Goal: Task Accomplishment & Management: Manage account settings

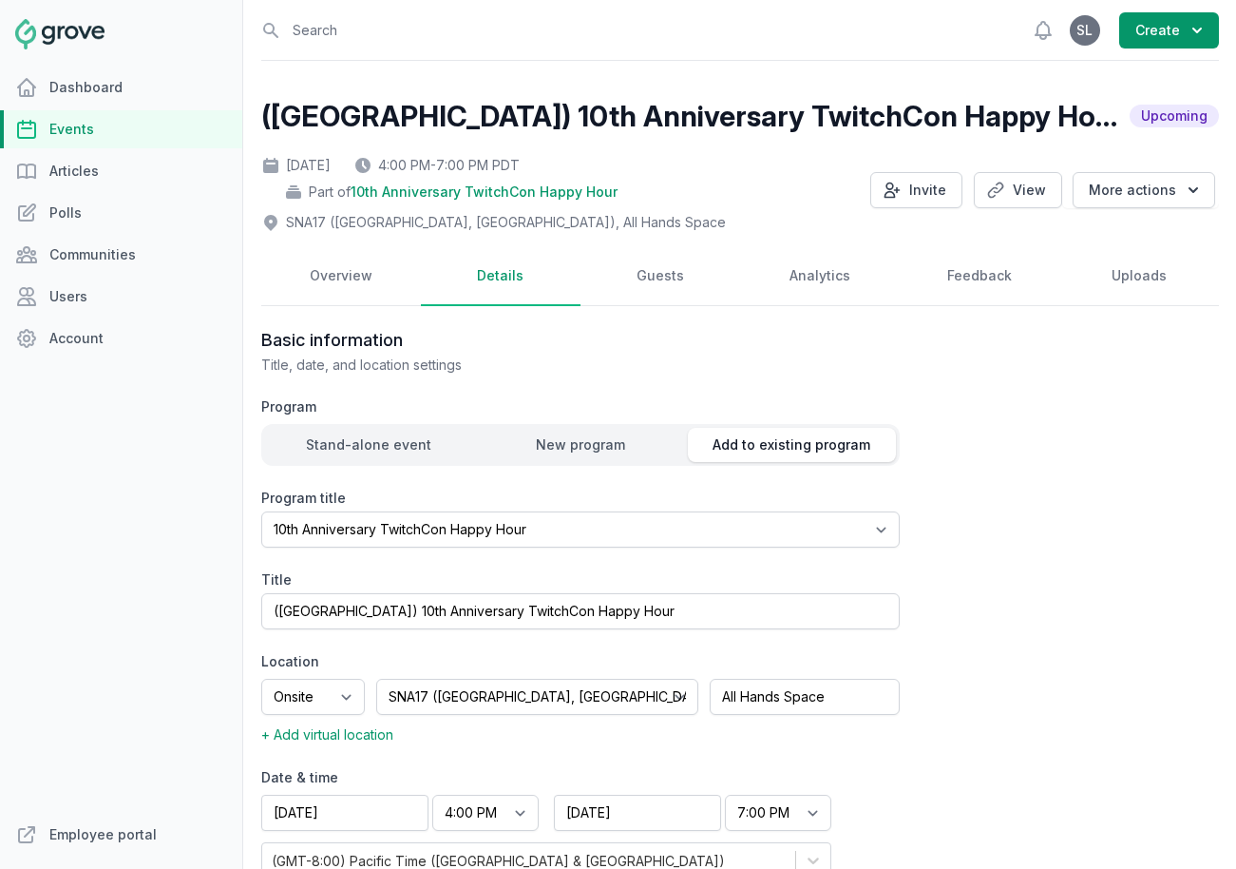
select select "129"
select select "40"
select select "4:00 PM"
select select "7:00 PM"
select select "89"
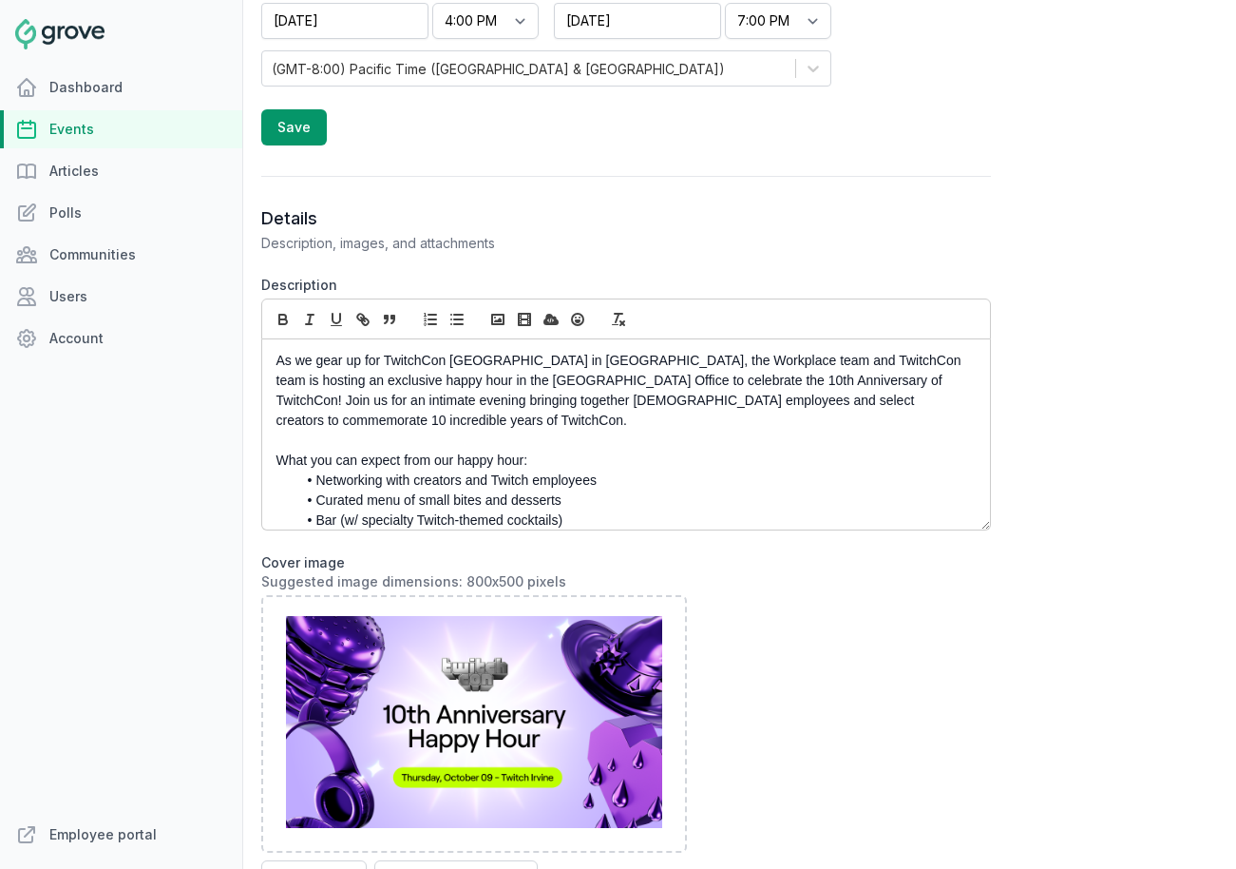
click at [120, 135] on link "Events" at bounding box center [121, 129] width 242 height 38
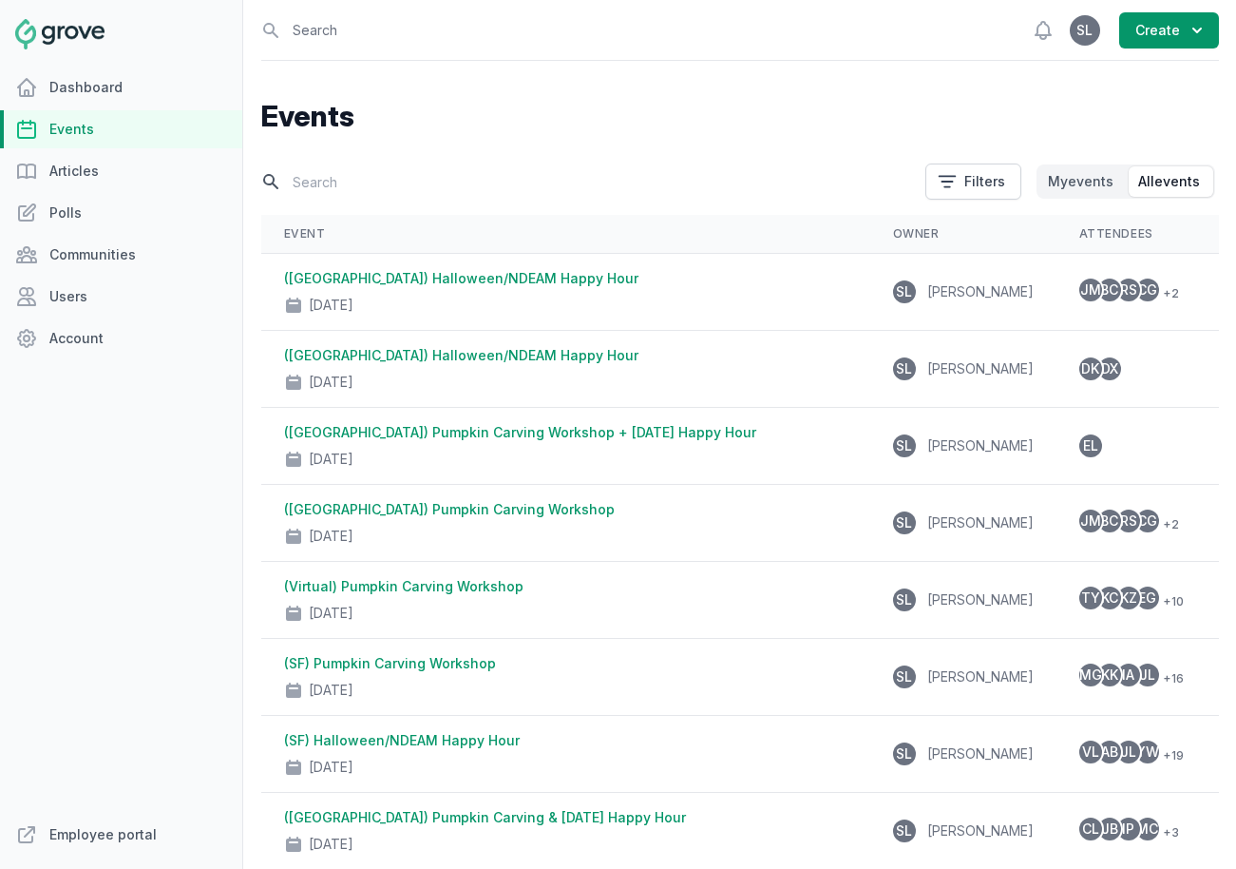
click at [370, 188] on input "text" at bounding box center [587, 181] width 653 height 33
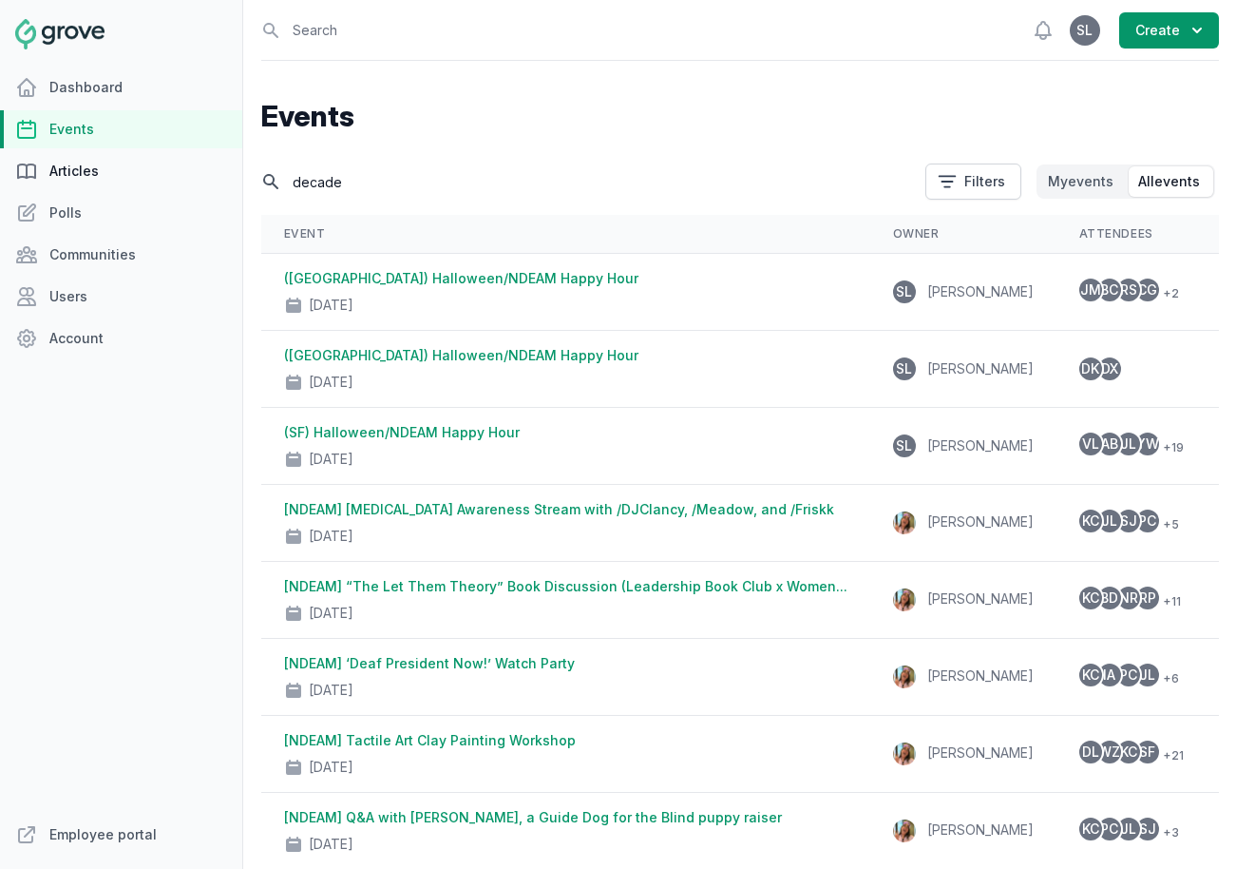
drag, startPoint x: 355, startPoint y: 185, endPoint x: 217, endPoint y: 184, distance: 138.7
click at [217, 184] on div "Dashboard Events Articles Polls Communities Users Account Employee portal Open …" at bounding box center [618, 434] width 1236 height 869
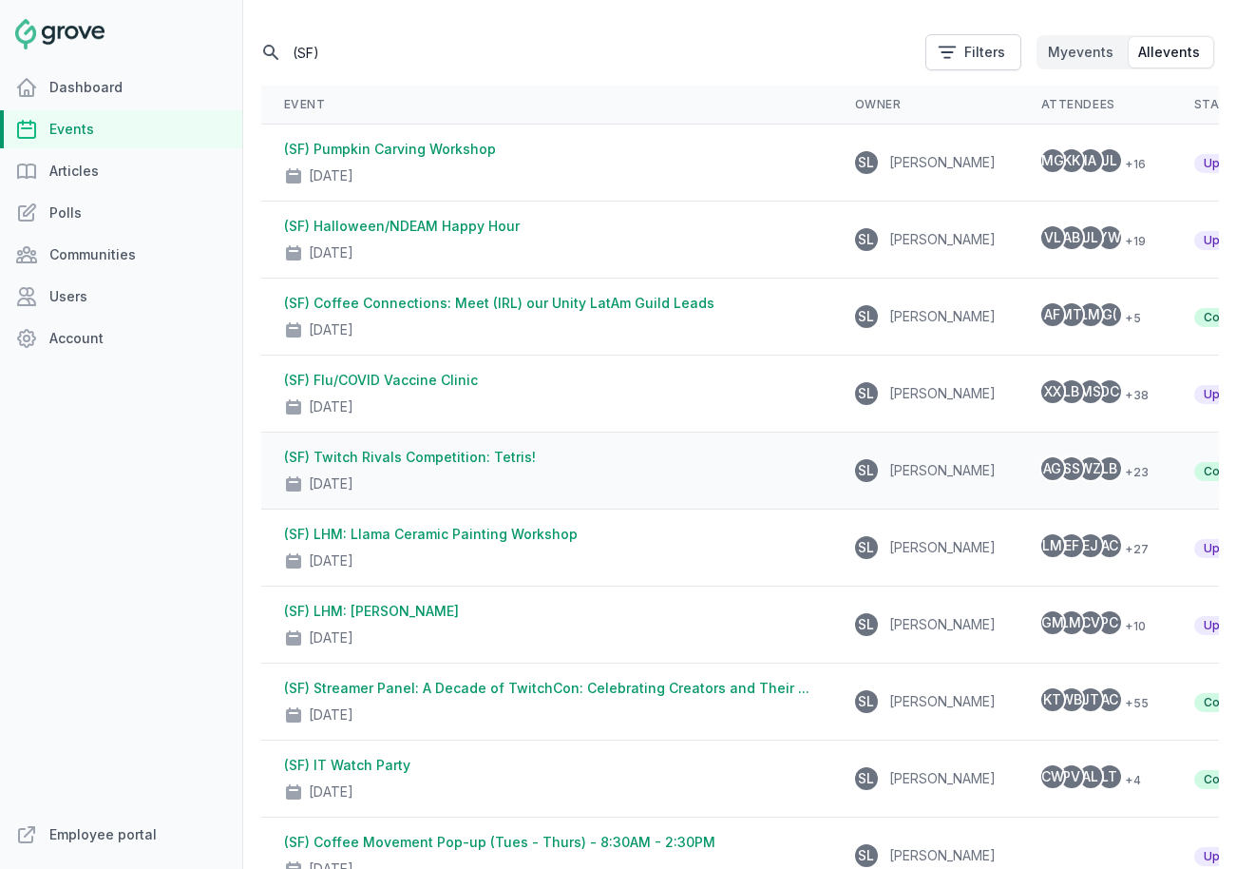
scroll to position [140, 0]
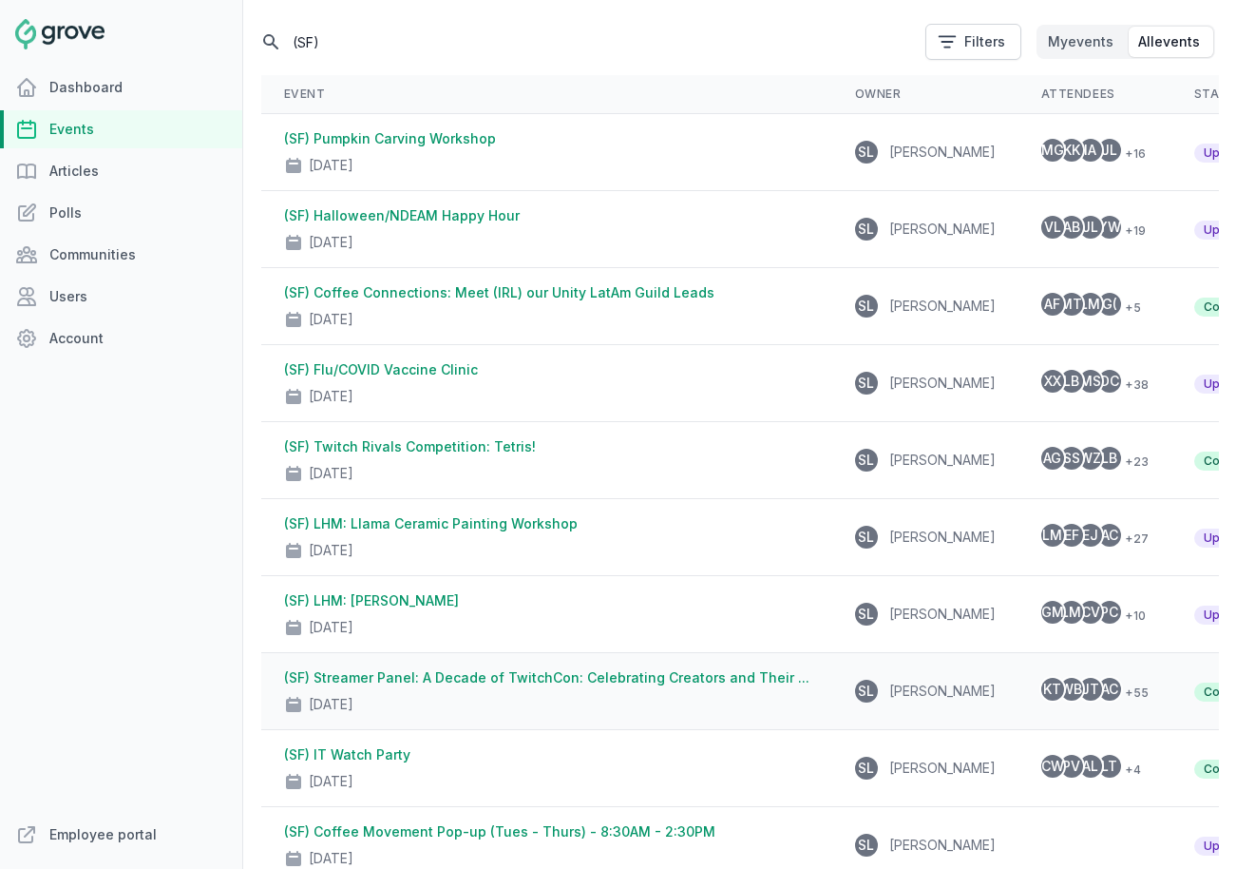
type input "(SF)"
click at [481, 692] on div "Sep 25, 2025" at bounding box center [546, 700] width 525 height 27
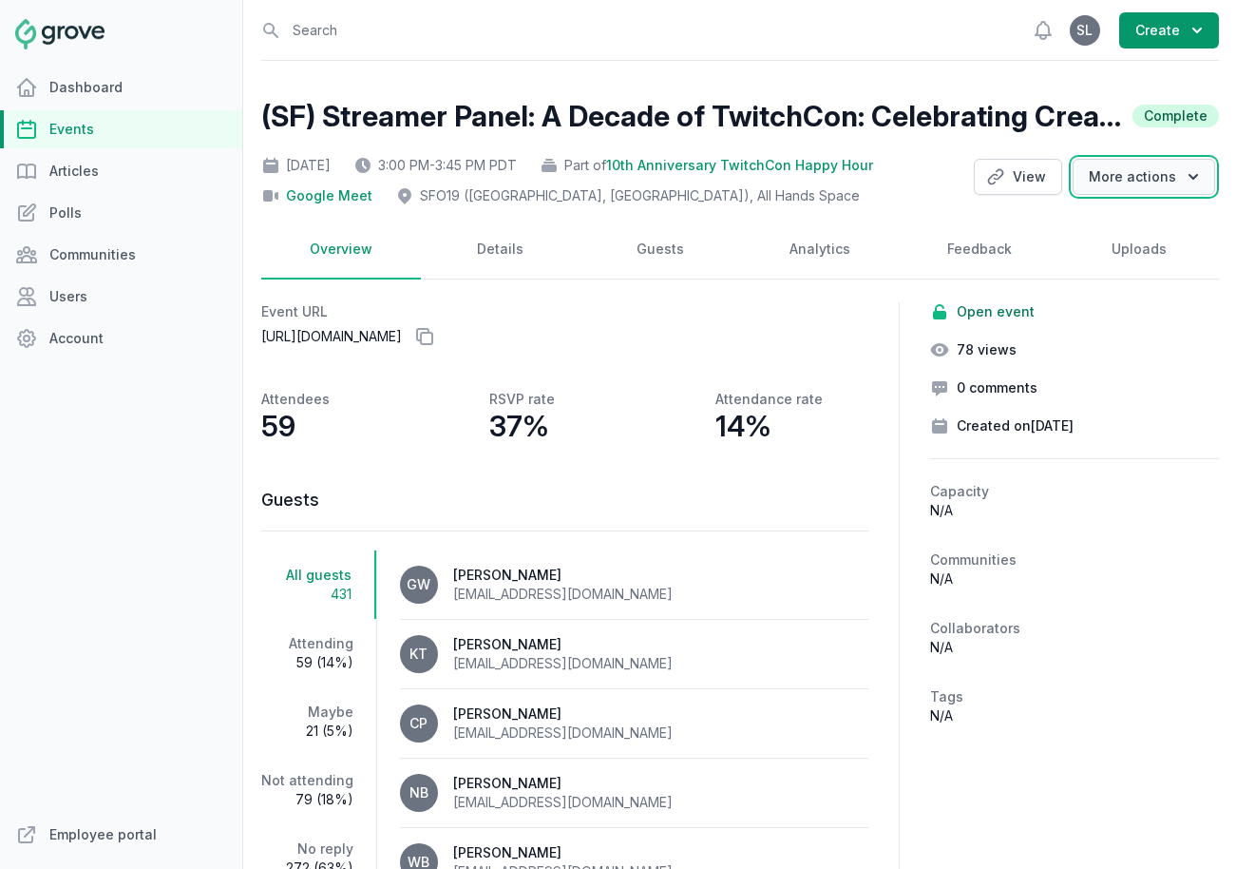
click at [1152, 187] on button "More actions" at bounding box center [1144, 177] width 143 height 36
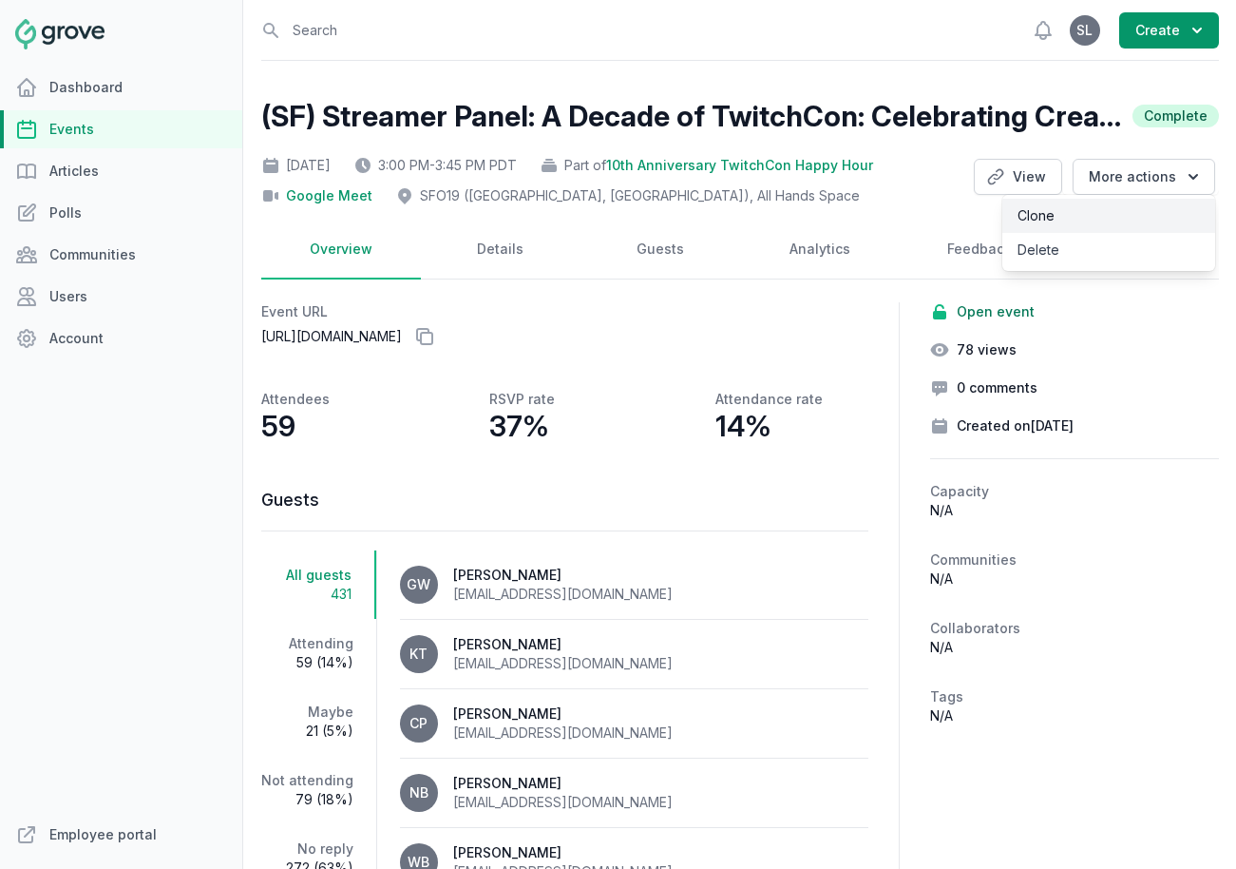
click at [1116, 220] on link "Clone" at bounding box center [1109, 216] width 213 height 34
select select "129"
select select "43"
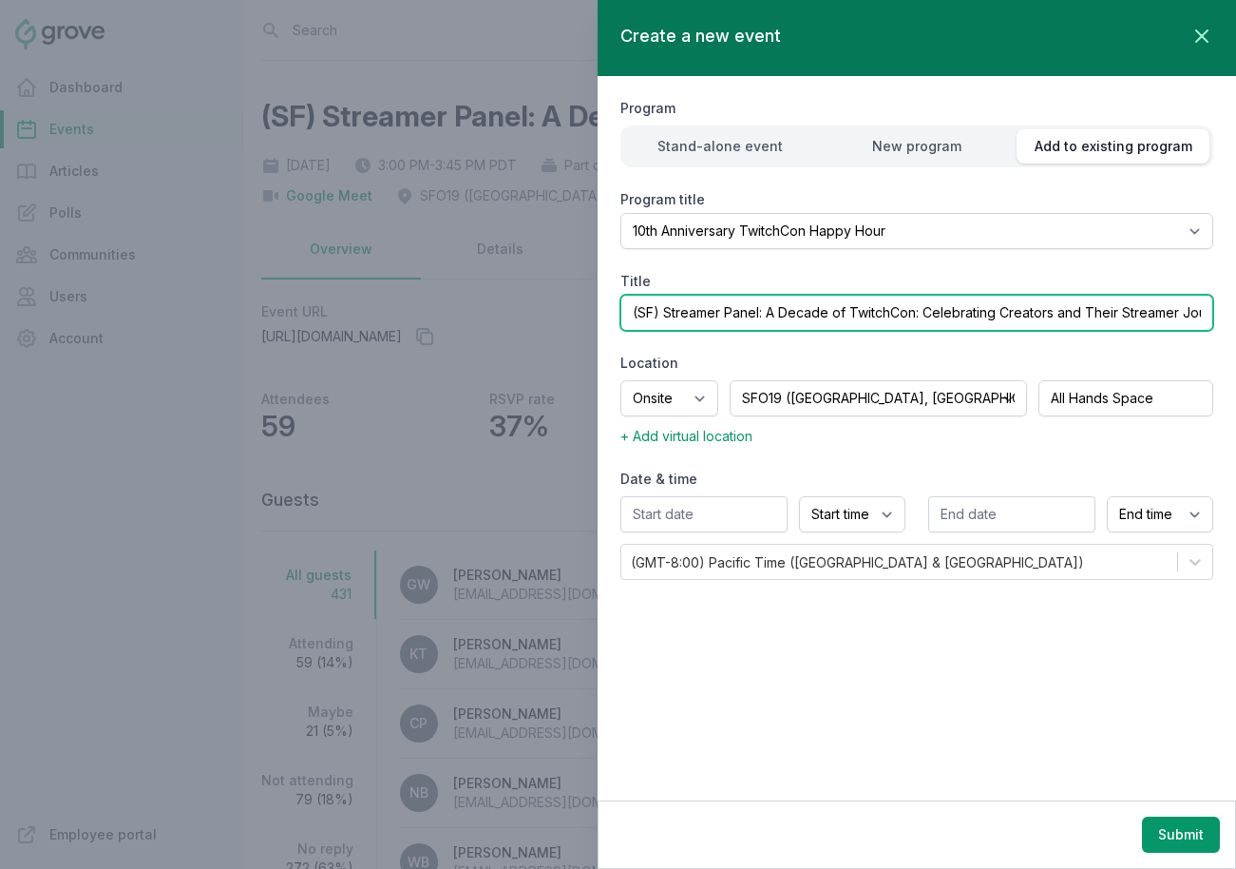
click at [644, 315] on input "(SF) Streamer Panel: A Decade of TwitchCon: Celebrating Creators and Their Stre…" at bounding box center [917, 313] width 593 height 36
click at [775, 319] on input "(Irvine) Streamer Panel: A Decade of TwitchCon: Celebrating Creators and Their …" at bounding box center [917, 313] width 593 height 36
drag, startPoint x: 823, startPoint y: 314, endPoint x: 1217, endPoint y: 311, distance: 394.4
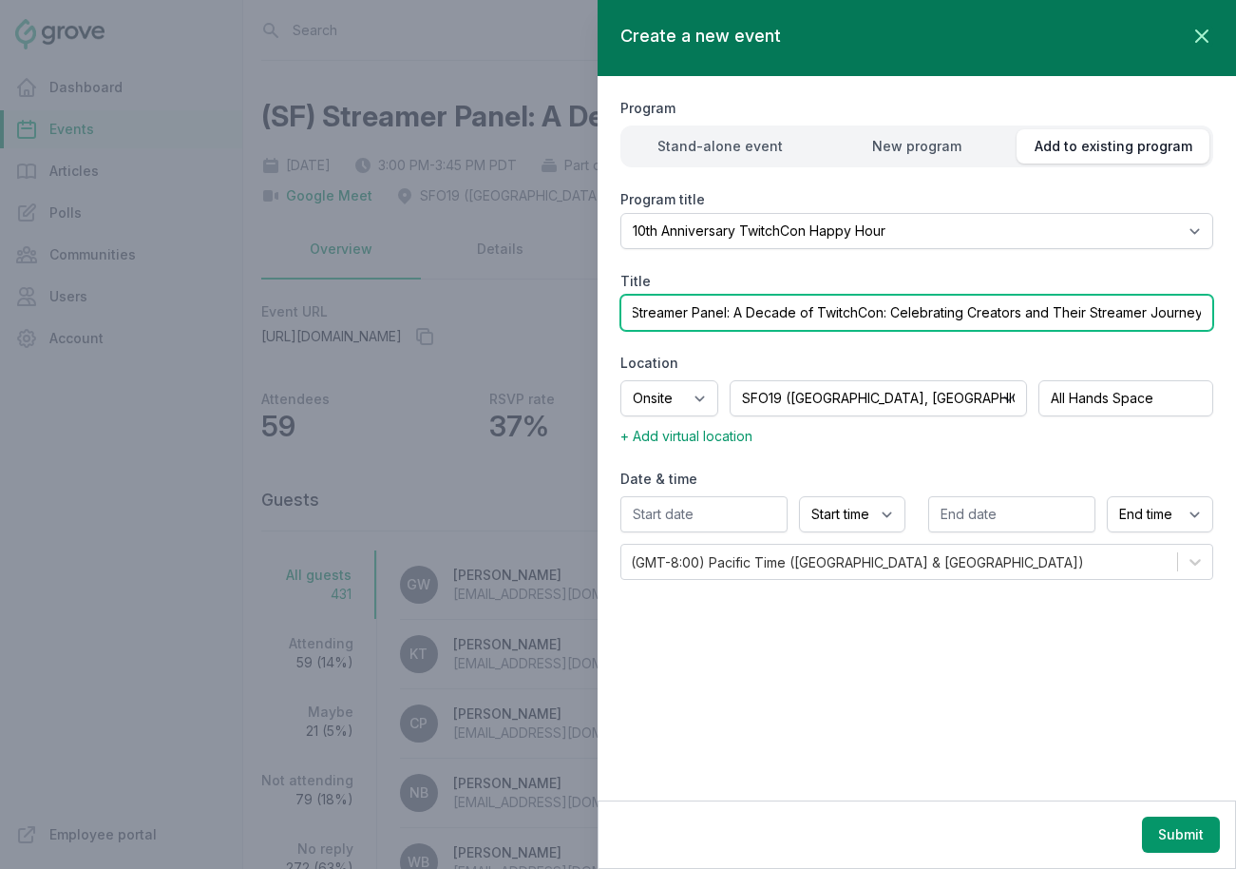
click at [1217, 311] on div "Program Stand-alone event New program Add to existing program Program title Sel…" at bounding box center [917, 337] width 639 height 523
type input "(Irvine) Streamer Panel: A Decade of TwitchCon: Celebrating Creators and Their …"
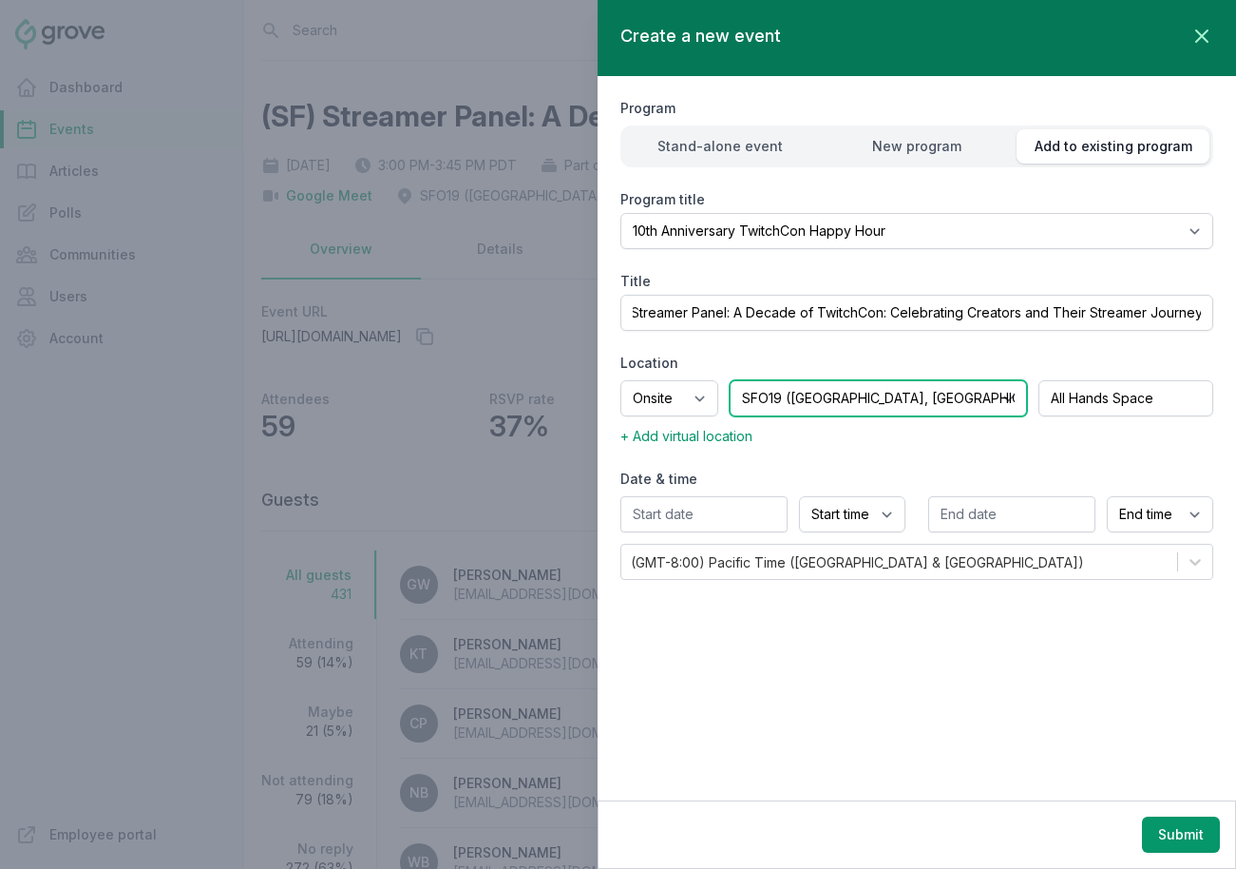
click at [849, 400] on select "Select location SEA81 Oscar (Seattle, WA) LHR32 (London, UK) SNA17 (Irvine, CA)…" at bounding box center [878, 398] width 297 height 36
select select "40"
click at [754, 380] on select "Select location SEA81 Oscar (Seattle, WA) LHR32 (London, UK) SNA17 (Irvine, CA)…" at bounding box center [878, 398] width 297 height 36
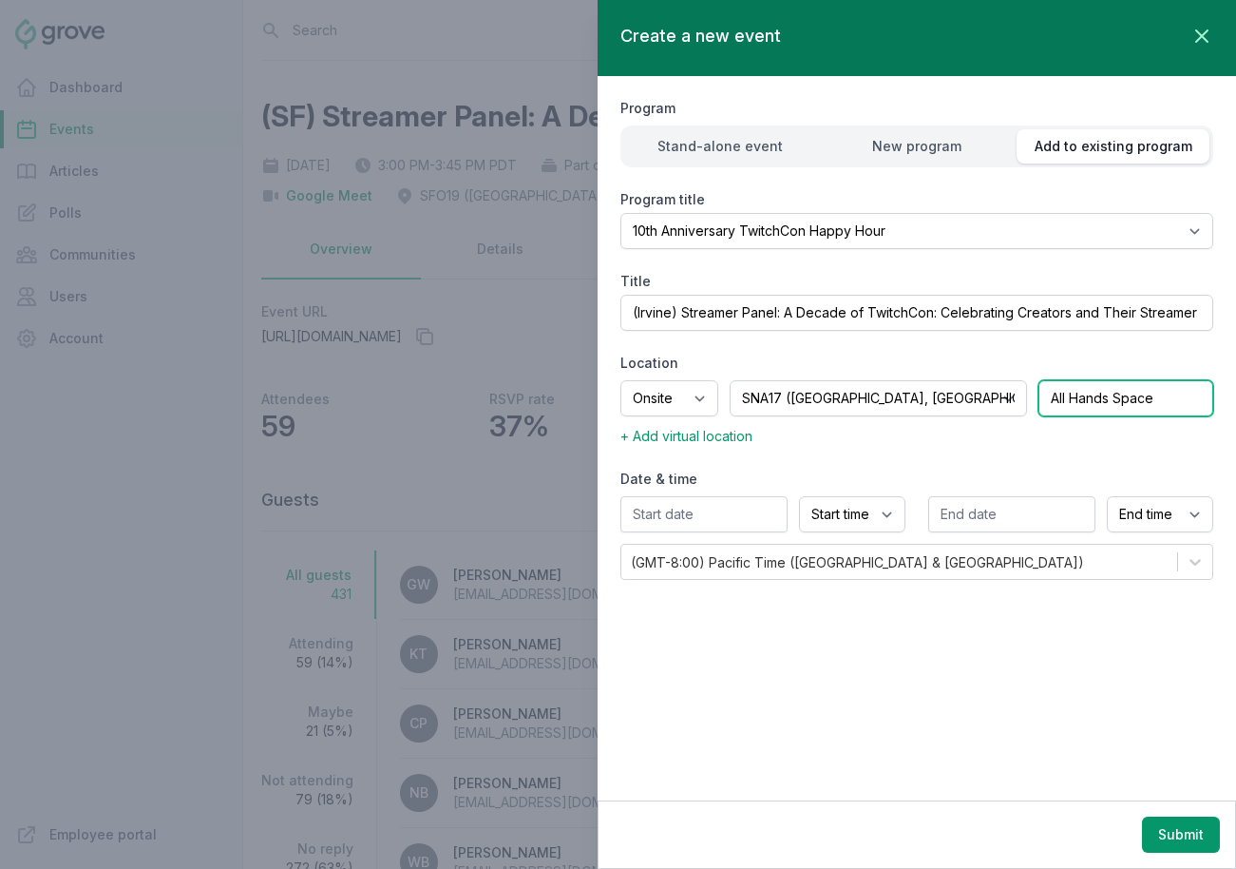
click at [1079, 398] on input "All Hands Space" at bounding box center [1126, 398] width 175 height 36
type input "MPR"
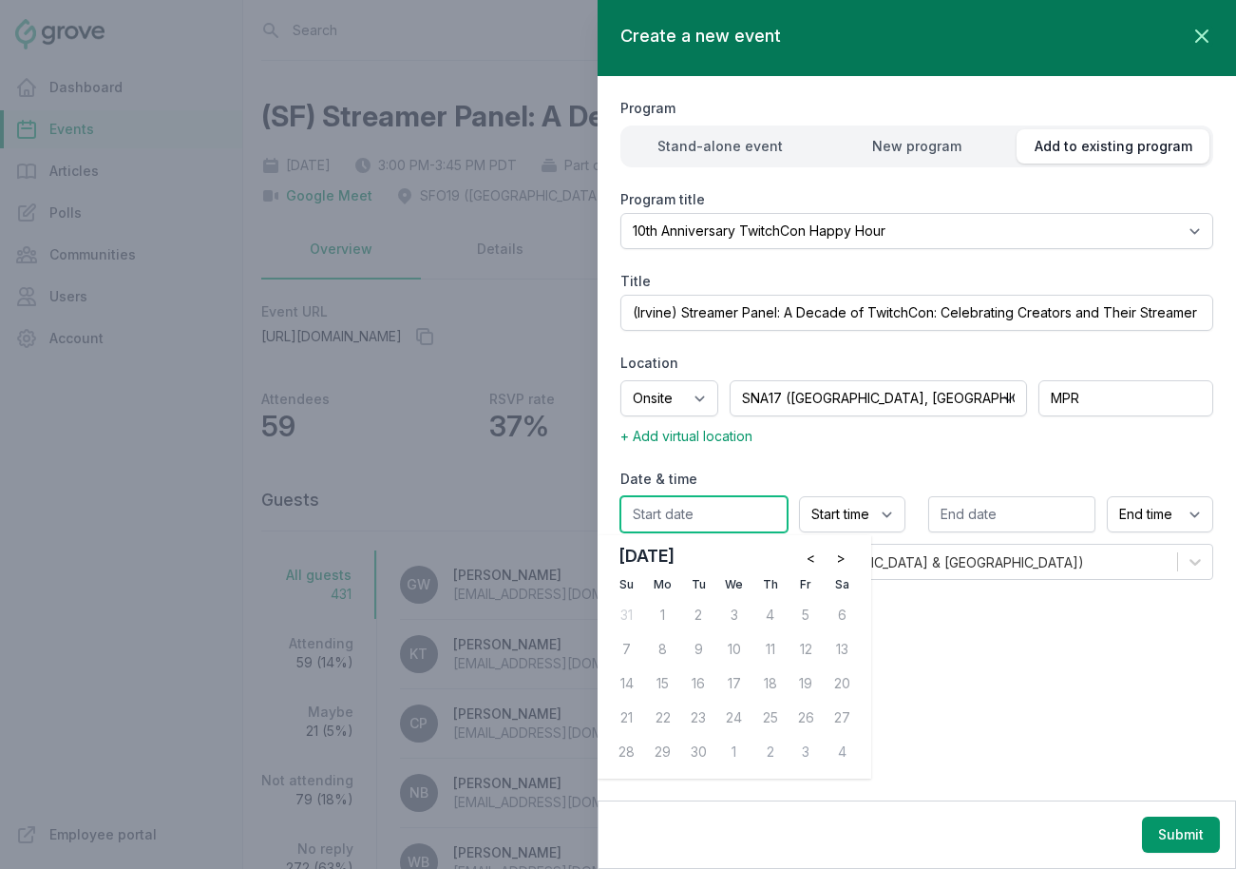
click at [704, 521] on input "text" at bounding box center [704, 514] width 167 height 36
click at [850, 549] on button ">" at bounding box center [841, 558] width 30 height 30
click at [769, 658] on div "9" at bounding box center [770, 649] width 30 height 30
type input "10/09/2025"
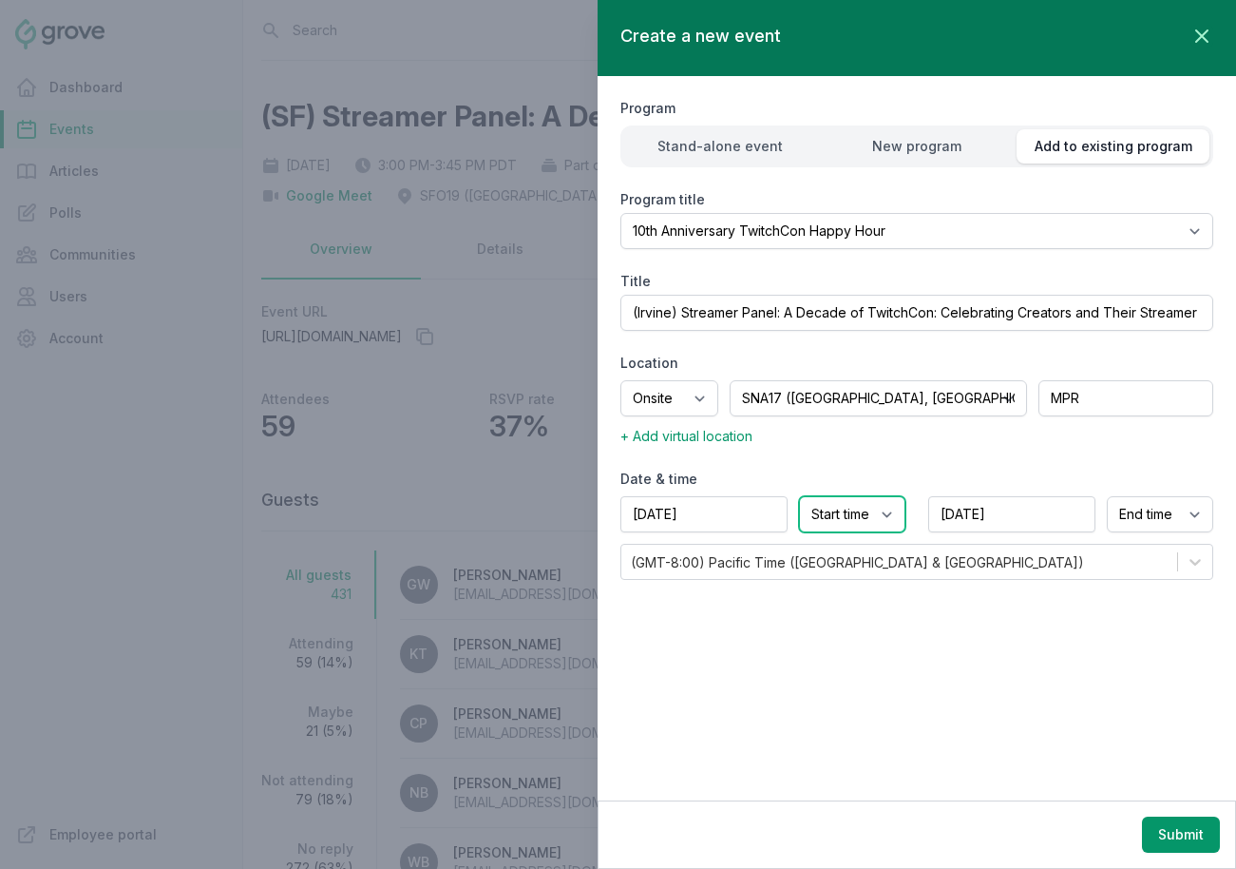
click at [862, 516] on select "Start time 12:00 AM 12:15 AM 12:30 AM 12:45 AM 1:00 AM 1:15 AM 1:30 AM 1:45 AM …" at bounding box center [852, 514] width 106 height 36
select select "3:00 PM"
click at [799, 496] on select "Start time 12:00 AM 12:15 AM 12:30 AM 12:45 AM 1:00 AM 1:15 AM 1:30 AM 1:45 AM …" at bounding box center [852, 514] width 106 height 36
click at [1155, 511] on select "End time 12:00 AM 12:15 AM 12:30 AM 12:45 AM 1:00 AM 1:15 AM 1:30 AM 1:45 AM 2:…" at bounding box center [1160, 514] width 106 height 36
select select "3:45 PM"
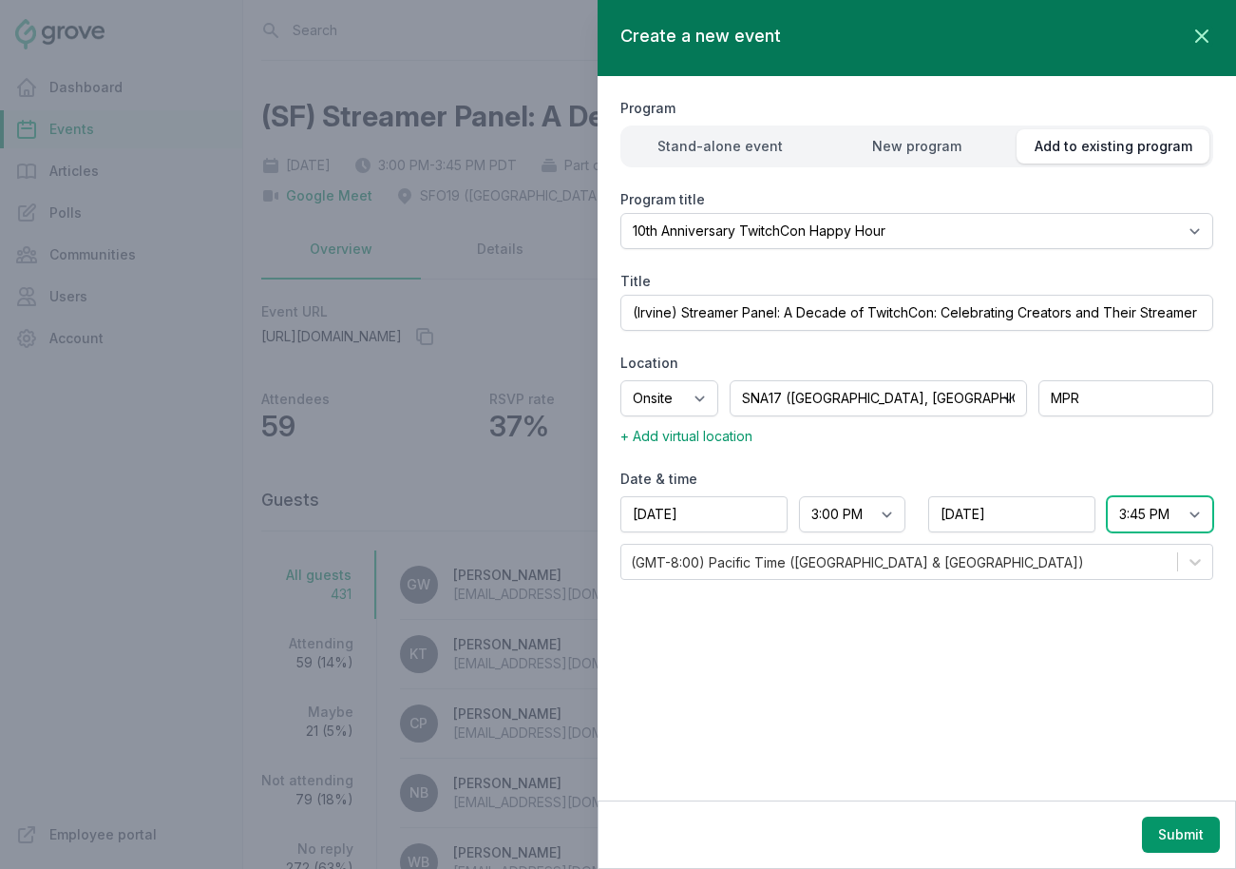
click at [1107, 496] on select "End time 12:00 AM 12:15 AM 12:30 AM 12:45 AM 1:00 AM 1:15 AM 1:30 AM 1:45 AM 2:…" at bounding box center [1160, 514] width 106 height 36
click at [1172, 831] on button "Submit" at bounding box center [1181, 834] width 78 height 36
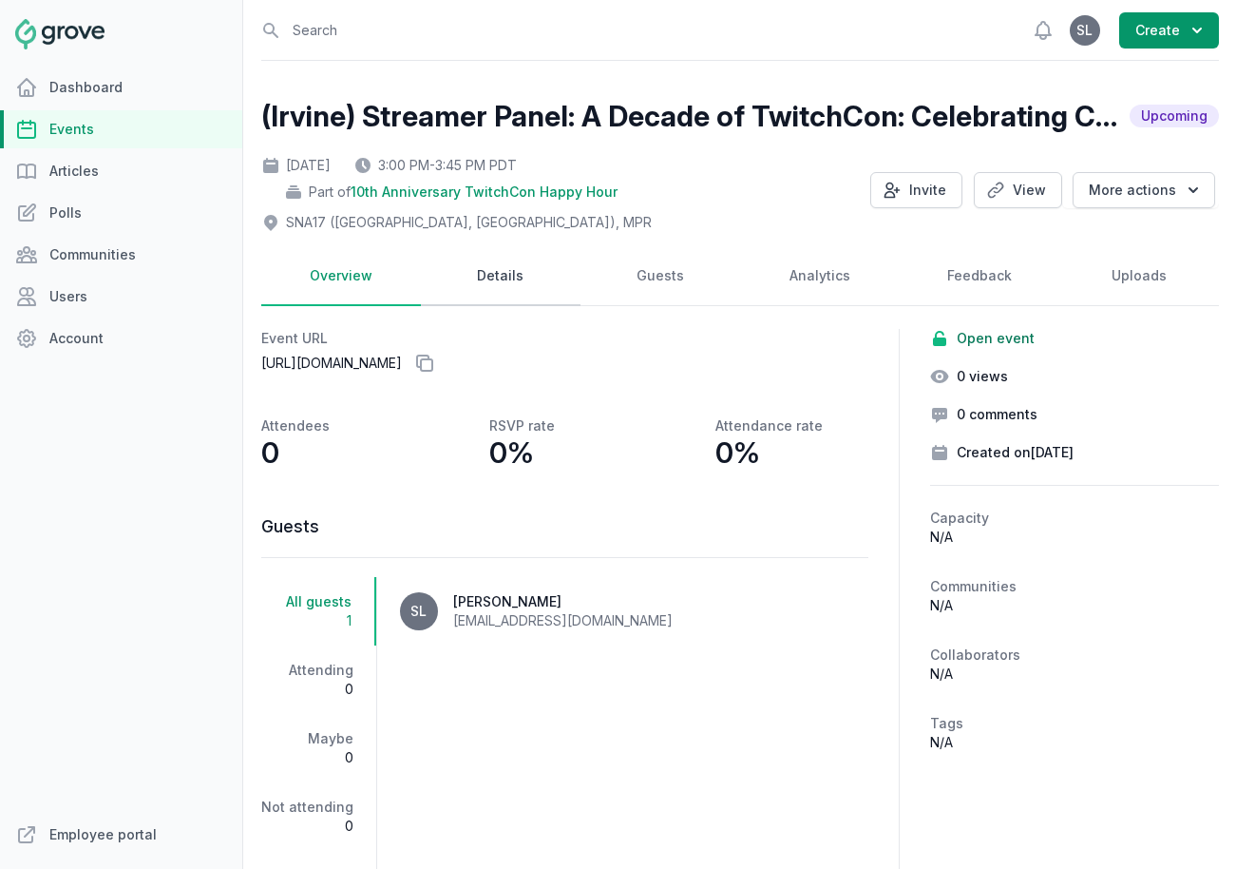
click at [497, 285] on link "Details" at bounding box center [501, 276] width 160 height 59
select select "129"
select select "40"
select select "3:00 PM"
select select "3:45 PM"
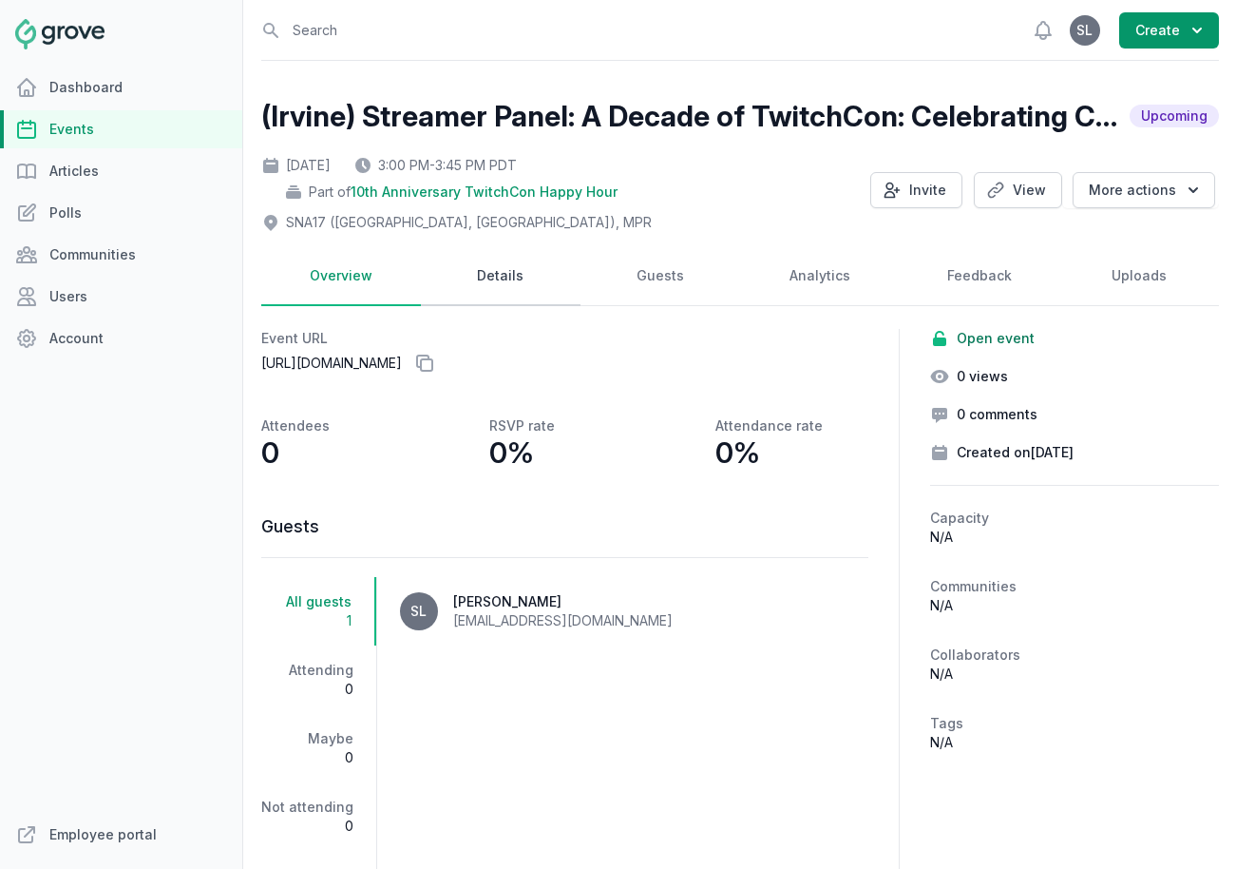
select select "89"
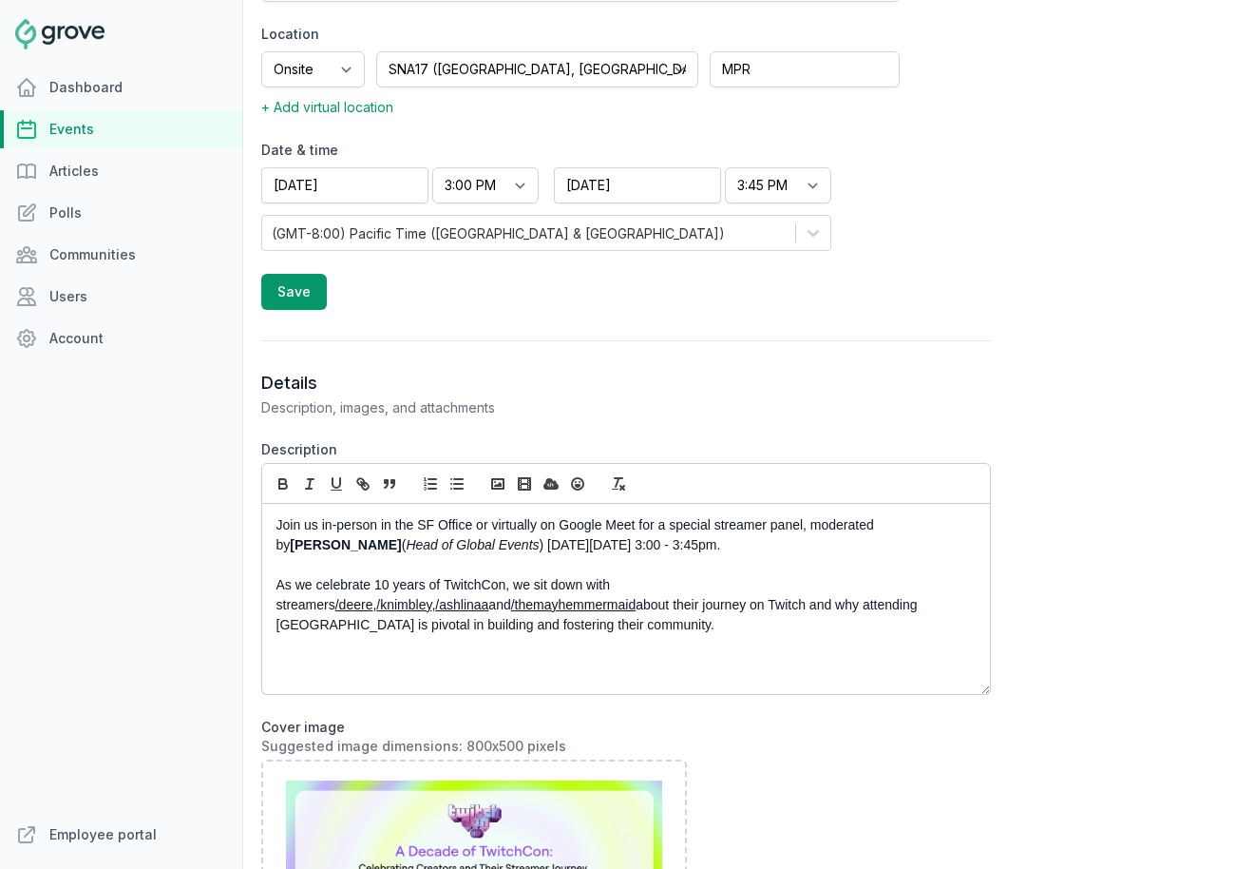
scroll to position [654, 0]
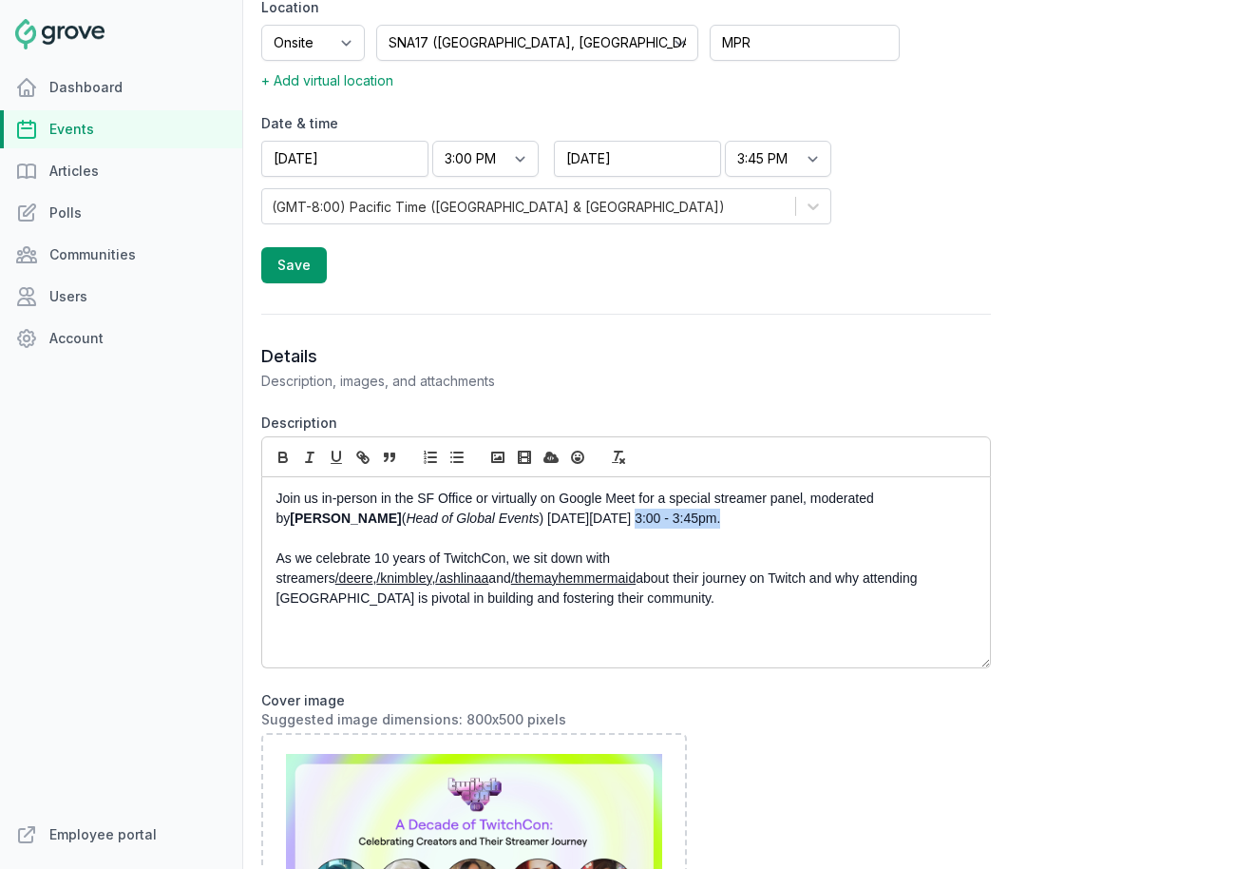
drag, startPoint x: 648, startPoint y: 519, endPoint x: 552, endPoint y: 520, distance: 96.0
click at [552, 520] on p "Join us in-person in the SF Office or virtually on Google Meet for a special st…" at bounding box center [621, 508] width 689 height 40
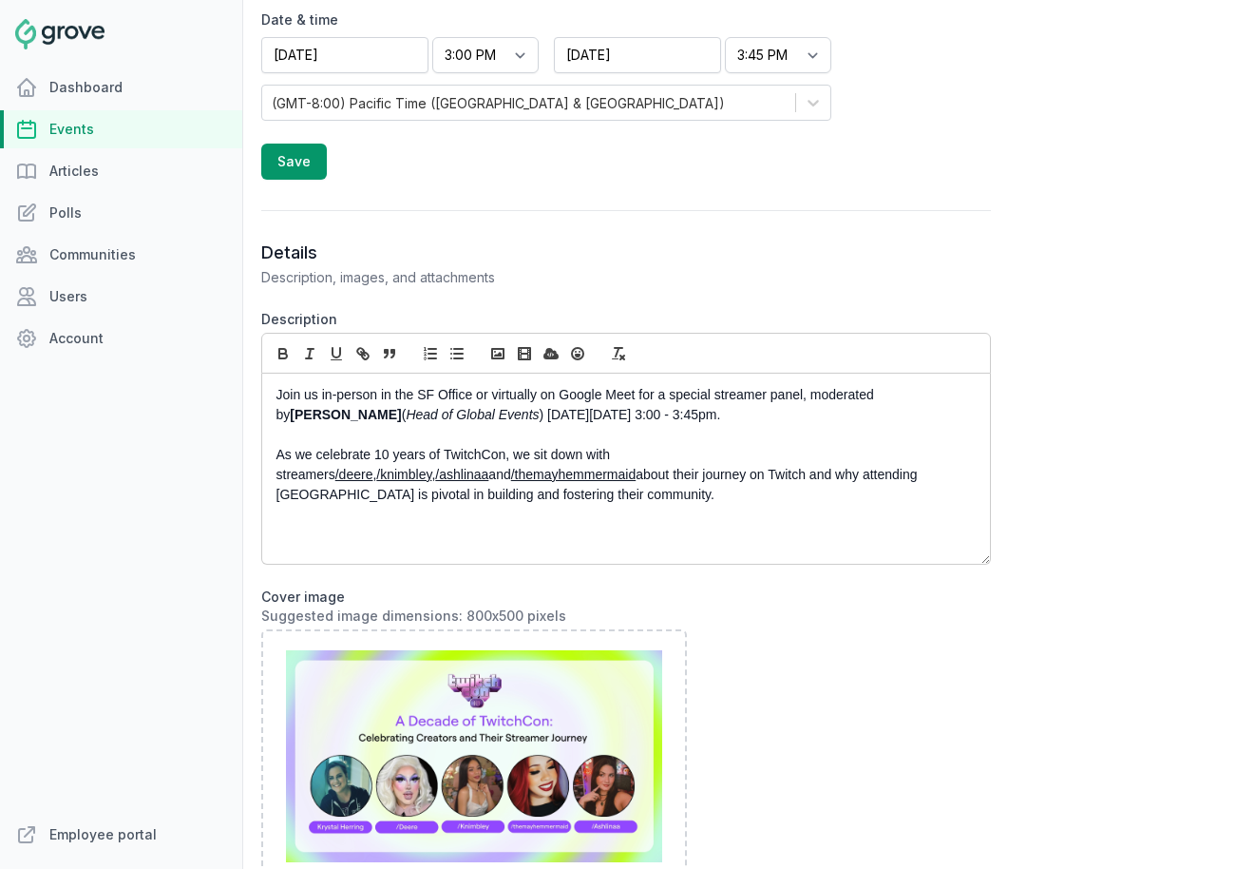
scroll to position [829, 0]
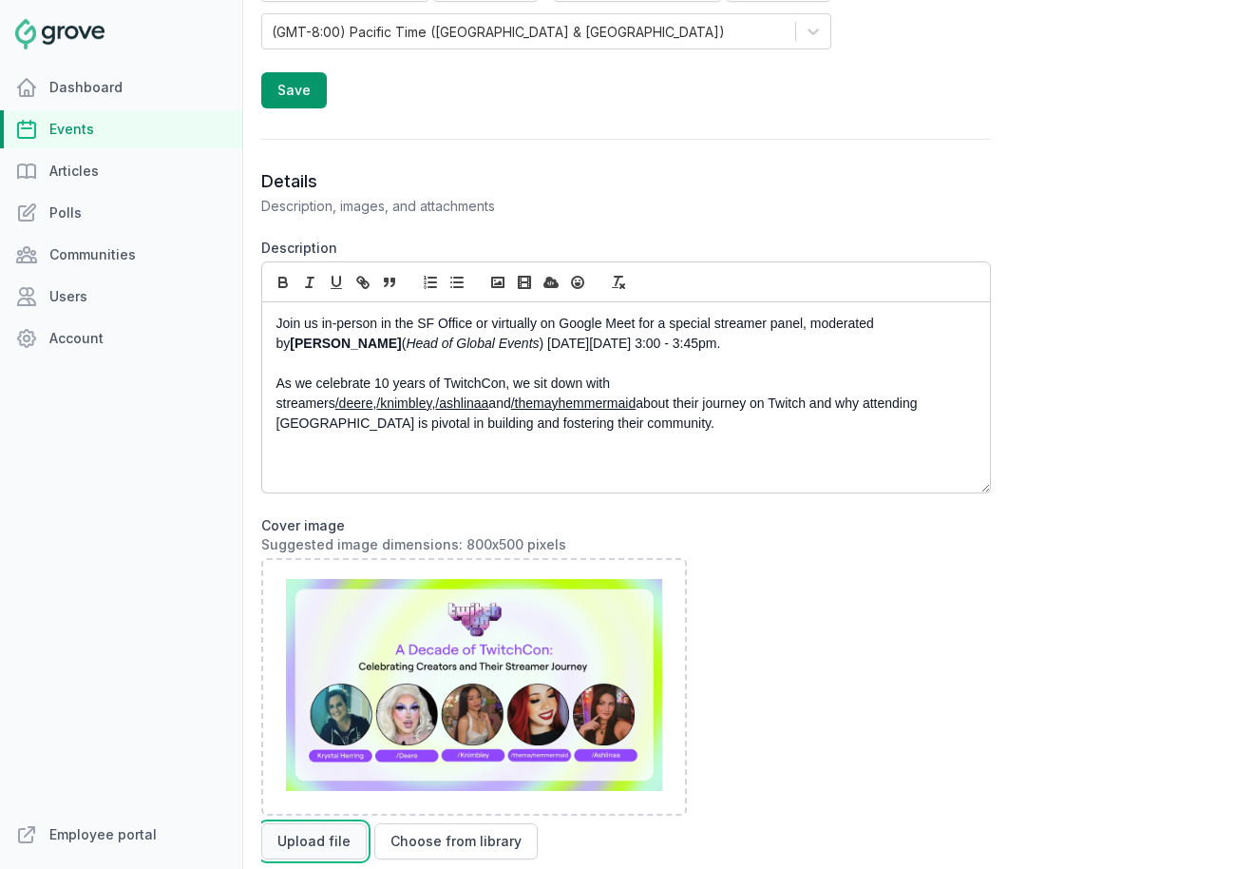
click at [309, 847] on button "Upload file" at bounding box center [313, 841] width 105 height 36
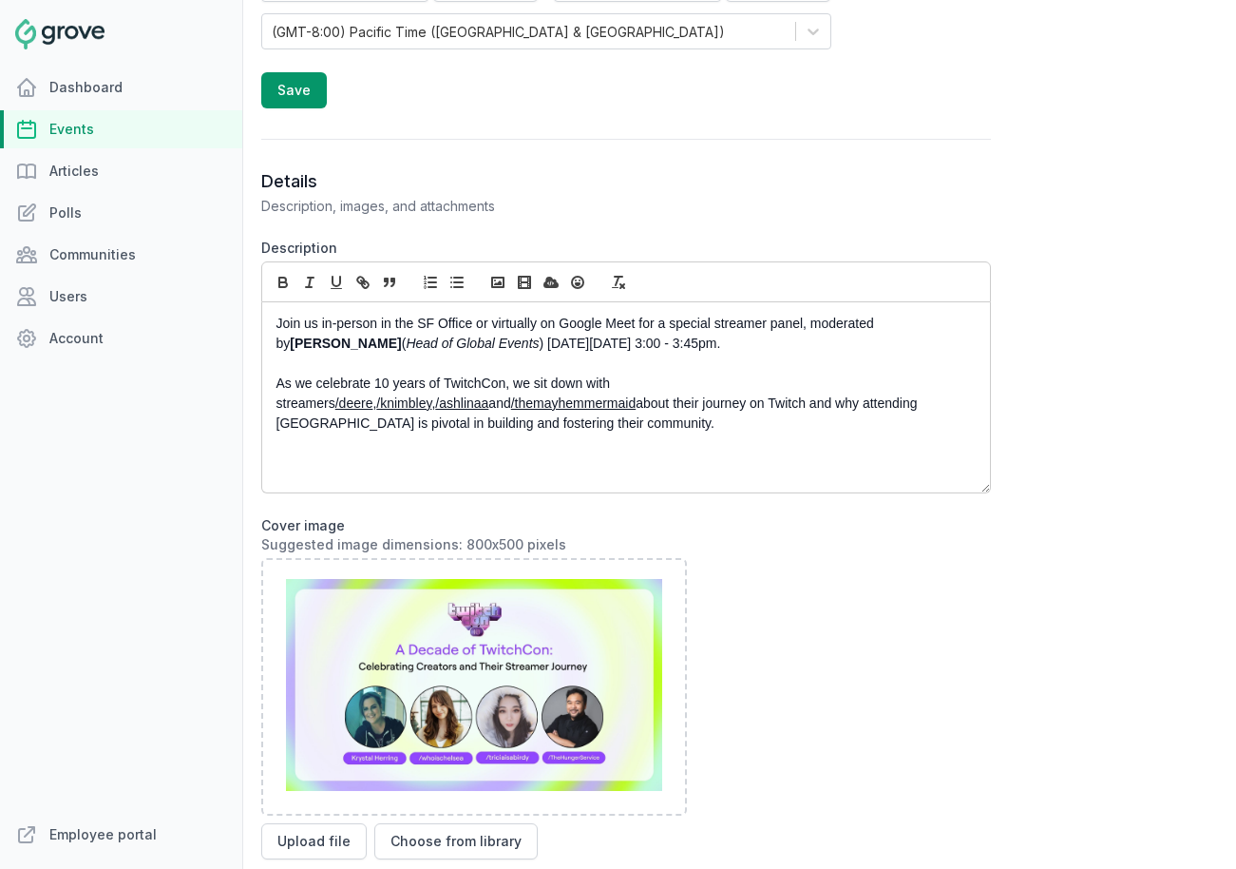
click at [373, 395] on link "/deere" at bounding box center [354, 402] width 38 height 15
click at [783, 425] on link at bounding box center [762, 418] width 47 height 15
paste input "whoischelsea"
click at [822, 419] on link at bounding box center [811, 418] width 46 height 15
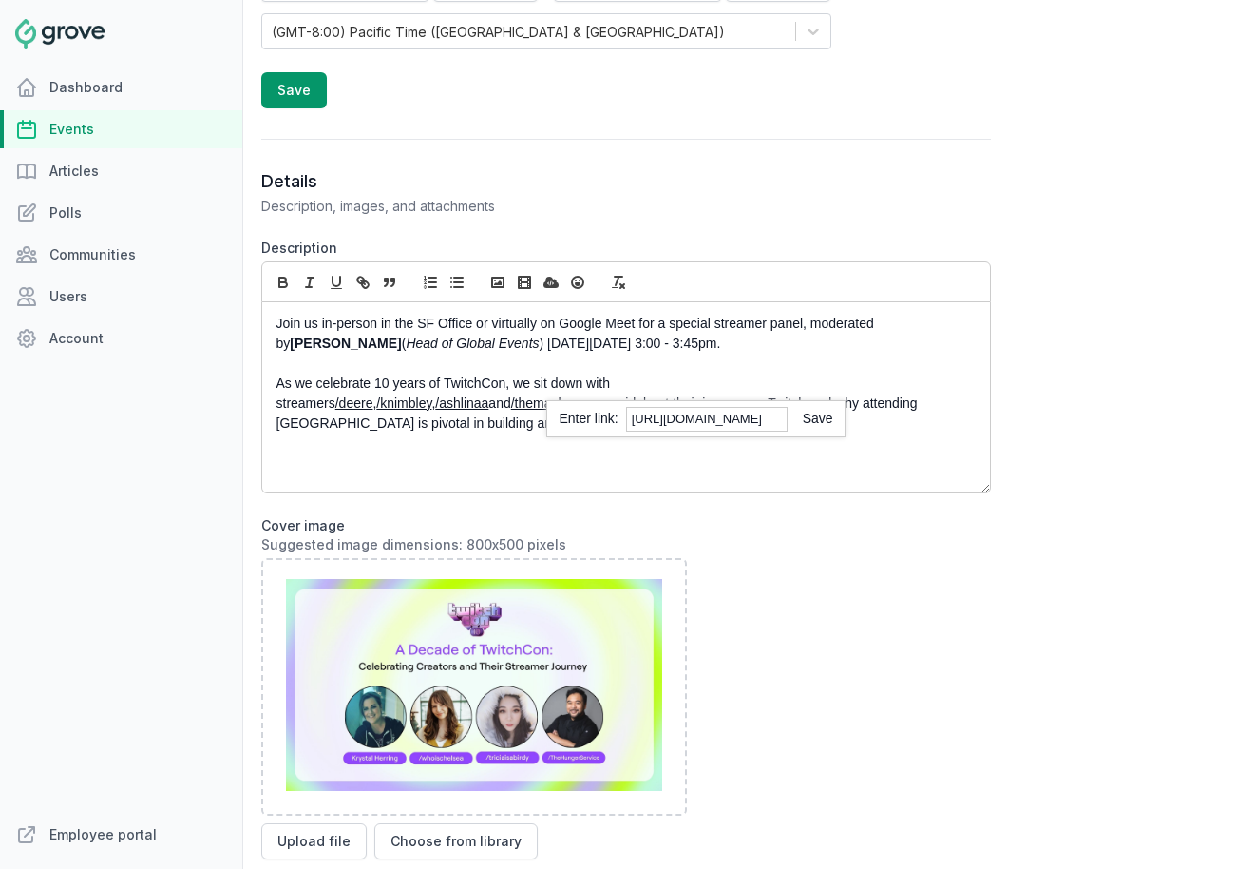
scroll to position [0, 0]
click at [715, 384] on p "As we celebrate 10 years of TwitchCon, we sit down with streamers /deere , /kni…" at bounding box center [621, 403] width 689 height 60
click at [535, 395] on link "/ashlinaa" at bounding box center [508, 402] width 53 height 15
click at [940, 420] on link at bounding box center [916, 418] width 47 height 15
paste input "thehungerservice"
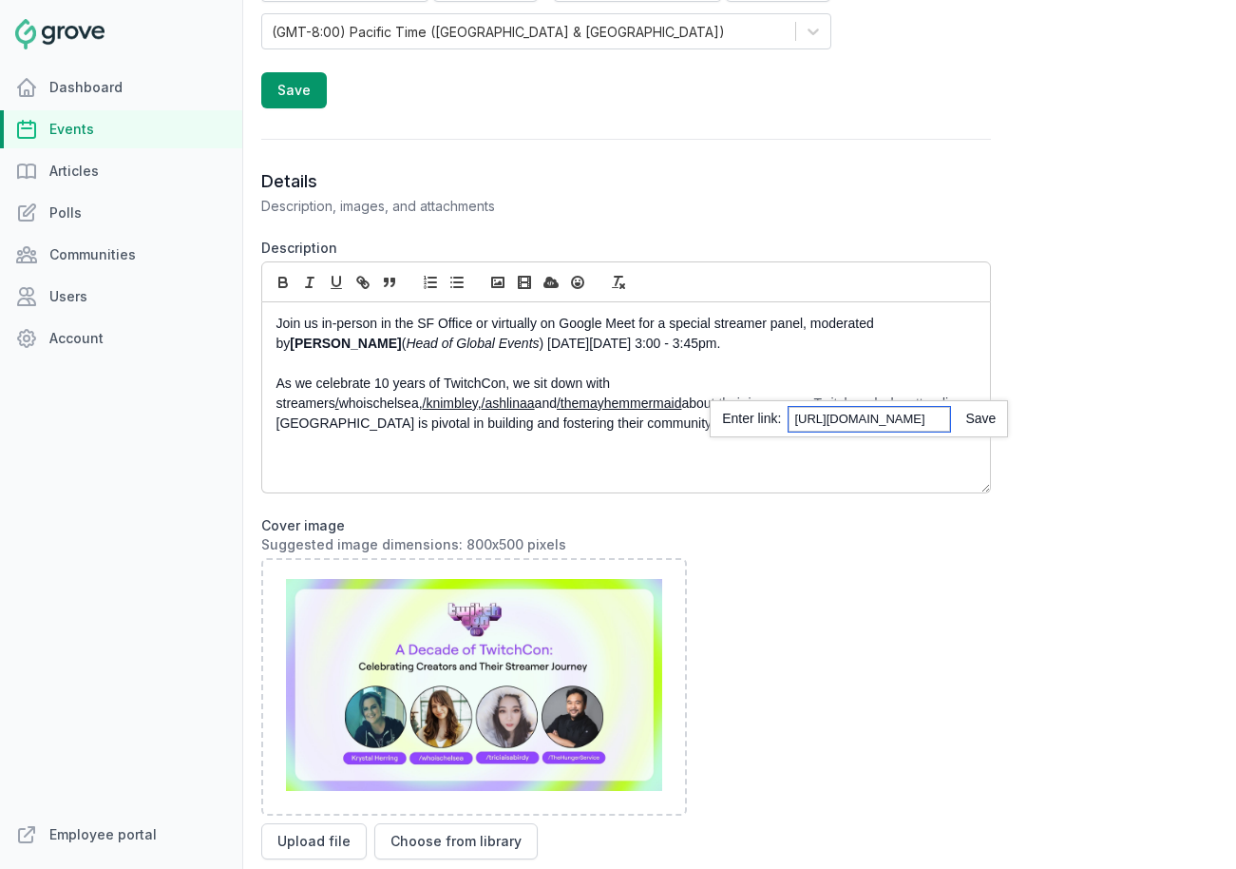
scroll to position [0, 59]
click at [988, 419] on link at bounding box center [973, 418] width 46 height 15
click at [535, 395] on link "/ashlinaa" at bounding box center [508, 402] width 53 height 15
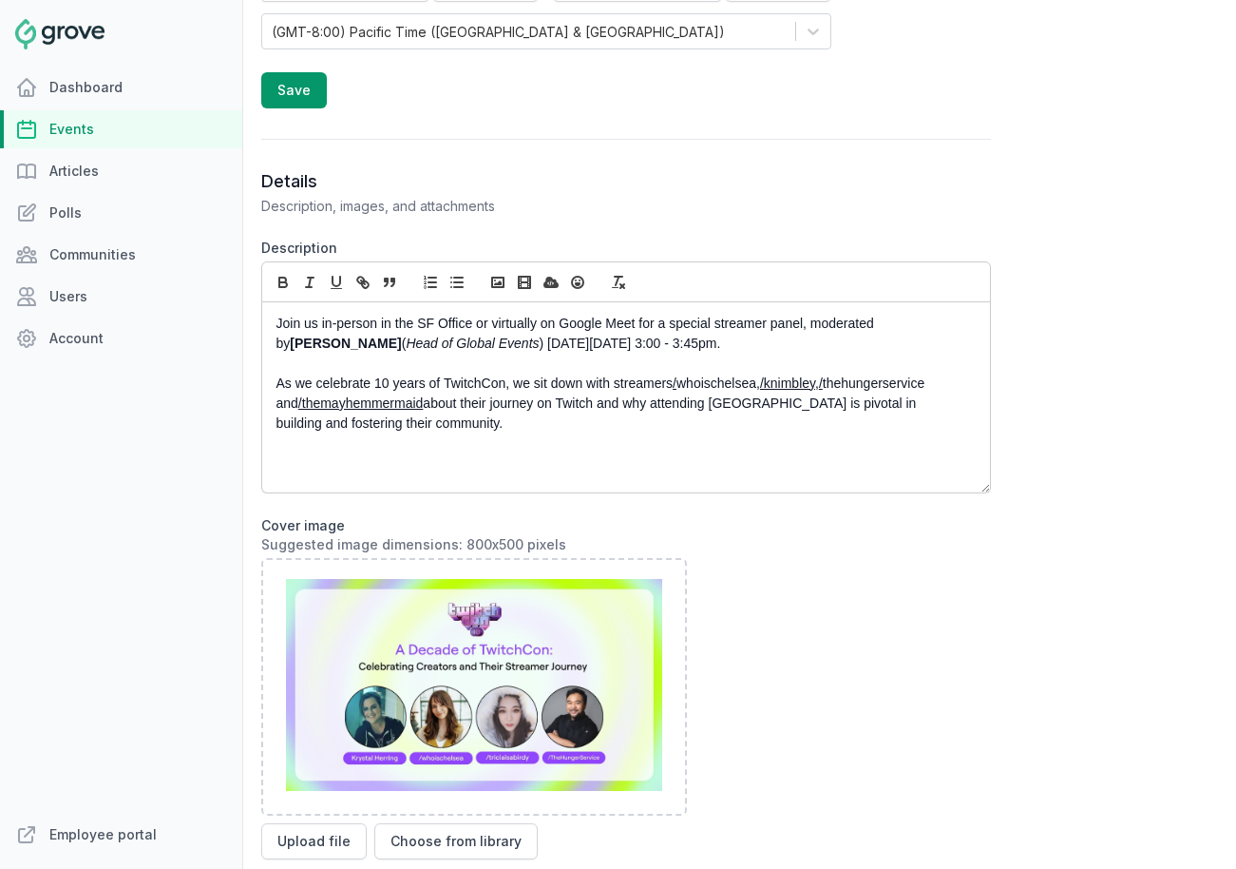
click at [785, 384] on link "/knimbley" at bounding box center [787, 382] width 55 height 15
click at [877, 422] on link at bounding box center [854, 418] width 47 height 15
paste input "triciaisabird"
type input "https://www.twitch.tv/triciaisabirdy"
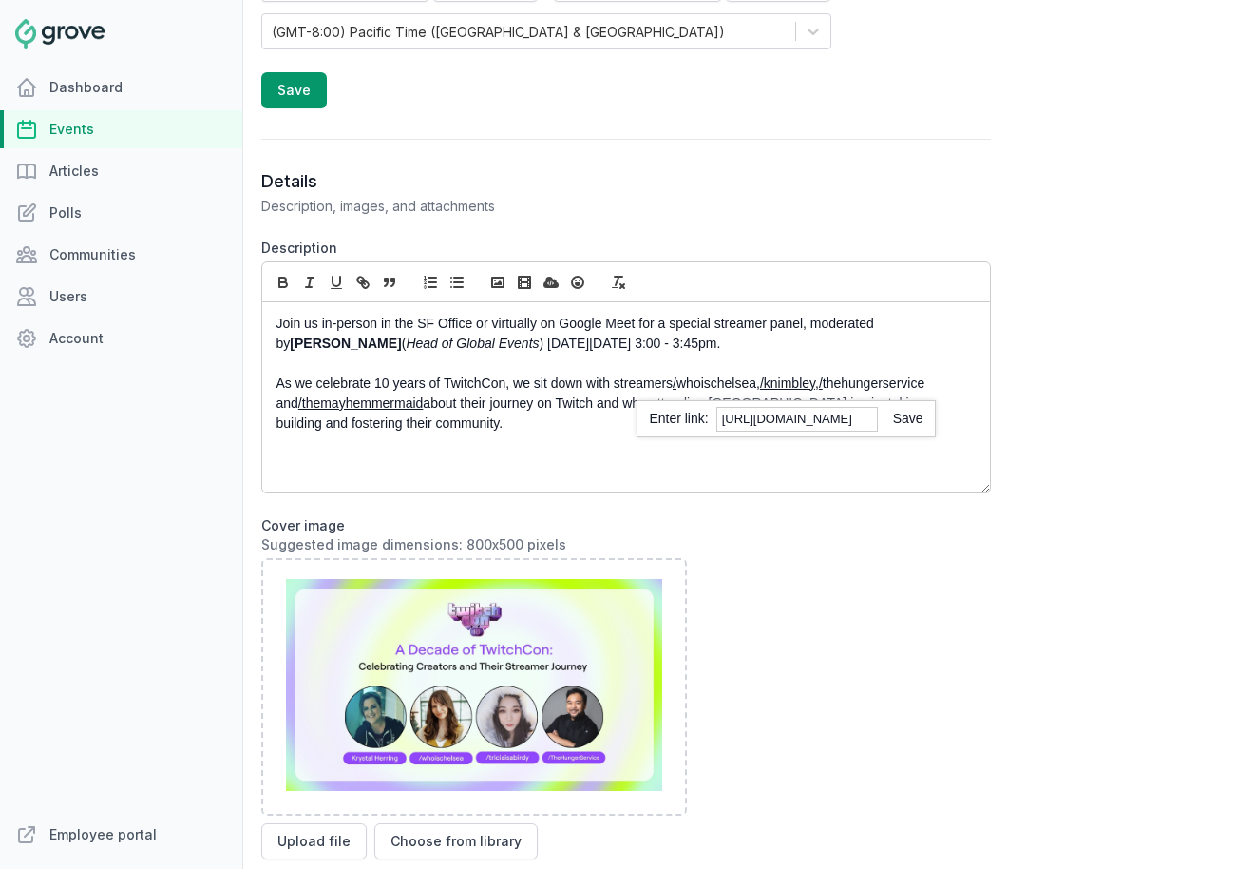
click at [913, 419] on link at bounding box center [901, 418] width 46 height 15
click at [824, 385] on p "As we celebrate 10 years of TwitchCon, we sit down with streamers / whoischelse…" at bounding box center [621, 403] width 689 height 60
click at [848, 385] on p "As we celebrate 10 years of TwitchCon, we sit down with streamers / whoischelse…" at bounding box center [621, 403] width 689 height 60
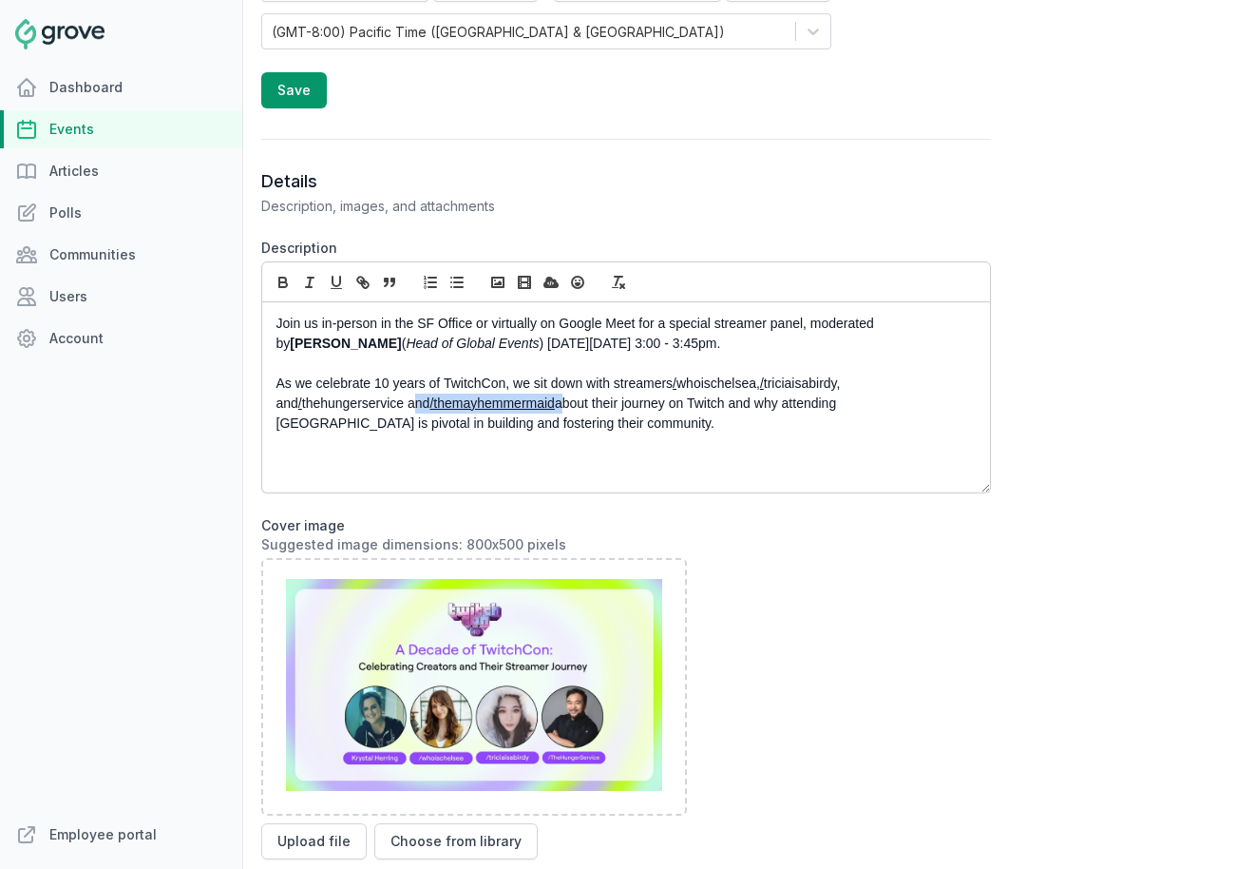
drag, startPoint x: 540, startPoint y: 408, endPoint x: 392, endPoint y: 408, distance: 148.2
click at [392, 408] on p "As we celebrate 10 years of TwitchCon, we sit down with streamers / whoischelse…" at bounding box center [621, 403] width 689 height 60
click at [414, 429] on p "As we celebrate 10 years of TwitchCon, we sit down with streamers / whoischelse…" at bounding box center [621, 403] width 689 height 60
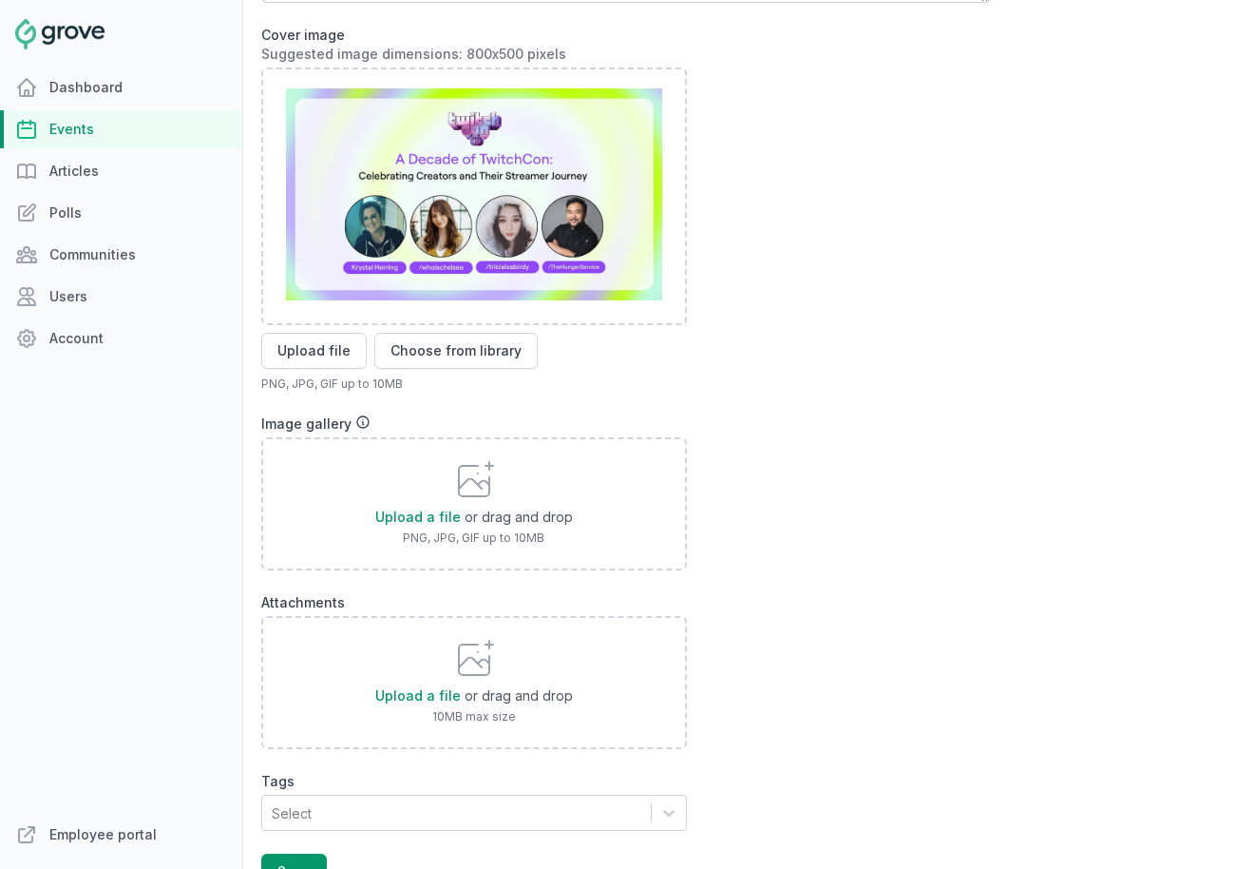
scroll to position [1456, 0]
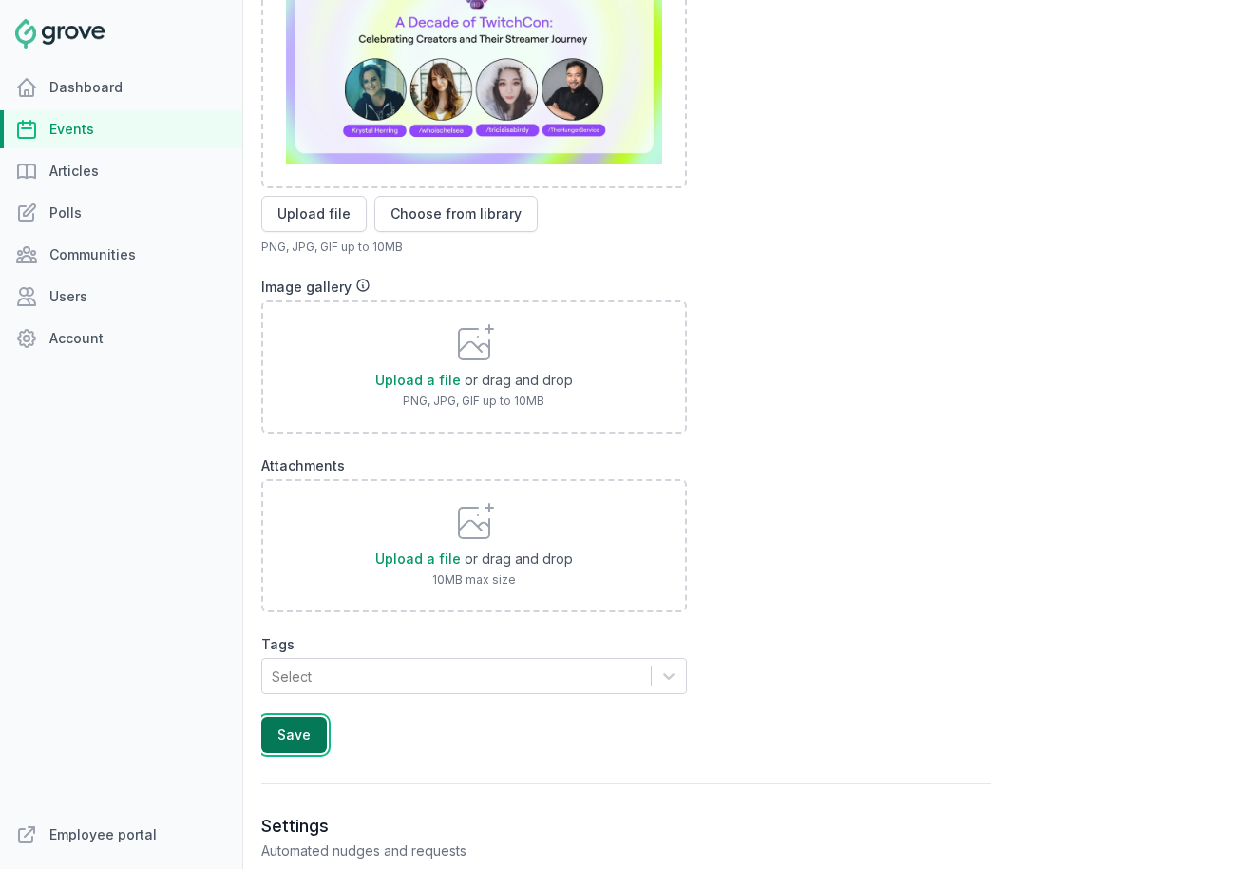
click at [310, 735] on button "Save" at bounding box center [294, 734] width 66 height 36
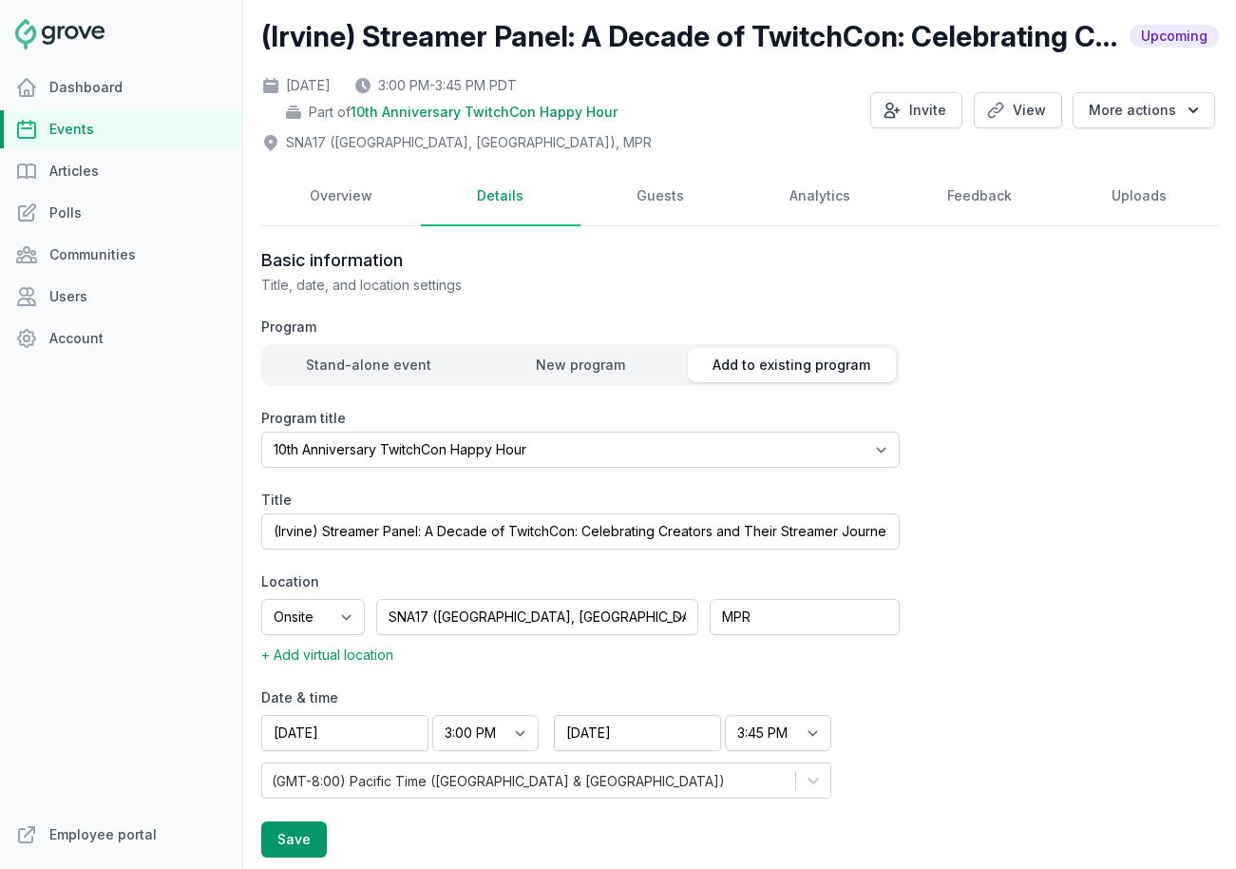
scroll to position [0, 0]
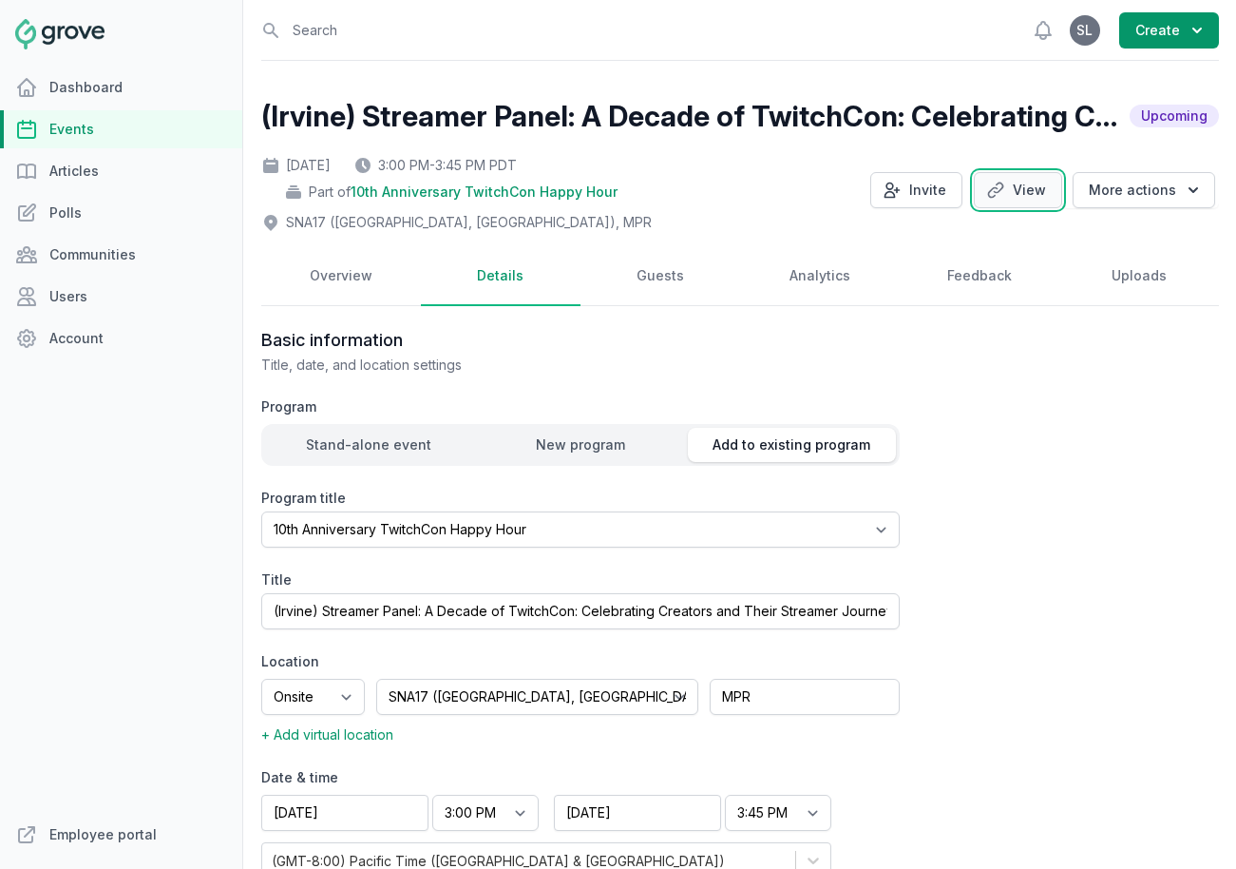
click at [1025, 187] on link "View" at bounding box center [1018, 190] width 88 height 36
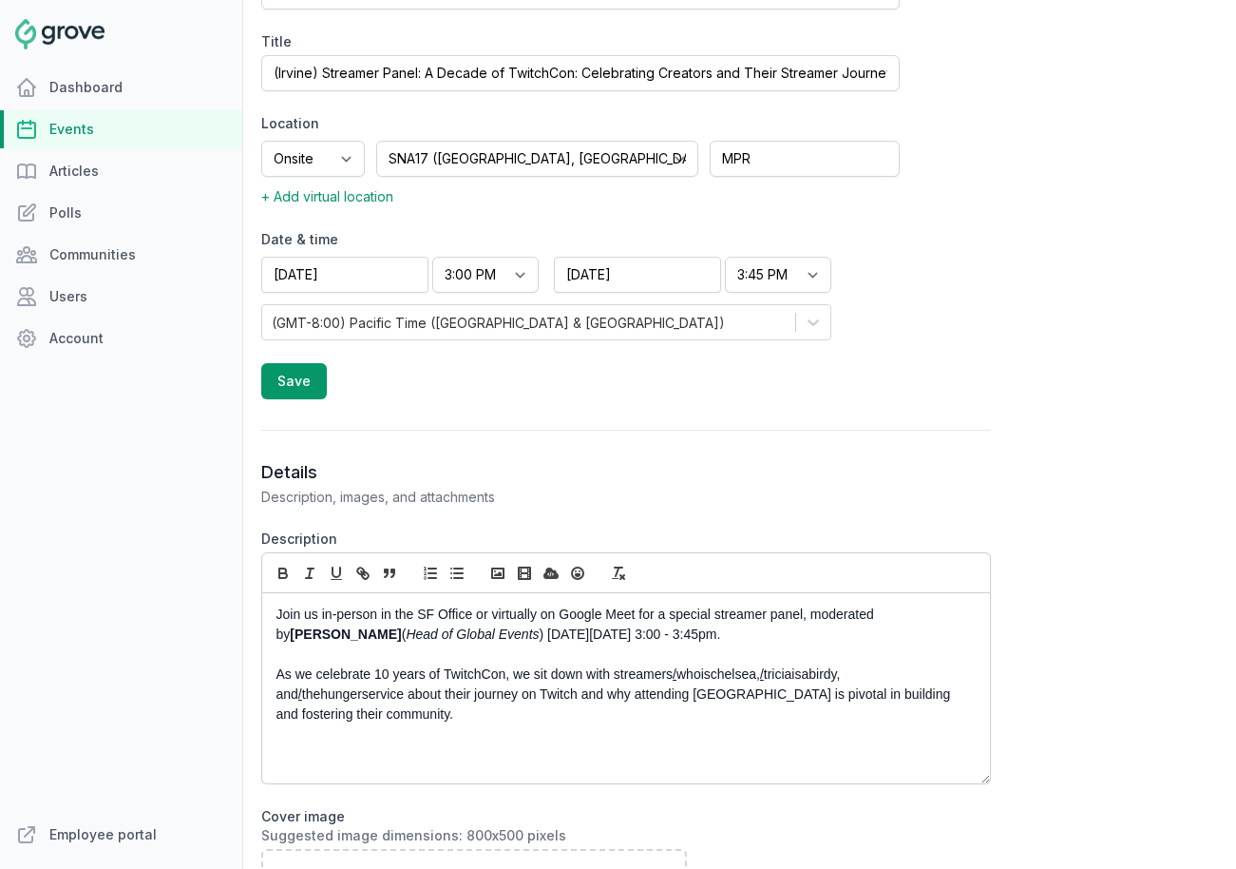
scroll to position [797, 0]
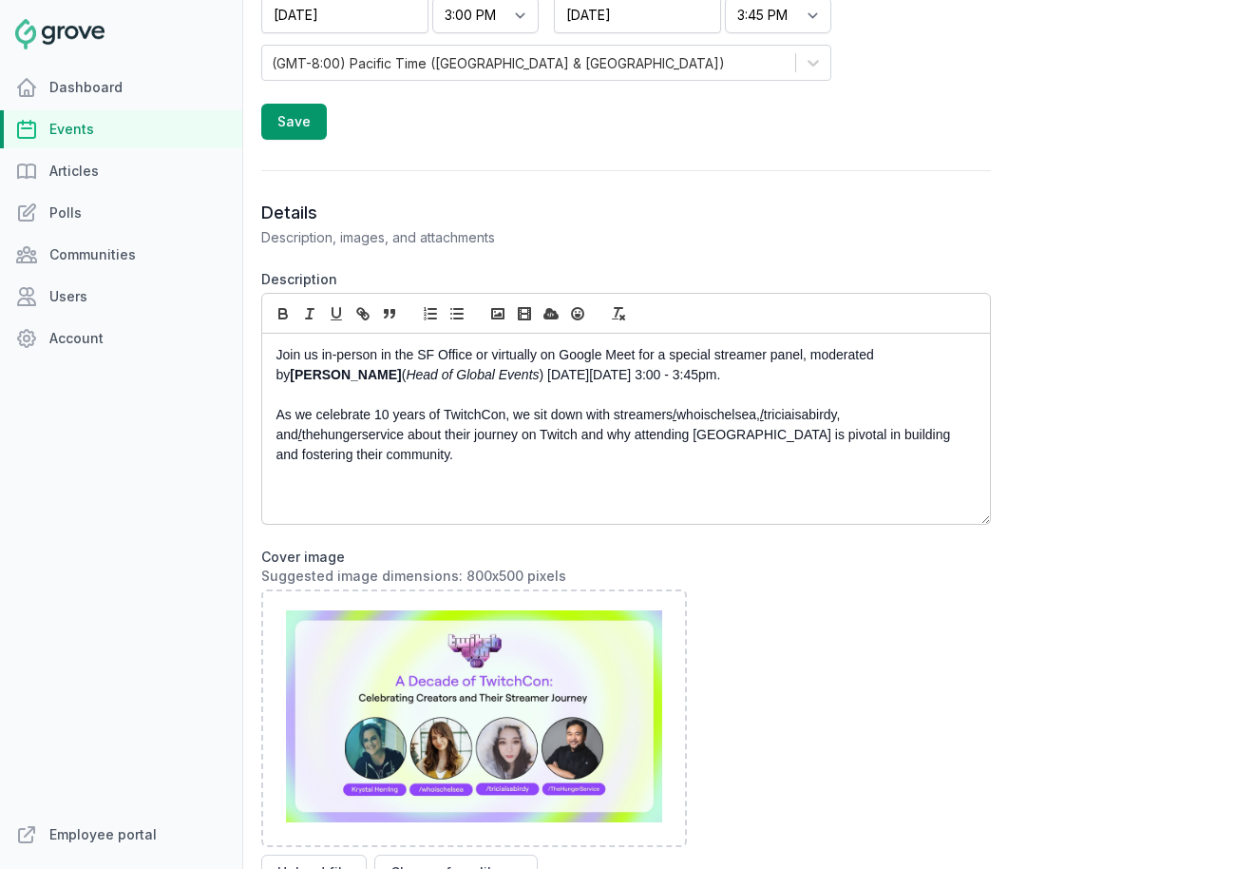
click at [355, 351] on p "Join us in-person in the SF Office or virtually on Google Meet for a special st…" at bounding box center [621, 365] width 689 height 40
click at [420, 354] on p "Join us in-person in the SF Office or virtually on Google Meet for a special st…" at bounding box center [621, 365] width 689 height 40
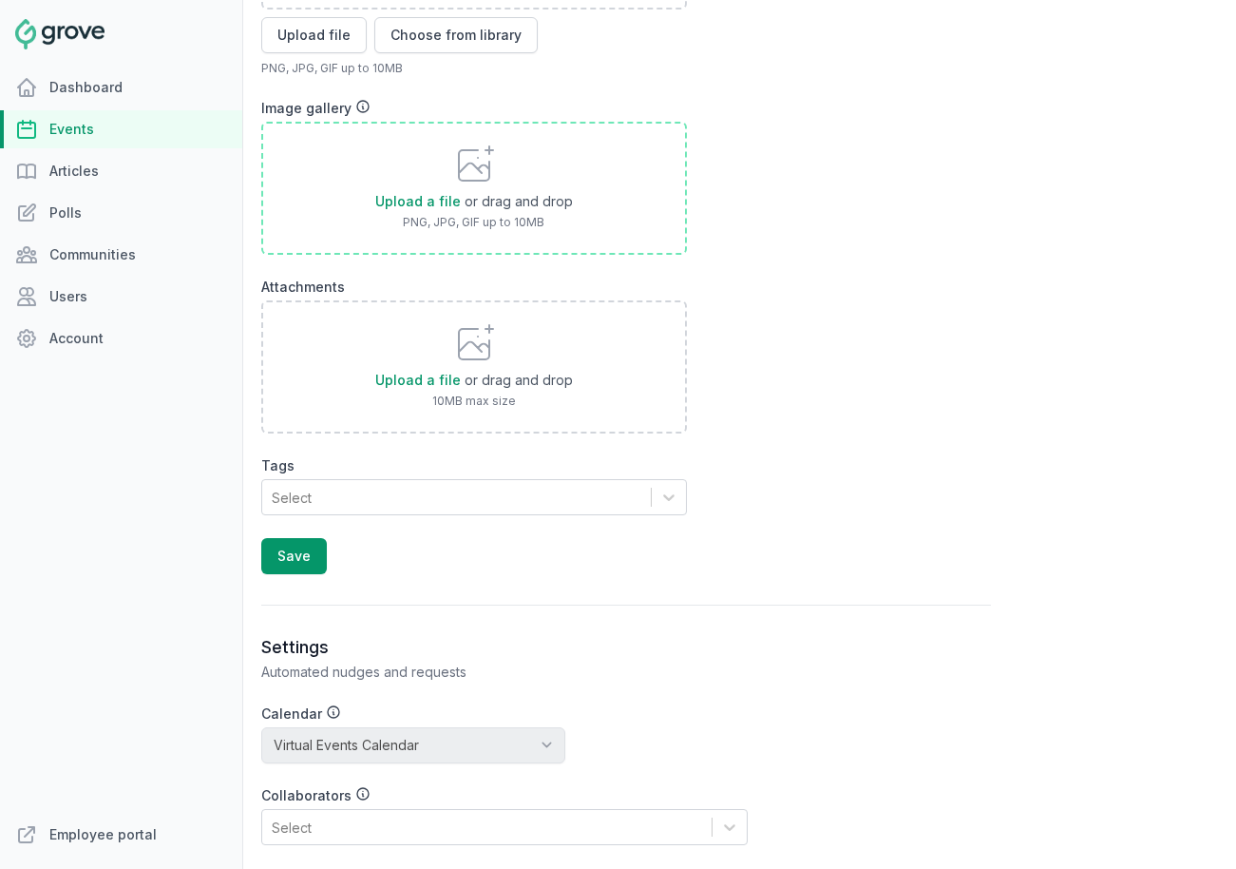
scroll to position [1807, 0]
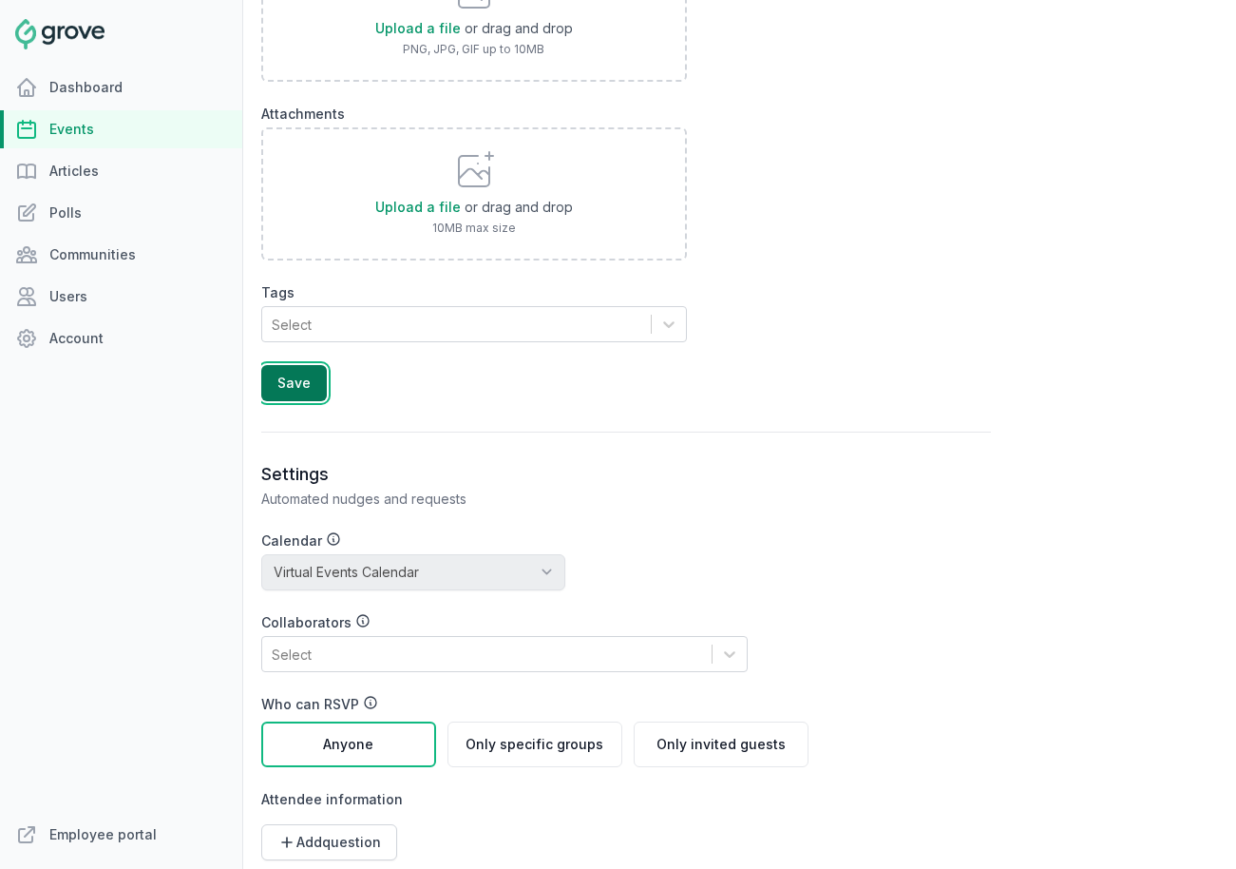
click at [298, 395] on button "Save" at bounding box center [294, 383] width 66 height 36
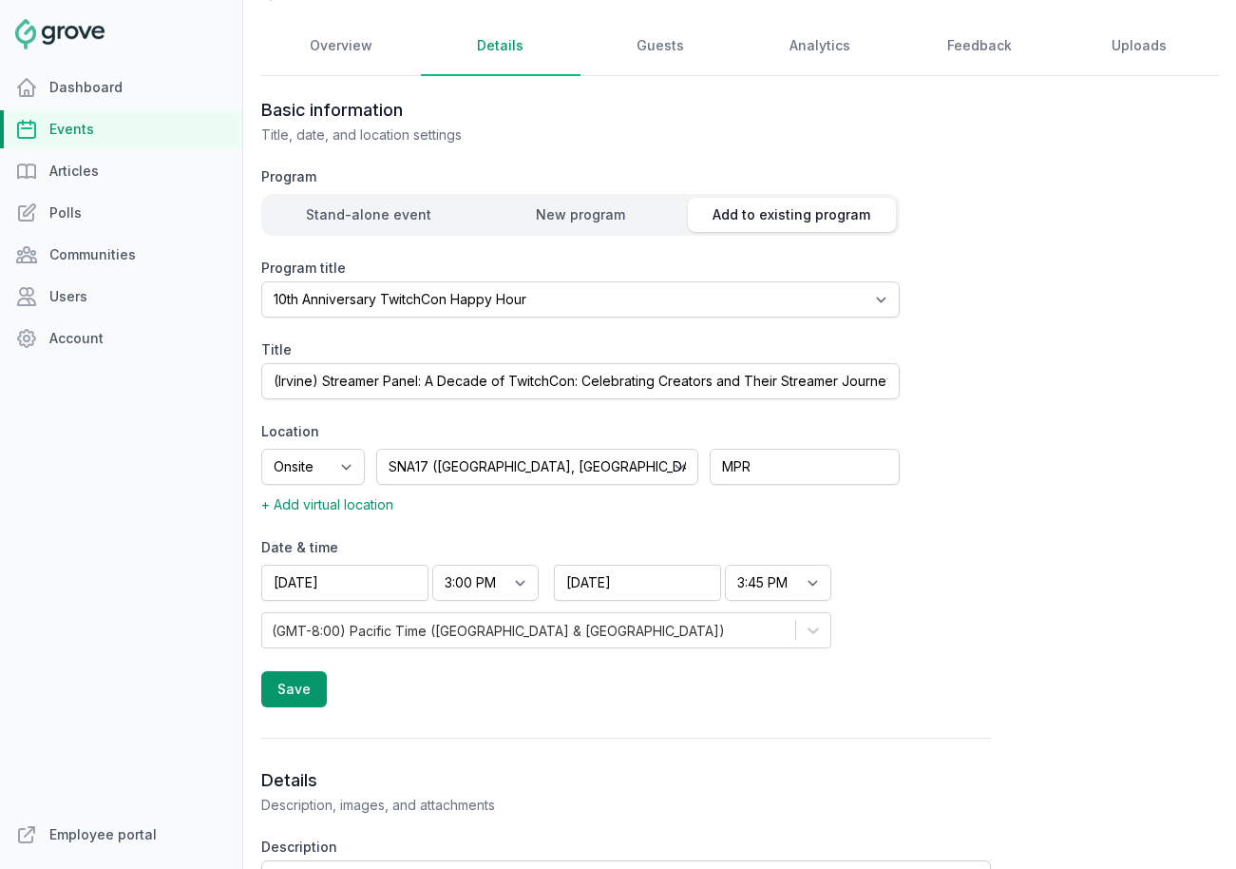
scroll to position [240, 0]
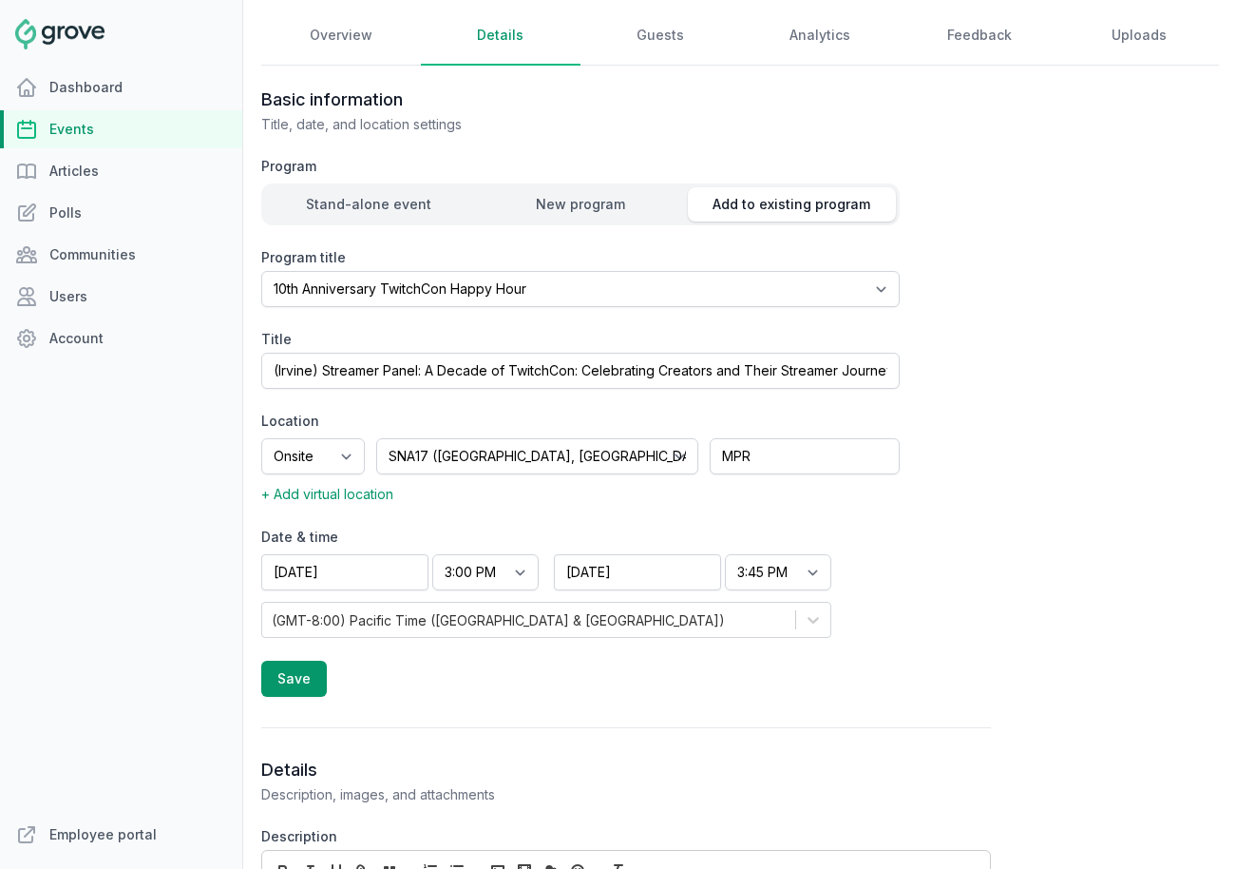
click at [340, 496] on span "+ Add virtual location" at bounding box center [327, 494] width 132 height 16
select select "false"
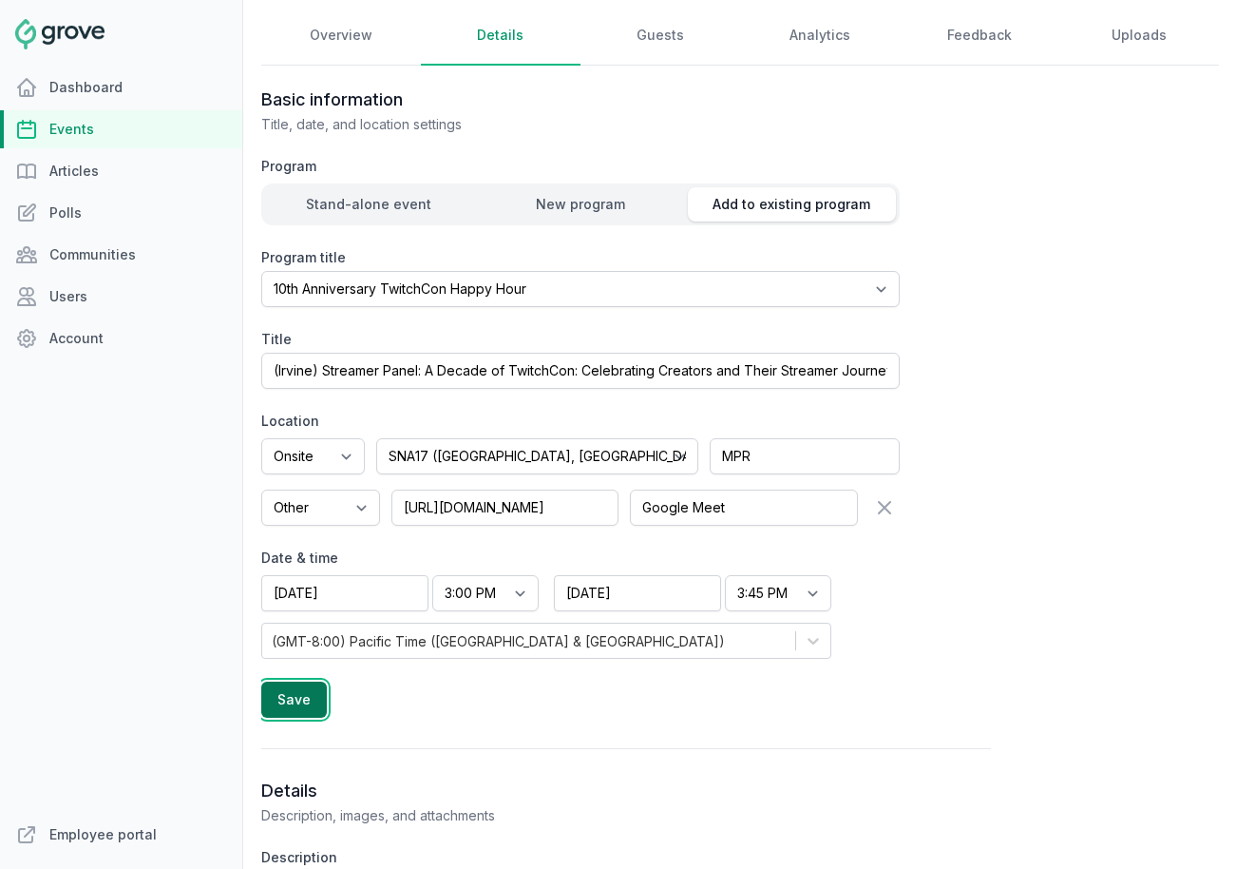
click at [306, 699] on button "Save" at bounding box center [294, 699] width 66 height 36
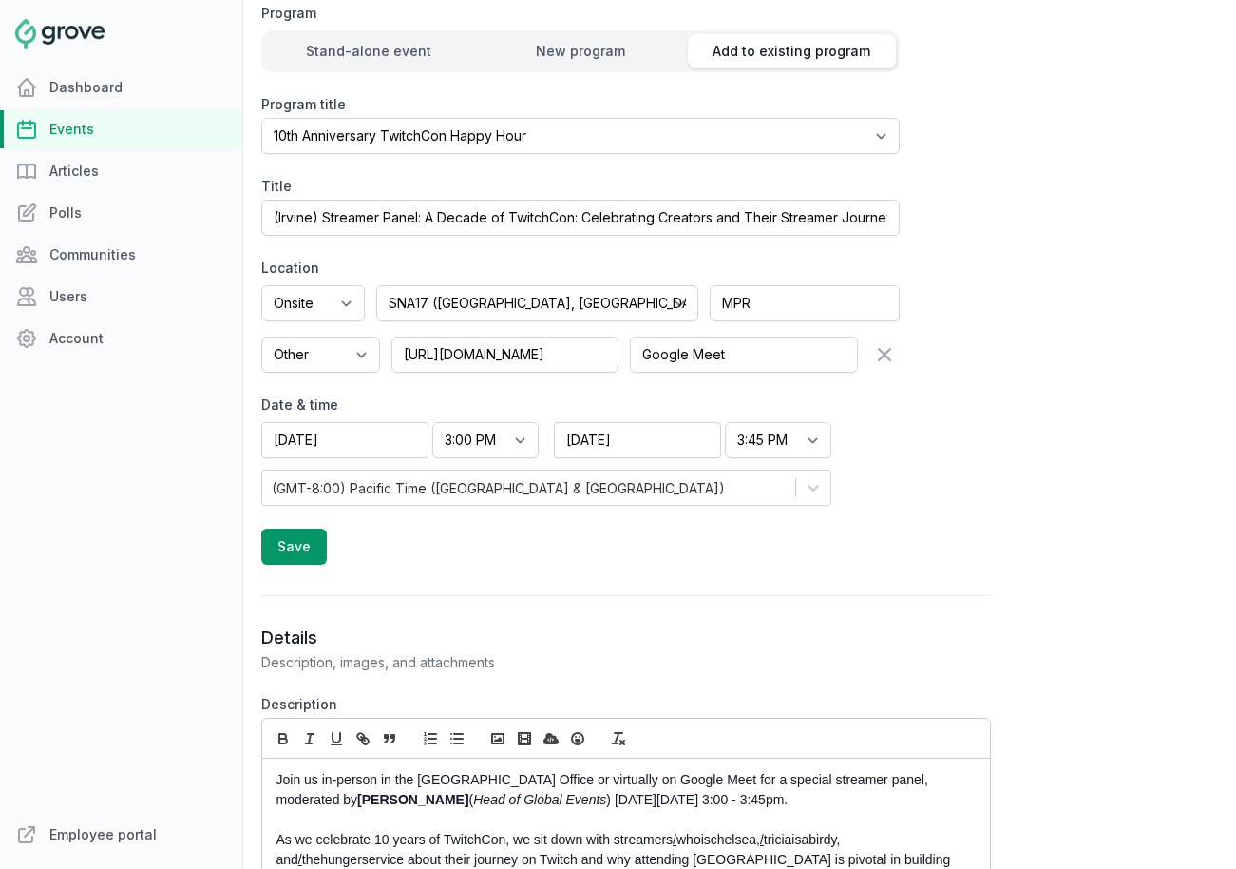
scroll to position [629, 0]
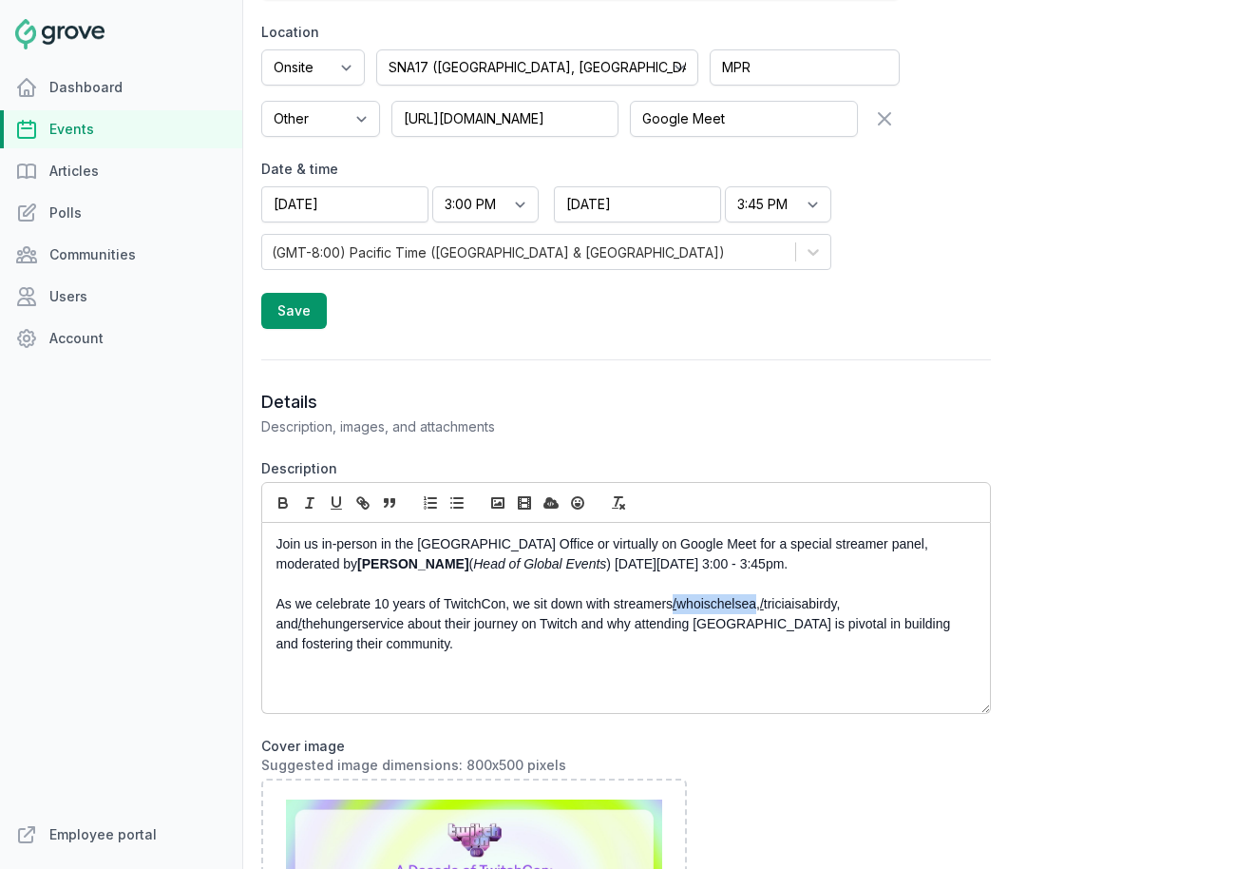
drag, startPoint x: 760, startPoint y: 603, endPoint x: 677, endPoint y: 605, distance: 83.6
click at [677, 605] on p "As we celebrate 10 years of TwitchCon, we sit down with streamers / whoischelse…" at bounding box center [621, 624] width 689 height 60
click at [361, 498] on icon "button" at bounding box center [360, 500] width 7 height 7
paste input "https://www.twitch.tv"
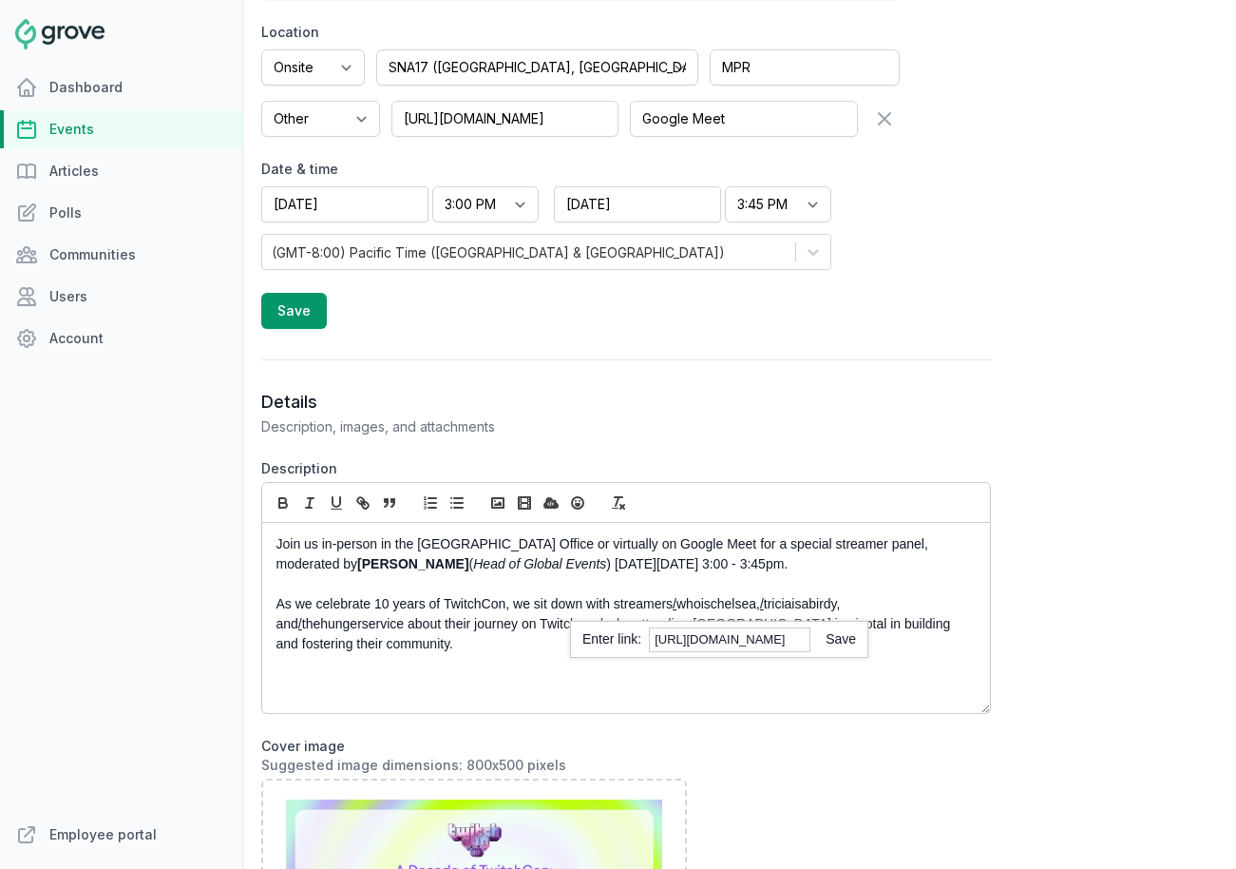
click at [844, 640] on link at bounding box center [834, 638] width 46 height 15
click at [756, 618] on p "As we celebrate 10 years of TwitchCon, we sit down with streamers /whoischelsea…" at bounding box center [621, 624] width 689 height 60
drag, startPoint x: 769, startPoint y: 605, endPoint x: 845, endPoint y: 603, distance: 76.0
click at [845, 603] on p "As we celebrate 10 years of TwitchCon, we sit down with streamers /whoischelsea…" at bounding box center [621, 624] width 689 height 60
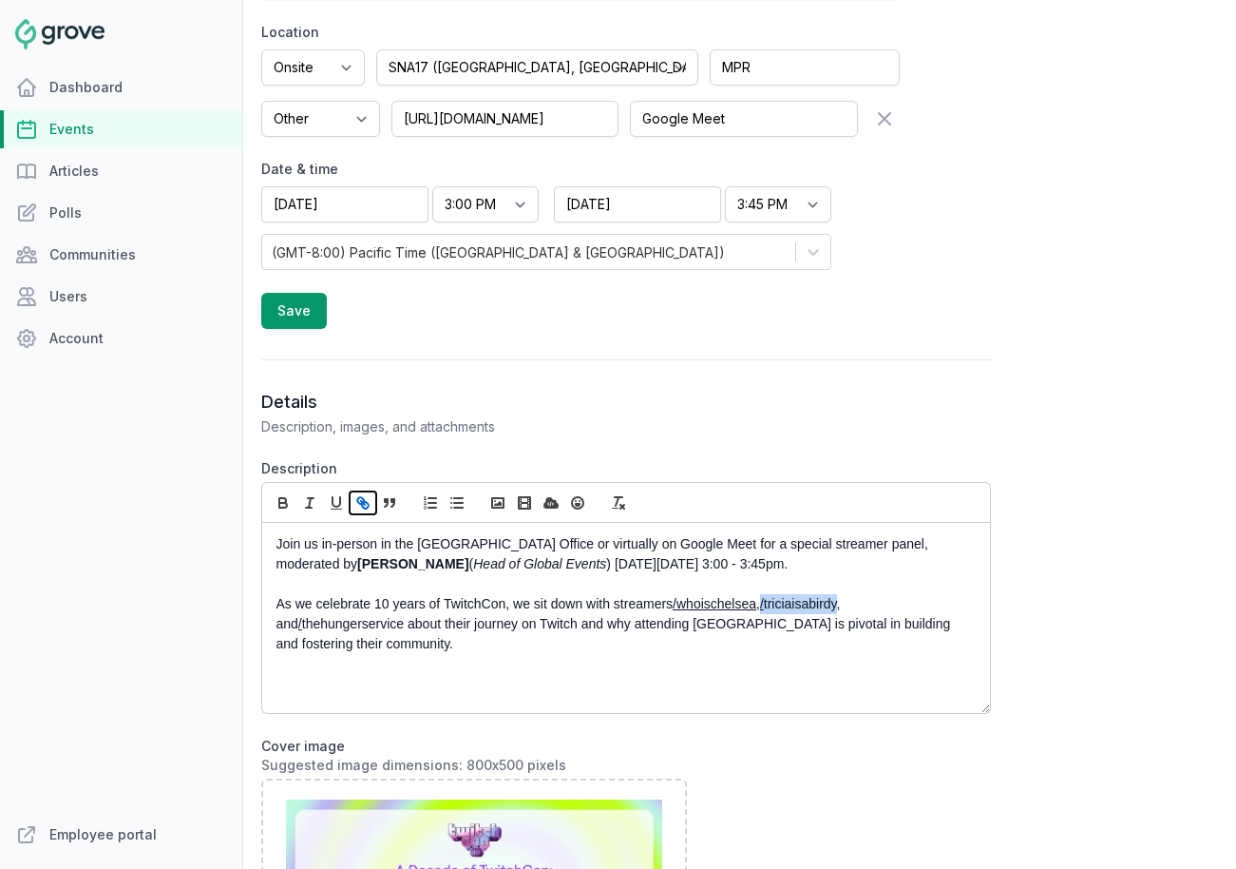
click at [361, 508] on icon "button" at bounding box center [362, 502] width 17 height 17
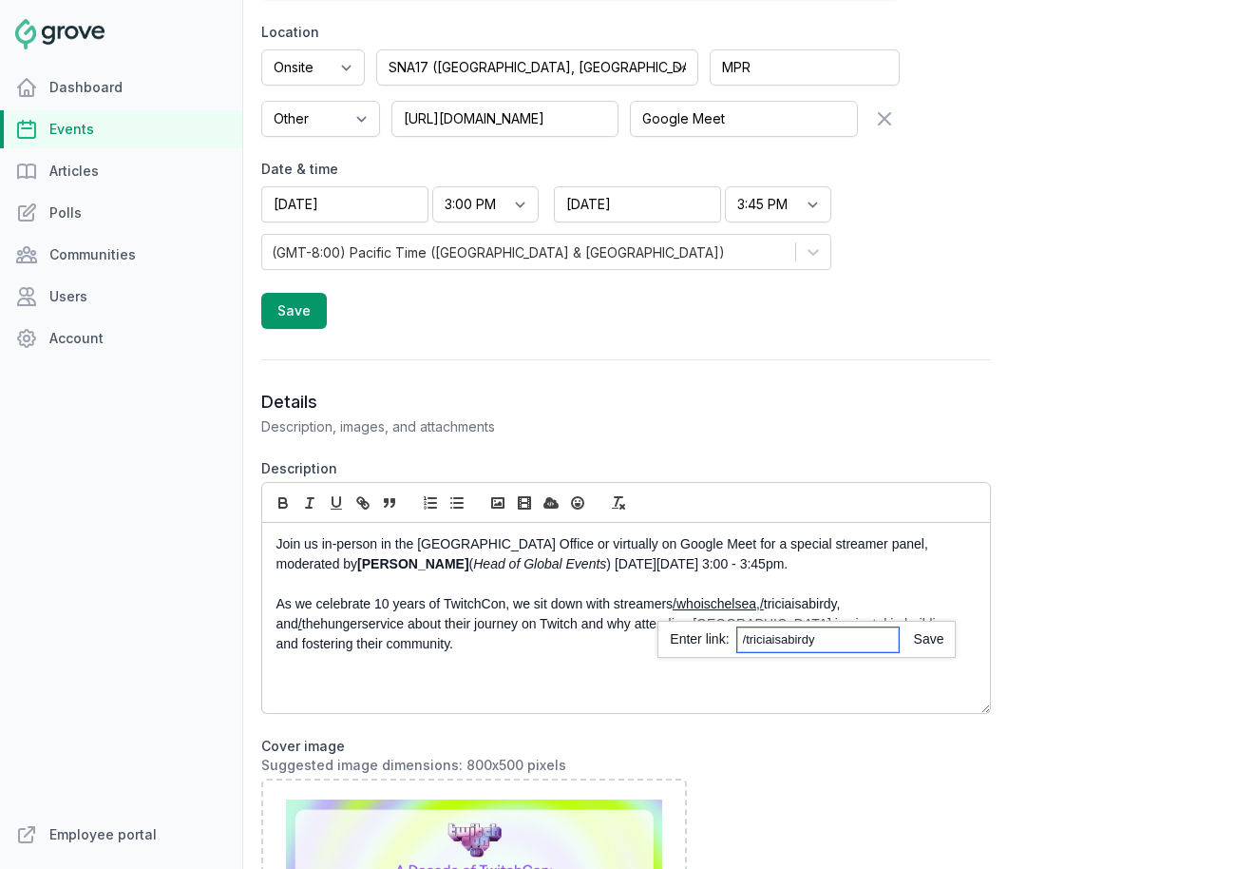
paste input "https://www.twitch.tv"
click at [925, 640] on link at bounding box center [922, 638] width 46 height 15
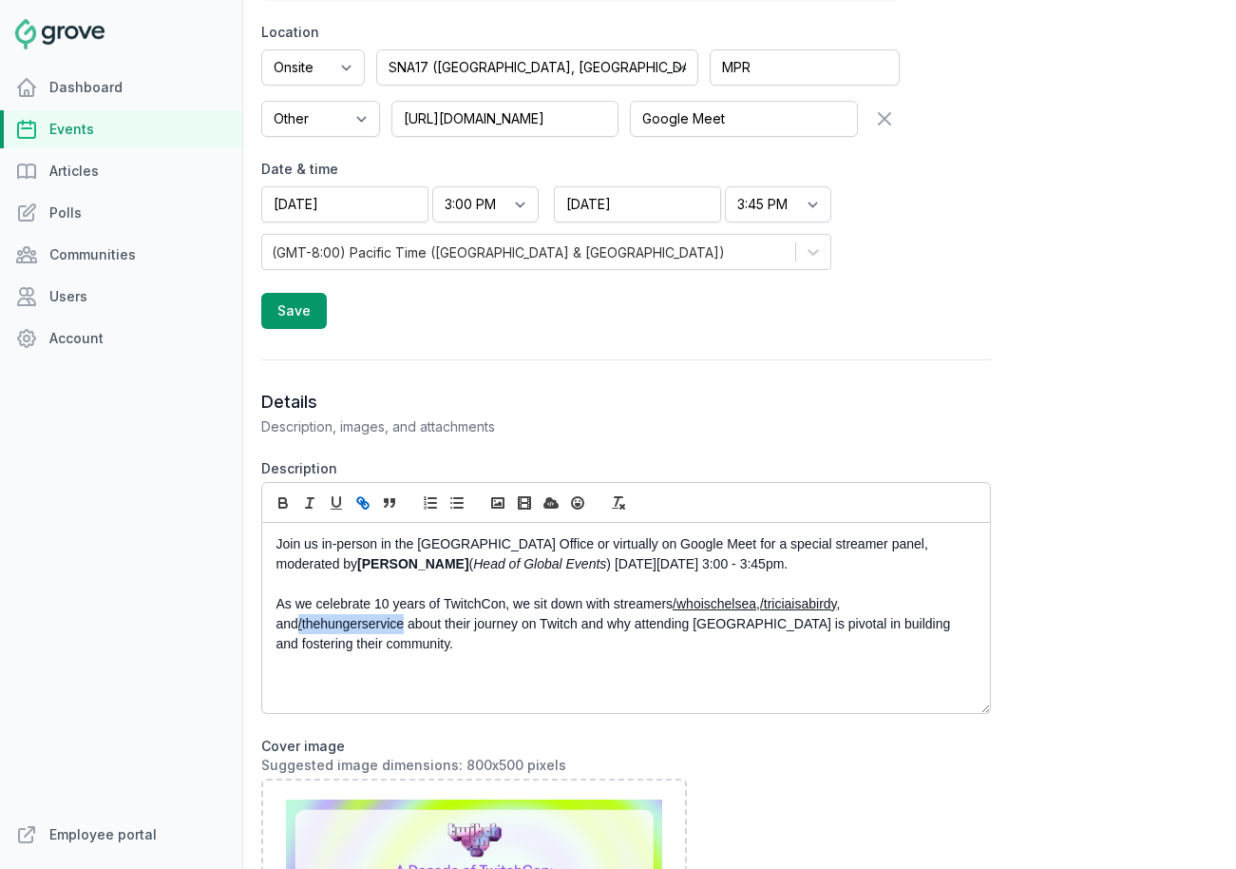
drag, startPoint x: 379, startPoint y: 627, endPoint x: 257, endPoint y: 627, distance: 122.6
click at [257, 627] on div "Open sidebar Search View notifications Open user menu SL Create (Irvine) Stream…" at bounding box center [740, 869] width 973 height 2996
click at [363, 497] on icon "button" at bounding box center [362, 502] width 17 height 17
paste input "https://www.twitch.tv"
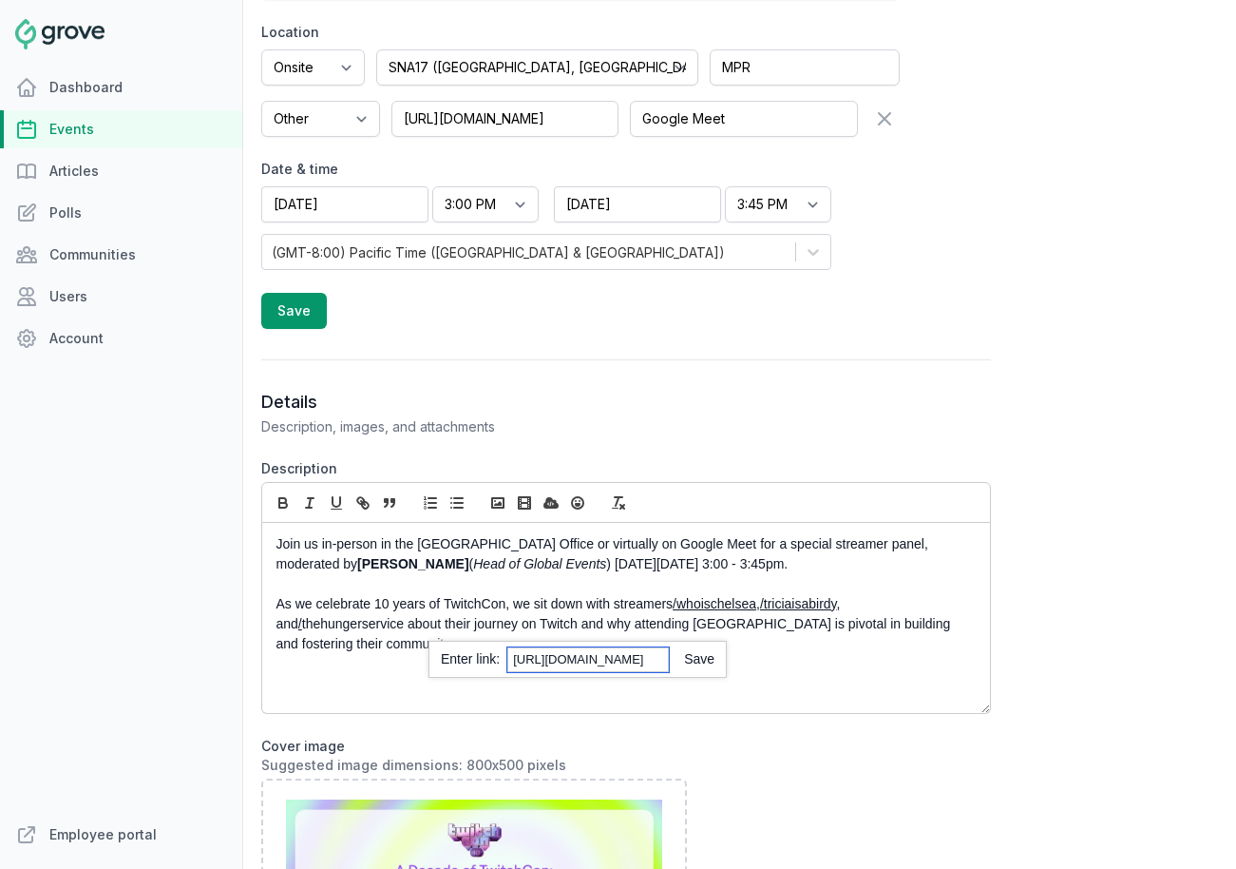
type input "https://www.twitch.tv/thehungerservice"
click at [711, 661] on link at bounding box center [692, 658] width 46 height 15
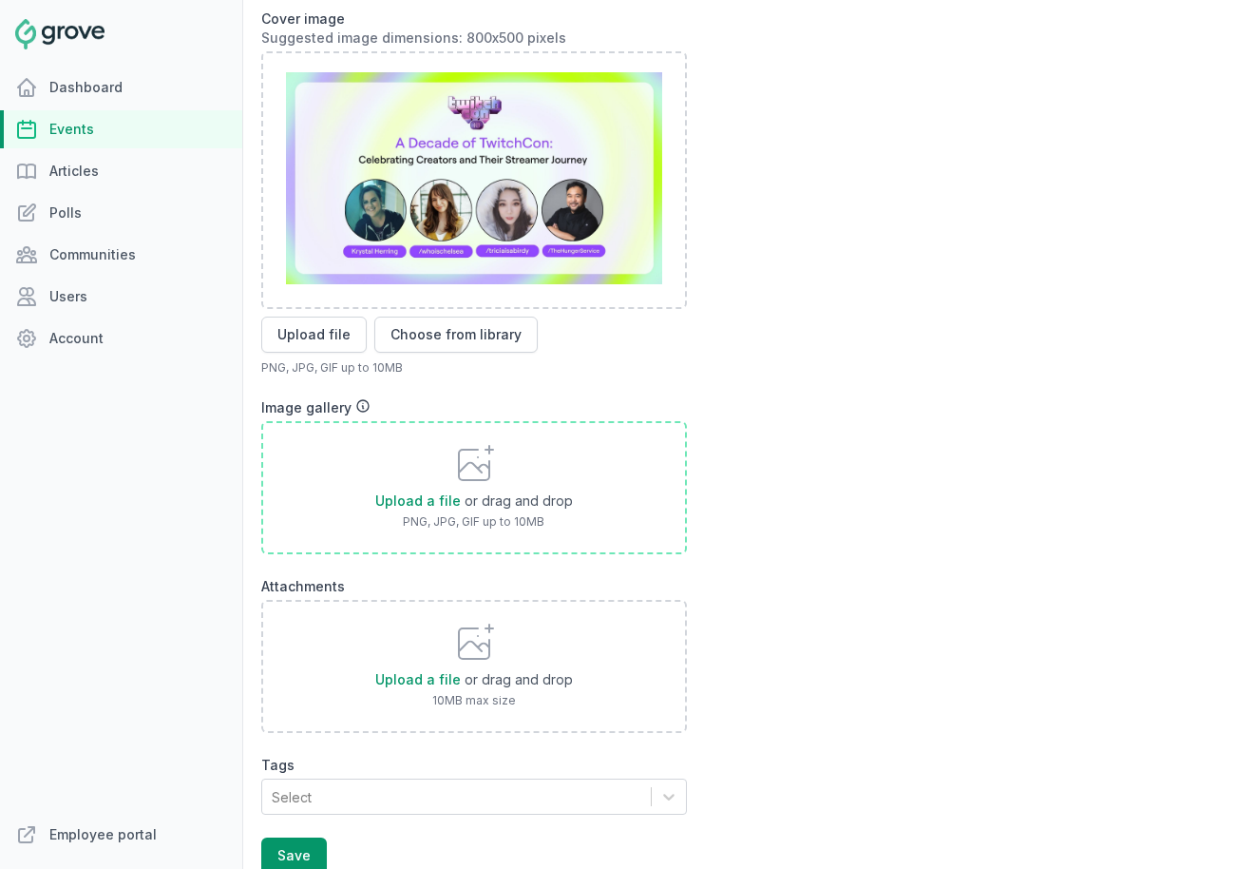
scroll to position [1448, 0]
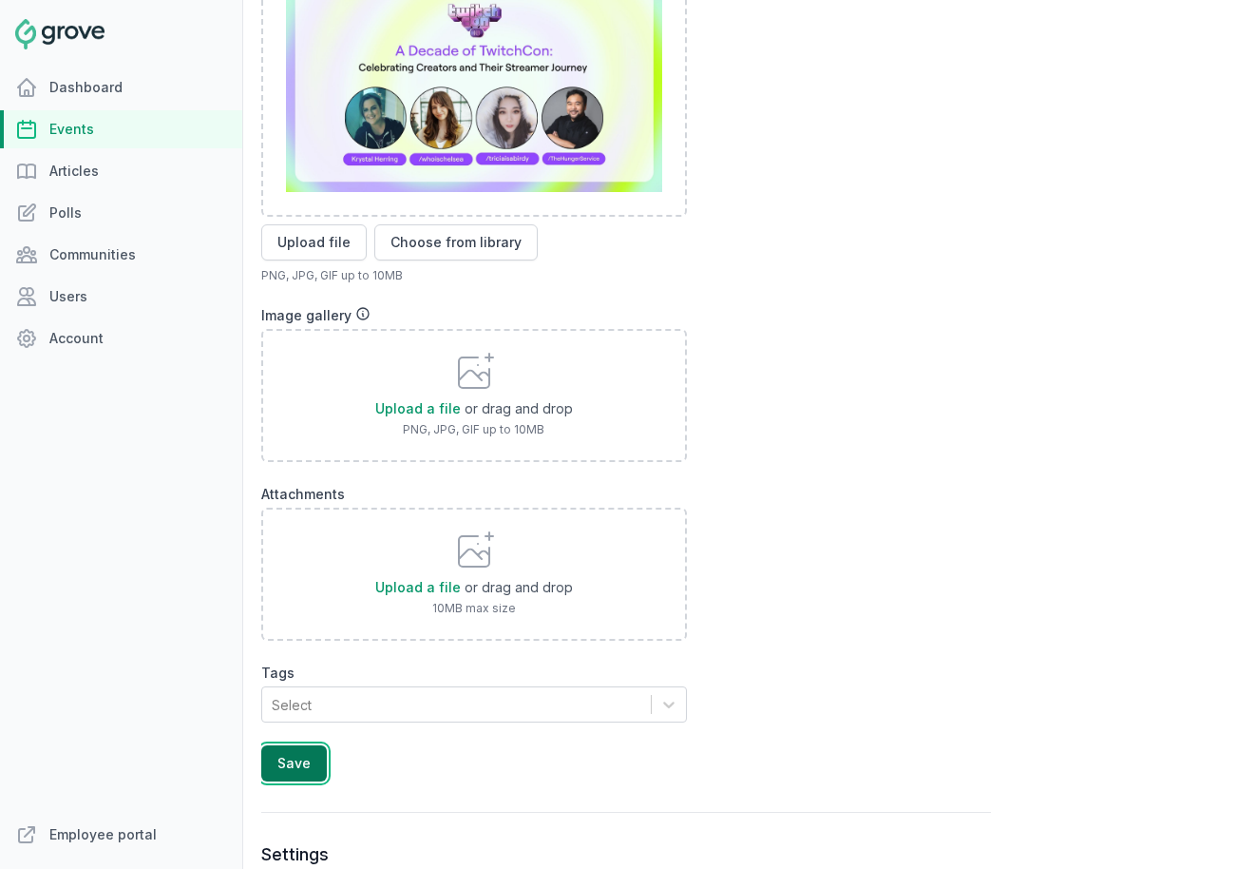
click at [295, 751] on button "Save" at bounding box center [294, 763] width 66 height 36
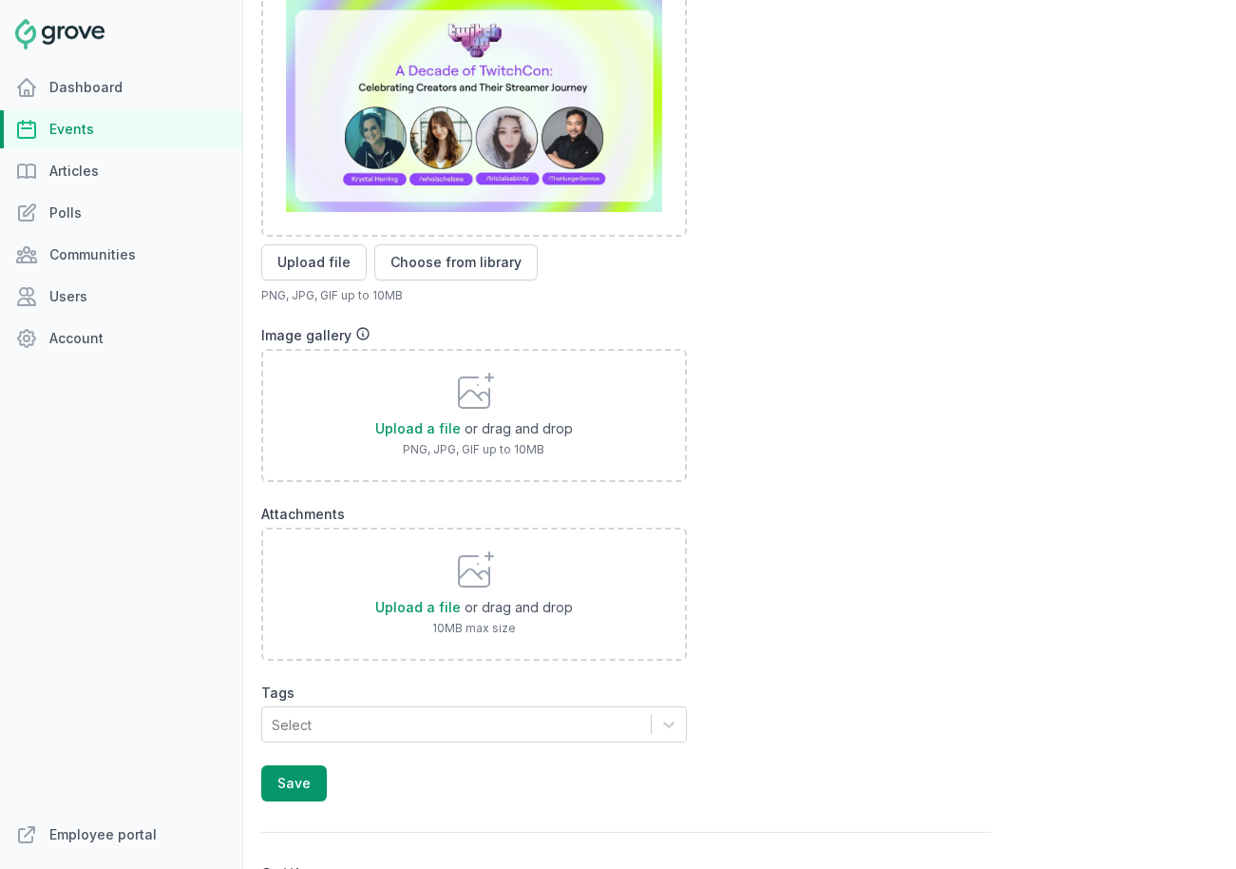
scroll to position [1422, 0]
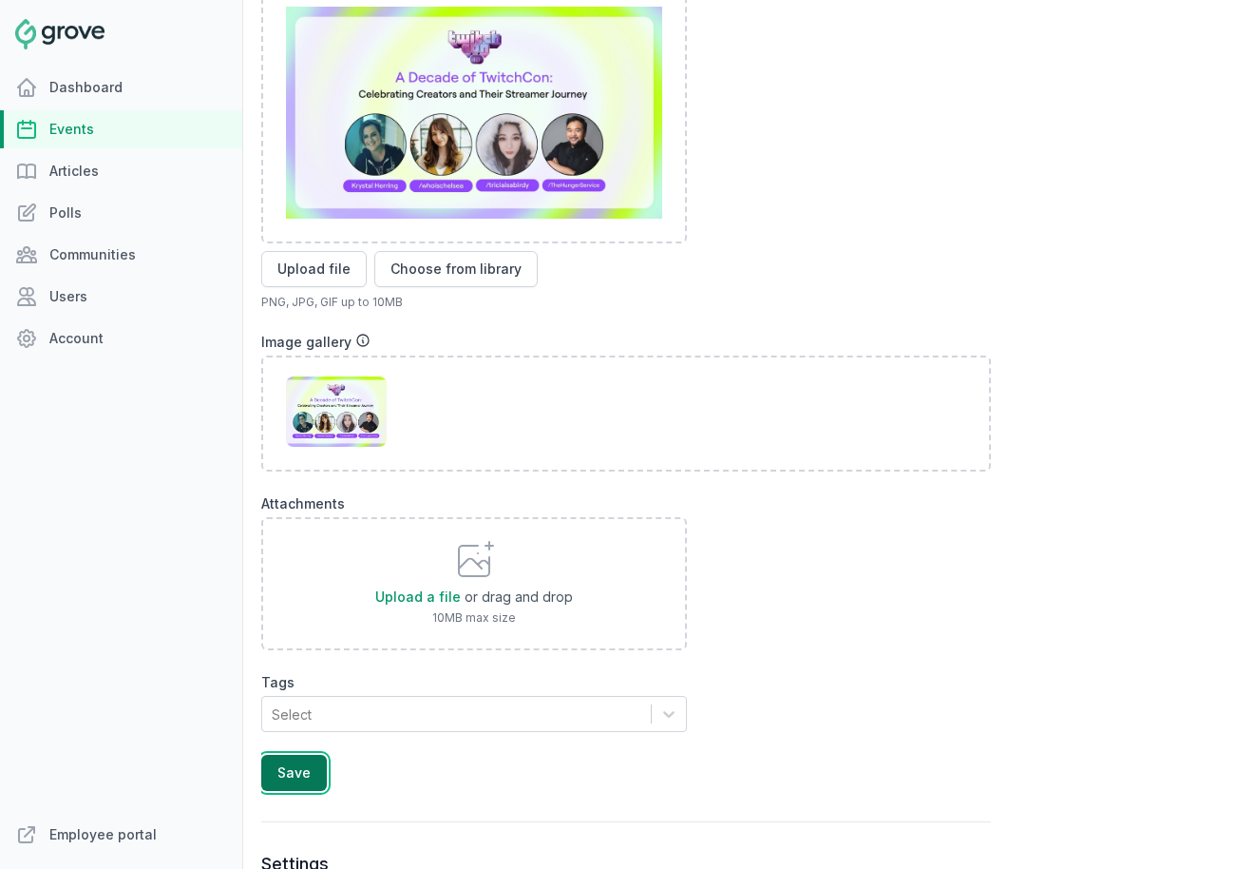
click at [284, 761] on button "Save" at bounding box center [294, 772] width 66 height 36
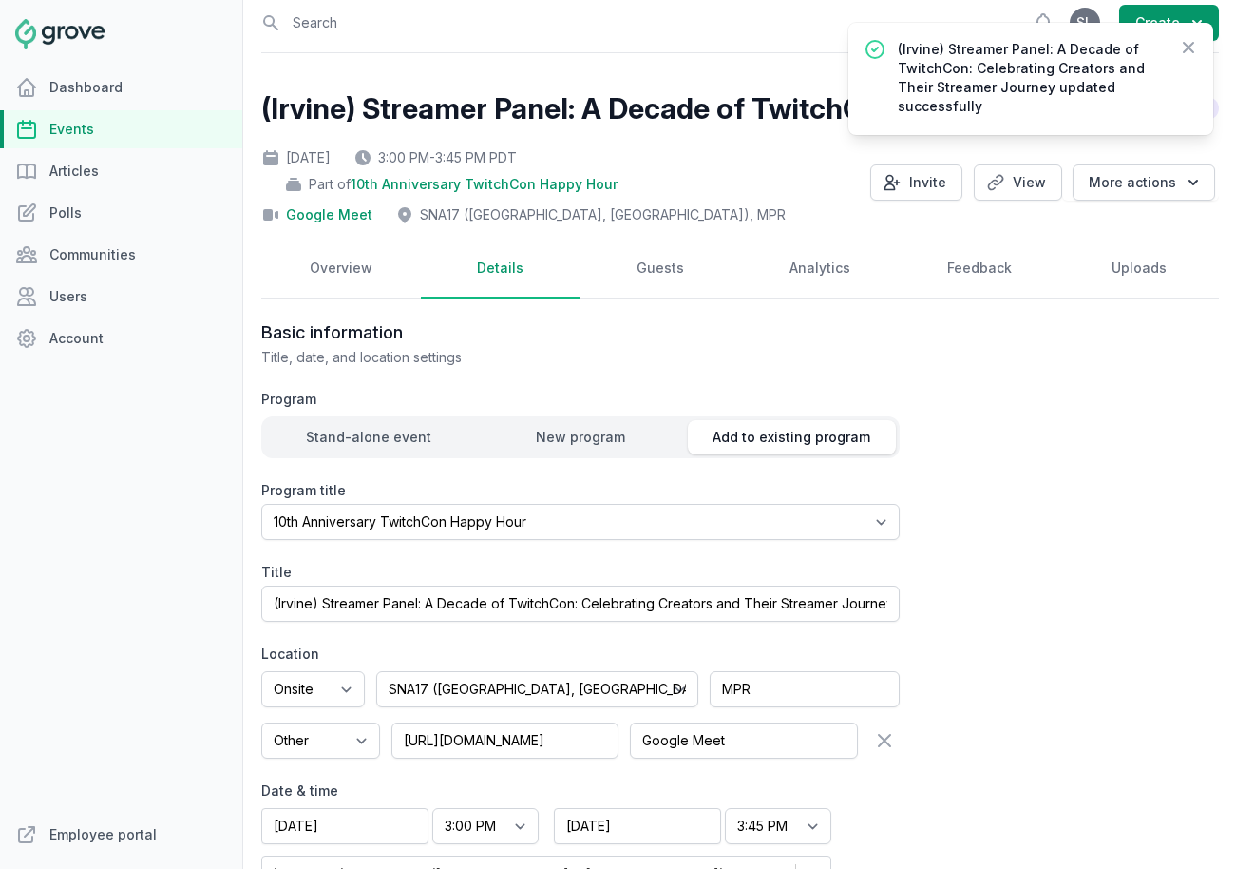
scroll to position [0, 0]
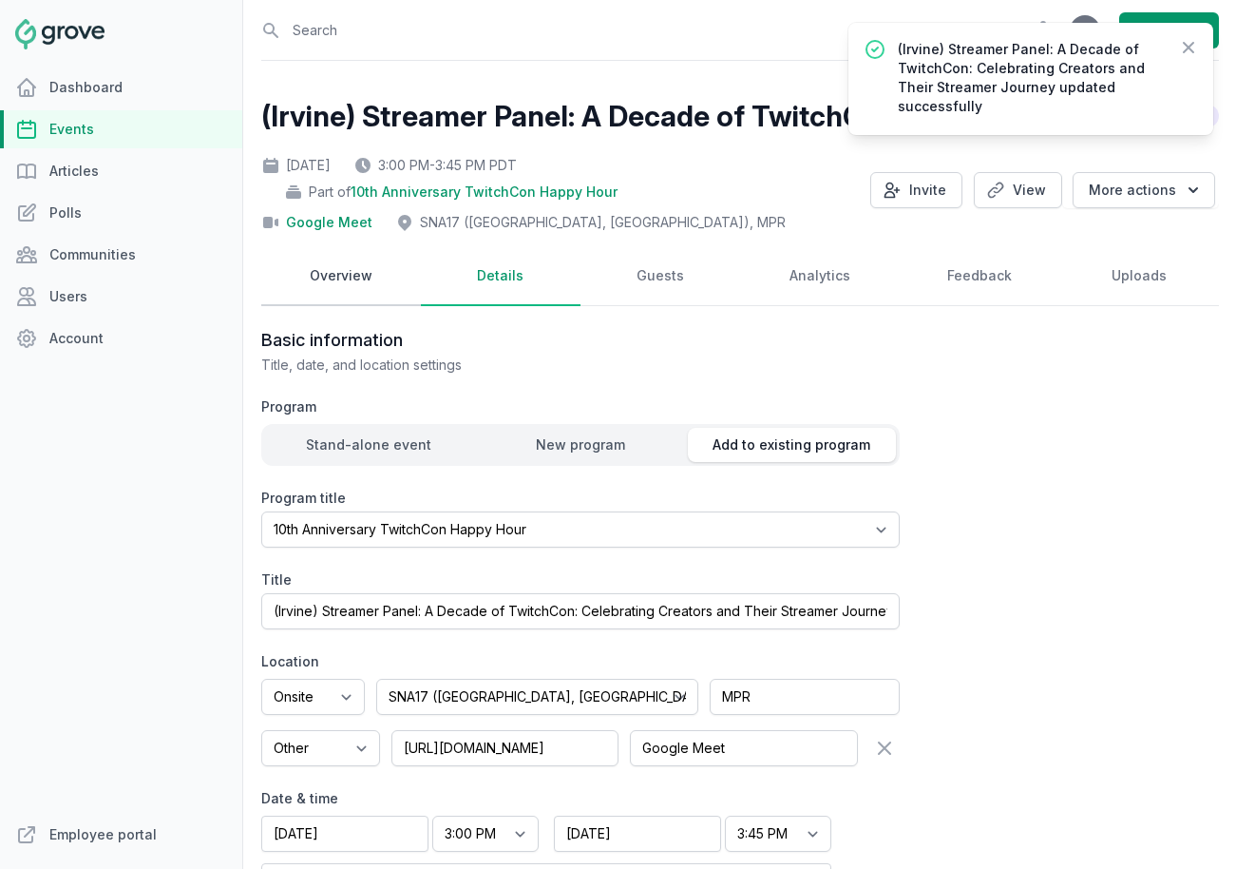
click at [343, 275] on link "Overview" at bounding box center [341, 276] width 160 height 59
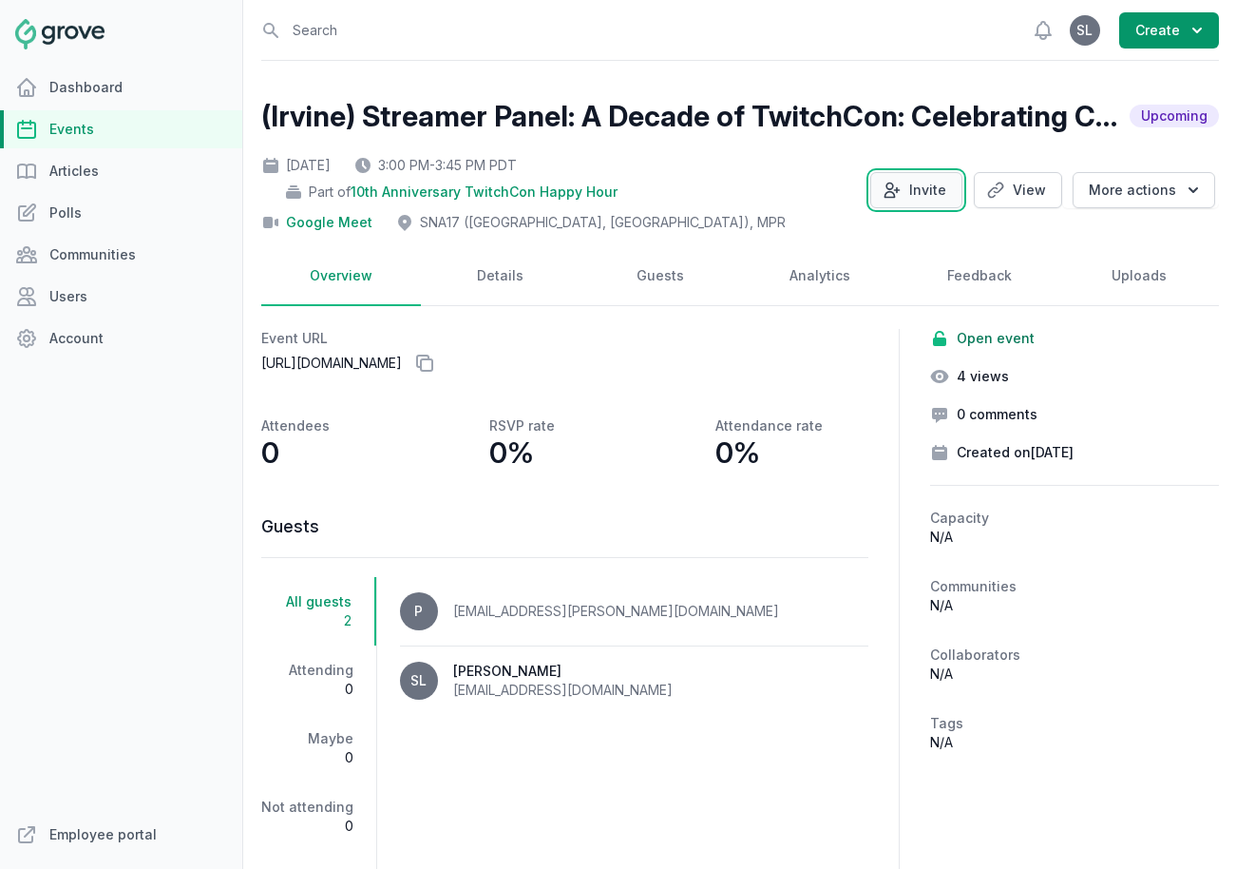
click at [918, 199] on button "Invite" at bounding box center [916, 190] width 92 height 36
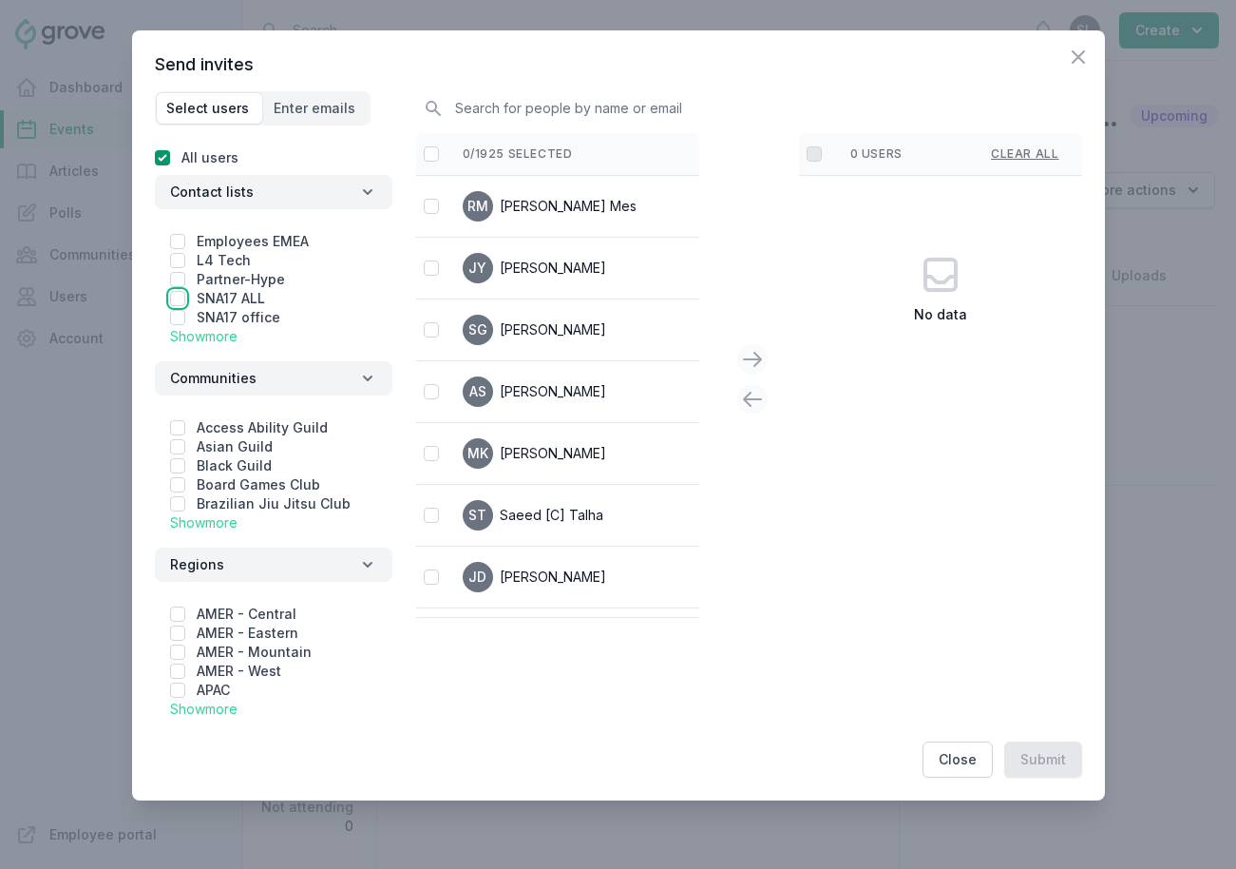
click at [178, 300] on input "checkbox" at bounding box center [177, 298] width 15 height 15
checkbox input "true"
checkbox input "false"
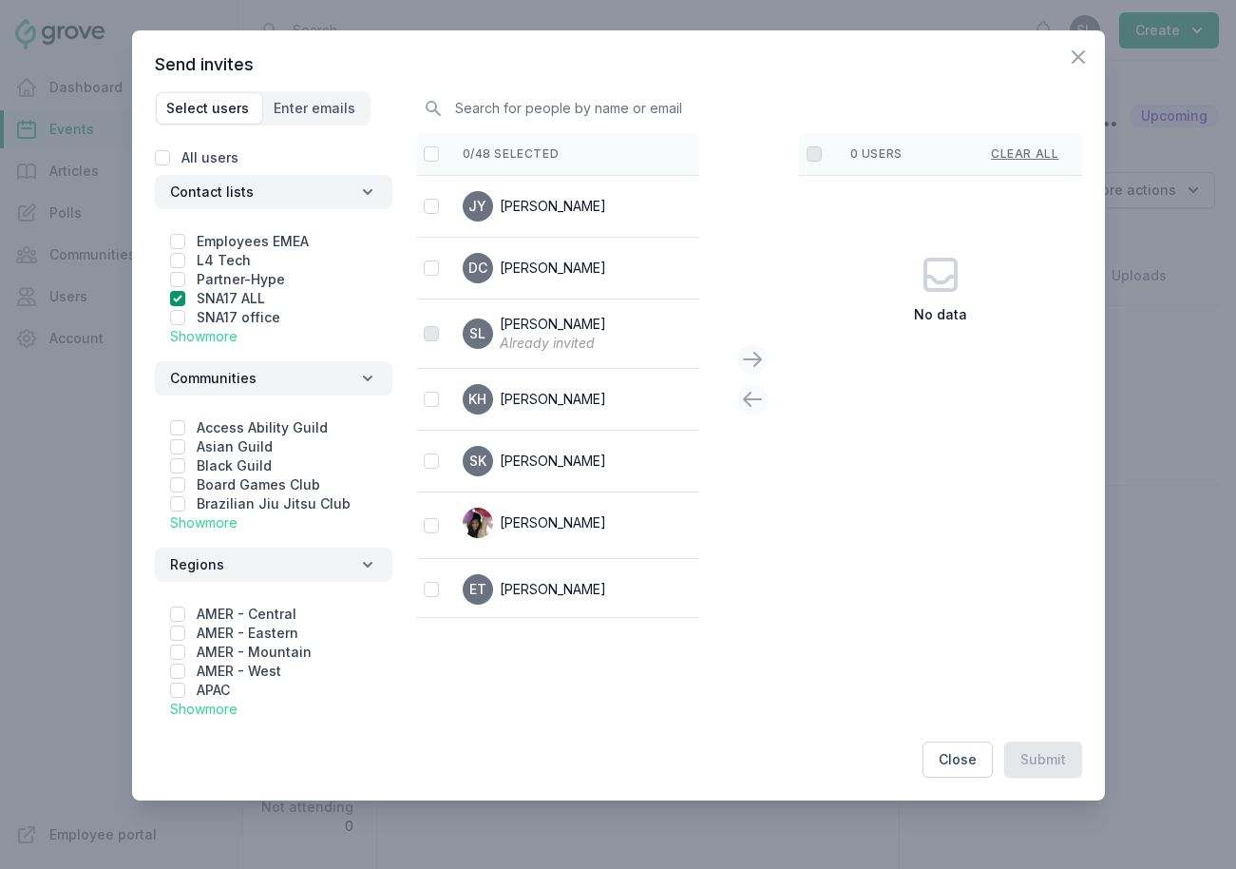
click at [173, 333] on link "Show more" at bounding box center [203, 336] width 67 height 16
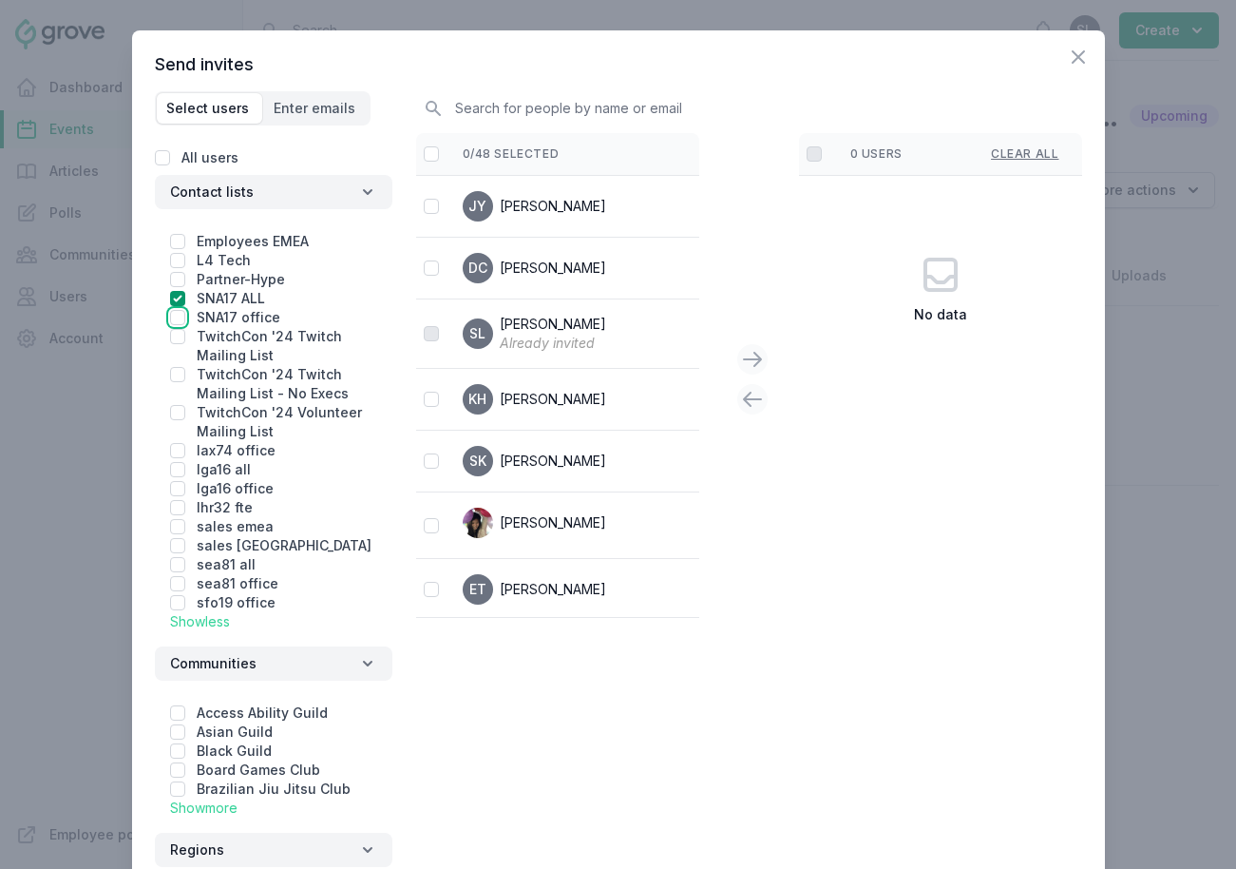
click at [175, 321] on input "checkbox" at bounding box center [177, 317] width 15 height 15
checkbox input "true"
click at [431, 156] on input "checkbox" at bounding box center [431, 153] width 15 height 15
checkbox input "false"
checkbox input "true"
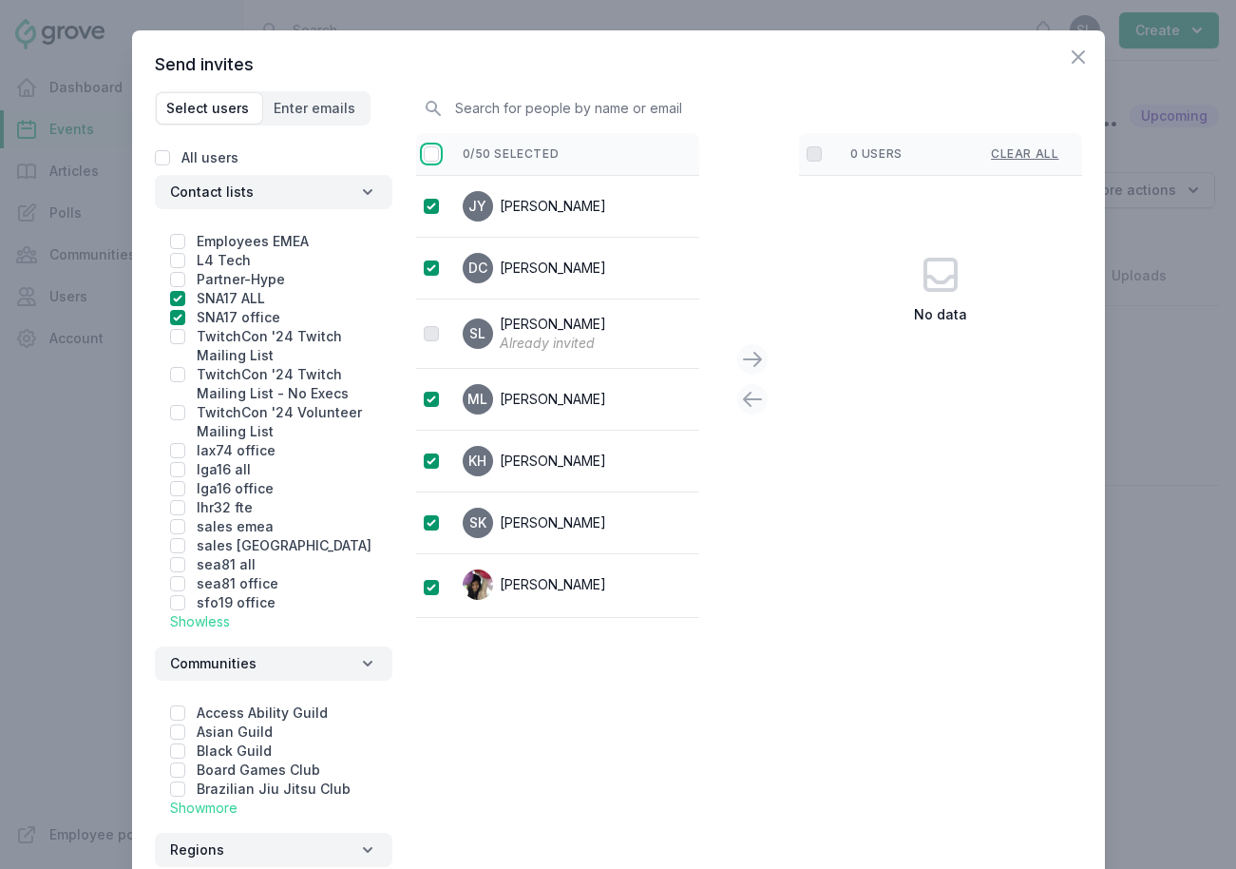
checkbox input "true"
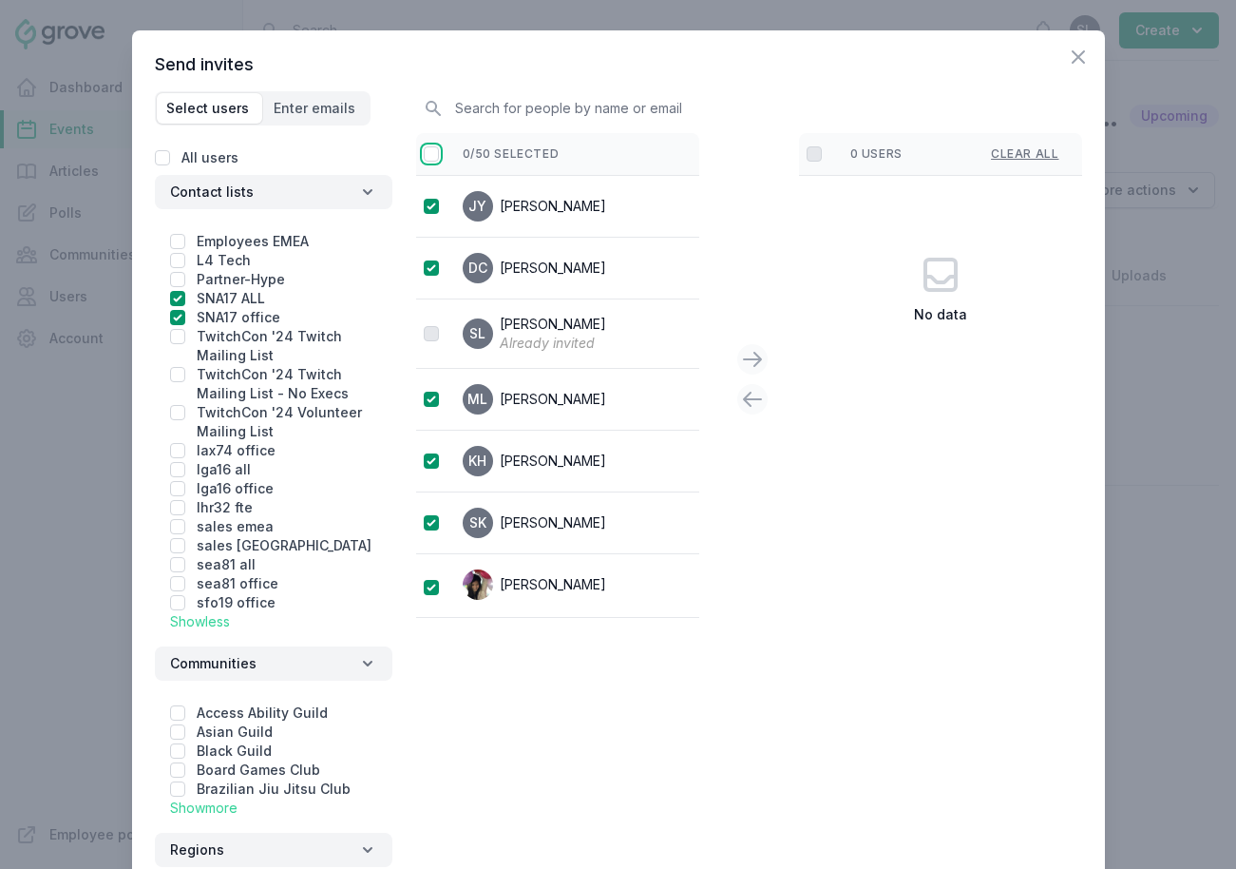
checkbox input "true"
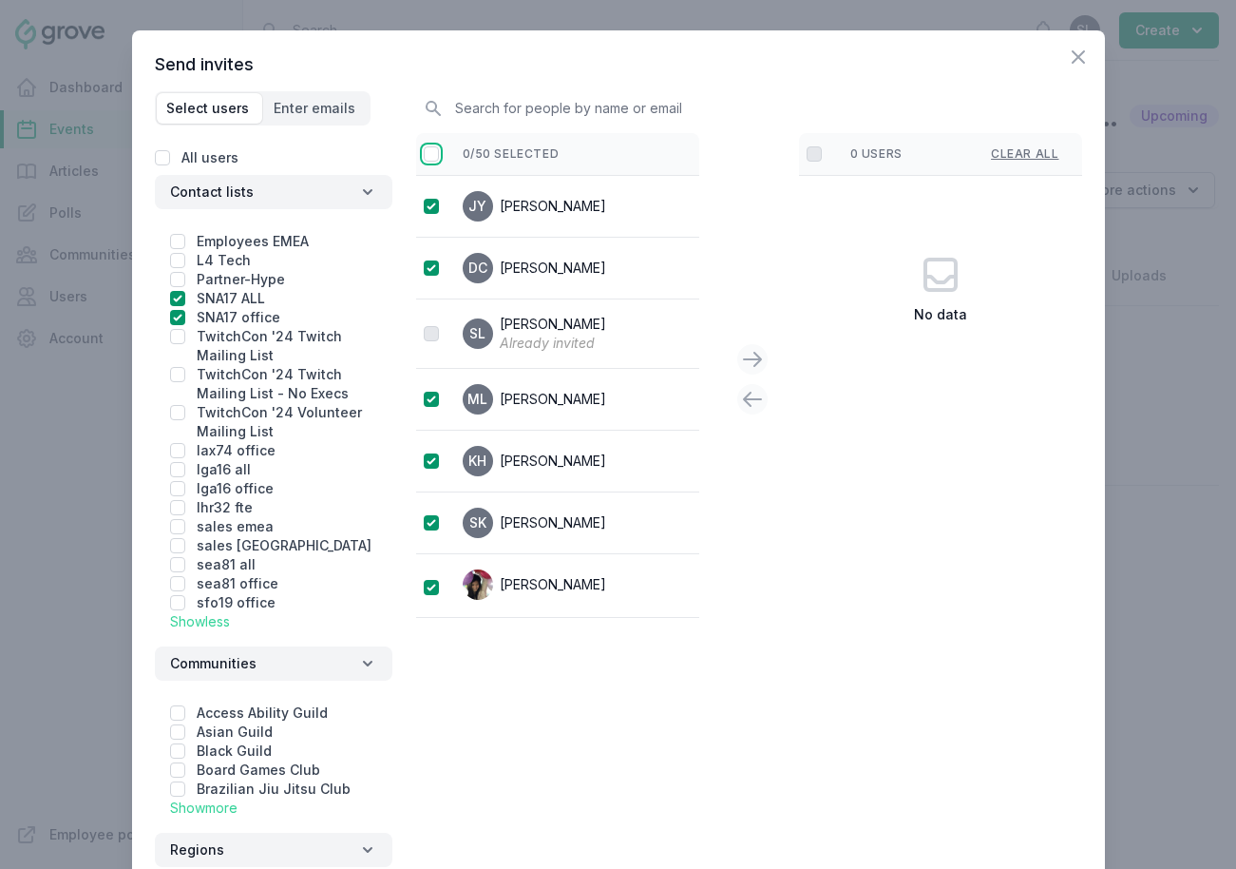
checkbox input "true"
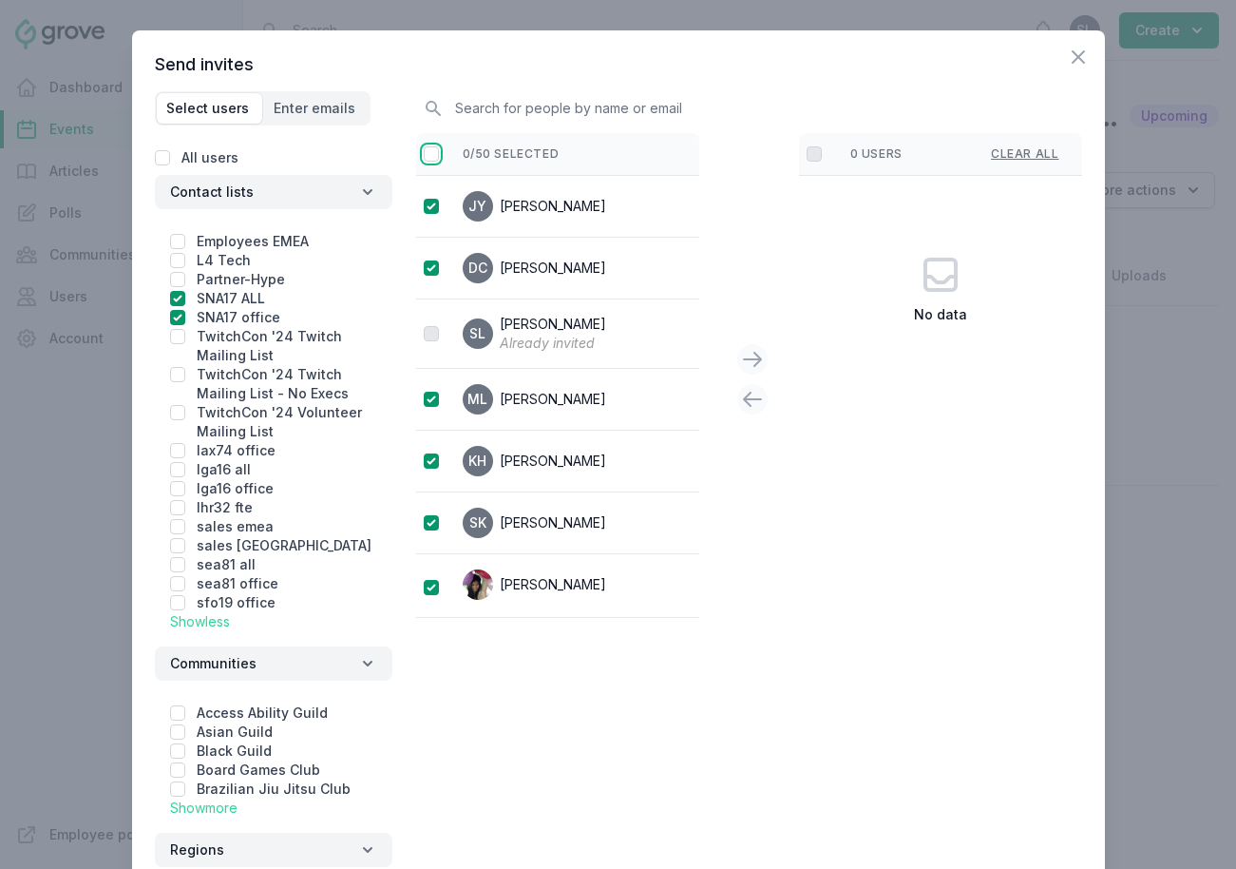
checkbox input "true"
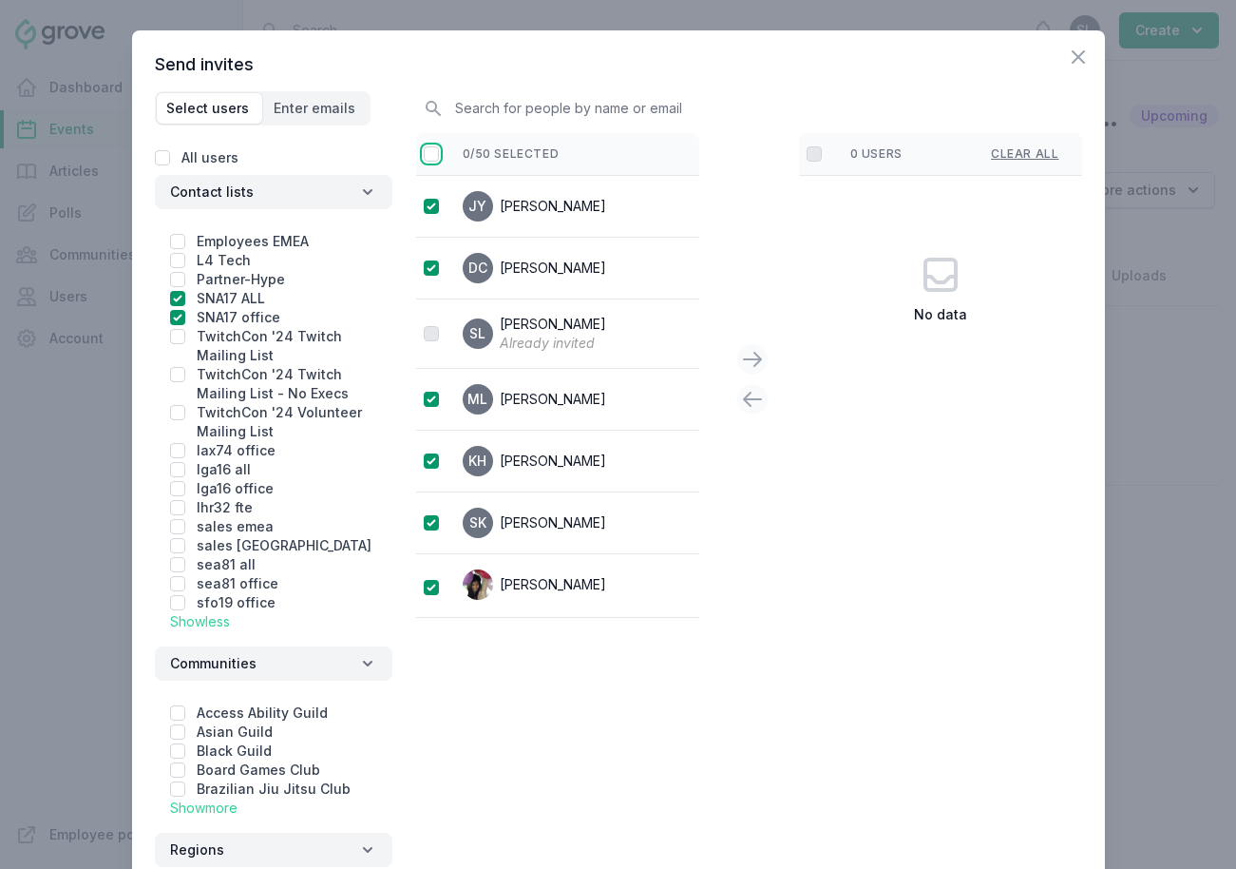
checkbox input "true"
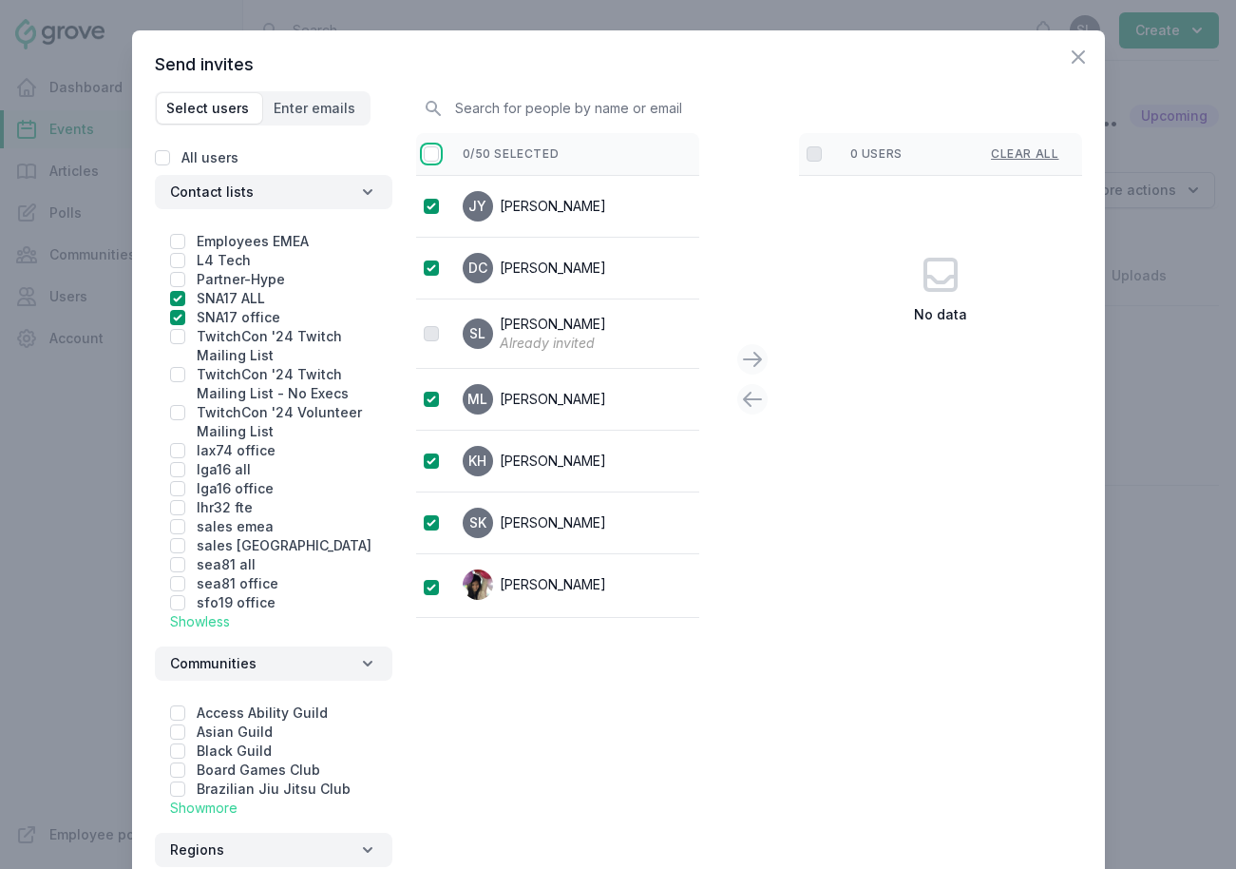
checkbox input "true"
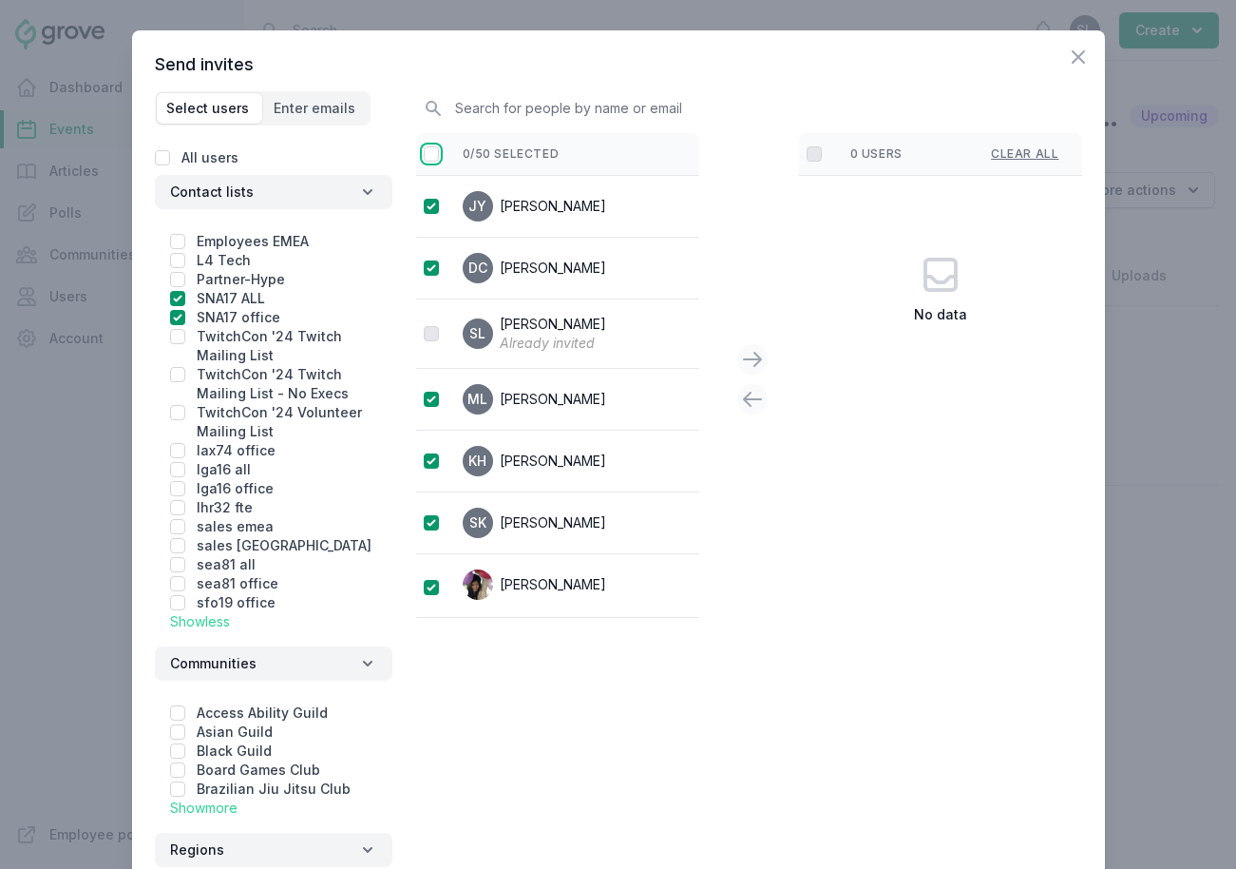
checkbox input "true"
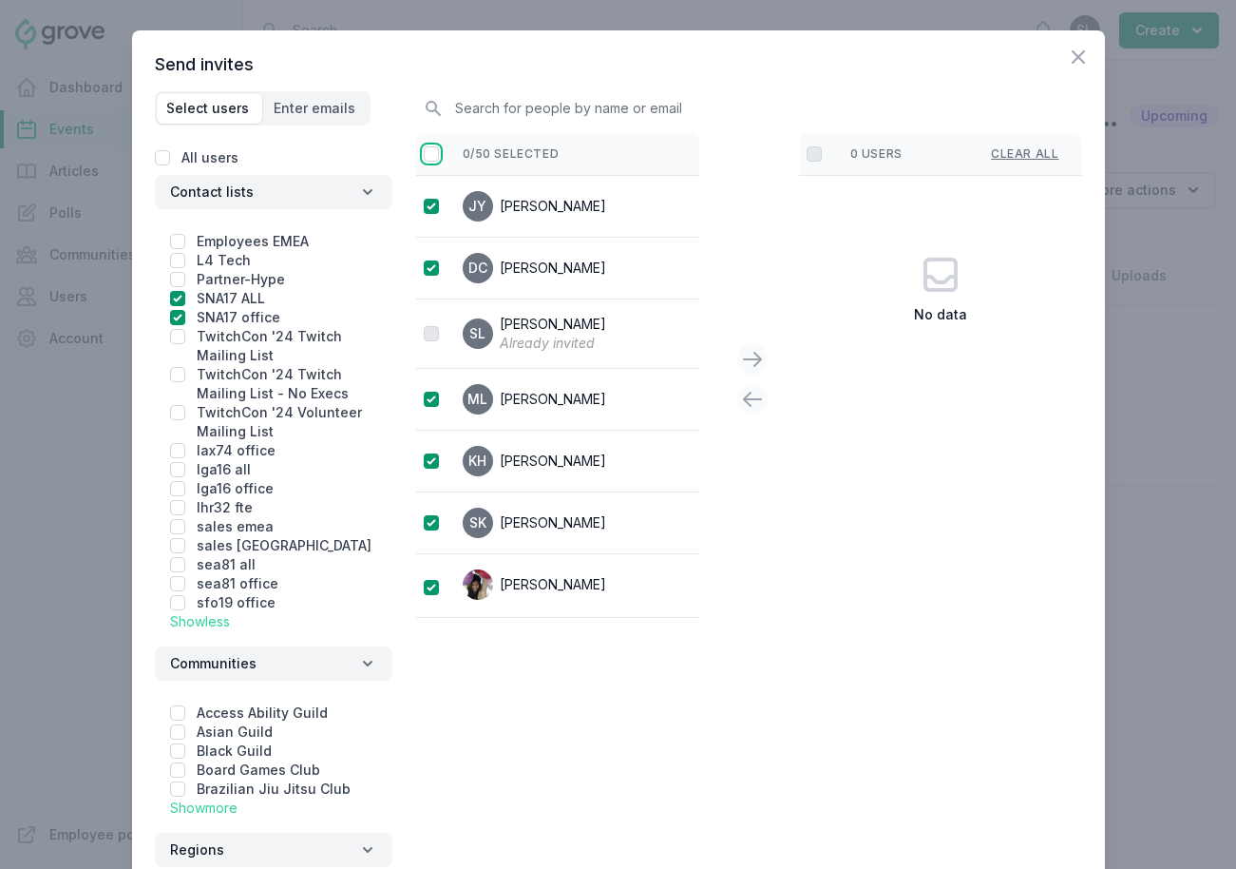
checkbox input "true"
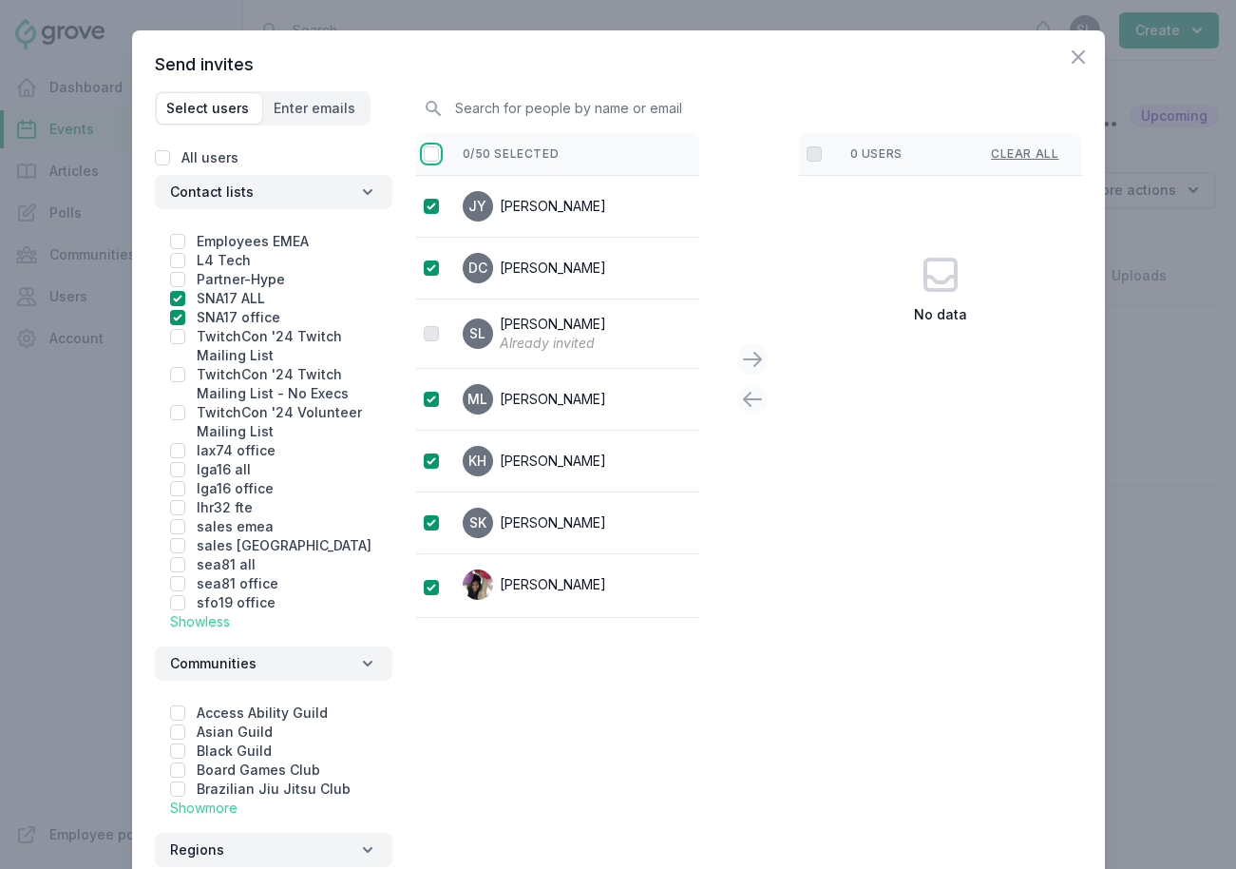
checkbox input "true"
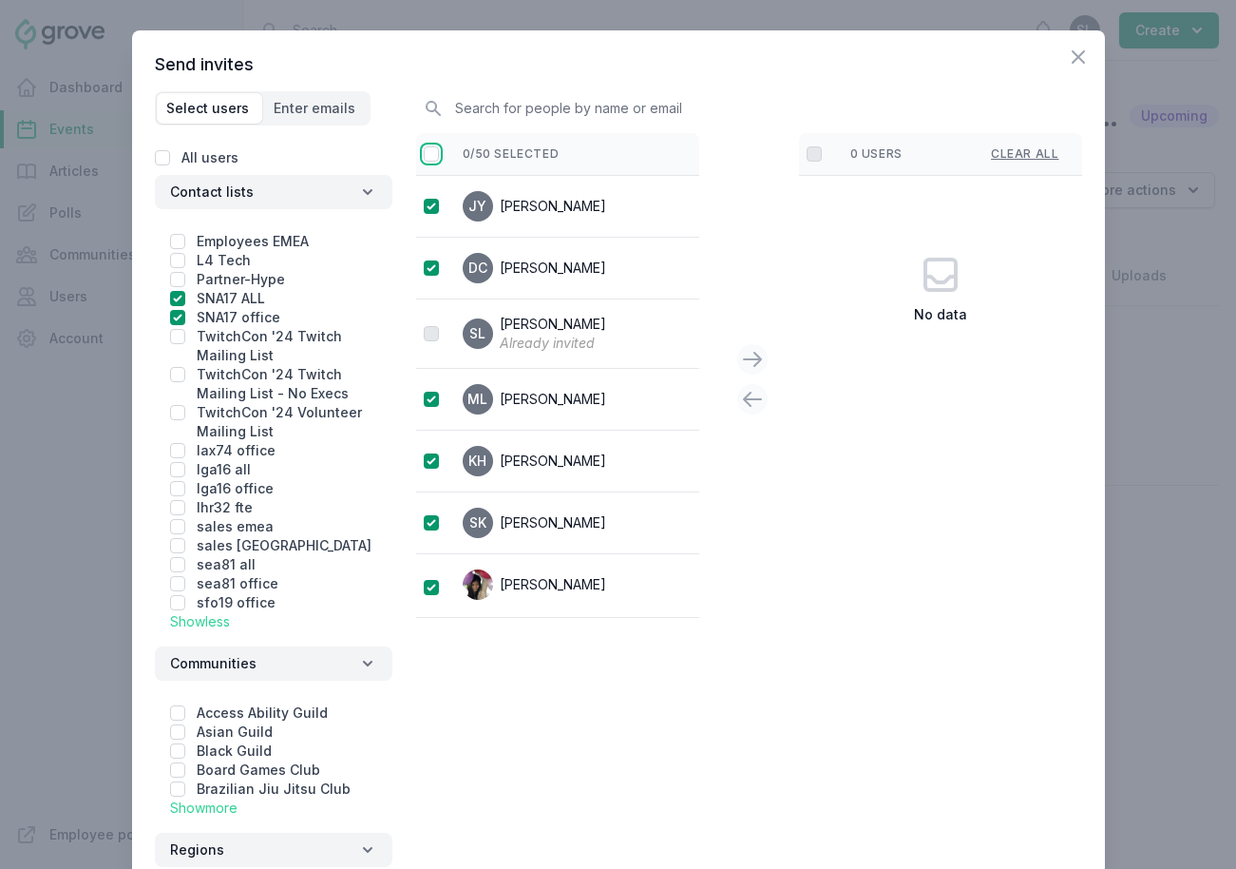
checkbox input "true"
click at [754, 356] on icon at bounding box center [752, 359] width 23 height 23
checkbox input "false"
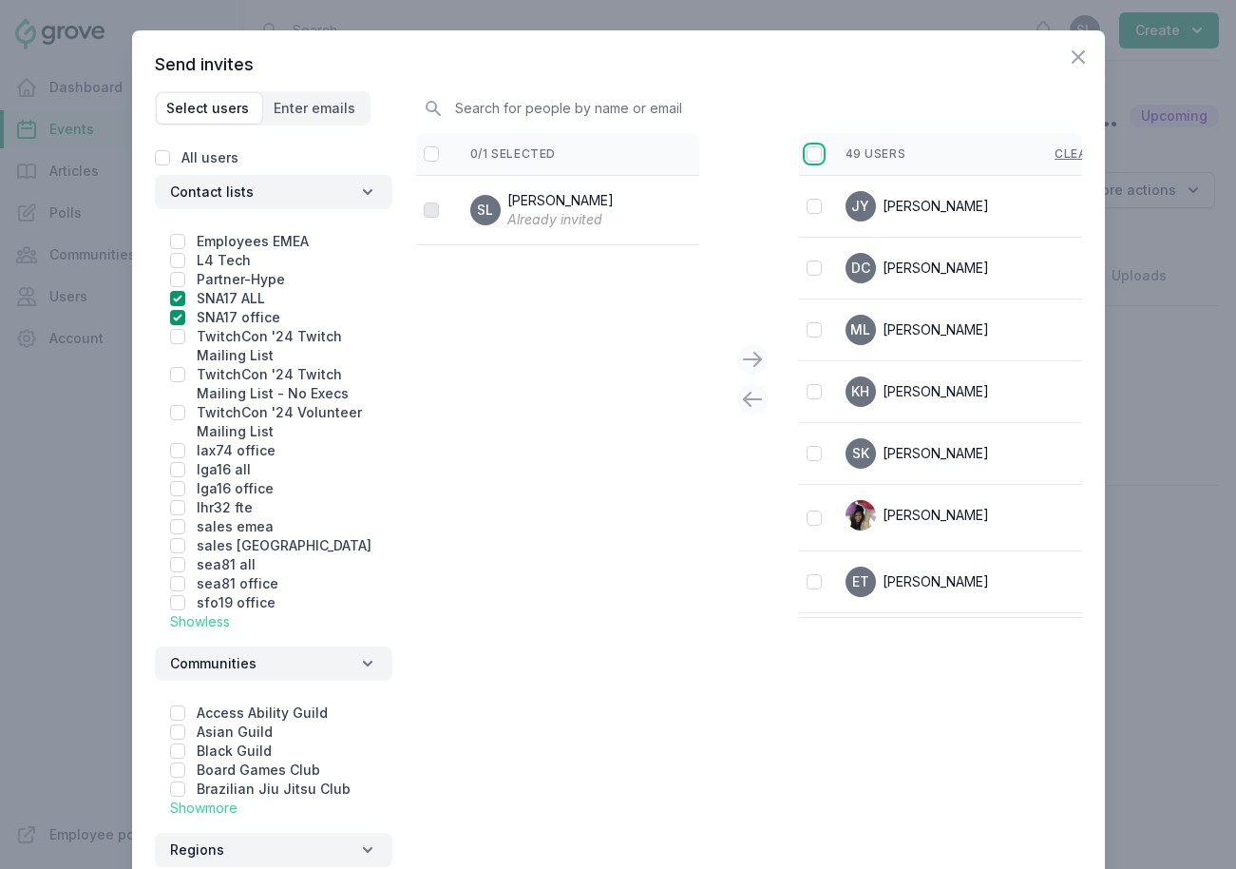
click at [816, 160] on input "checkbox" at bounding box center [814, 153] width 15 height 15
checkbox input "true"
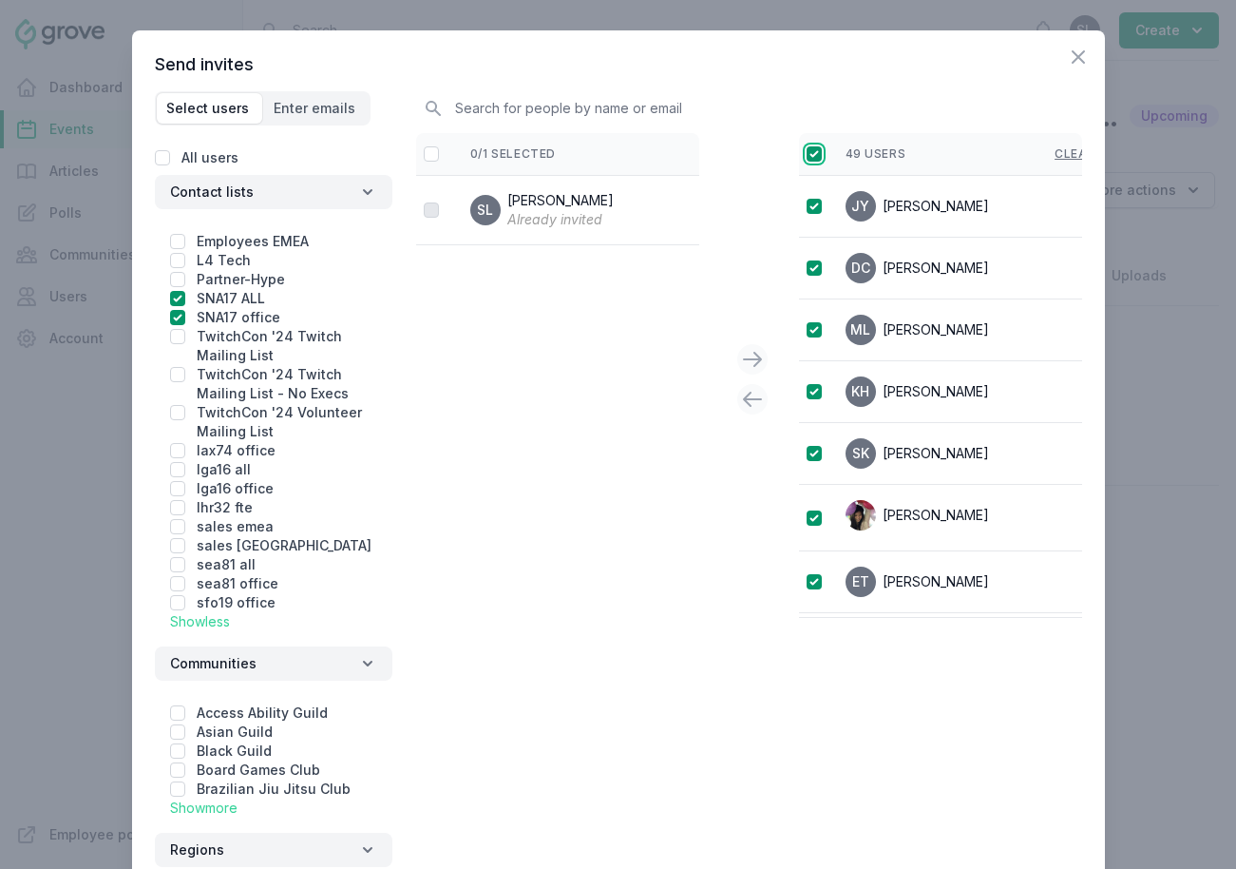
checkbox input "true"
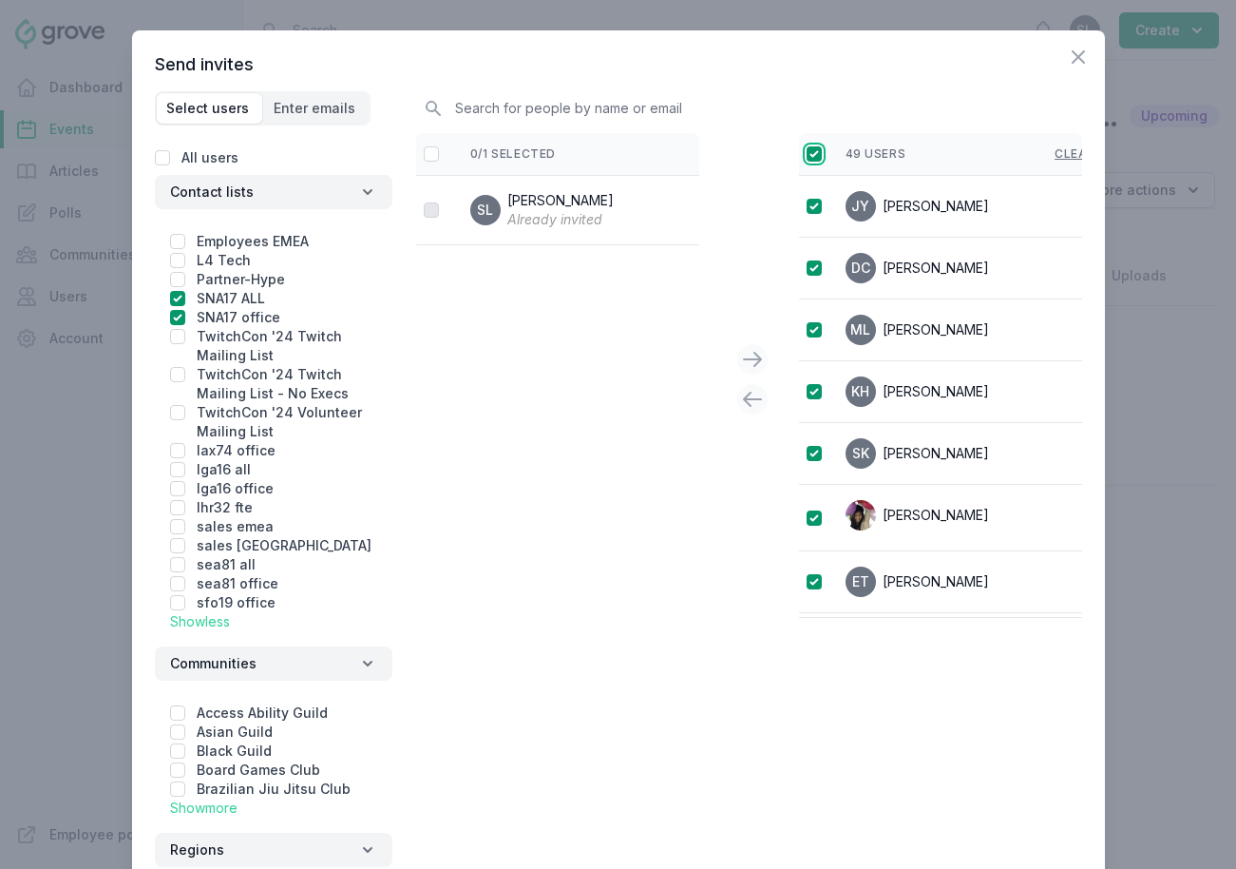
checkbox input "true"
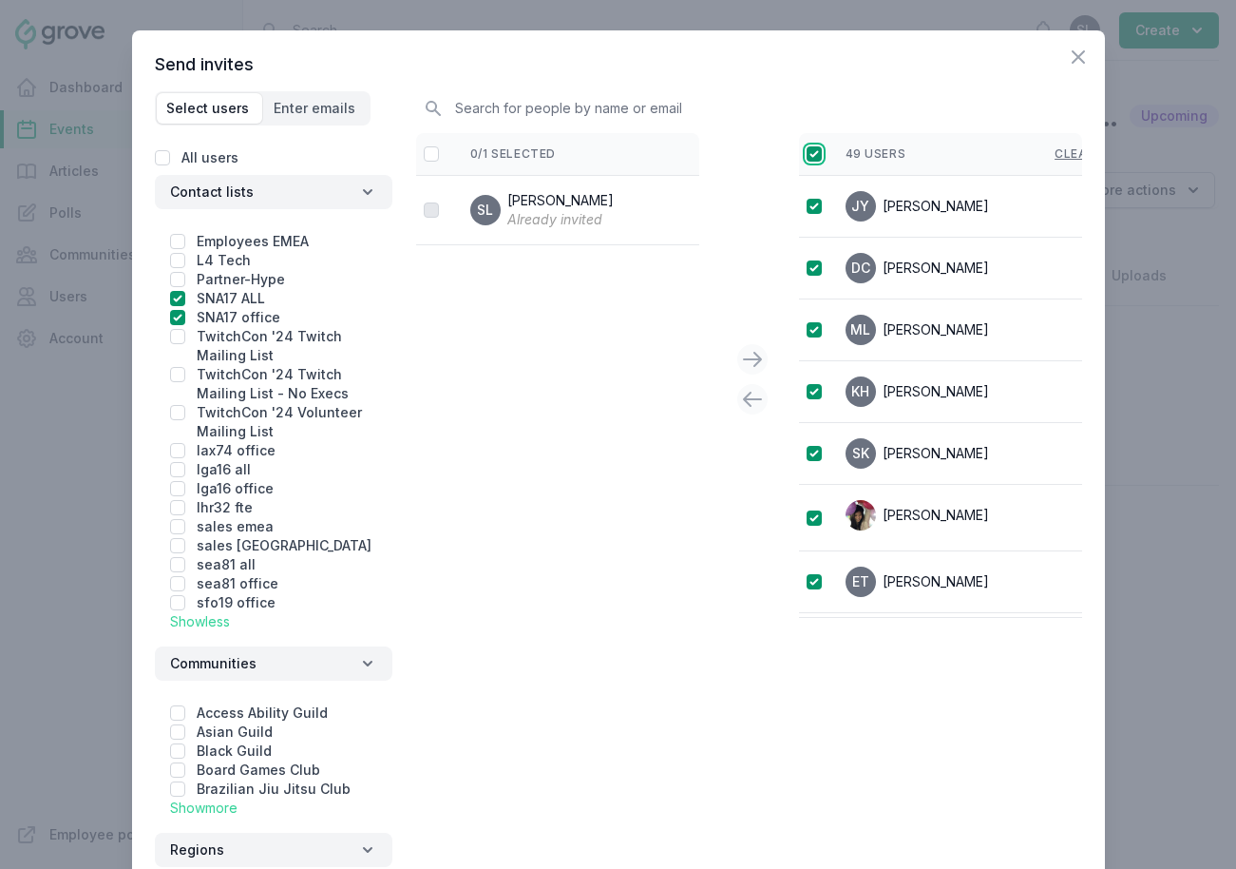
checkbox input "true"
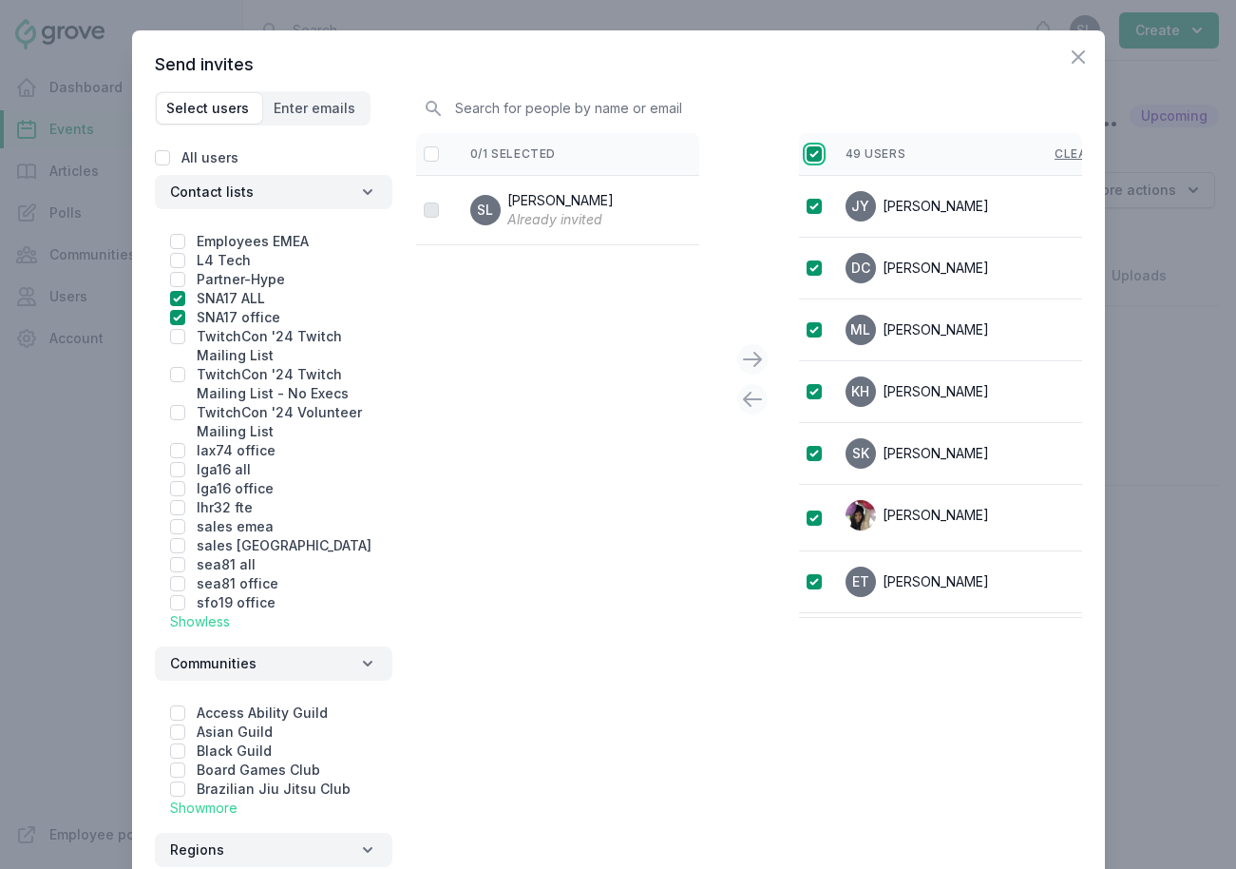
checkbox input "true"
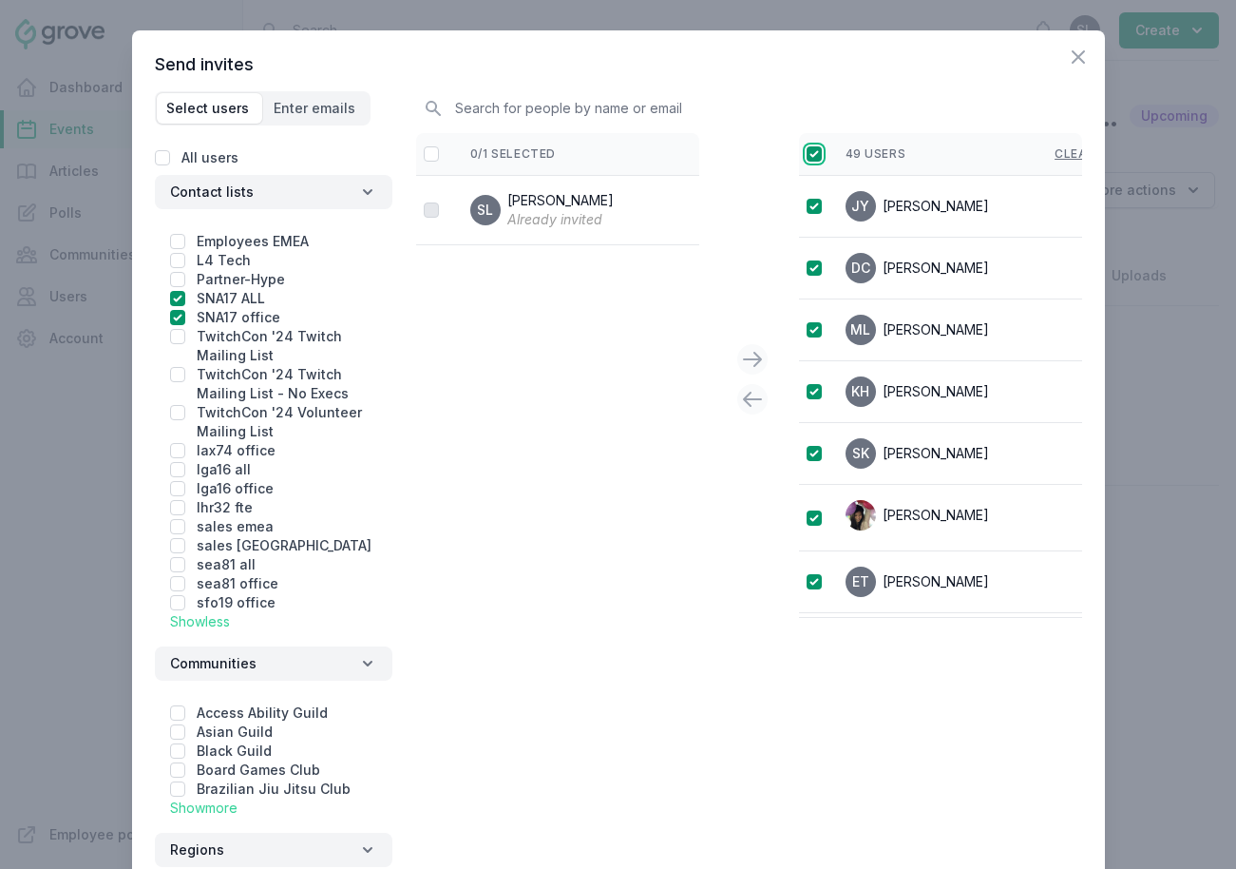
checkbox input "true"
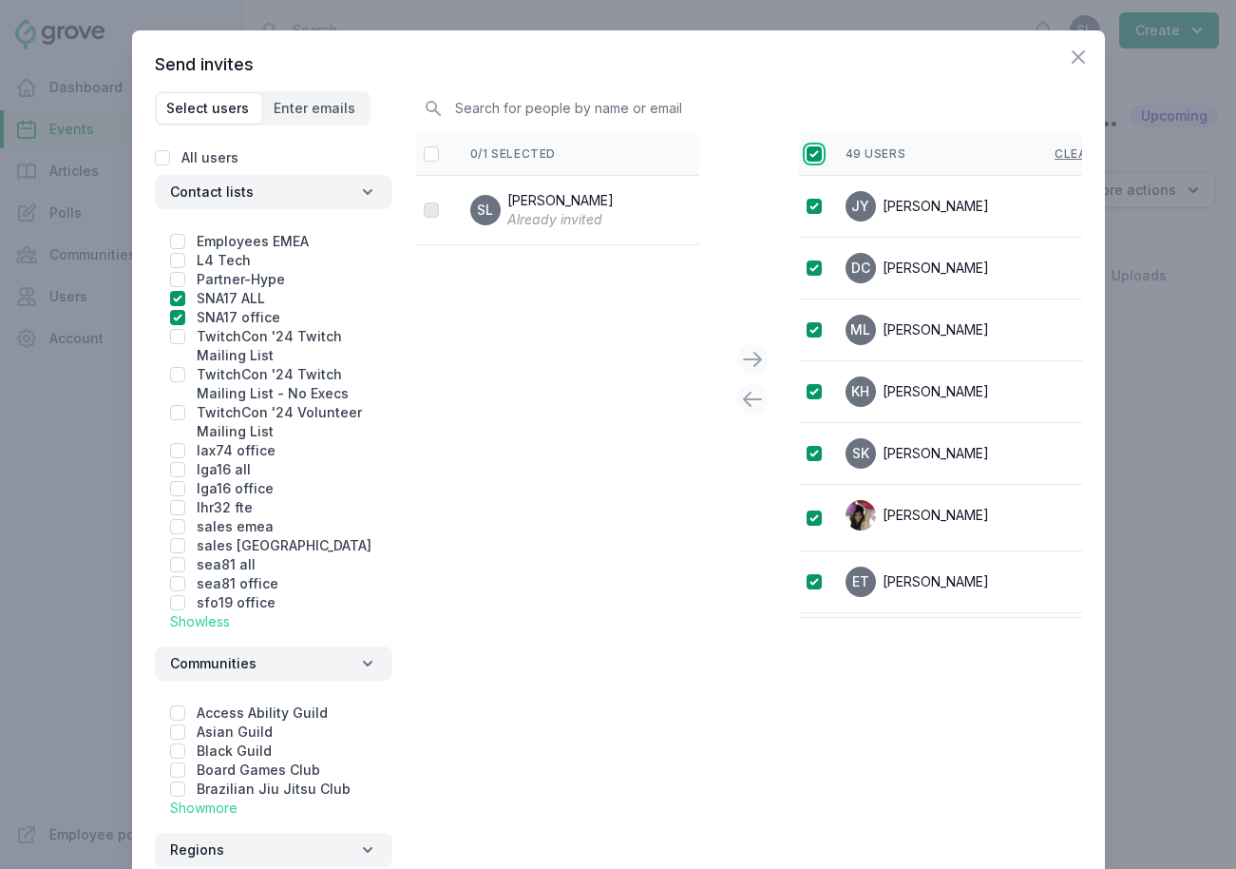
checkbox input "true"
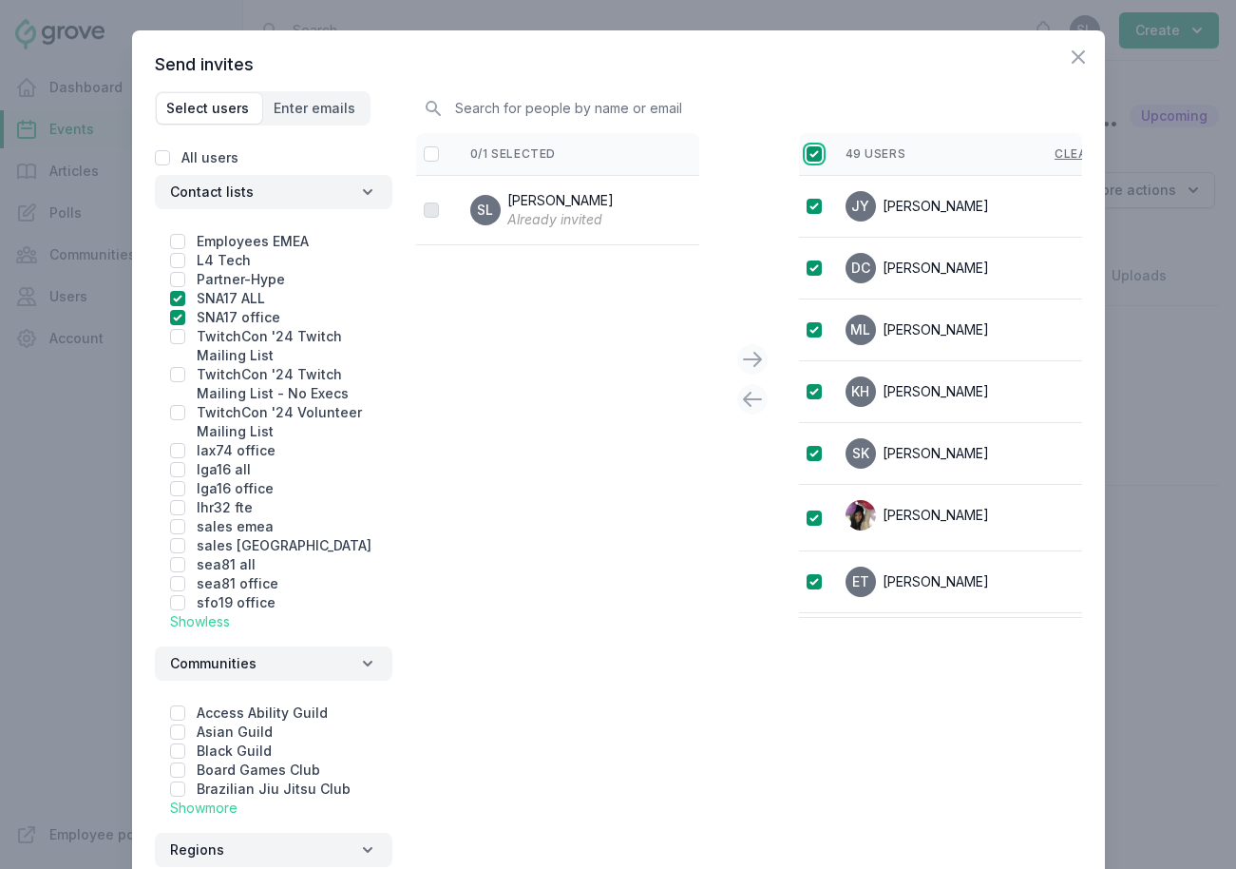
checkbox input "true"
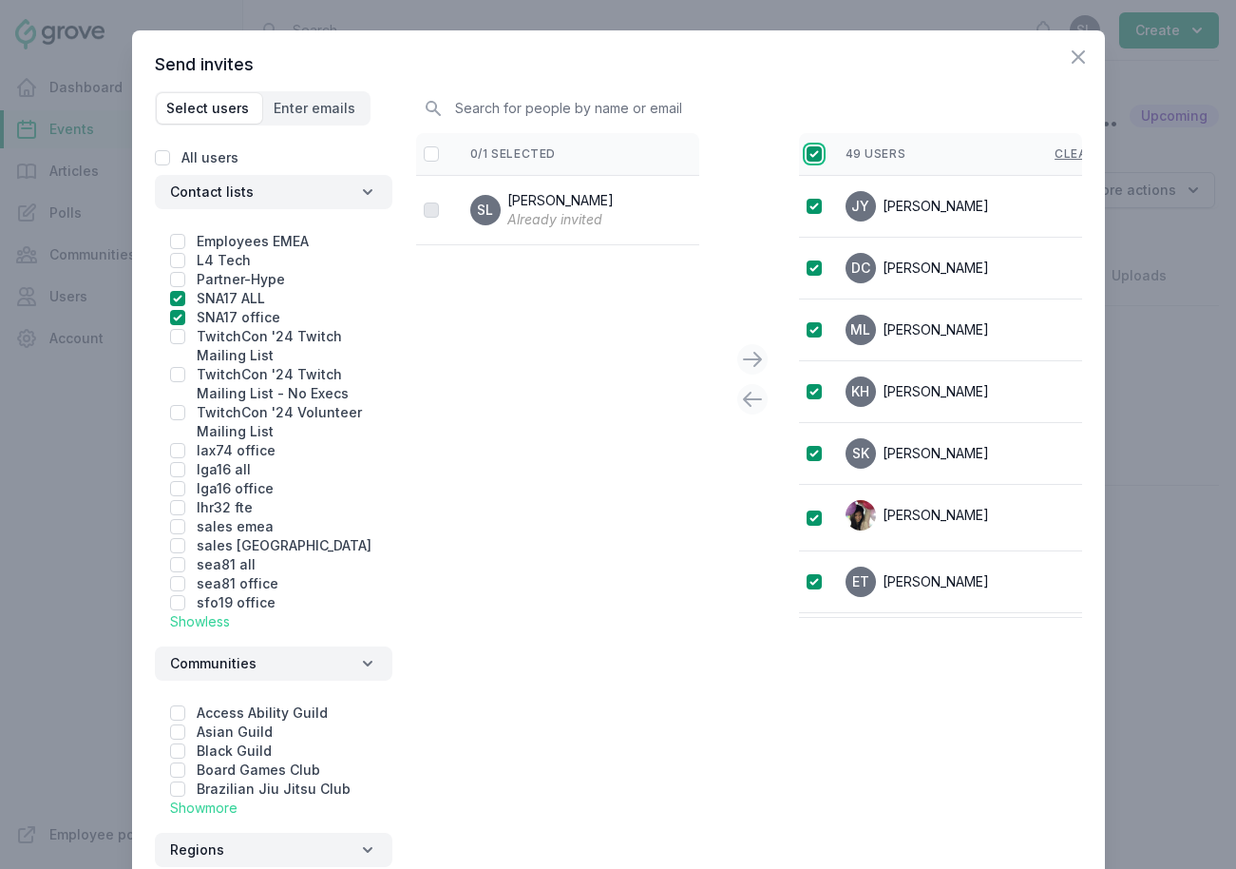
checkbox input "true"
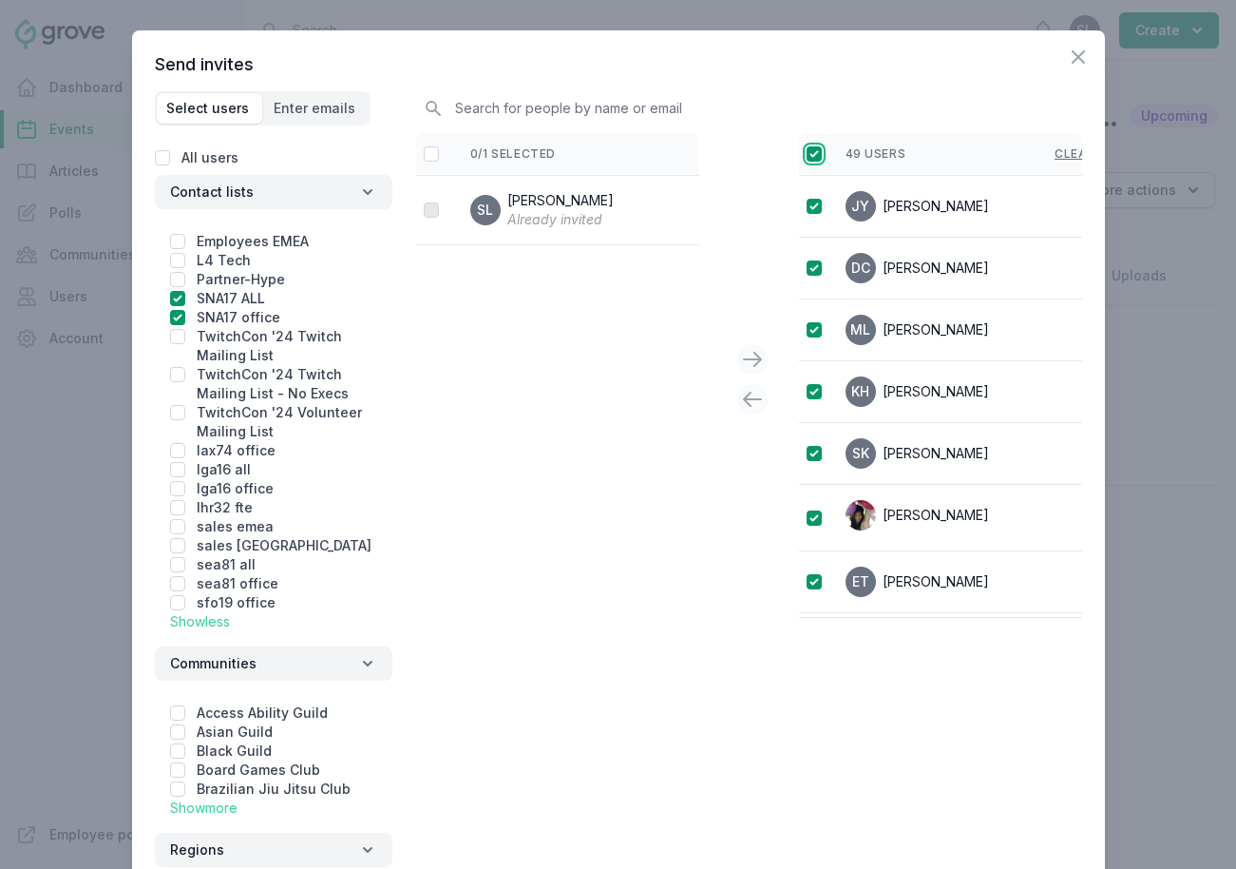
checkbox input "true"
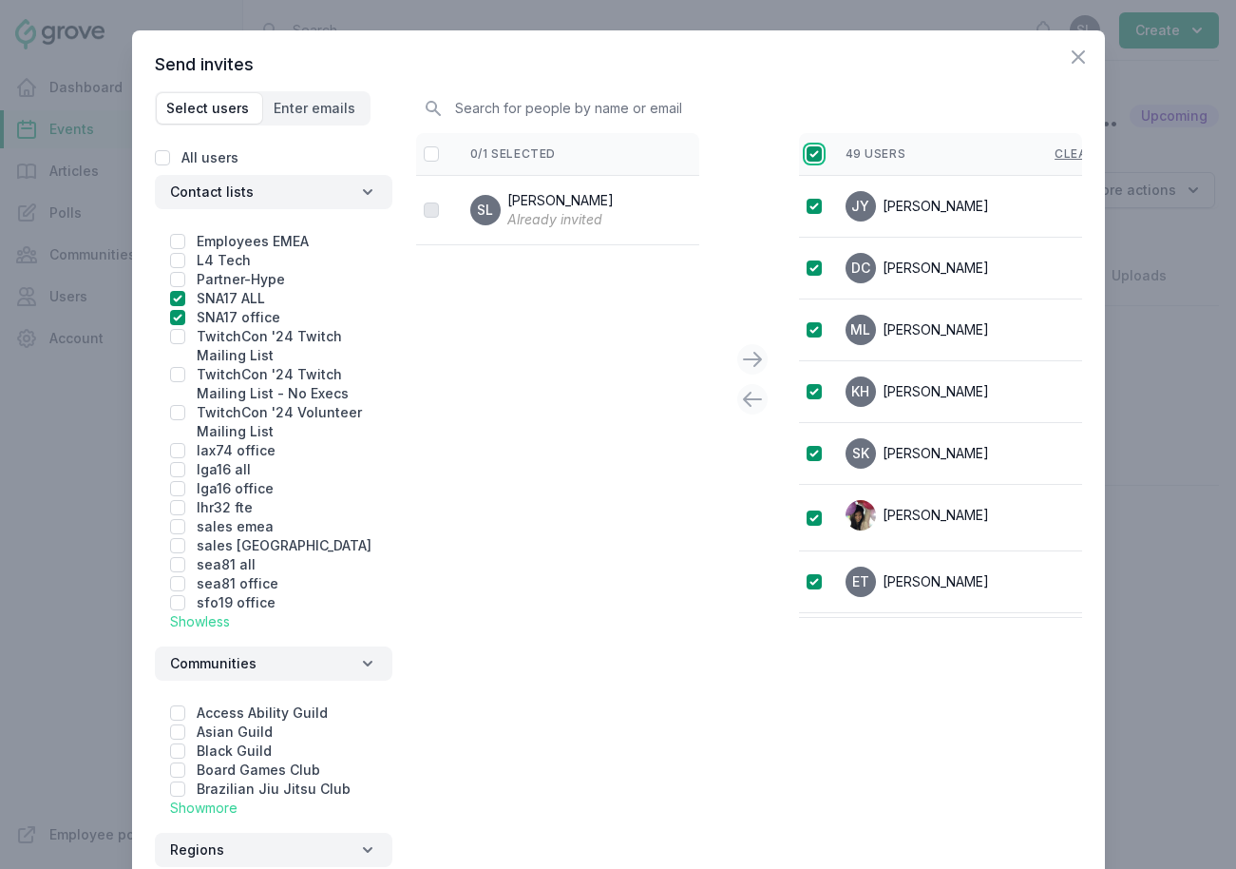
checkbox input "true"
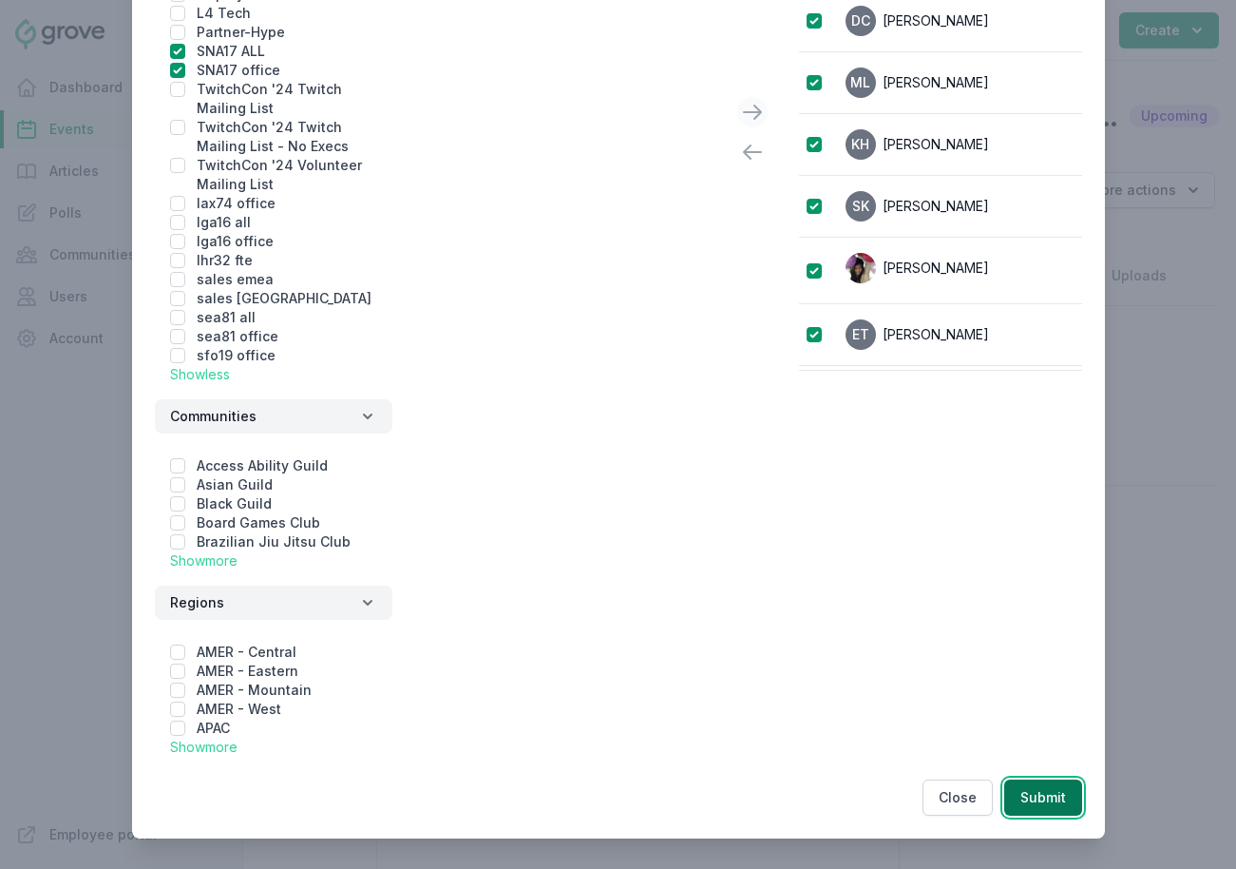
click at [1073, 801] on button "Submit" at bounding box center [1043, 797] width 78 height 36
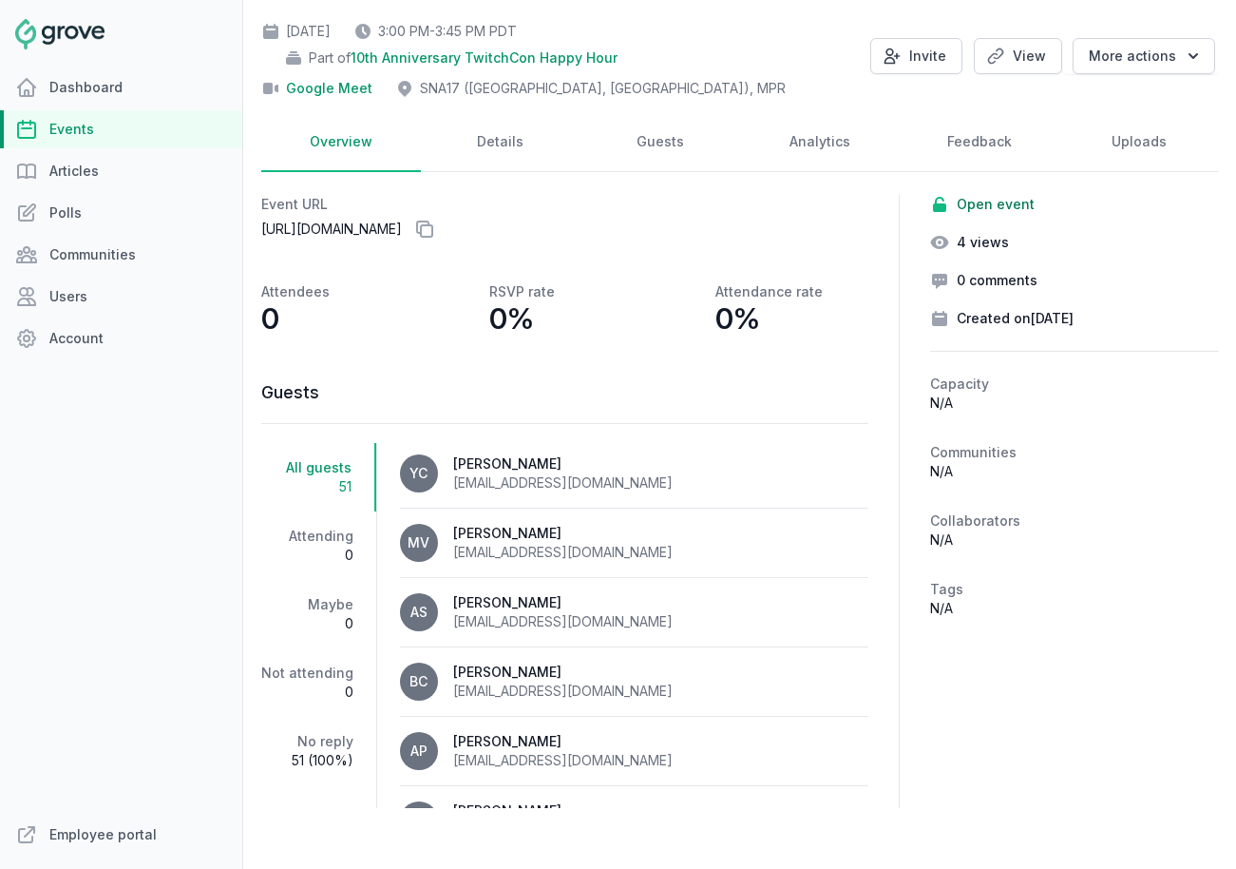
scroll to position [0, 0]
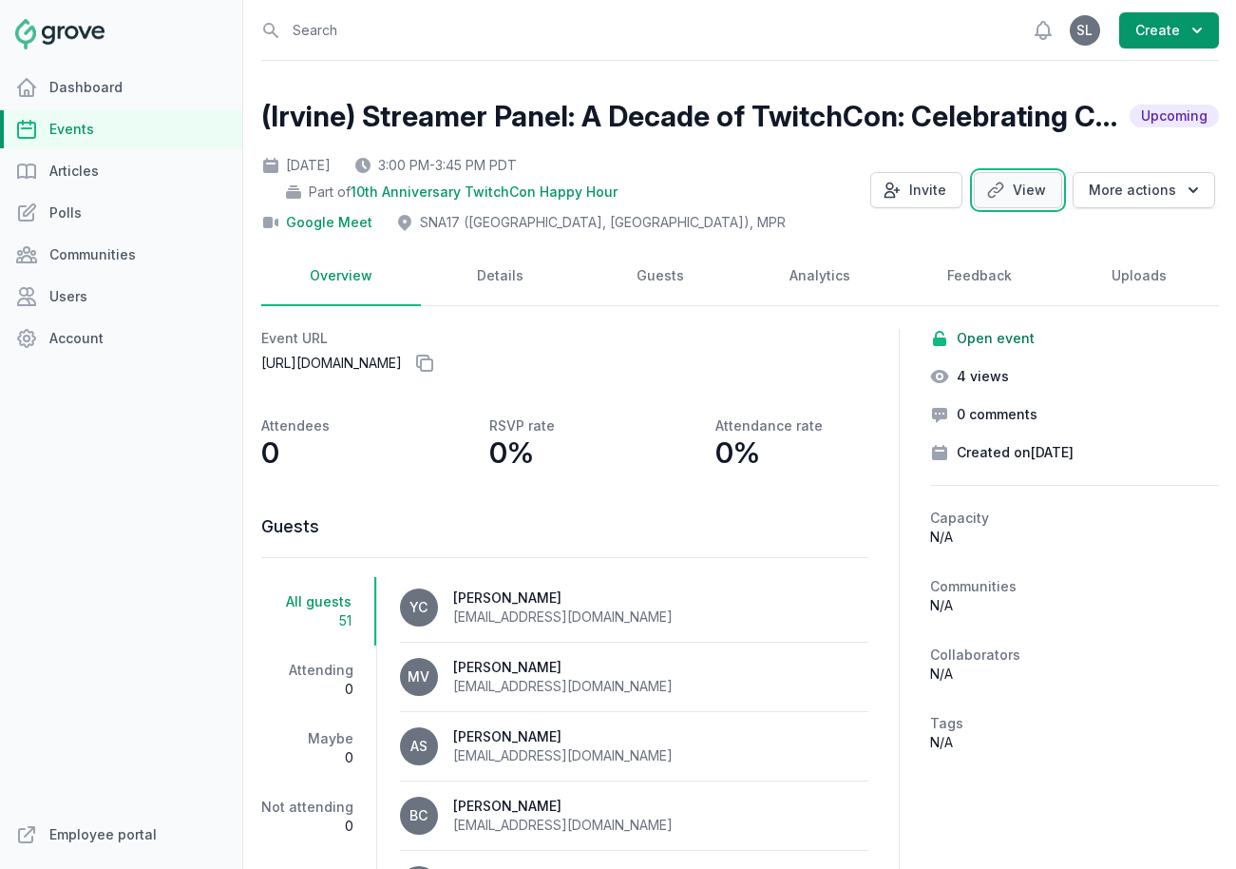
click at [1030, 199] on link "View" at bounding box center [1018, 190] width 88 height 36
click at [113, 120] on link "Events" at bounding box center [121, 129] width 242 height 38
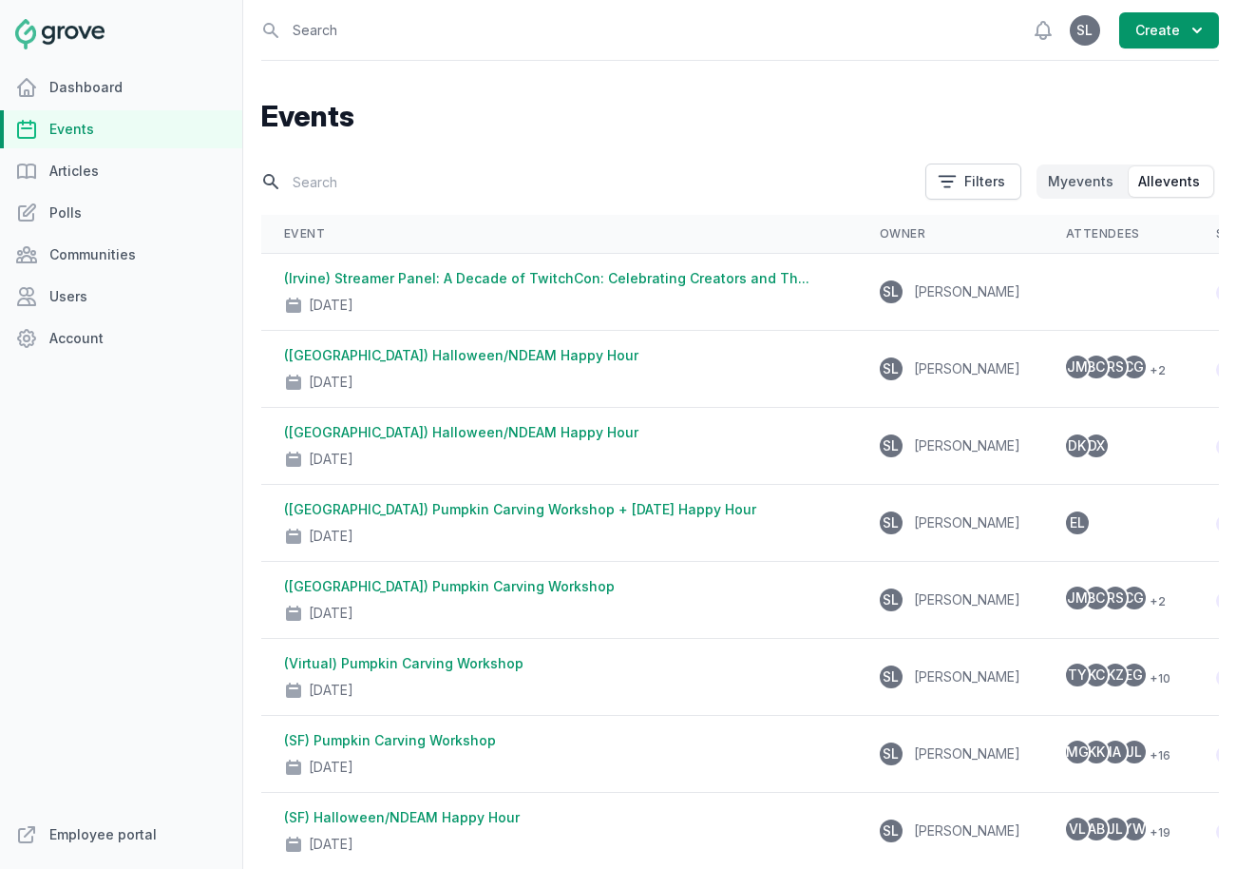
click at [364, 182] on input "text" at bounding box center [587, 181] width 653 height 33
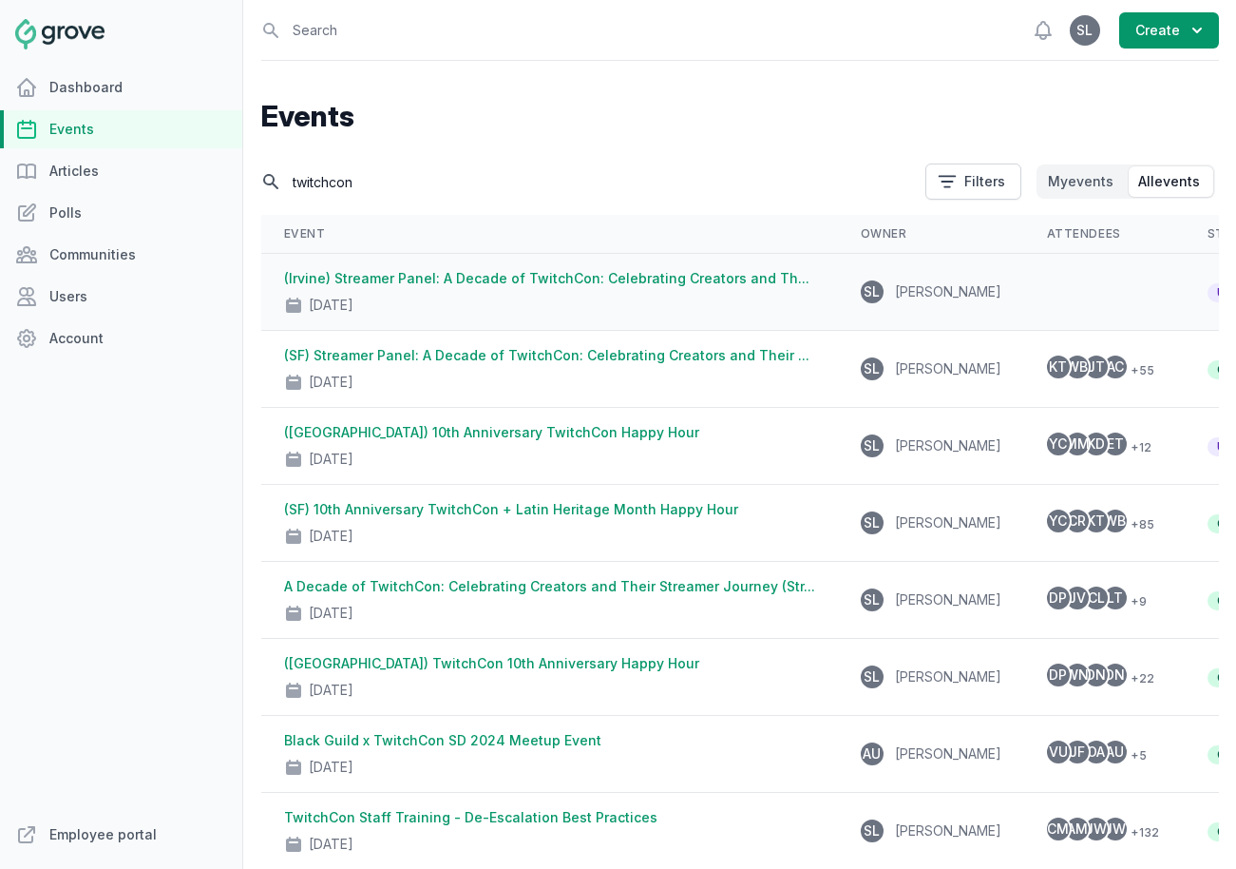
type input "twitchcon"
drag, startPoint x: 468, startPoint y: 283, endPoint x: 488, endPoint y: 447, distance: 164.7
click at [488, 447] on div "Oct 9, 2025" at bounding box center [549, 455] width 531 height 27
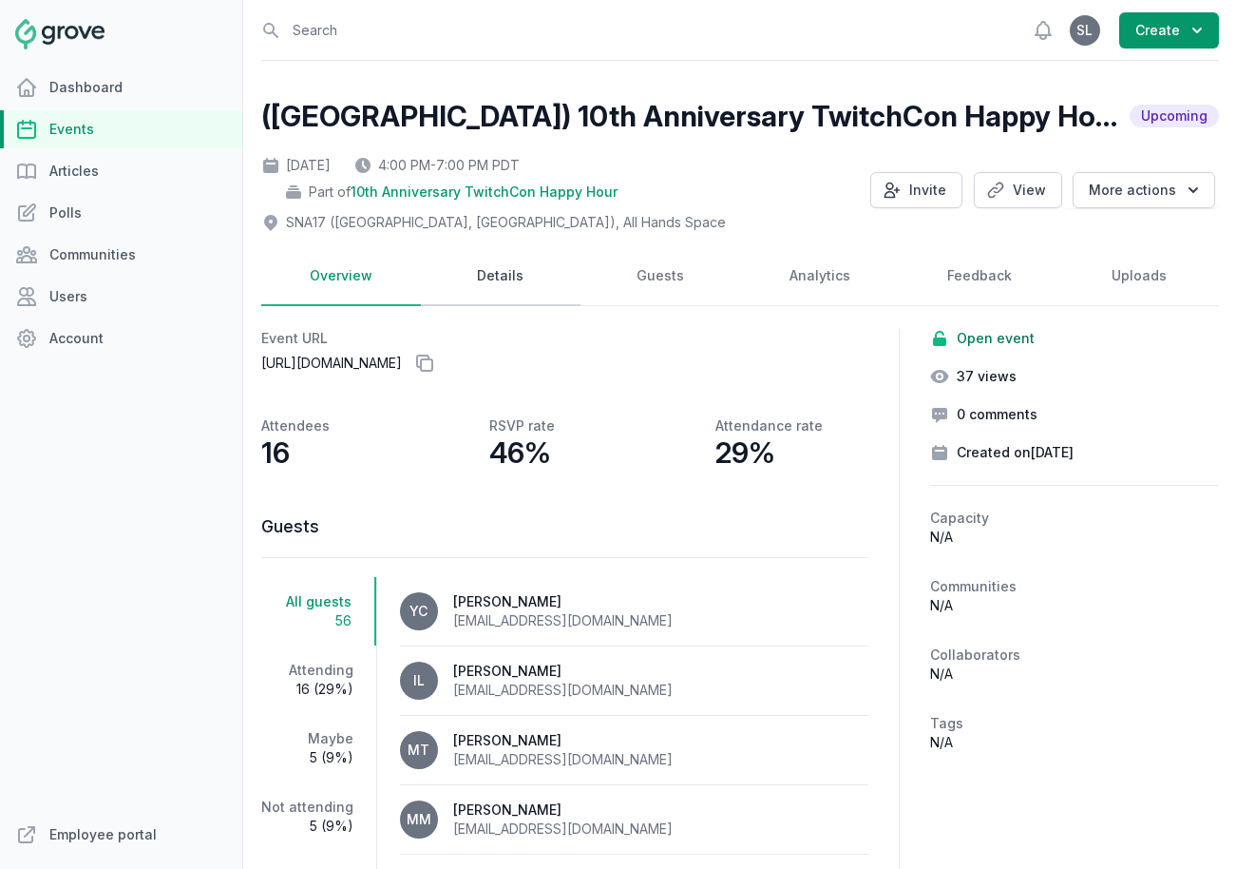
click at [535, 281] on link "Details" at bounding box center [501, 276] width 160 height 59
select select "129"
select select "40"
select select "4:00 PM"
select select "7:00 PM"
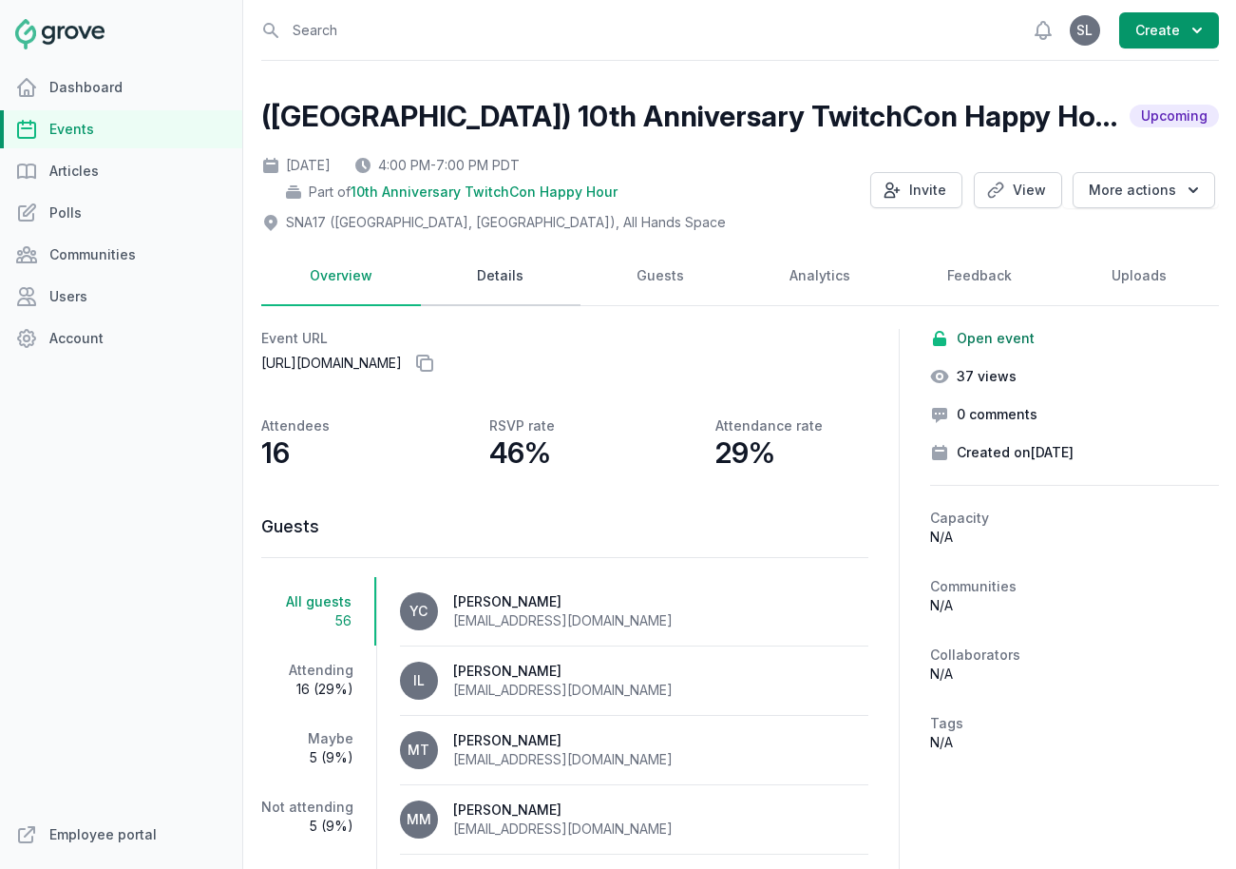
select select "89"
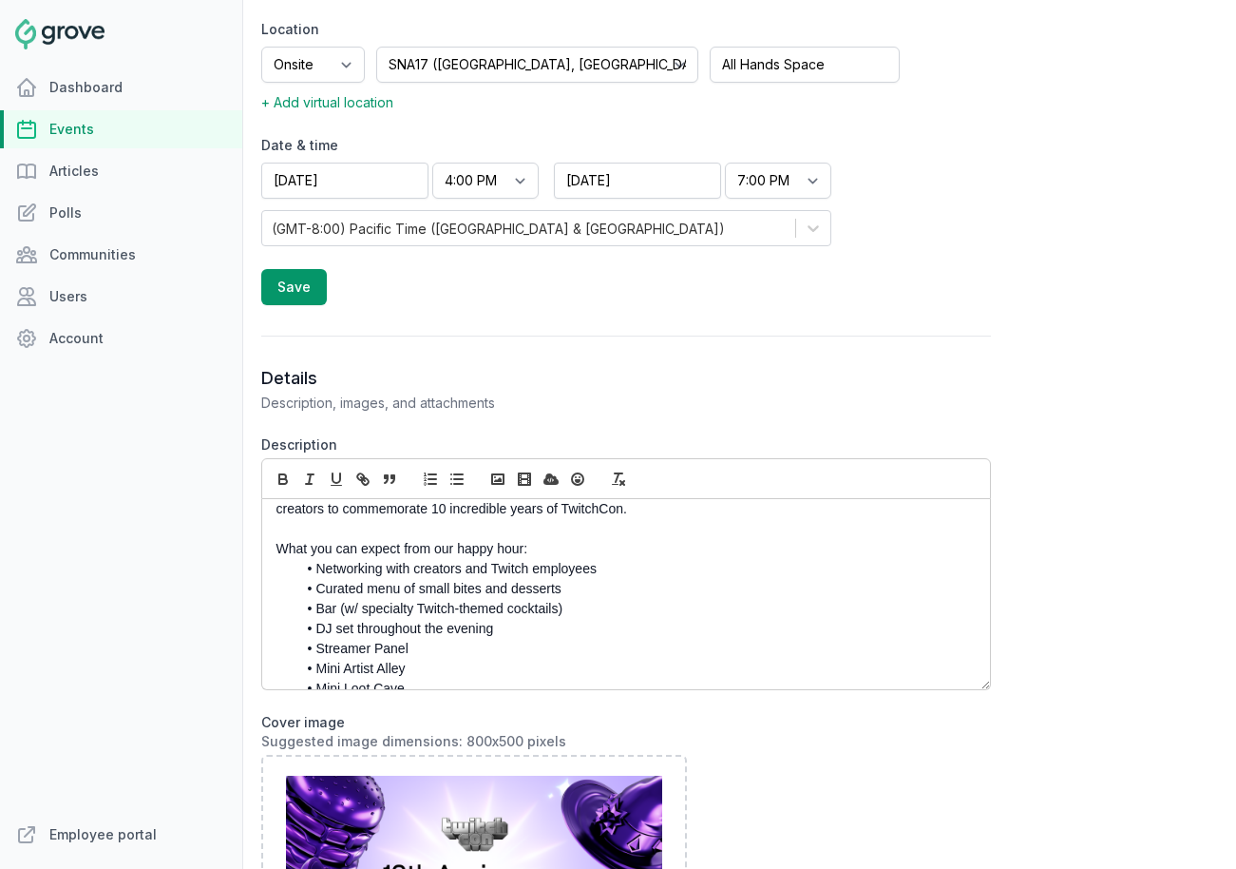
scroll to position [111, 0]
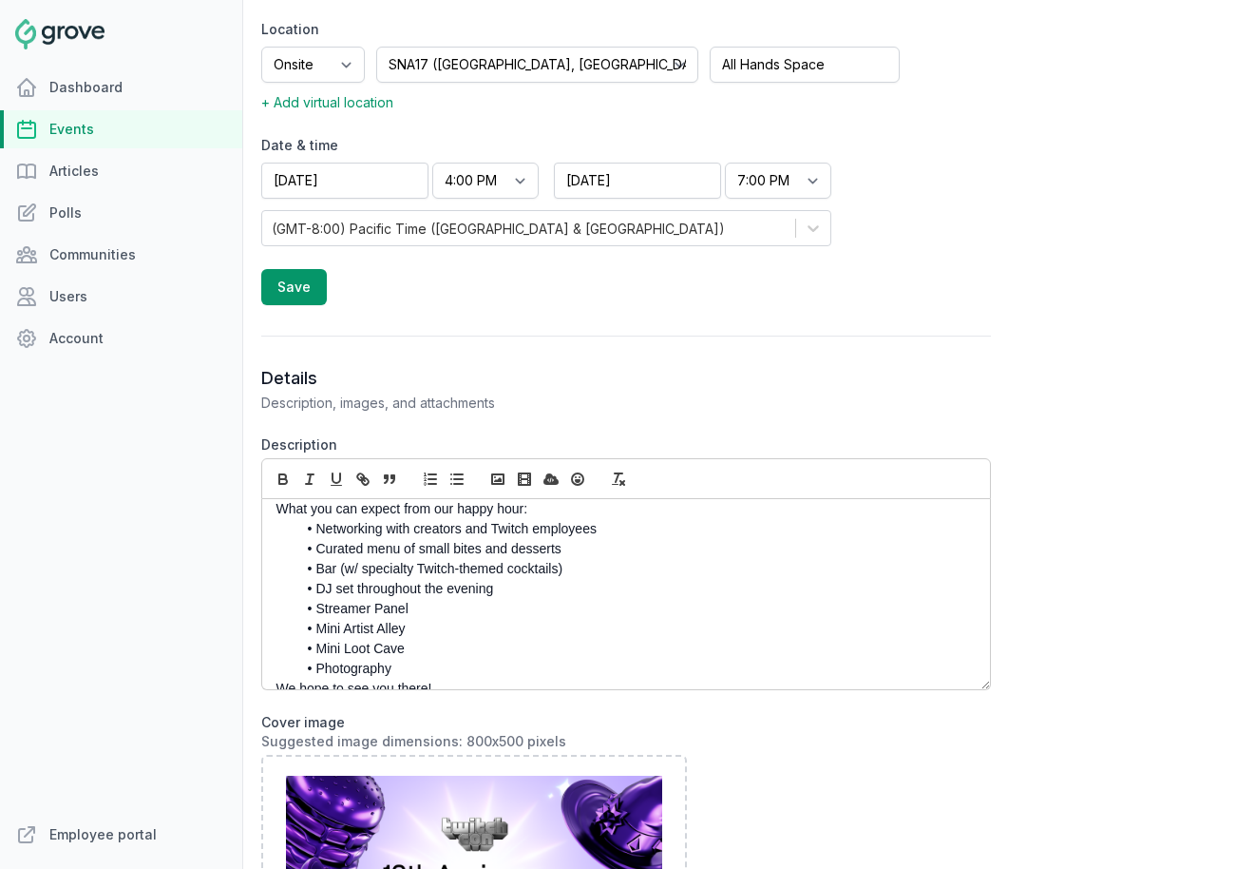
click at [419, 599] on li "Streamer Panel" at bounding box center [630, 609] width 669 height 20
drag, startPoint x: 449, startPoint y: 588, endPoint x: 303, endPoint y: 597, distance: 145.6
click at [303, 599] on li "Streamer Panel" at bounding box center [630, 609] width 669 height 20
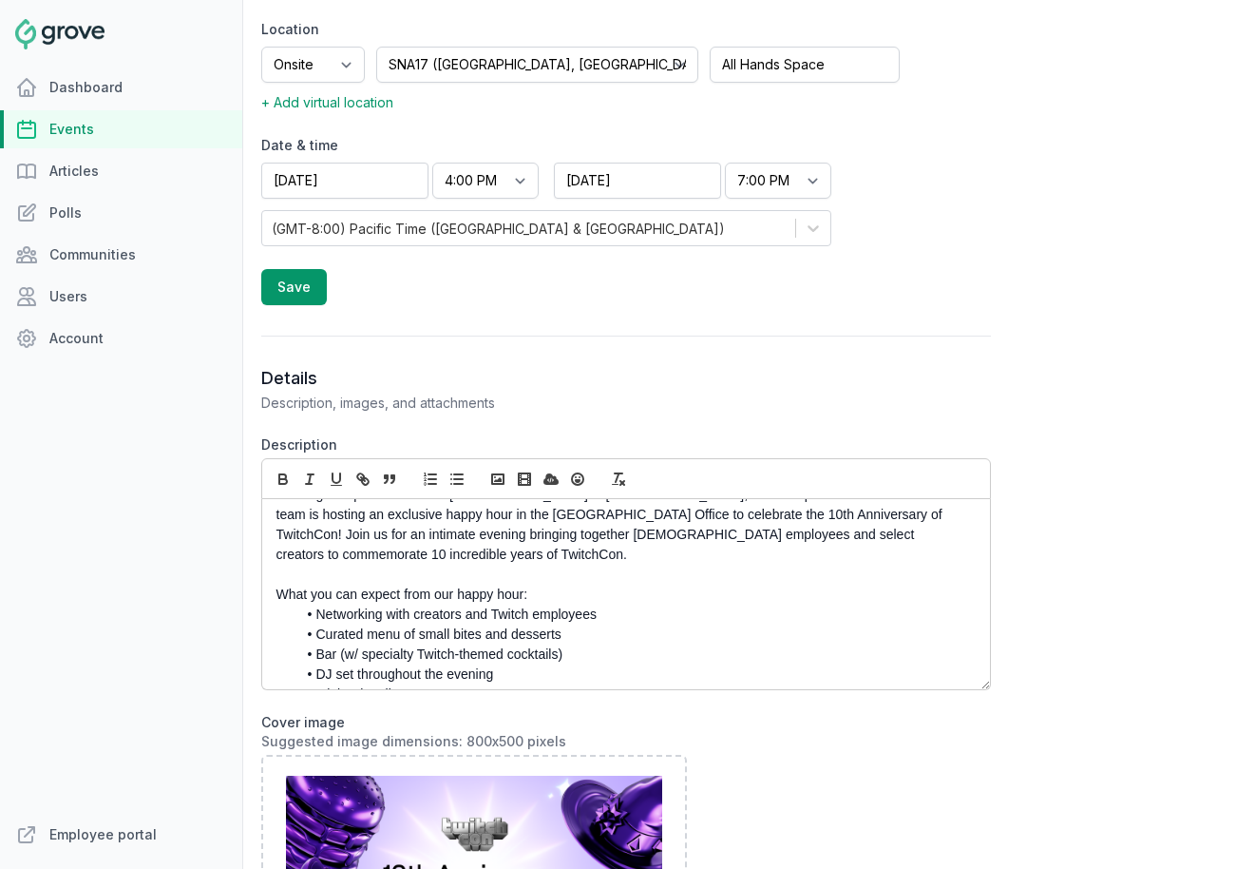
scroll to position [23, 0]
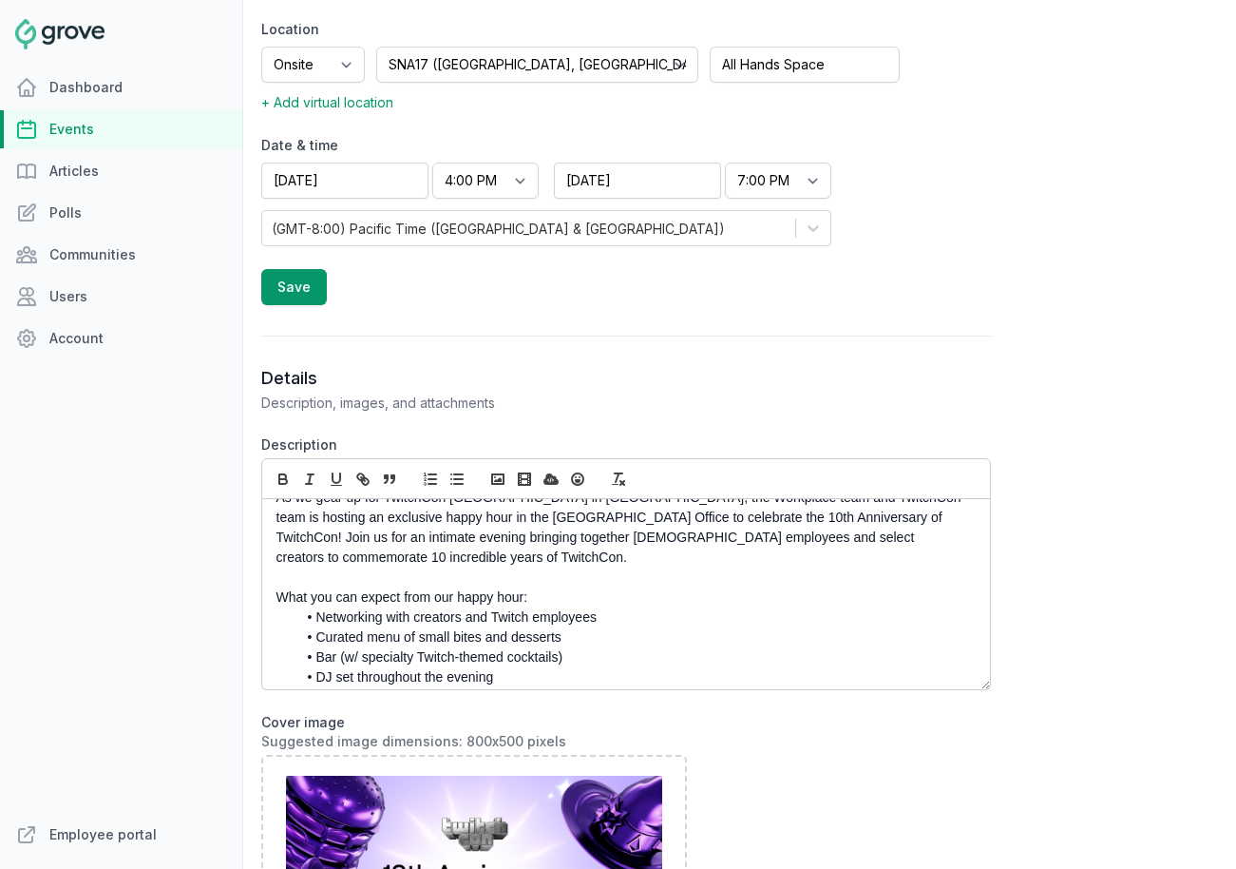
click at [549, 587] on p "What you can expect from our happy hour:" at bounding box center [621, 597] width 689 height 20
click at [315, 607] on li "Networking with creators and Twitch employees" at bounding box center [630, 617] width 669 height 20
click at [468, 607] on li "Streamer Panel" at bounding box center [630, 617] width 669 height 20
click at [357, 607] on li "Streamer Panel ft. /whoischelsea, /triciaisabirdy and /thehungerservice" at bounding box center [630, 617] width 669 height 20
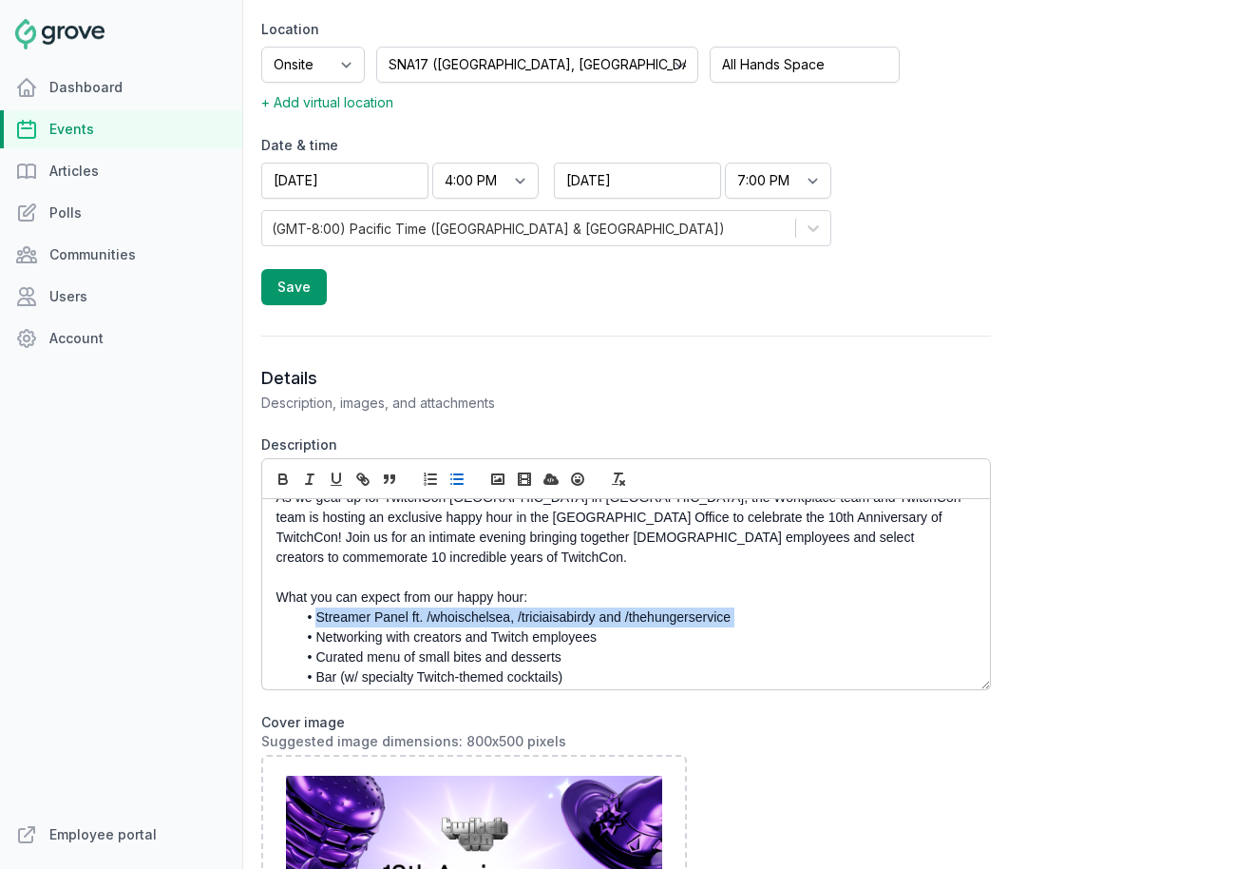
click at [357, 607] on li "Streamer Panel ft. /whoischelsea, /triciaisabirdy and /thehungerservice" at bounding box center [630, 617] width 669 height 20
click at [358, 476] on icon "button" at bounding box center [362, 478] width 17 height 17
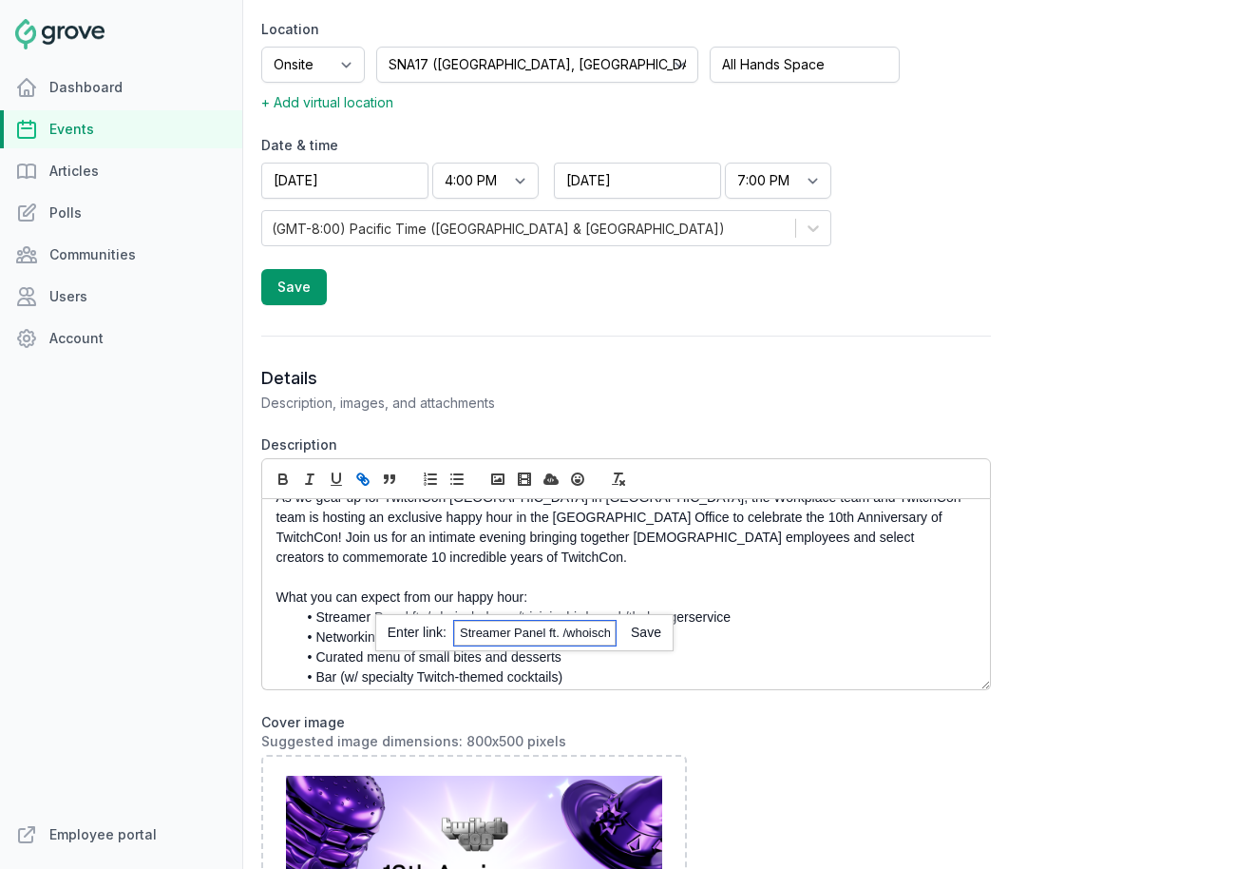
paste input "https://twitch.groveplatform.com/app/events/2659"
type input "https://twitch.groveplatform.com/app/events/2659"
click at [653, 640] on div "https://twitch.groveplatform.com/app/events/2659" at bounding box center [524, 632] width 298 height 37
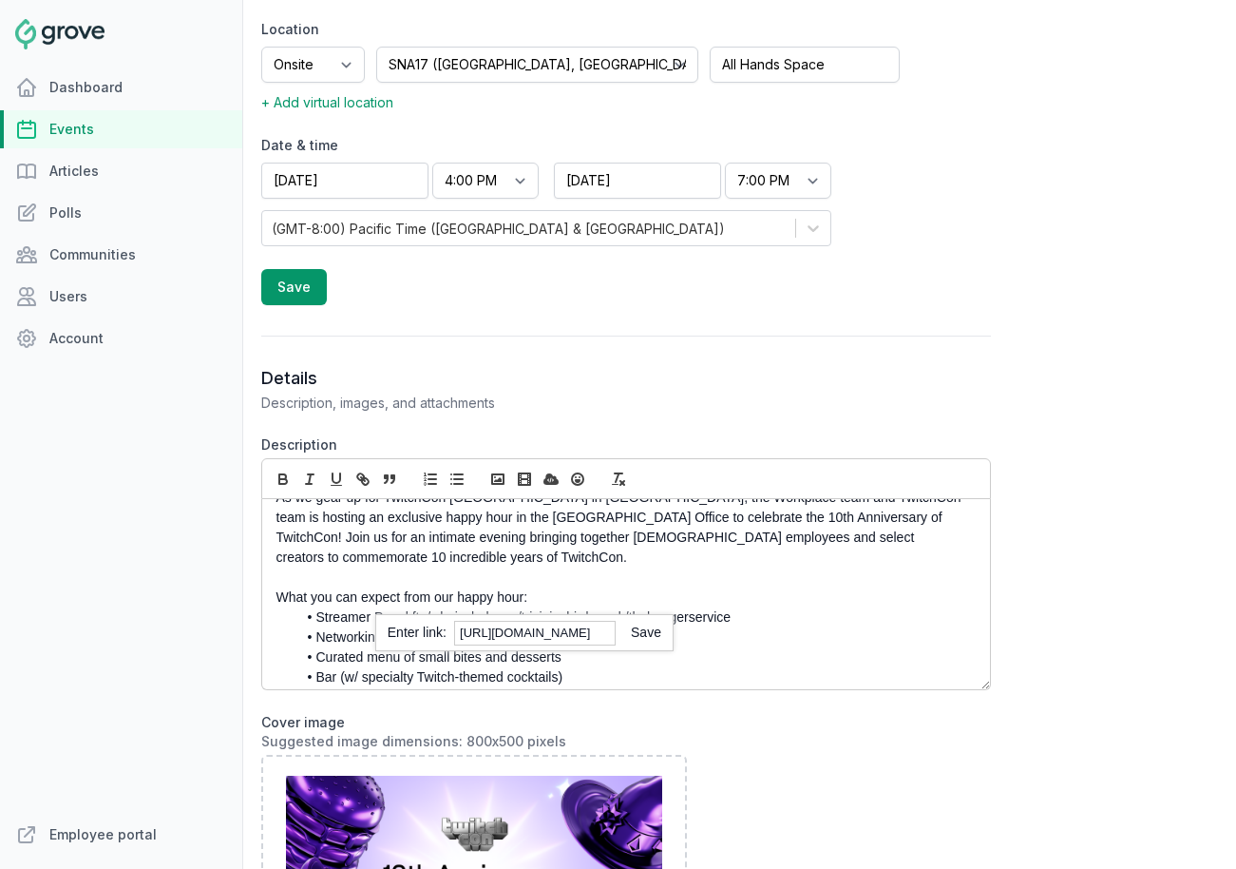
click at [653, 633] on link at bounding box center [639, 631] width 46 height 15
click at [645, 627] on li "Networking with creators and Twitch employees" at bounding box center [630, 637] width 669 height 20
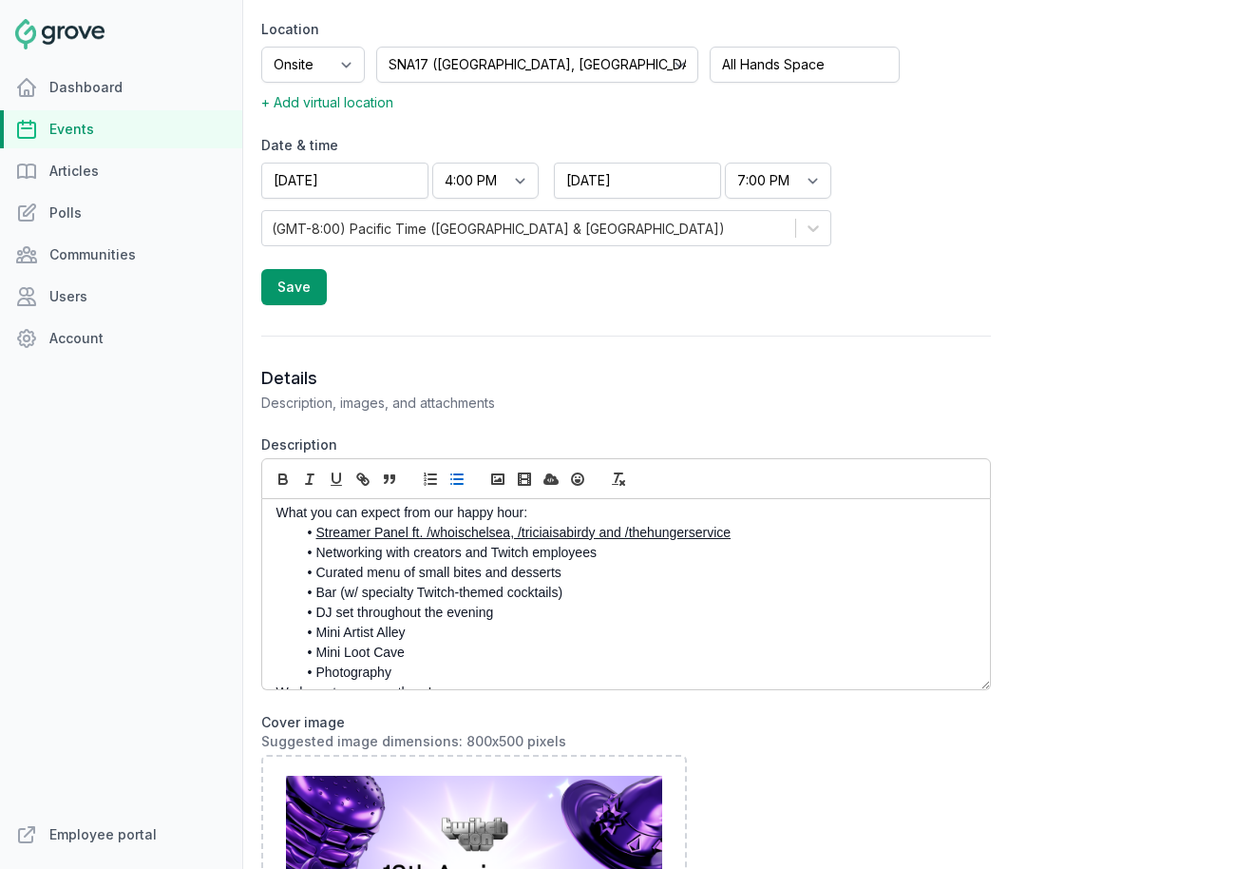
scroll to position [111, 0]
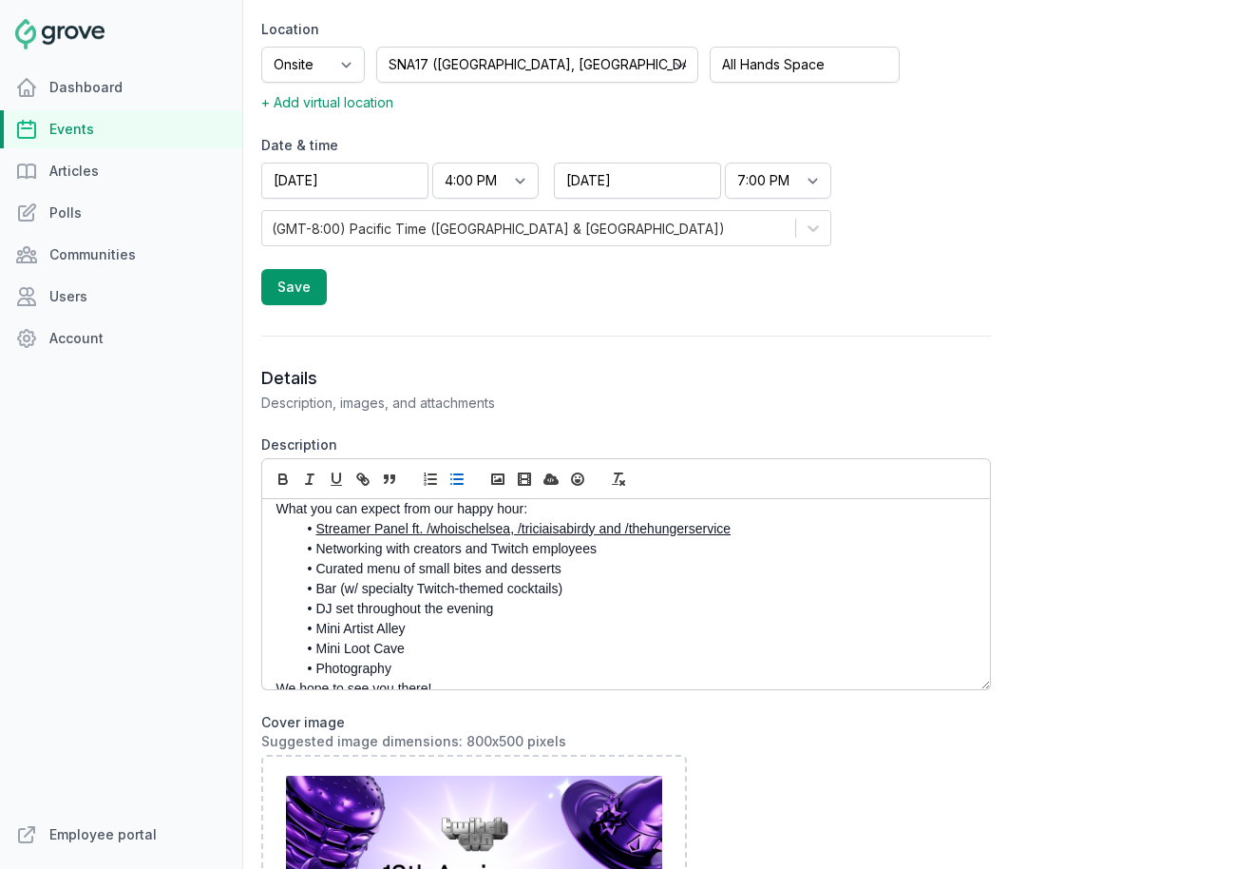
click at [319, 579] on li "Bar (w/ specialty Twitch-themed cocktails)" at bounding box center [630, 589] width 669 height 20
click at [337, 579] on li "Bar (w/ specialty Twitch-themed cocktails)" at bounding box center [630, 589] width 669 height 20
click at [539, 599] on li "DJ set throughout the evening" at bounding box center [630, 609] width 669 height 20
click at [425, 618] on li "Mini Artist Alley" at bounding box center [630, 628] width 669 height 20
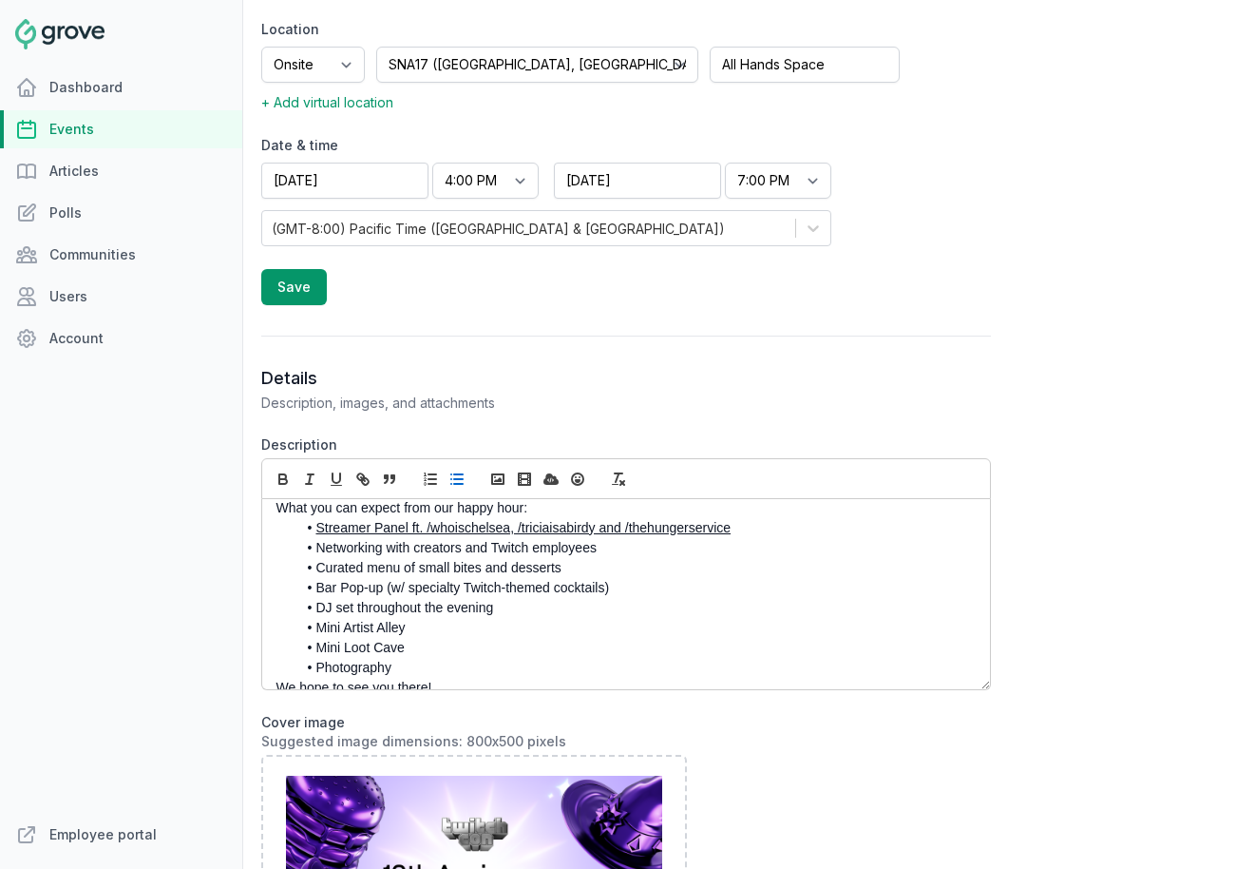
click at [423, 638] on li "Mini Loot Cave" at bounding box center [630, 648] width 669 height 20
click at [412, 658] on li "Photography" at bounding box center [630, 668] width 669 height 20
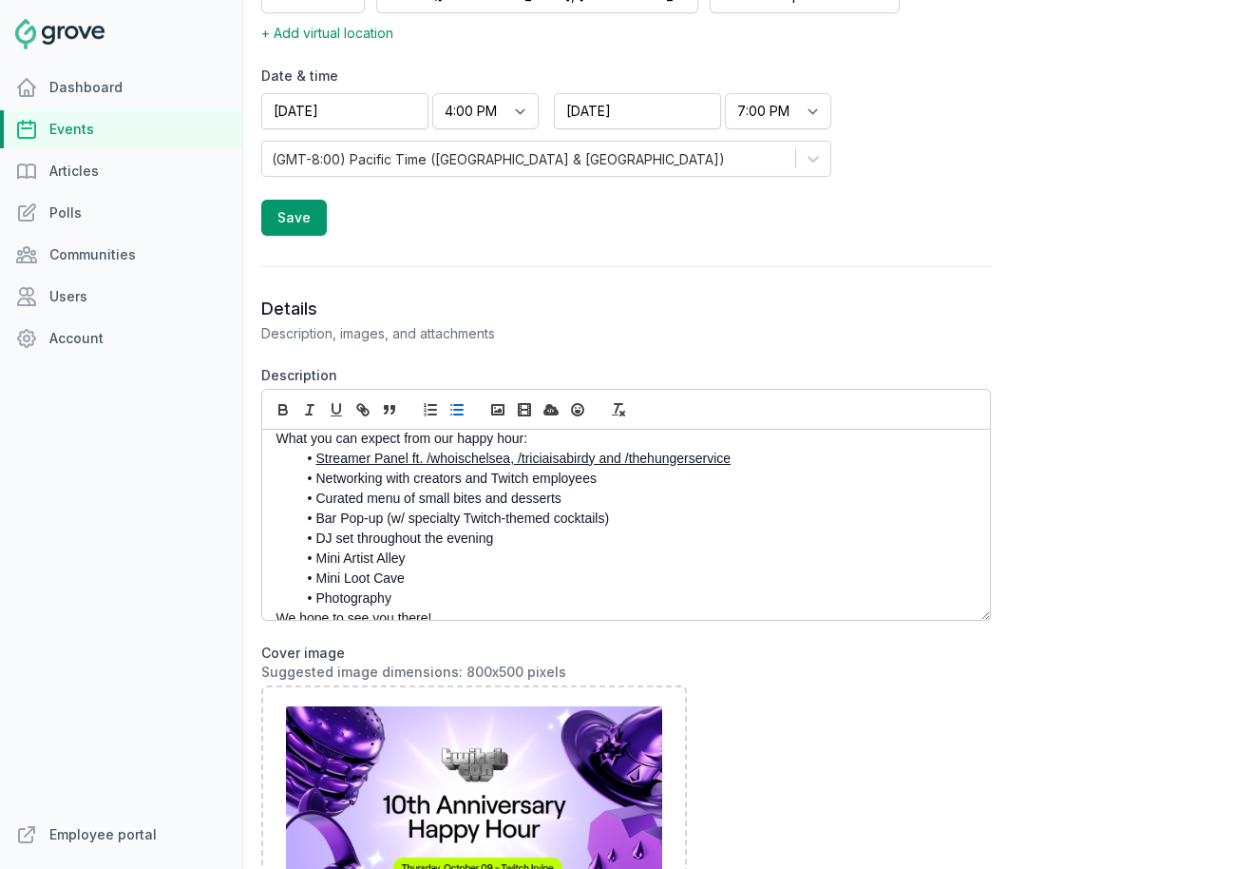
scroll to position [707, 0]
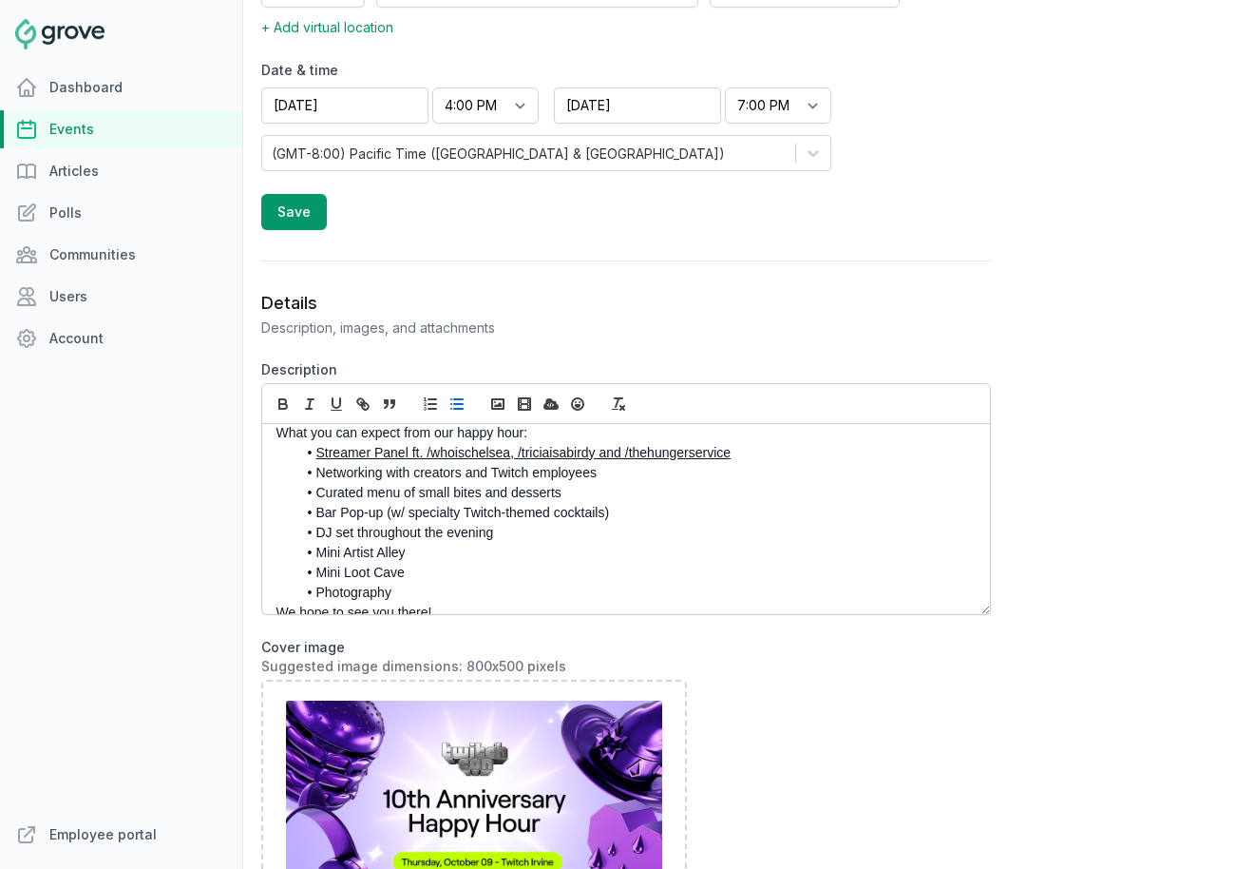
click at [409, 563] on li "Mini Loot Cave" at bounding box center [630, 573] width 669 height 20
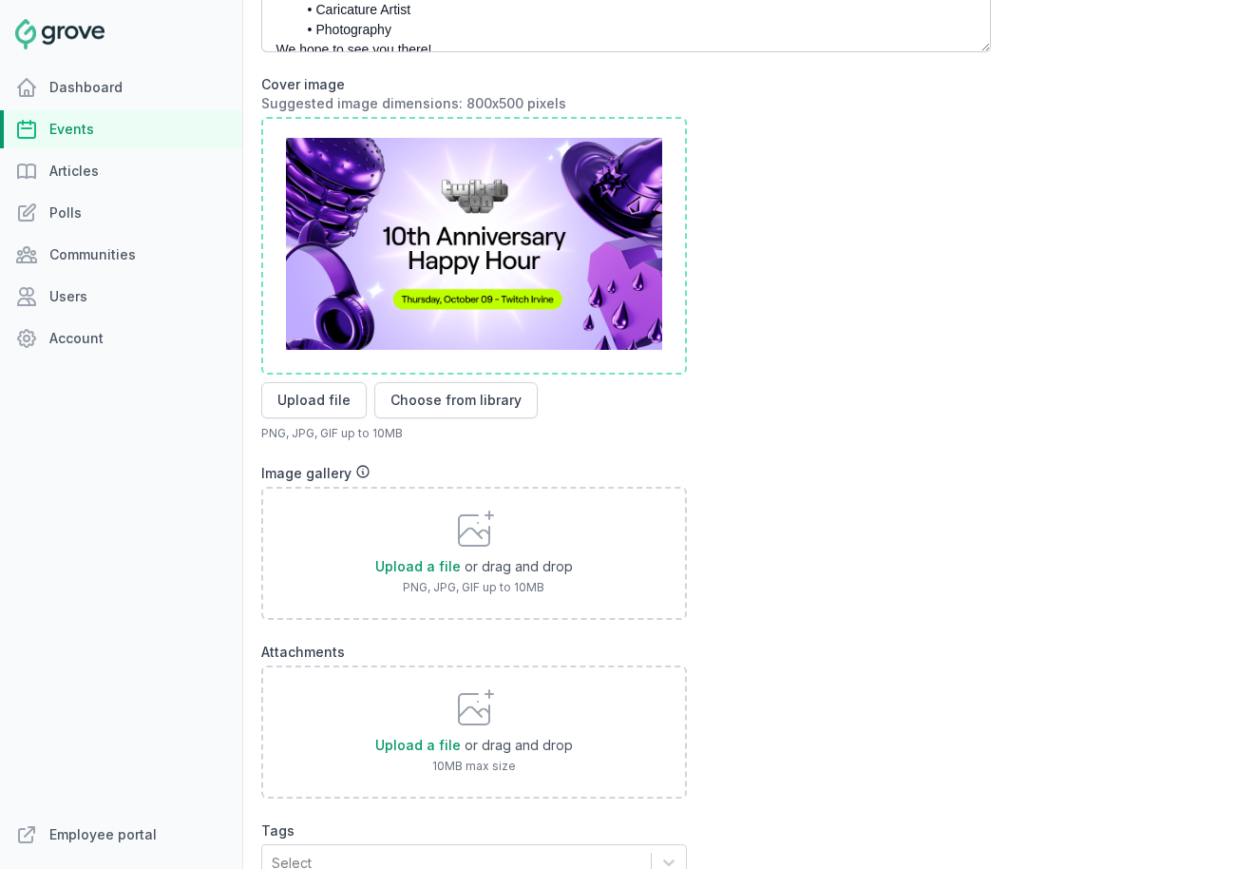
scroll to position [1491, 0]
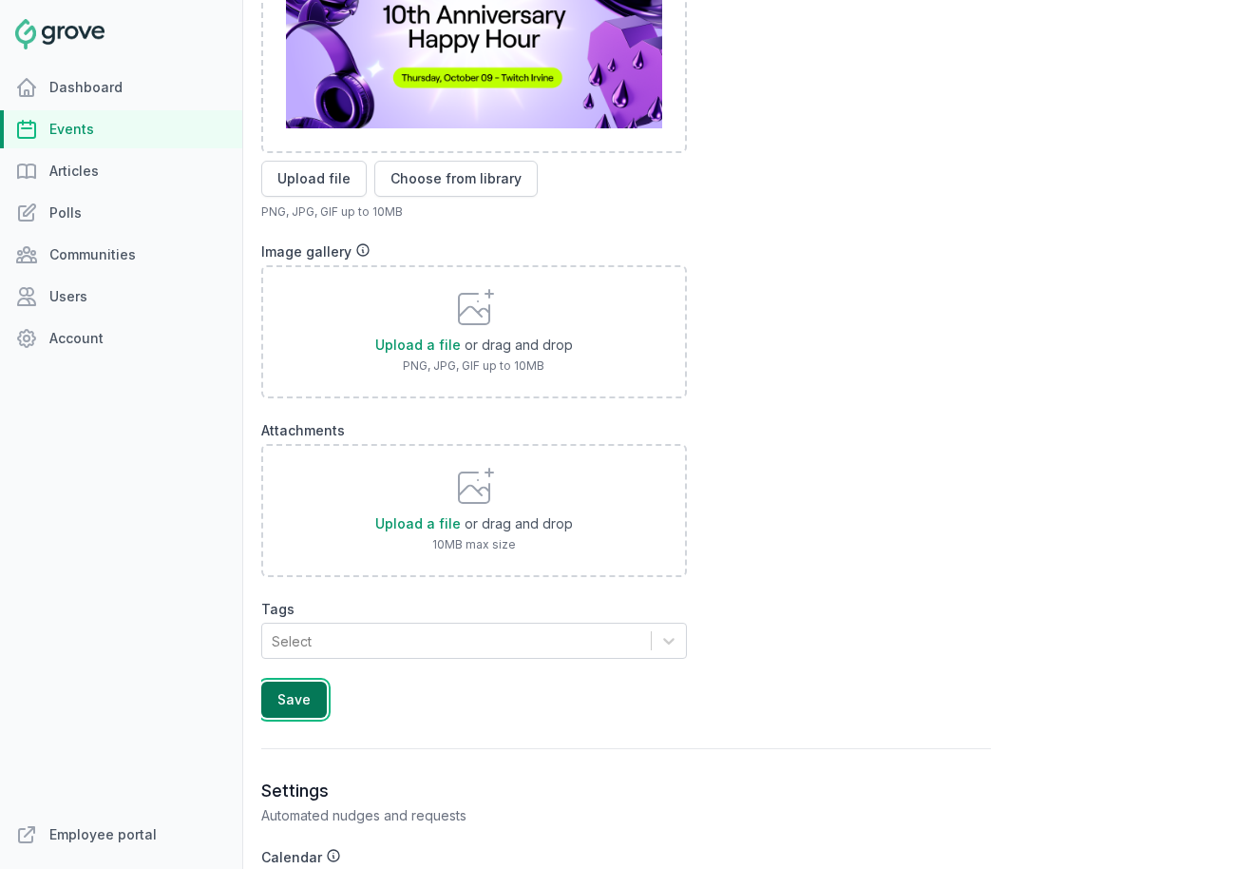
click at [274, 691] on button "Save" at bounding box center [294, 699] width 66 height 36
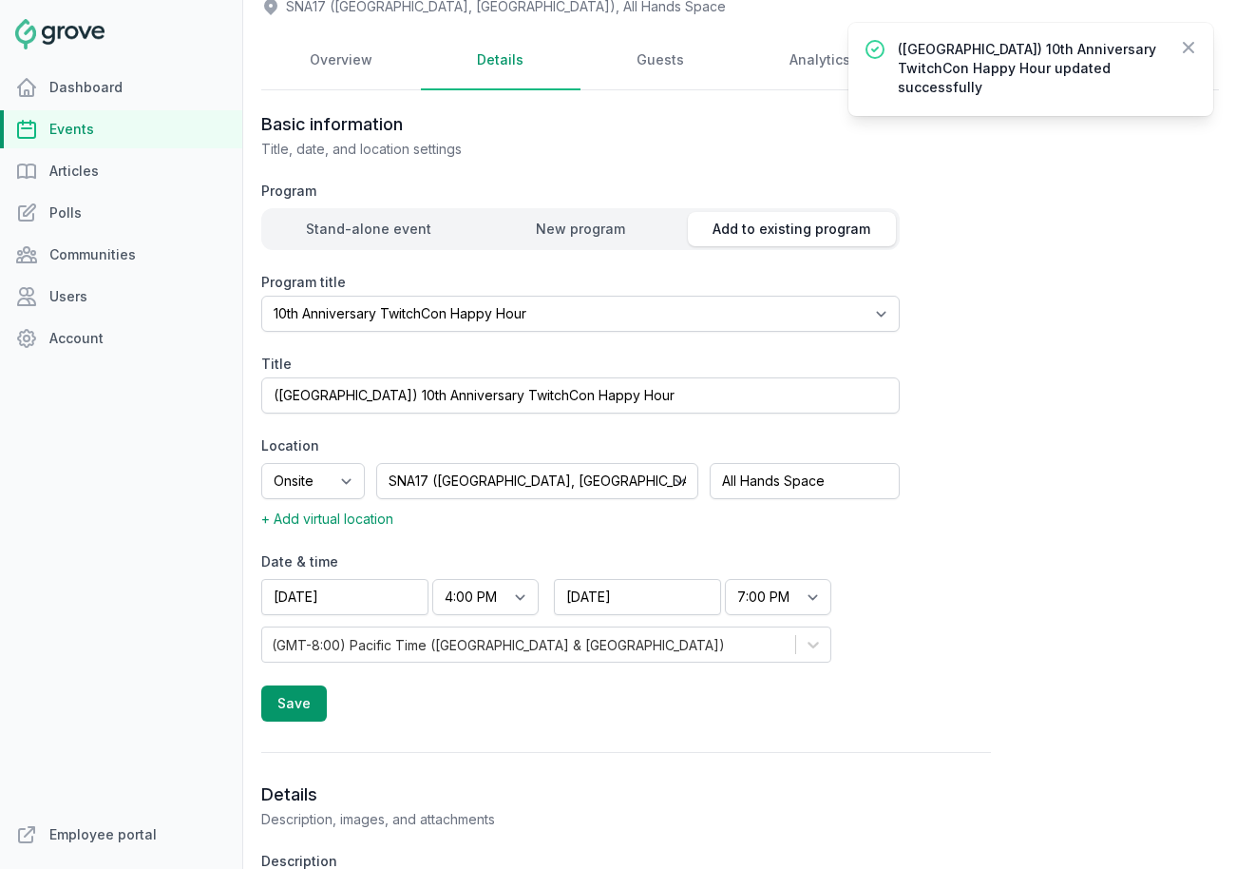
scroll to position [0, 0]
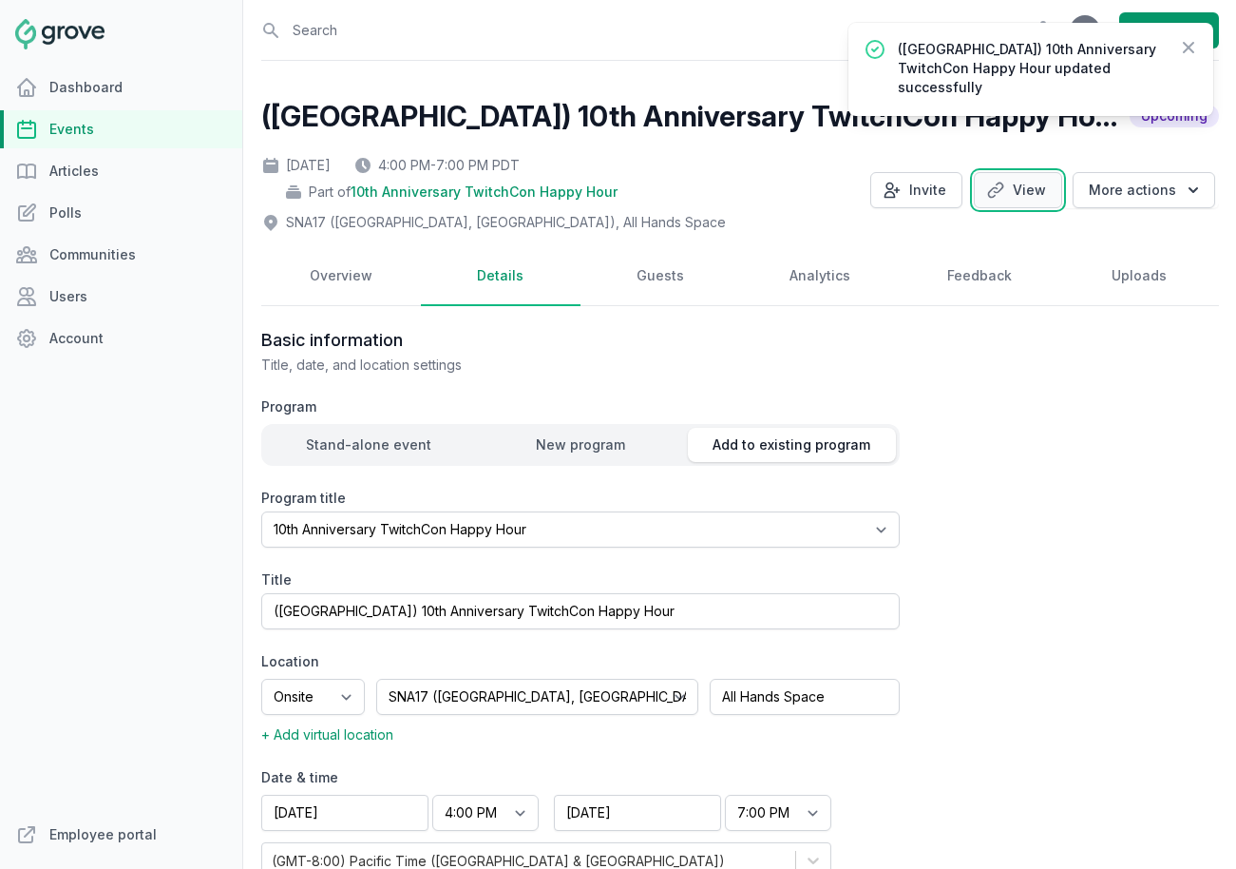
click at [1017, 198] on link "View" at bounding box center [1018, 190] width 88 height 36
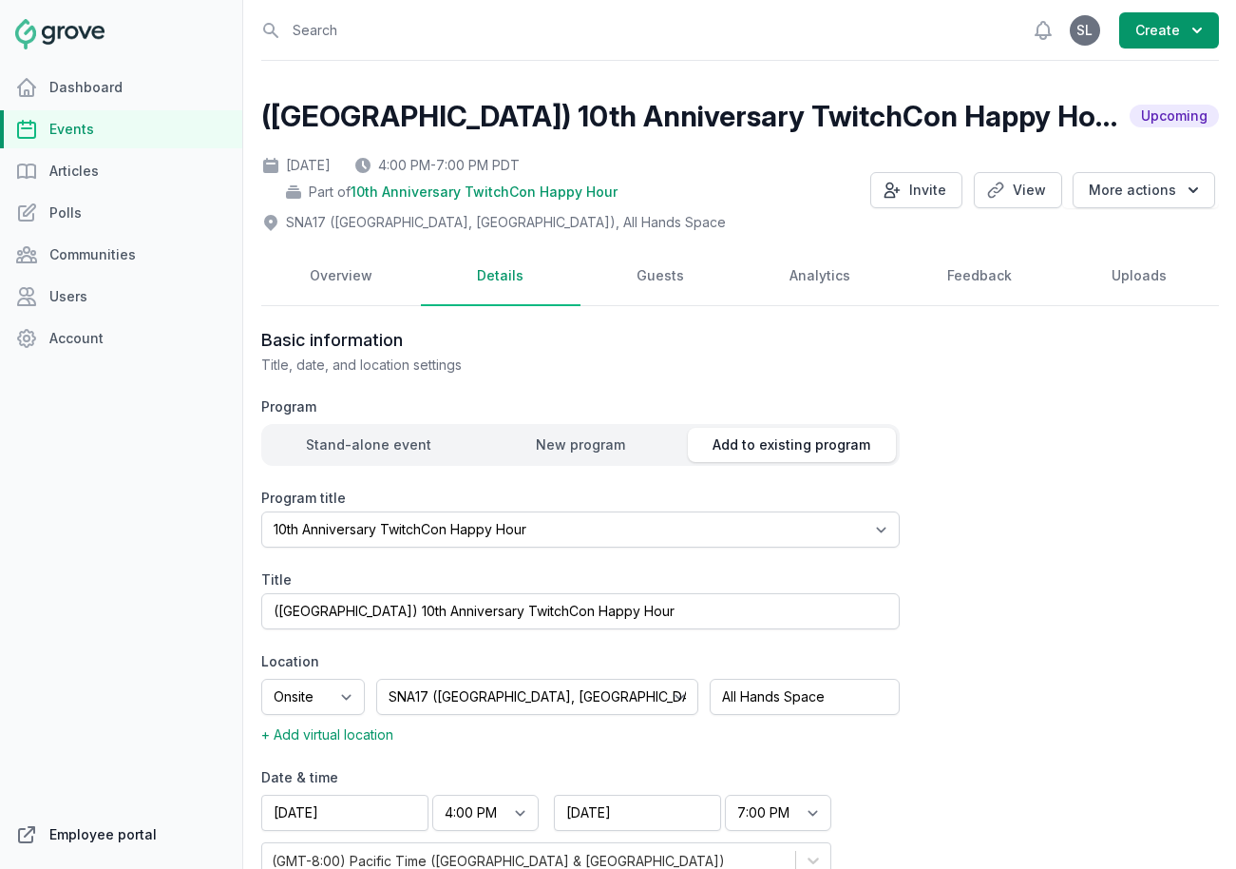
click at [113, 841] on link "Employee portal" at bounding box center [121, 834] width 242 height 38
click at [91, 128] on link "Events" at bounding box center [121, 129] width 242 height 38
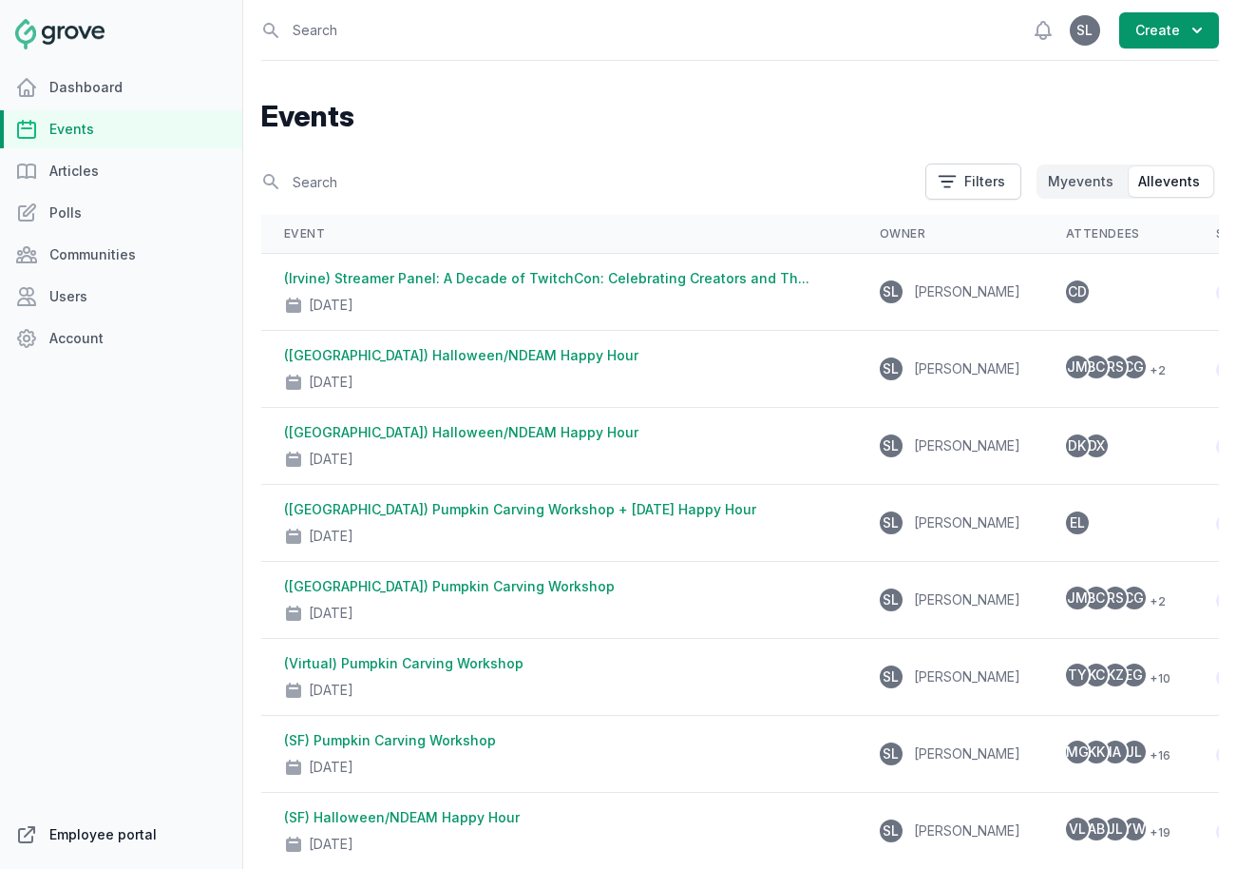
click at [115, 847] on link "Employee portal" at bounding box center [121, 834] width 242 height 38
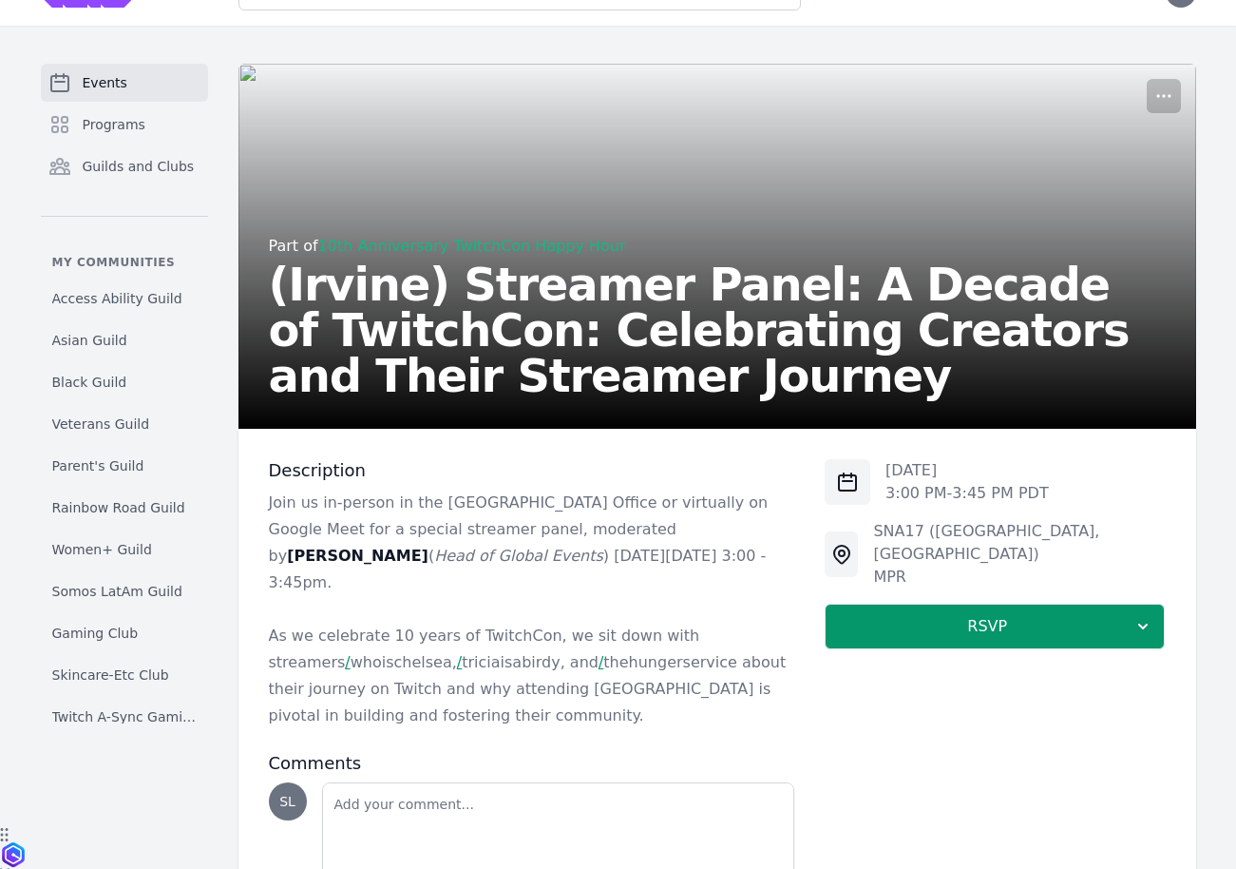
scroll to position [48, 0]
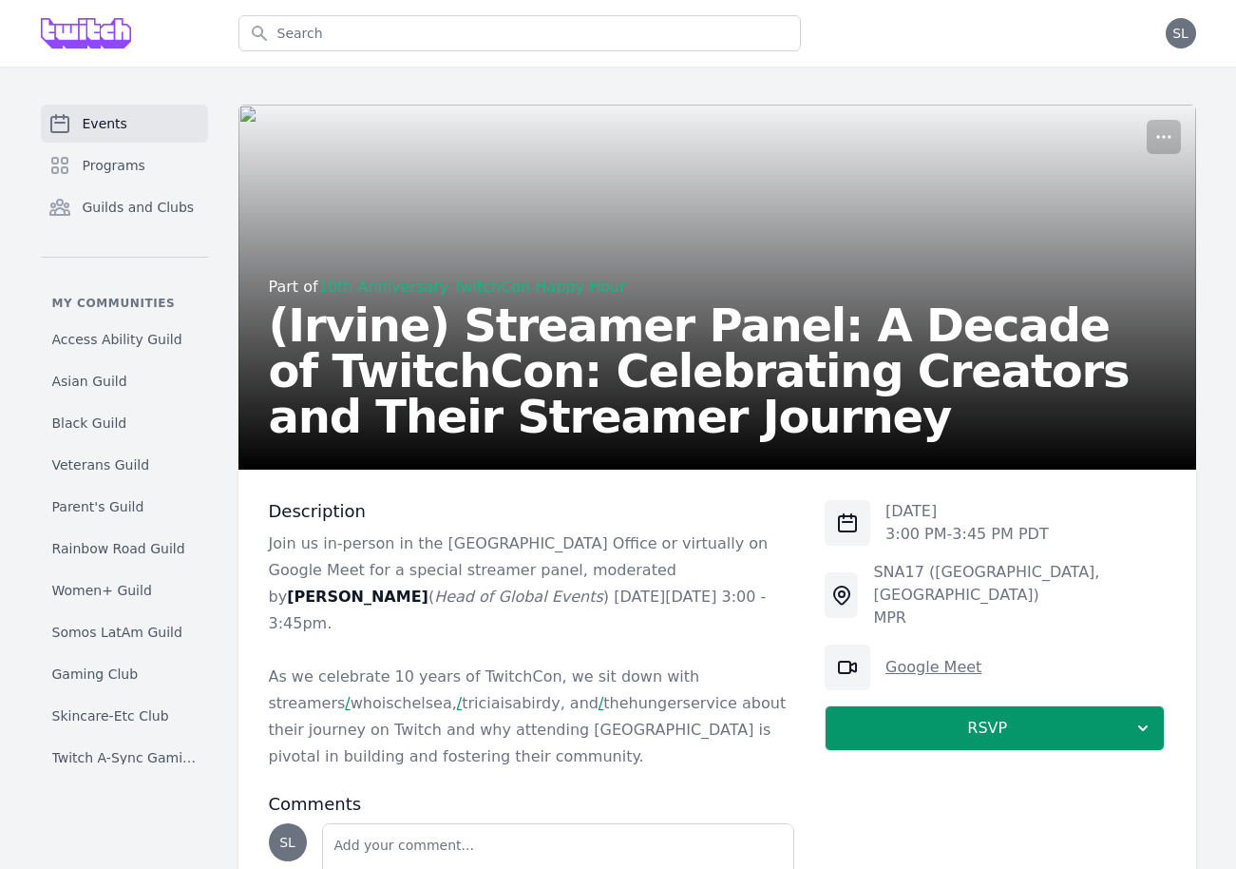
click at [935, 658] on link "Google Meet" at bounding box center [934, 667] width 96 height 18
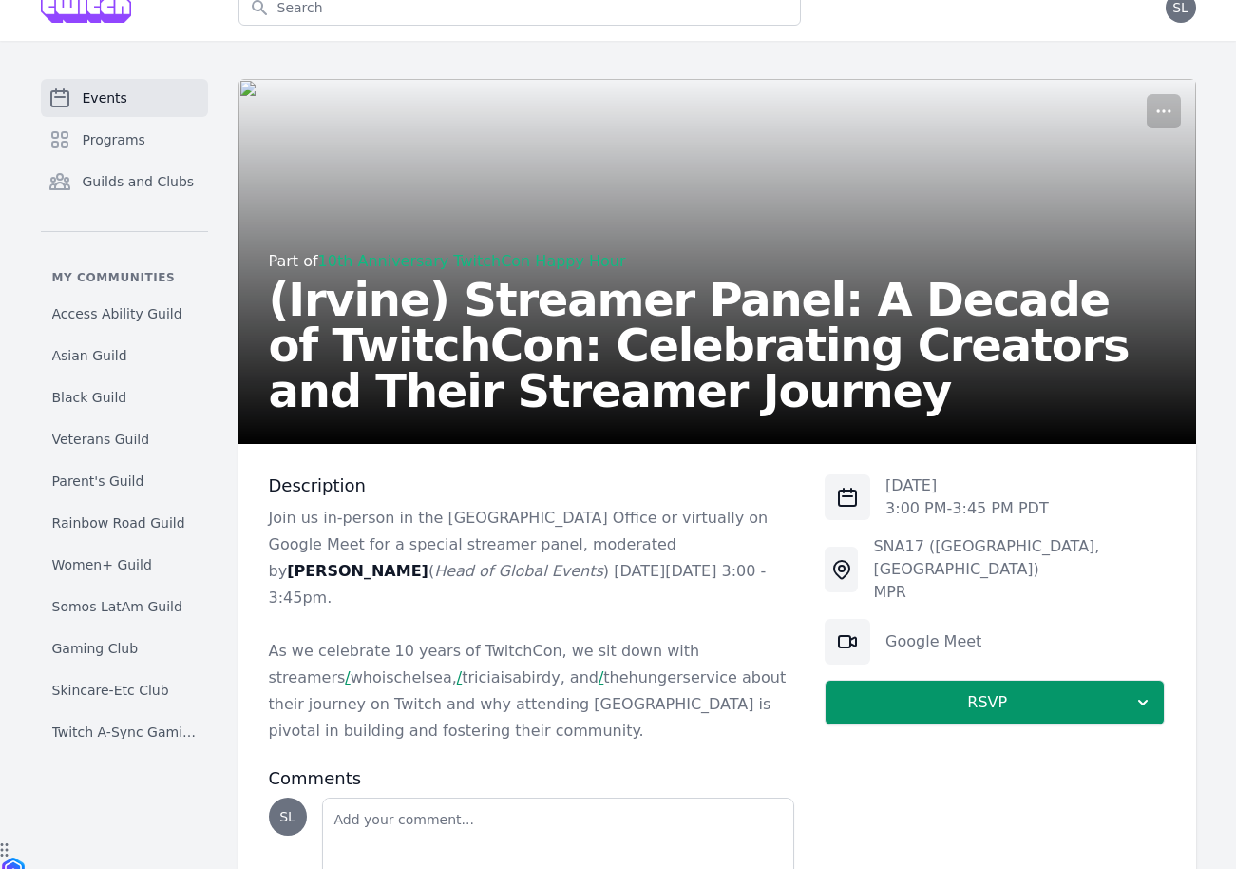
scroll to position [47, 0]
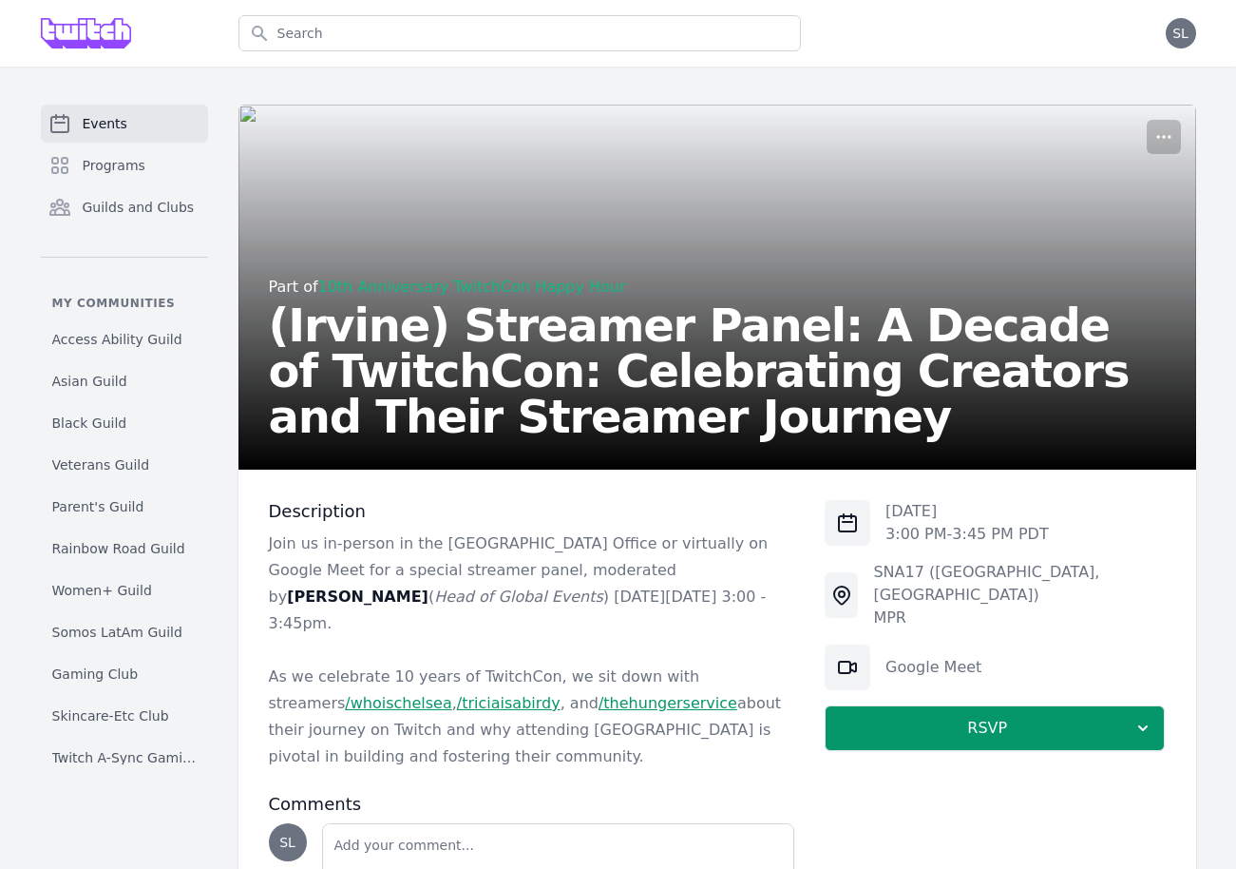
click at [345, 694] on link "/whoischelsea" at bounding box center [398, 703] width 106 height 18
click at [457, 694] on link "/triciaisabirdy" at bounding box center [509, 703] width 104 height 18
click at [599, 694] on link "/thehungerservice" at bounding box center [668, 703] width 139 height 18
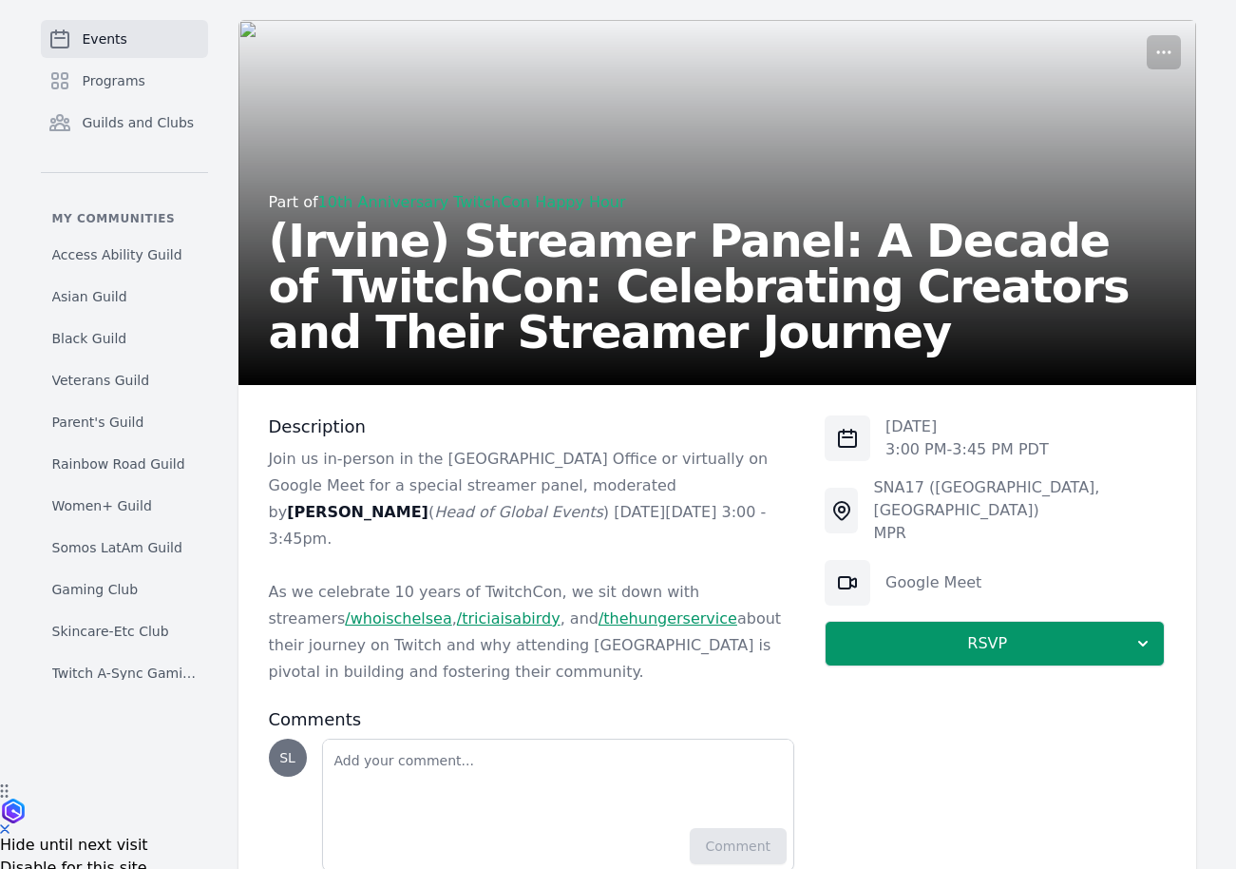
scroll to position [96, 0]
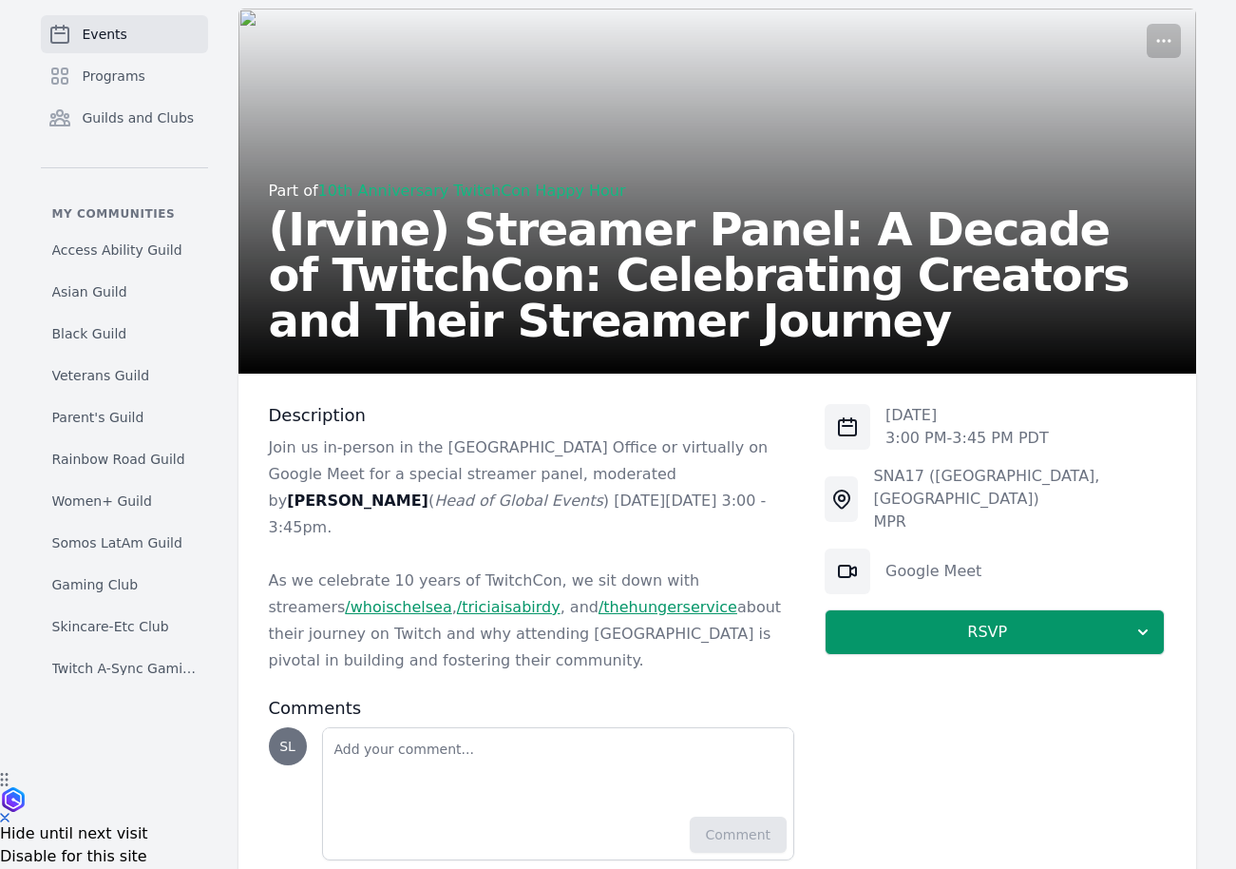
drag, startPoint x: 549, startPoint y: 633, endPoint x: 546, endPoint y: 503, distance: 130.2
click at [546, 503] on div "Join us in-person in the Irvine Office or virtually on Google Meet for a specia…" at bounding box center [532, 553] width 526 height 239
click at [546, 503] on p "Join us in-person in the Irvine Office or virtually on Google Meet for a specia…" at bounding box center [532, 487] width 526 height 106
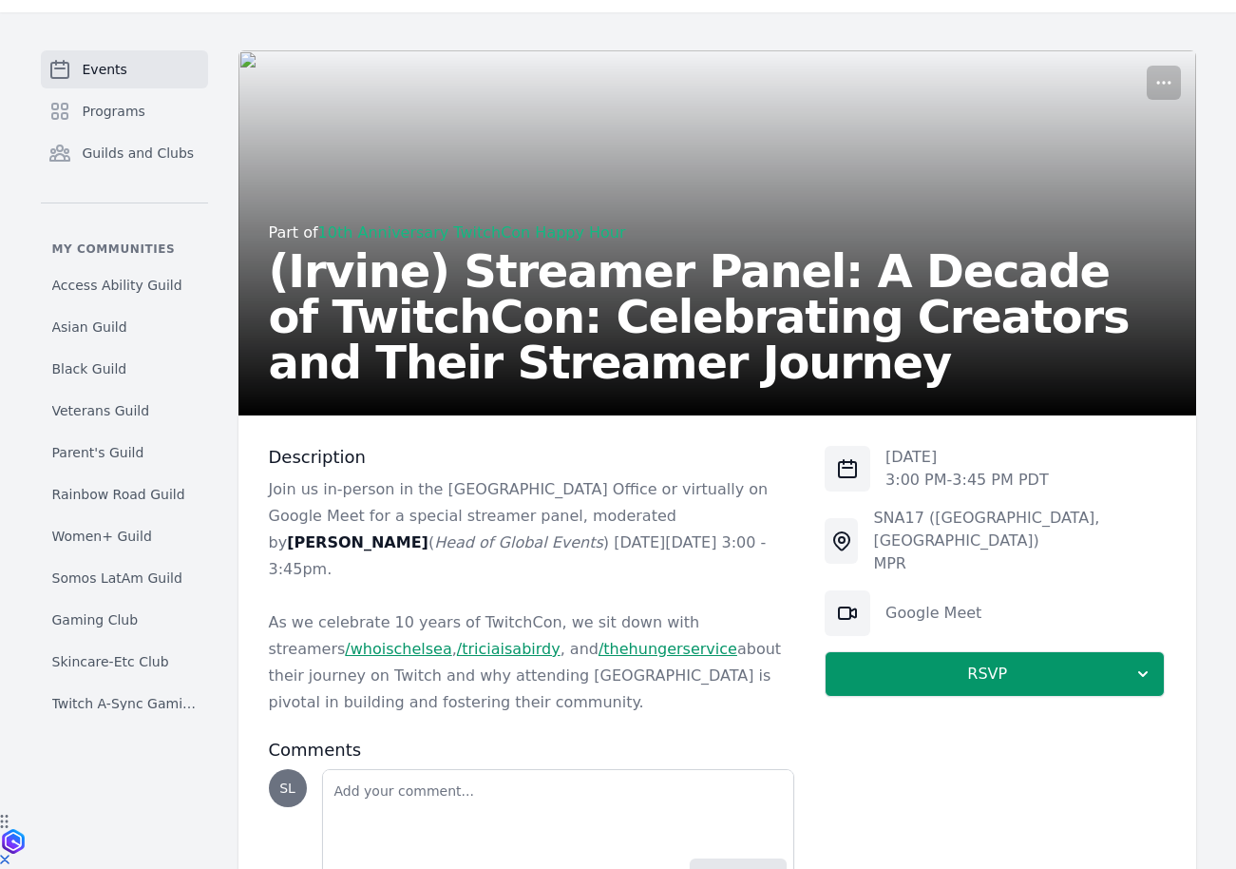
scroll to position [55, 0]
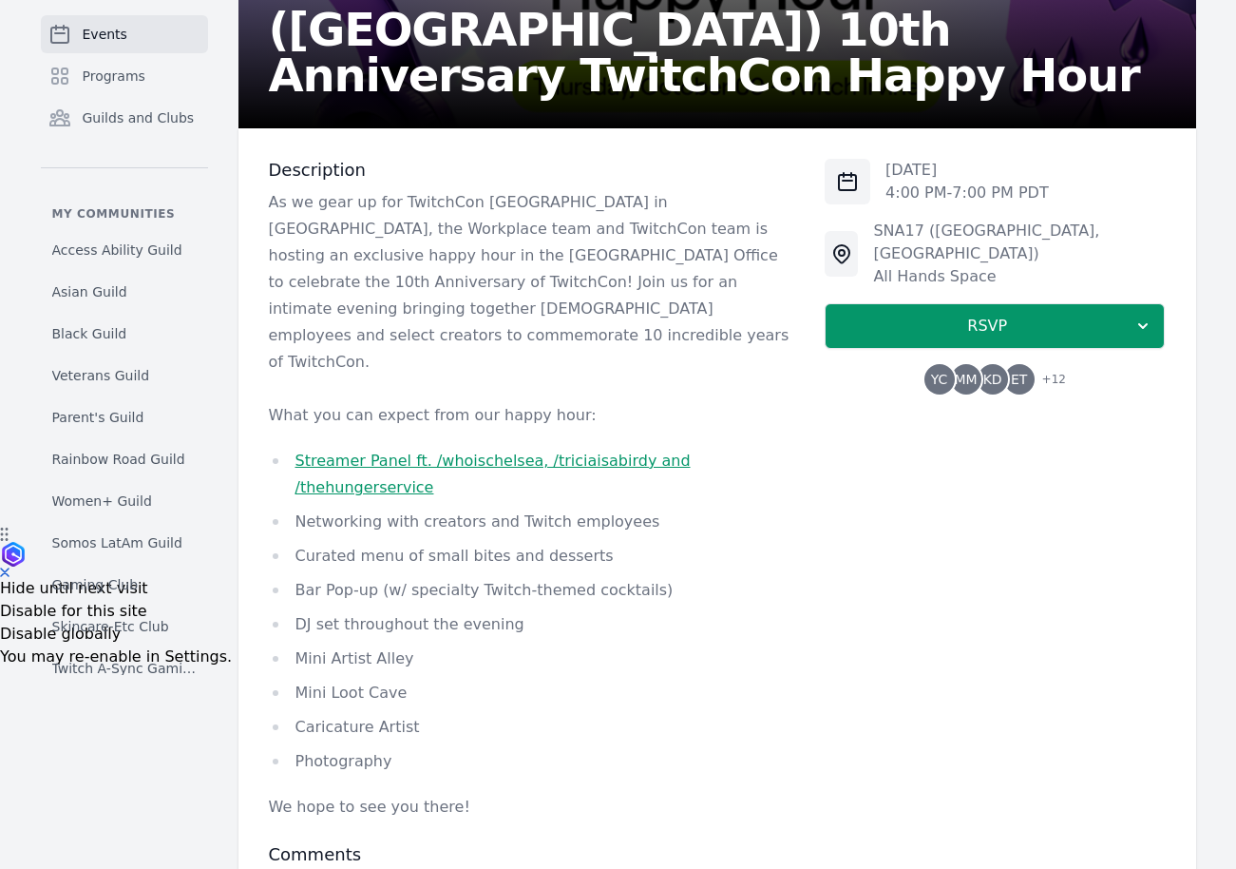
scroll to position [468, 0]
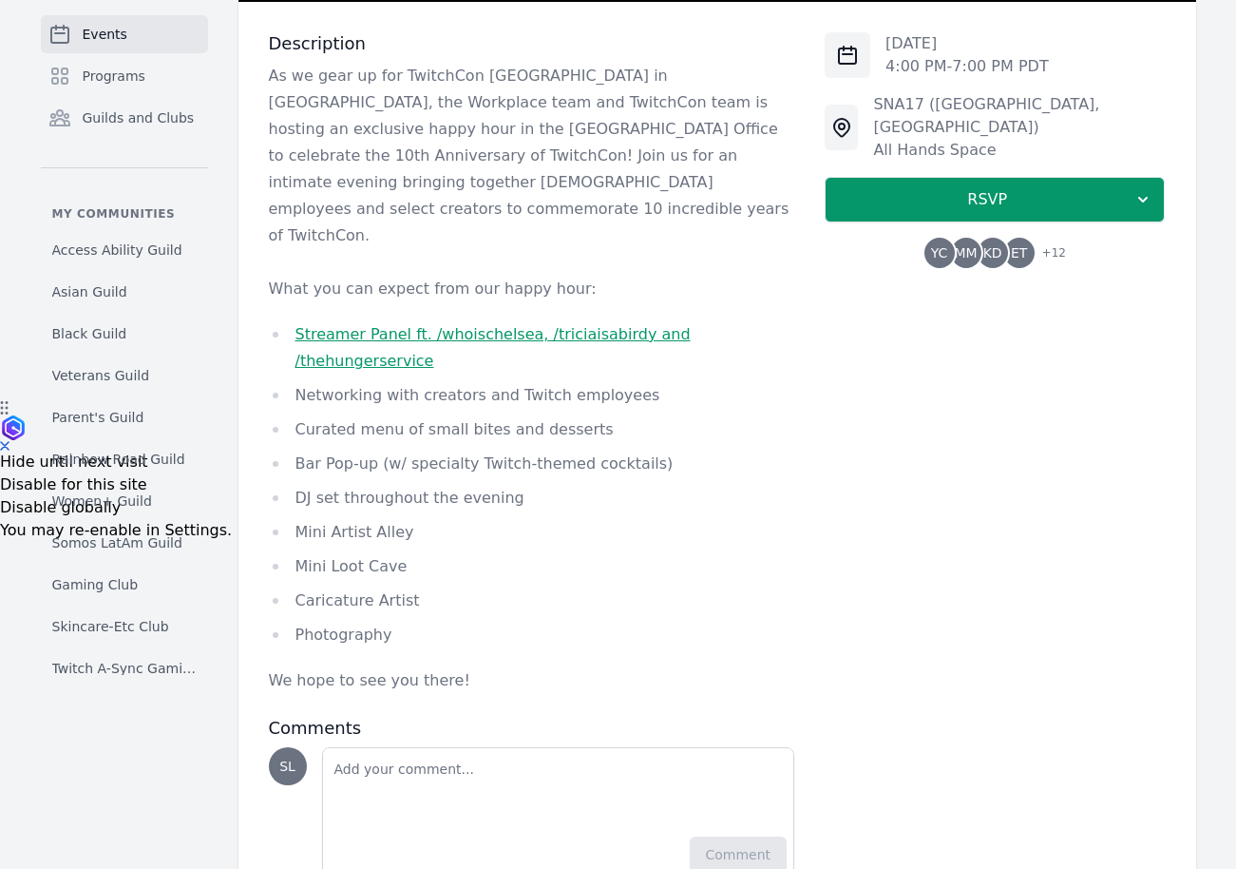
click at [536, 325] on link "Streamer Panel ft. /whoischelsea, /triciaisabirdy and /thehungerservice" at bounding box center [493, 347] width 395 height 45
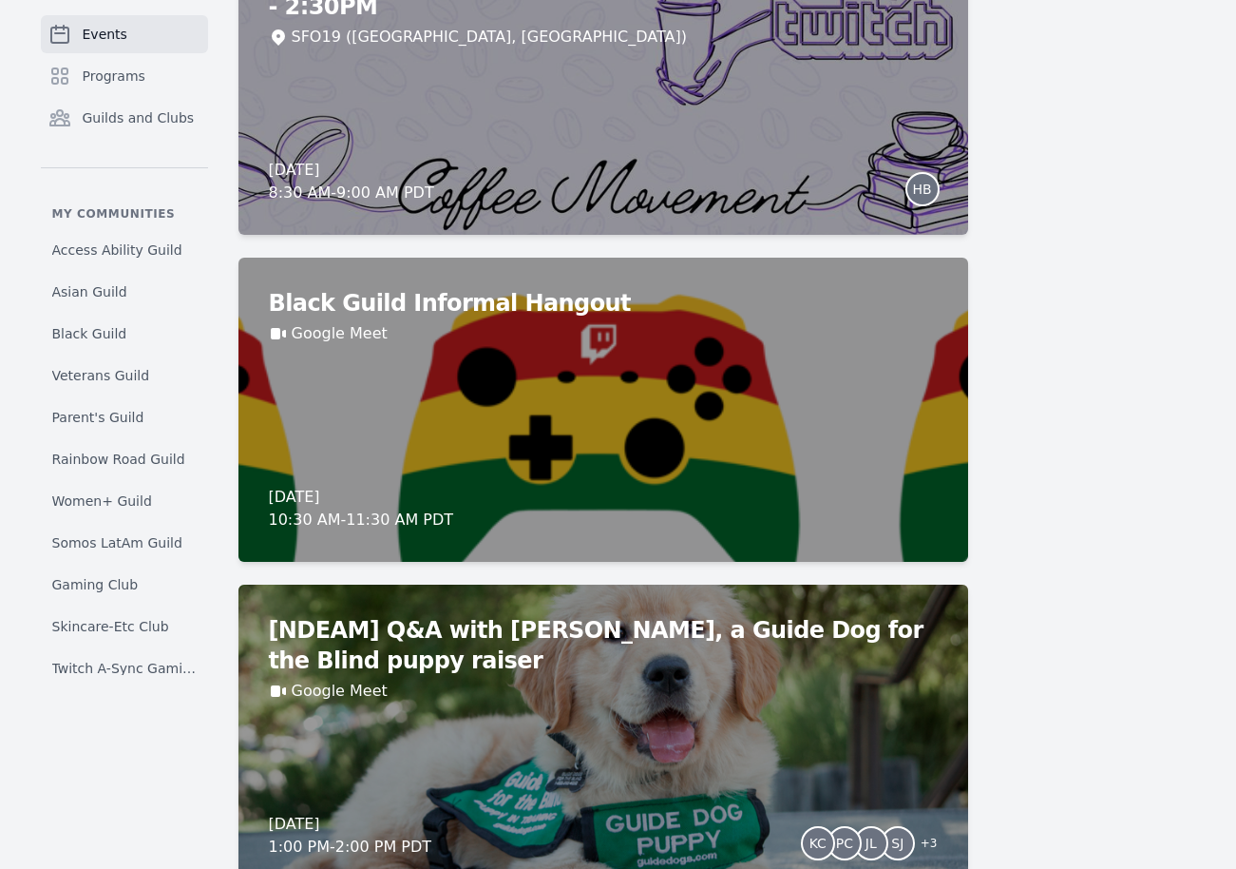
scroll to position [2126, 0]
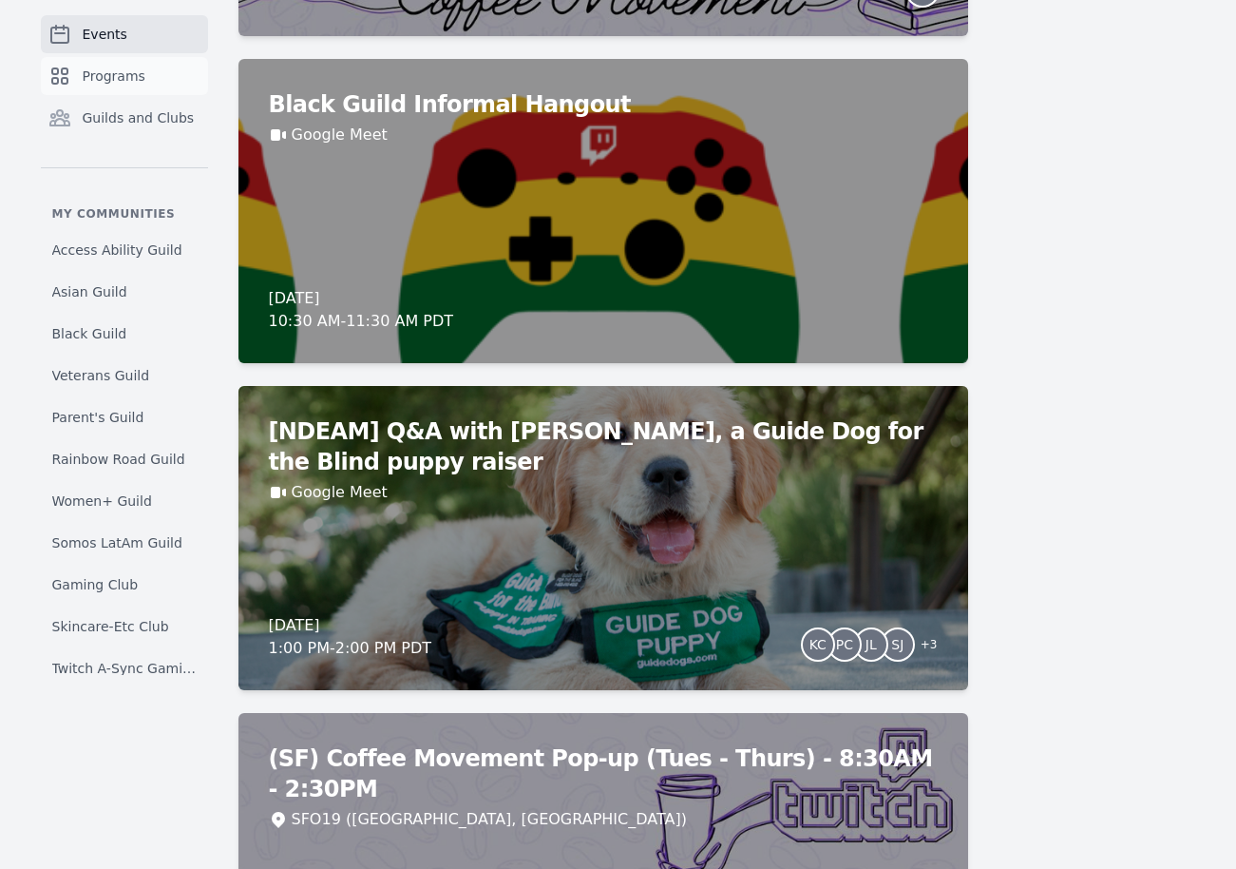
click at [125, 62] on link "Programs" at bounding box center [124, 76] width 167 height 38
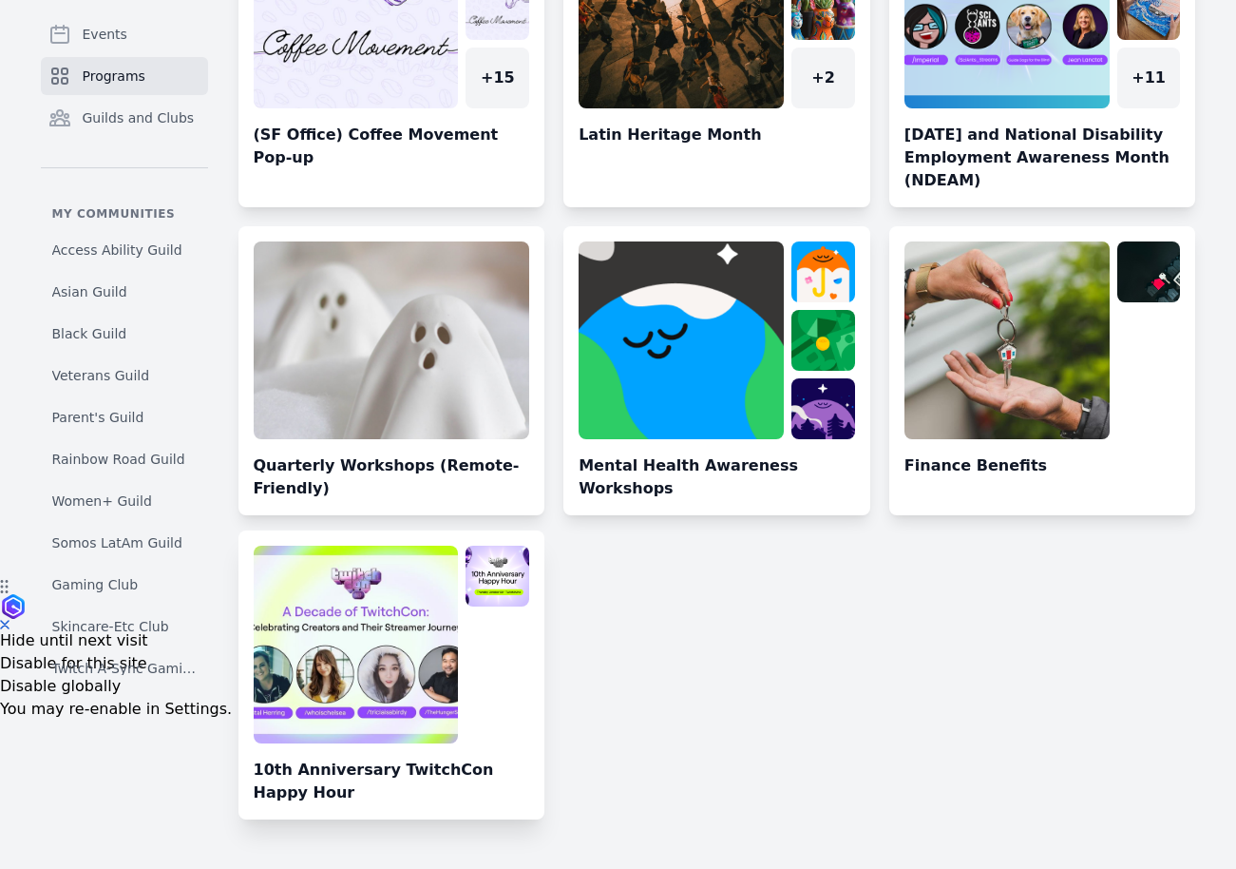
click at [358, 665] on link at bounding box center [392, 682] width 307 height 274
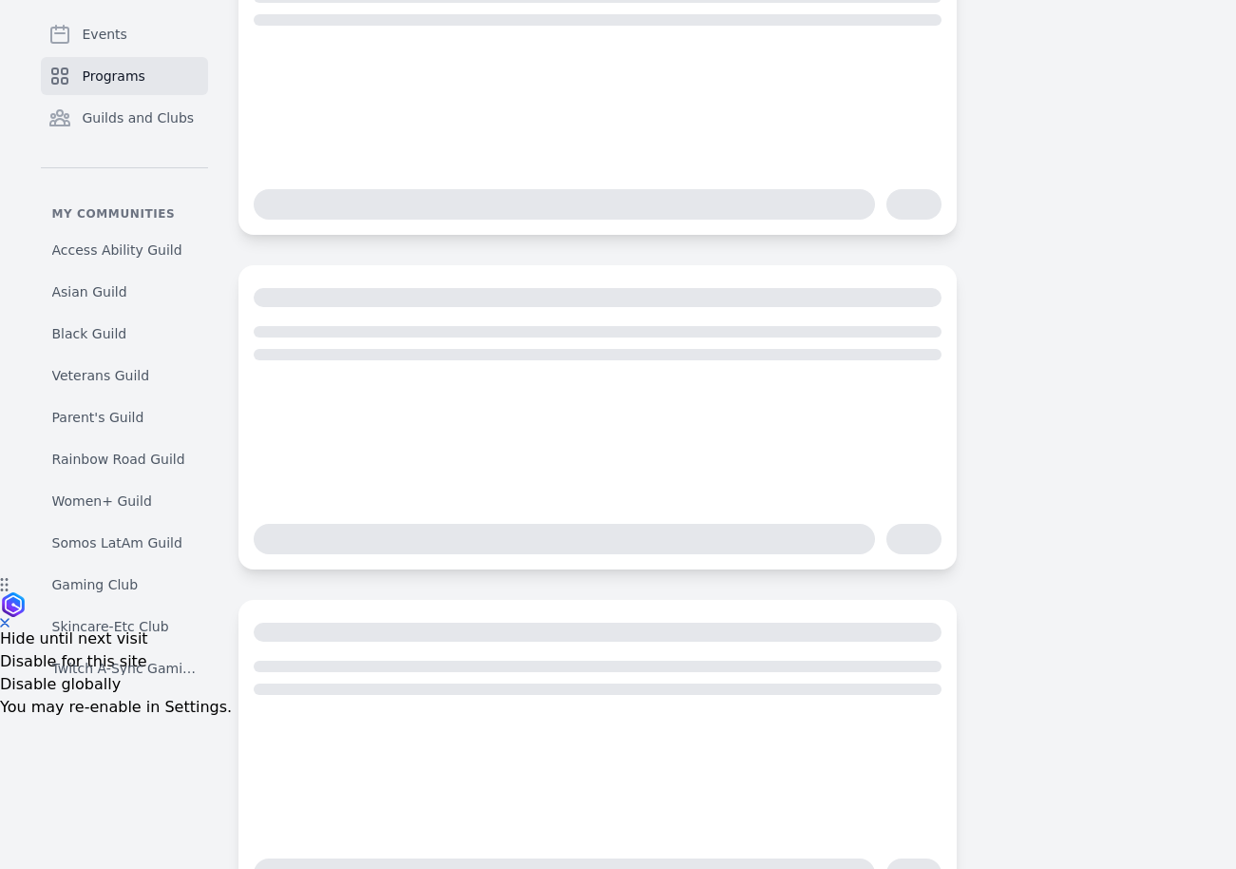
scroll to position [109, 0]
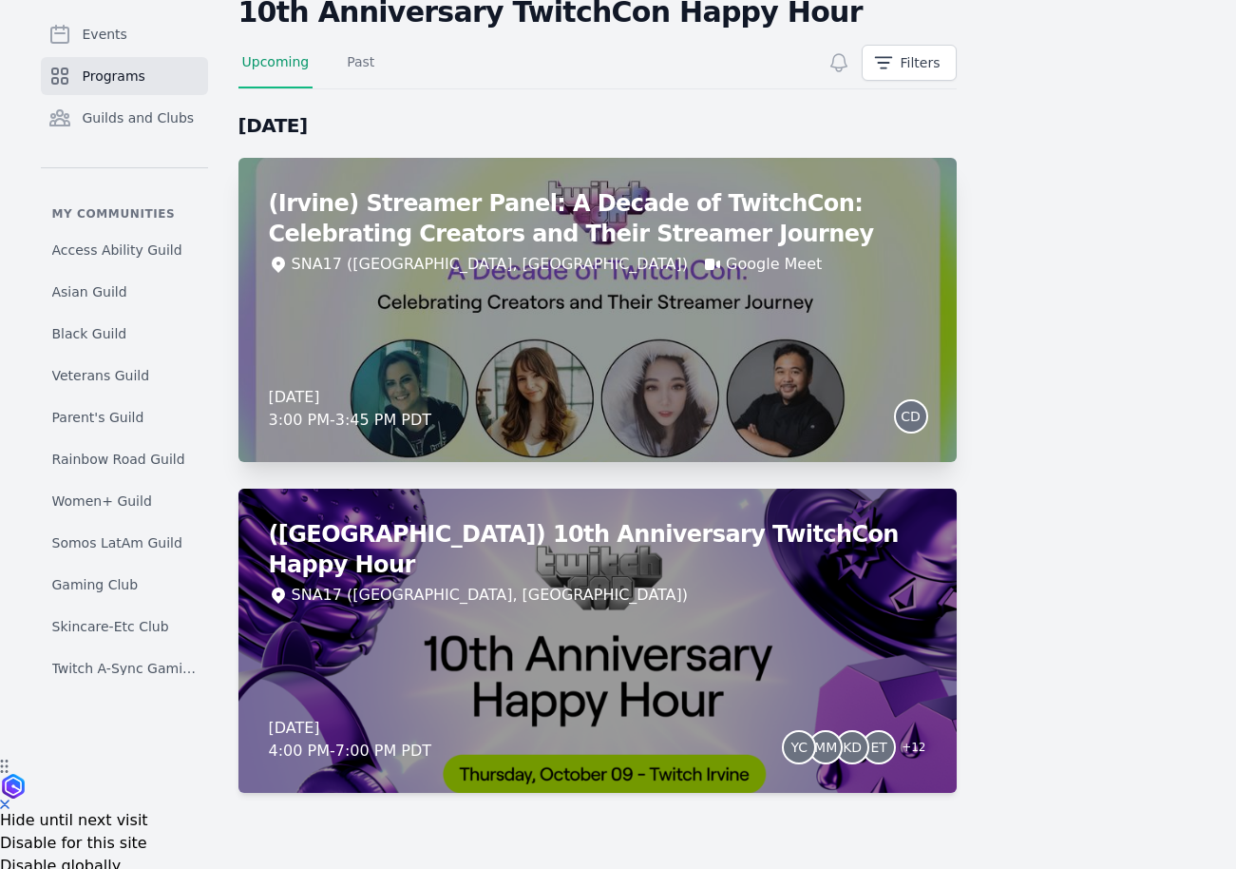
click at [672, 273] on div "SNA17 (Irvine, CA) Google Meet" at bounding box center [598, 264] width 658 height 23
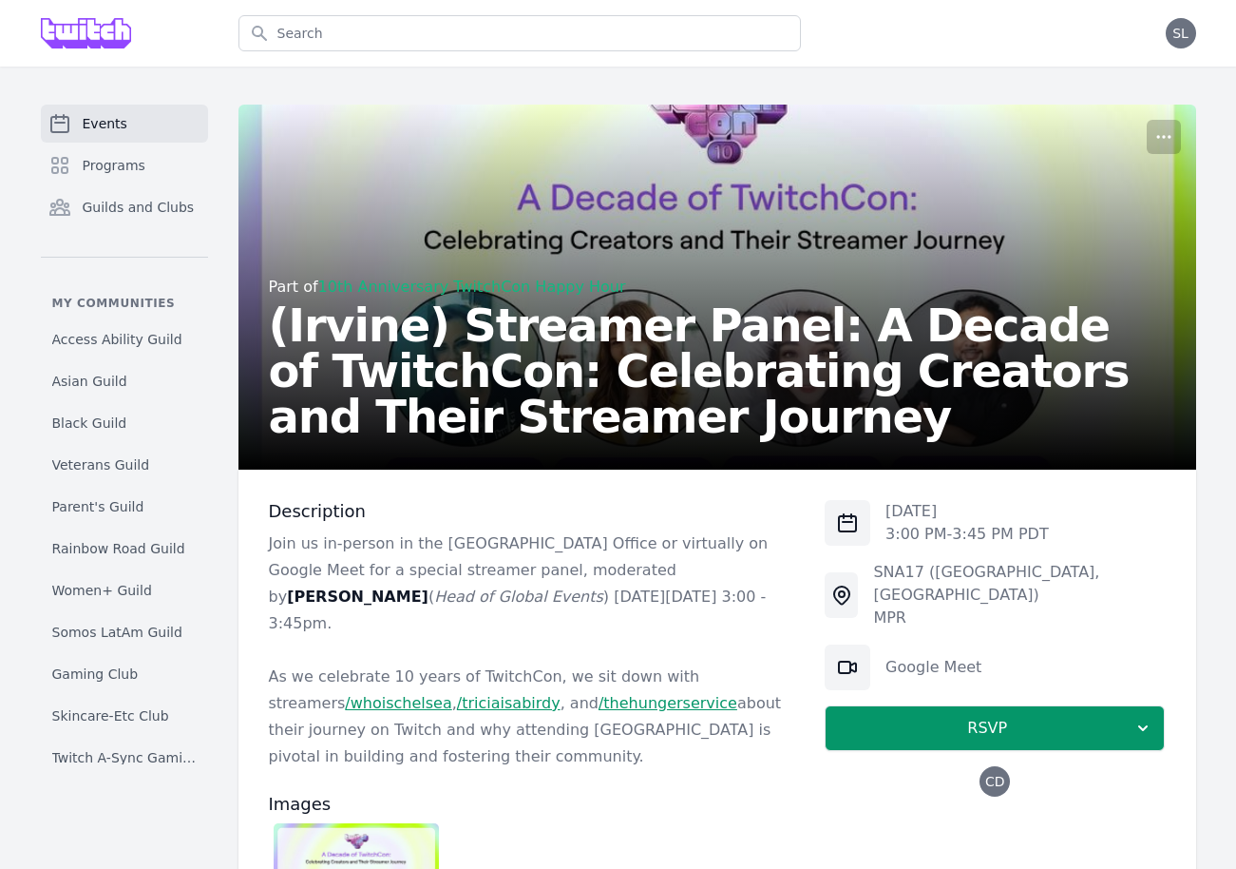
scroll to position [109, 0]
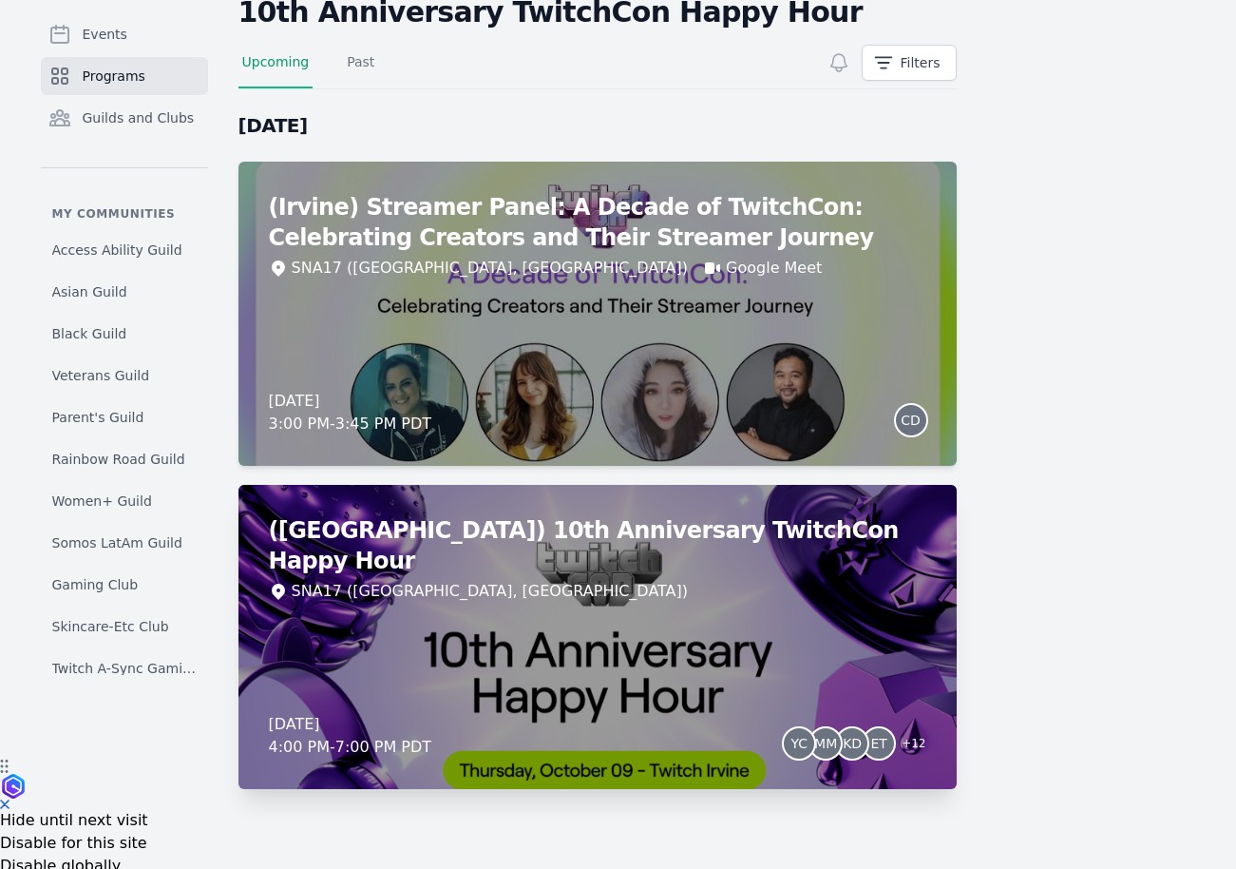
click at [502, 597] on div "(Irvine) 10th Anniversary TwitchCon Happy Hour SNA17 (Irvine, CA) Thursday, Oct…" at bounding box center [598, 637] width 718 height 304
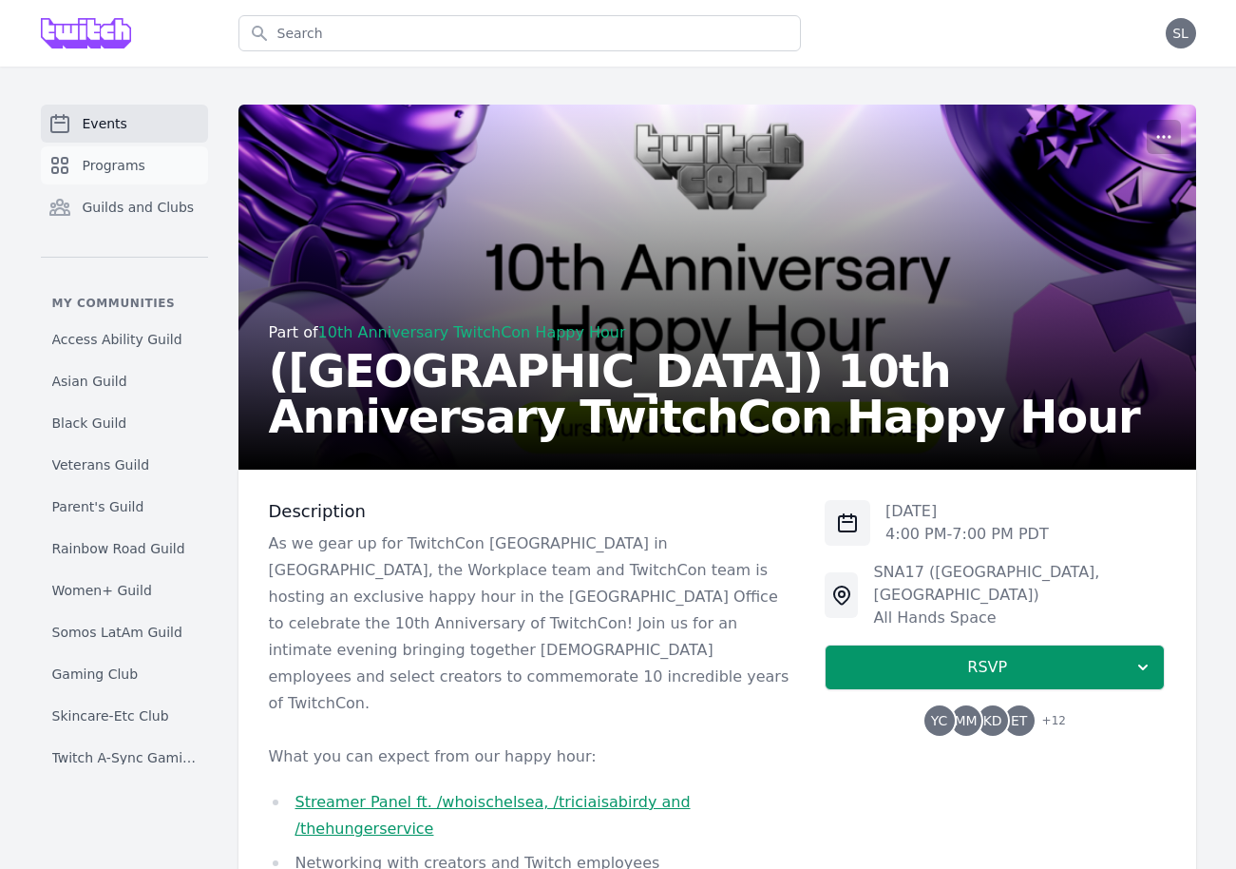
click at [166, 177] on link "Programs" at bounding box center [124, 165] width 167 height 38
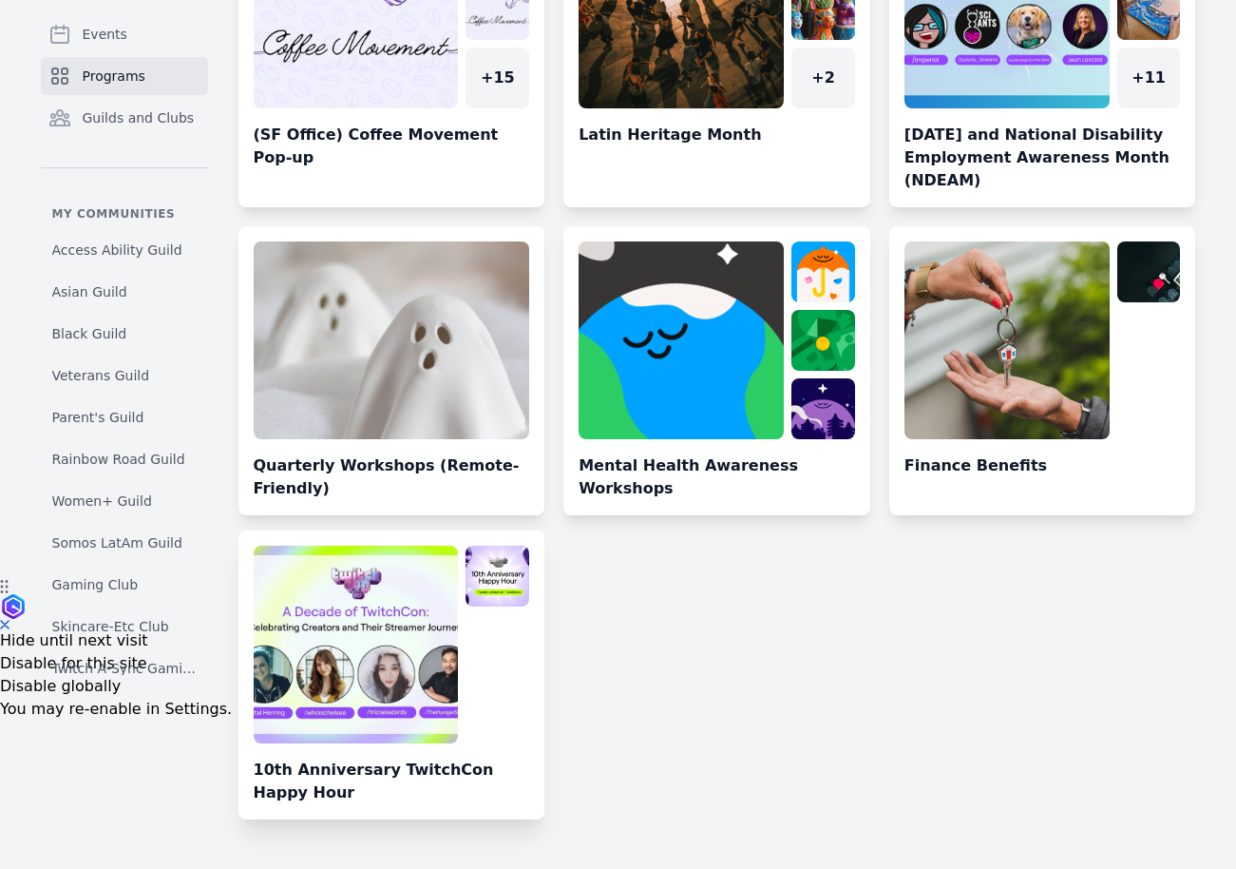
click at [388, 665] on link at bounding box center [392, 682] width 307 height 274
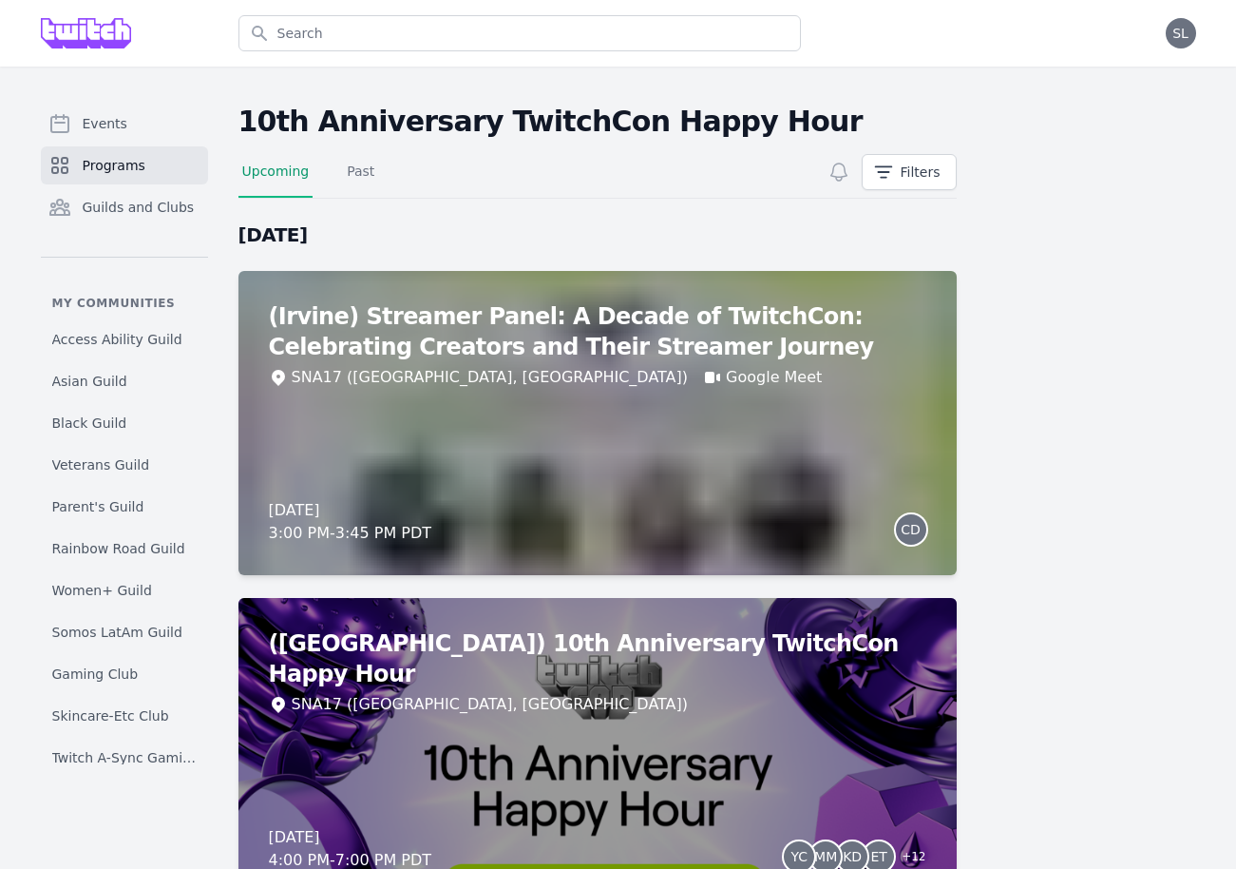
scroll to position [109, 0]
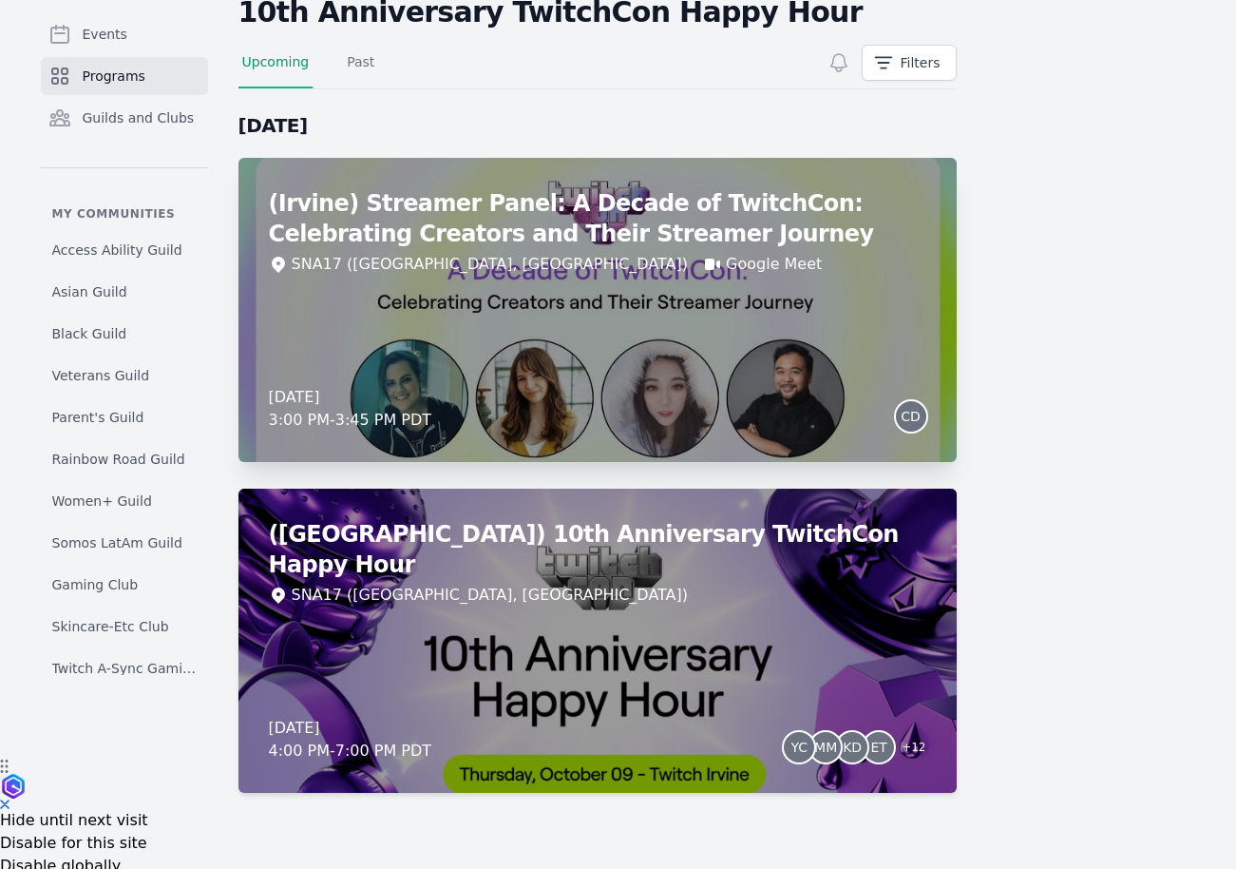
click at [330, 226] on h2 "(Irvine) Streamer Panel: A Decade of TwitchCon: Celebrating Creators and Their …" at bounding box center [598, 218] width 658 height 61
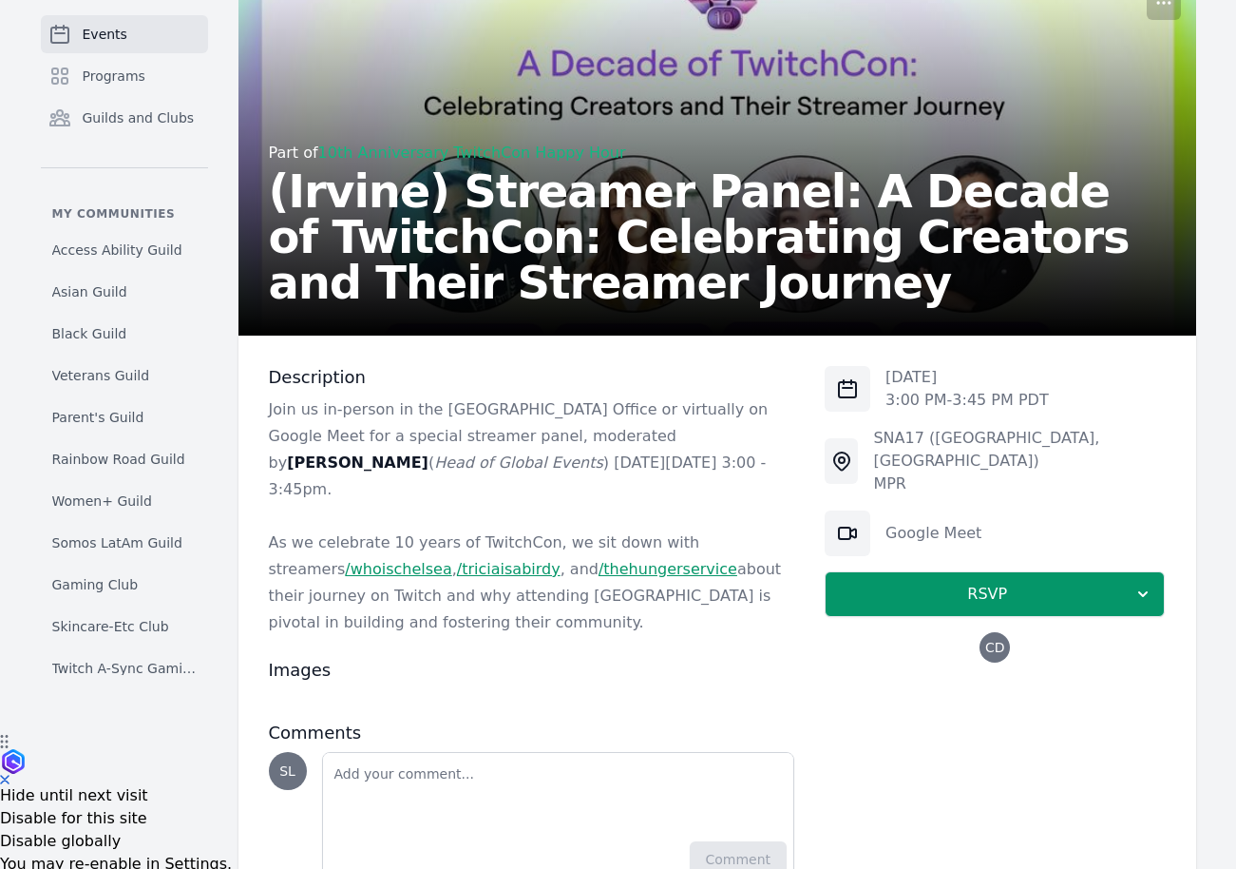
scroll to position [138, 0]
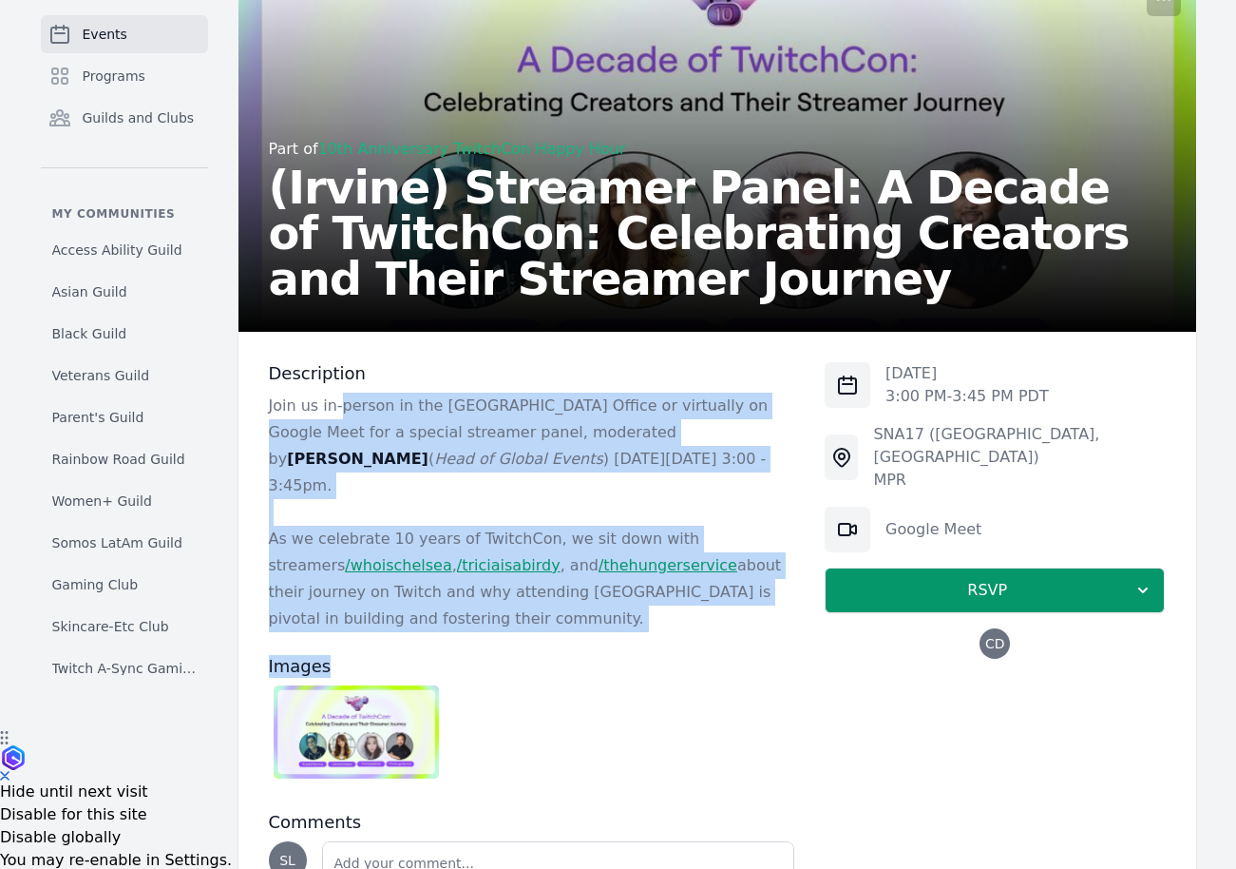
drag, startPoint x: 341, startPoint y: 392, endPoint x: 501, endPoint y: 620, distance: 277.6
click at [506, 634] on div "Description Join us in-person in the [GEOGRAPHIC_DATA] Office or virtually on G…" at bounding box center [532, 668] width 526 height 612
click at [501, 620] on div "Description Join us in-person in the [GEOGRAPHIC_DATA] Office or virtually on G…" at bounding box center [532, 668] width 526 height 612
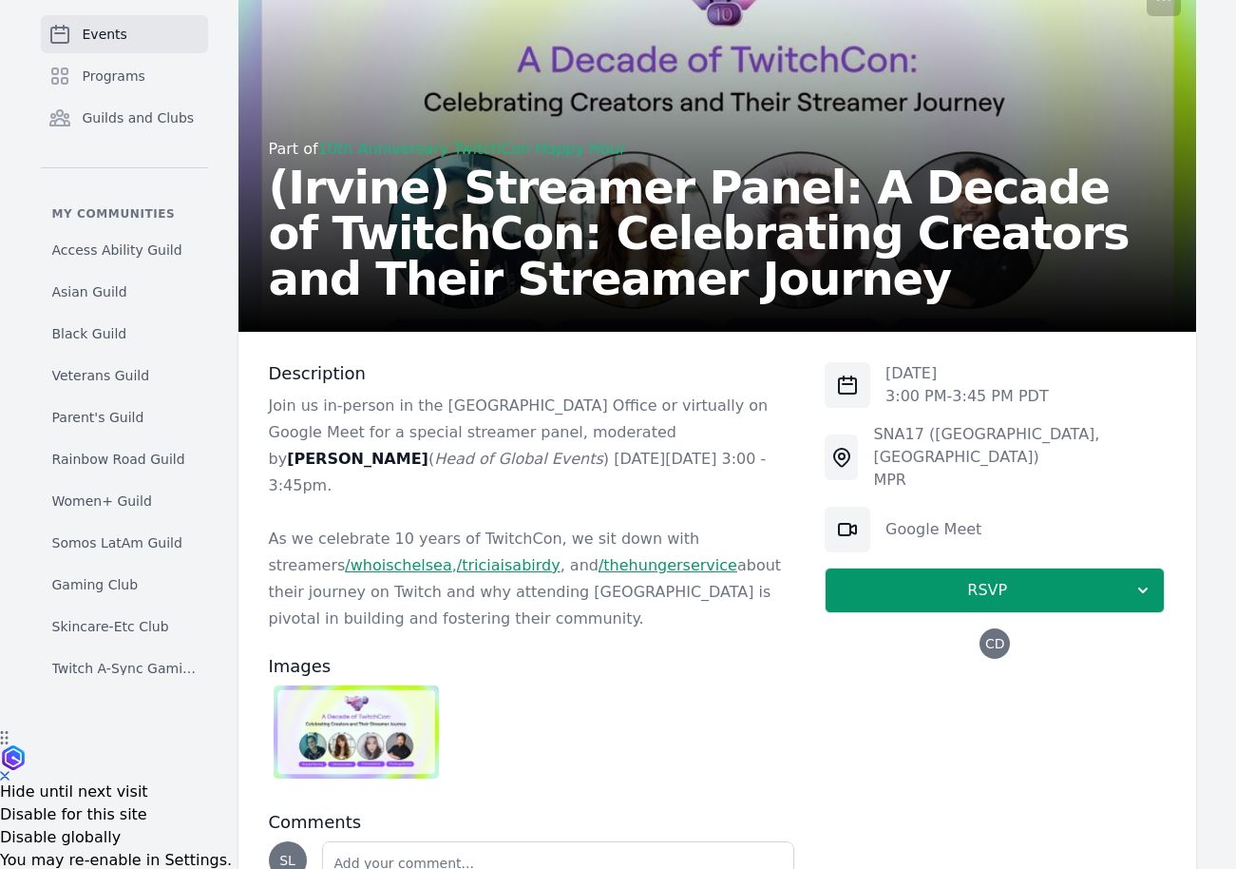
click at [378, 695] on img at bounding box center [357, 731] width 166 height 93
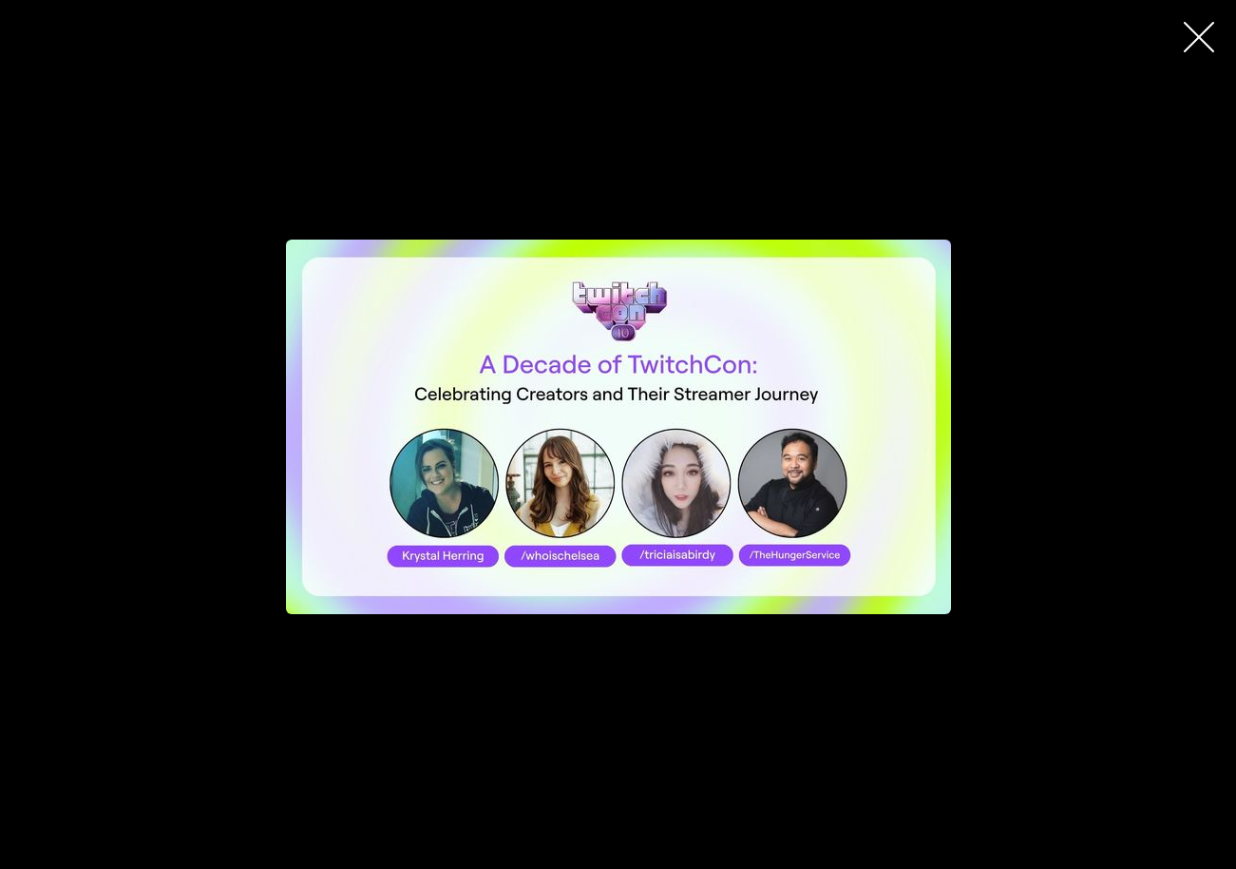
click at [1193, 35] on icon "button" at bounding box center [1199, 37] width 30 height 30
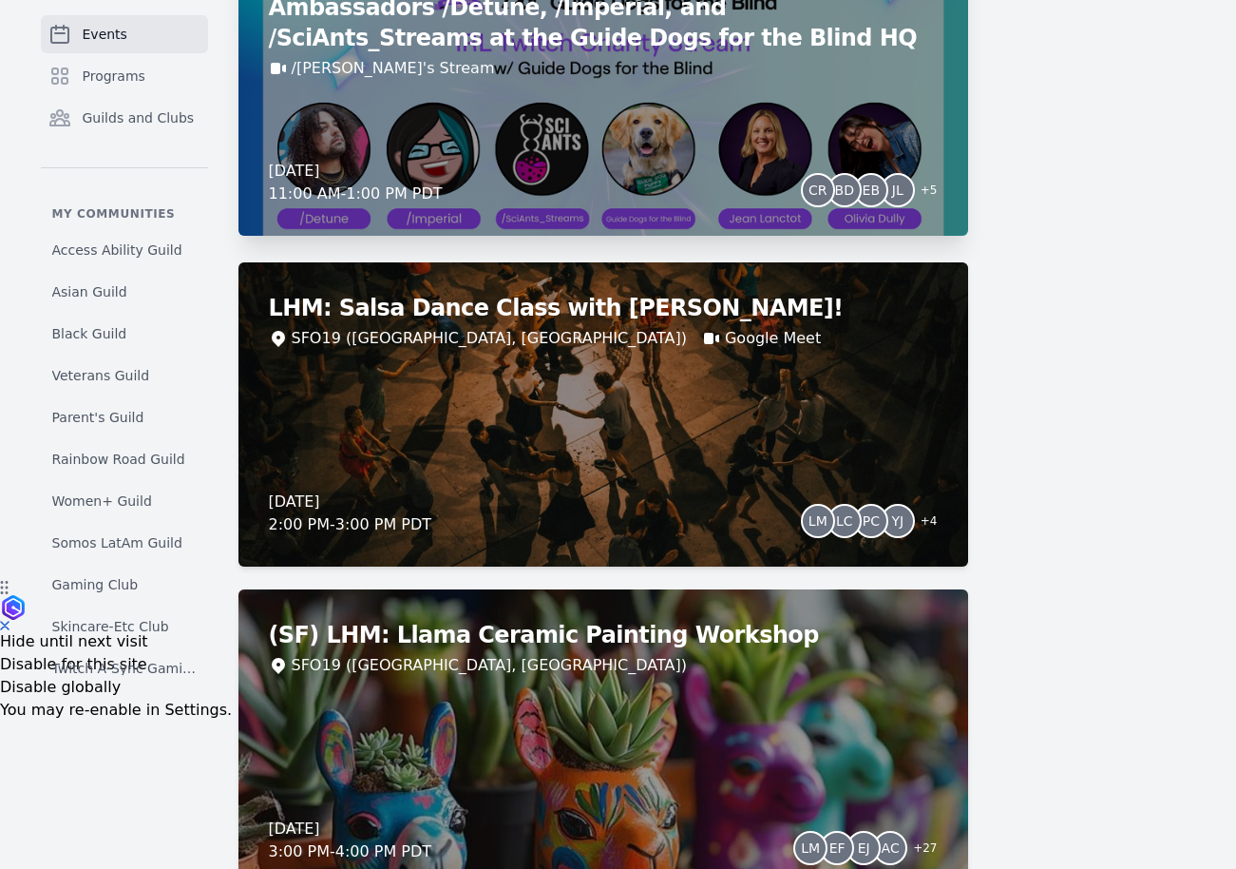
scroll to position [535, 0]
